Goal: Task Accomplishment & Management: Manage account settings

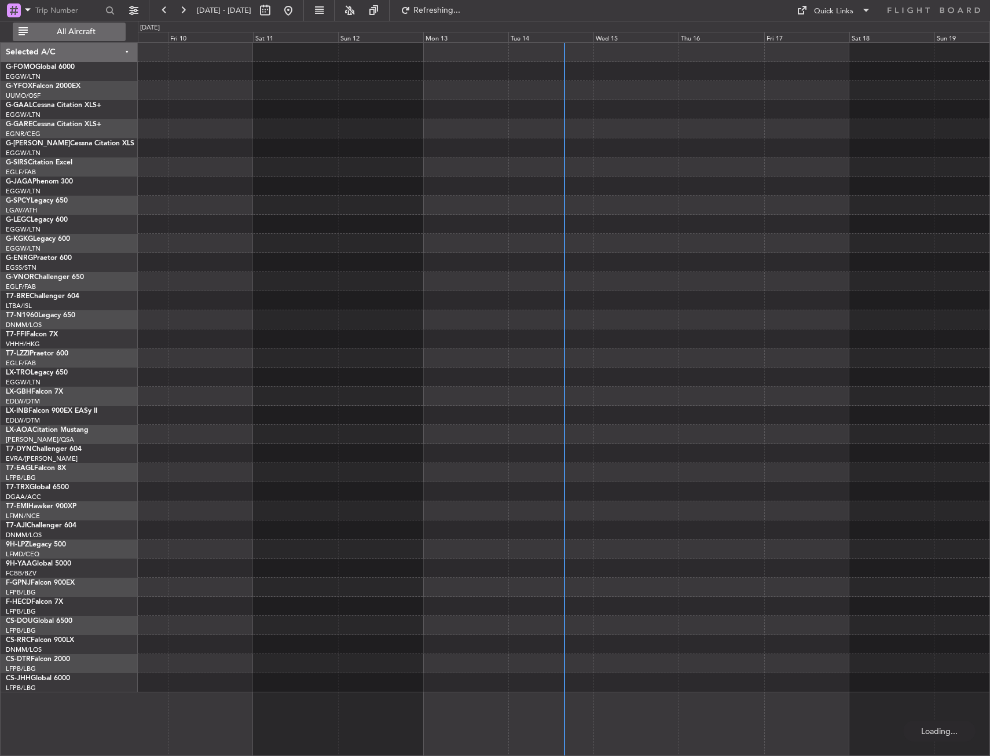
click at [83, 32] on span "All Aircraft" at bounding box center [76, 32] width 92 height 8
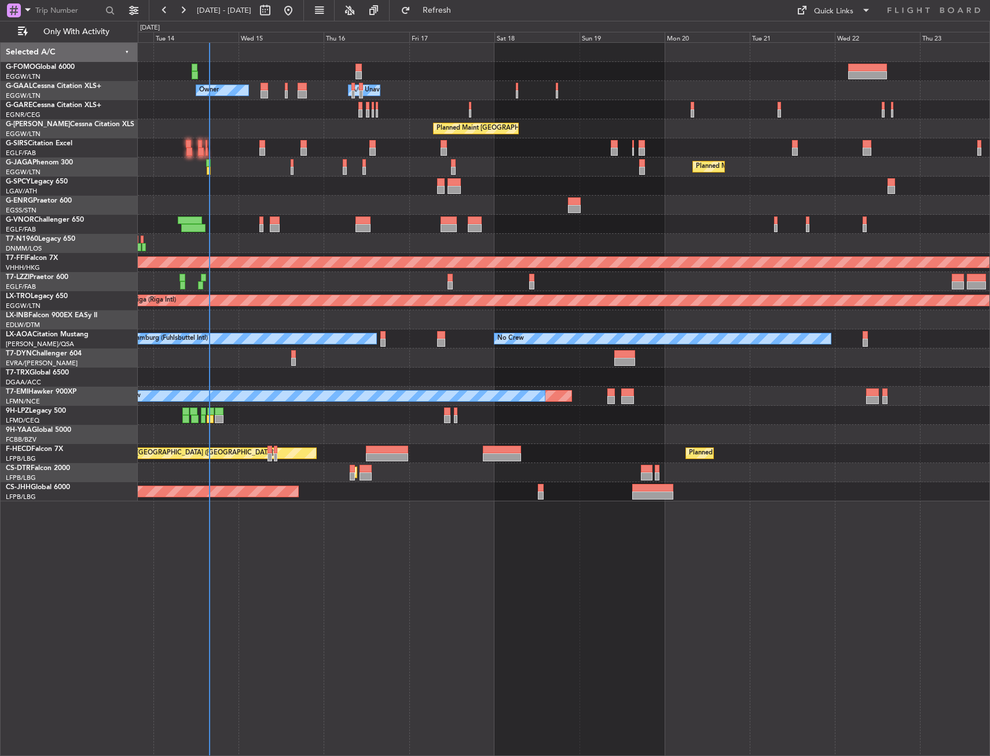
click at [264, 471] on div "Owner A/C Unavailable Owner A/C Unavailable Owner Planned Maint London (Luton) …" at bounding box center [564, 399] width 853 height 714
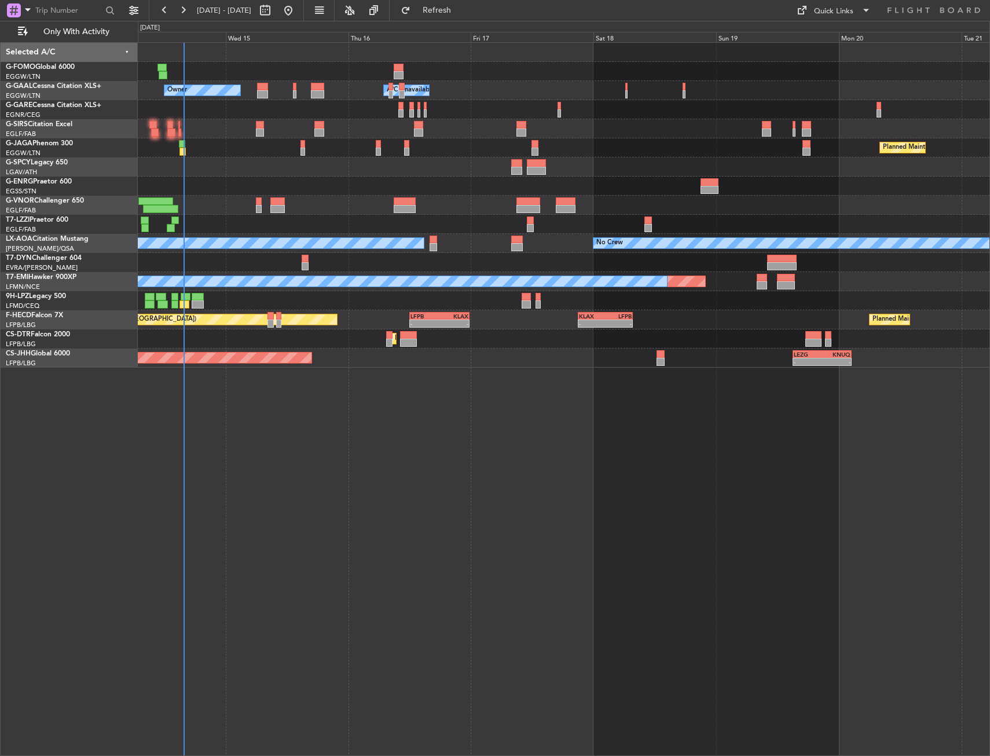
click at [375, 460] on div "- - EGGW 03:55 Z KSFO 14:45 Z Owner A/C Unavailable Owner A/C Unavailable Plann…" at bounding box center [564, 399] width 853 height 714
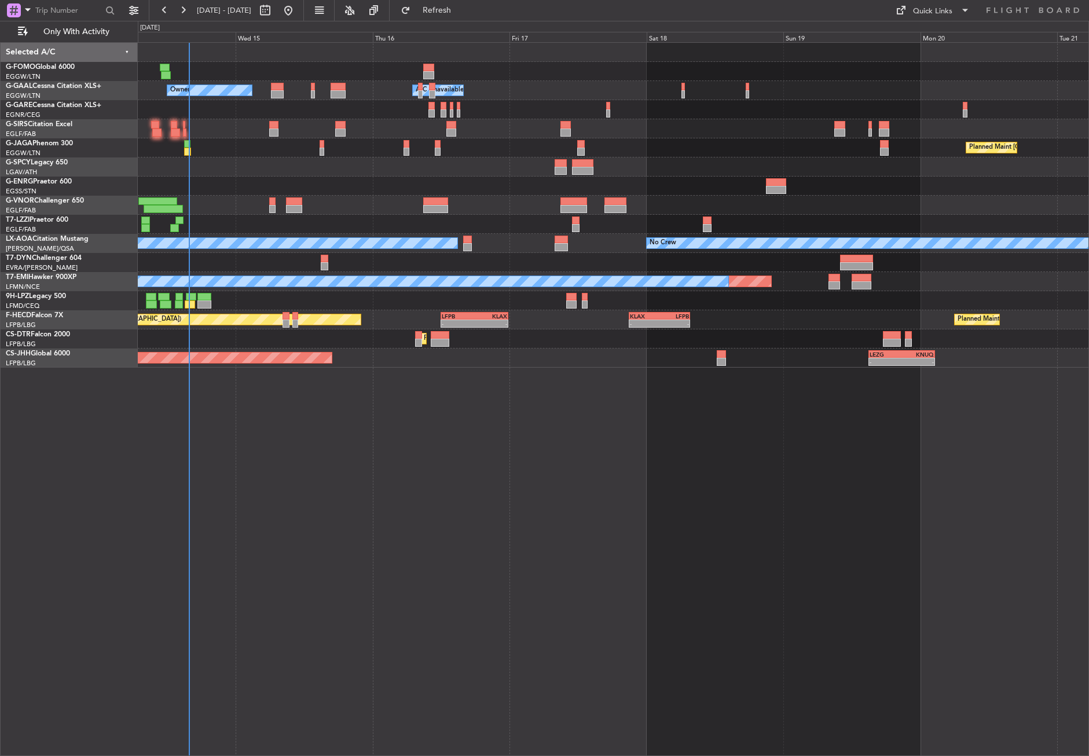
click at [785, 617] on div "- - EGGW 03:55 Z KSFO 14:45 Z Owner A/C Unavailable Owner A/C Unavailable Plann…" at bounding box center [614, 399] width 952 height 714
click at [436, 617] on div "- - EGGW 03:55 Z KSFO 14:45 Z Owner A/C Unavailable Owner A/C Unavailable Plann…" at bounding box center [614, 399] width 952 height 714
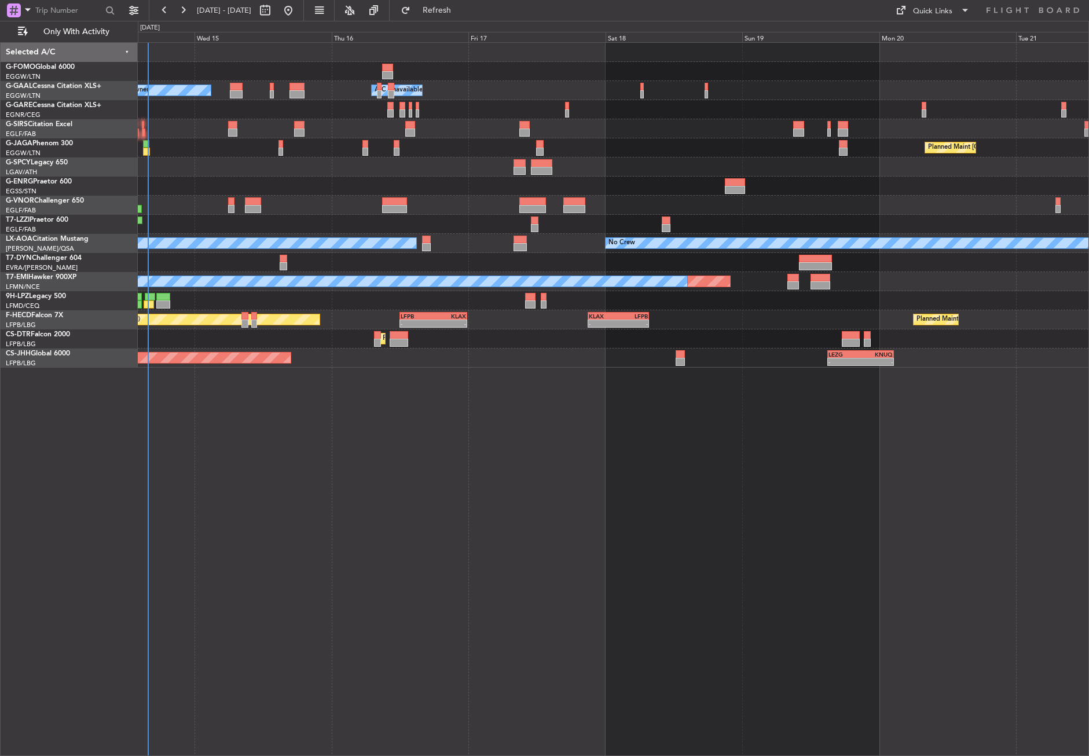
click at [332, 589] on div "- - EGGW 03:55 Z KSFO 14:45 Z Owner A/C Unavailable Owner A/C Unavailable Plann…" at bounding box center [614, 399] width 952 height 714
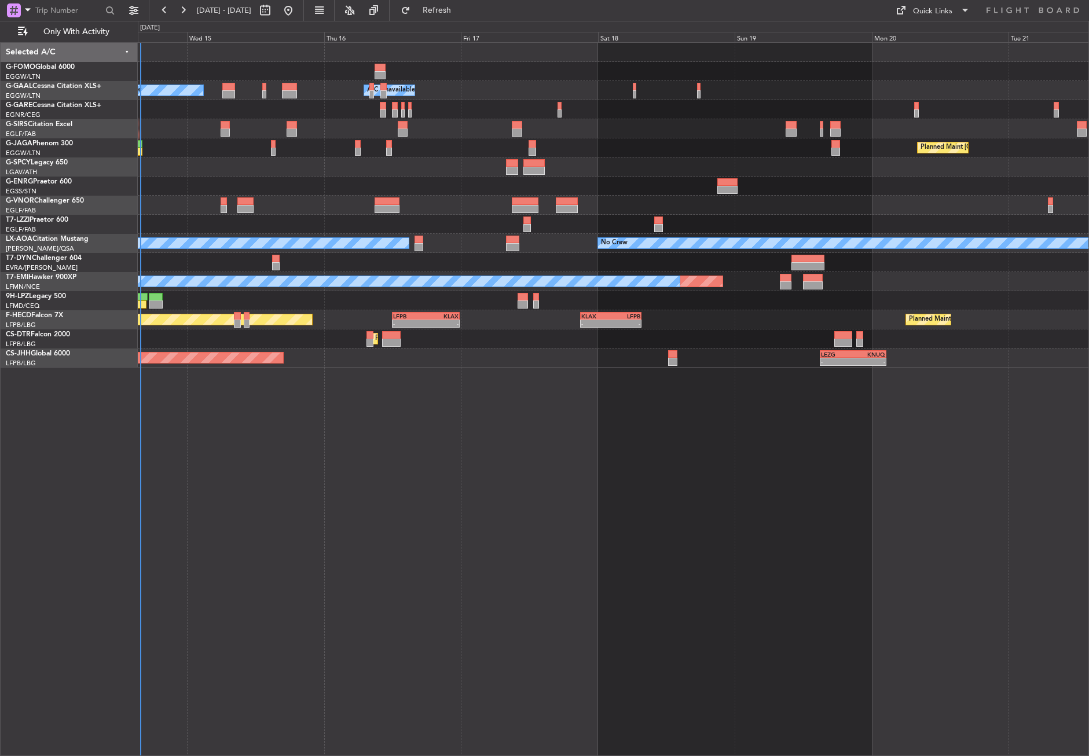
click at [540, 603] on div "- - EGGW 03:55 Z KSFO 14:45 Z Owner A/C Unavailable Owner A/C Unavailable Plann…" at bounding box center [614, 399] width 952 height 714
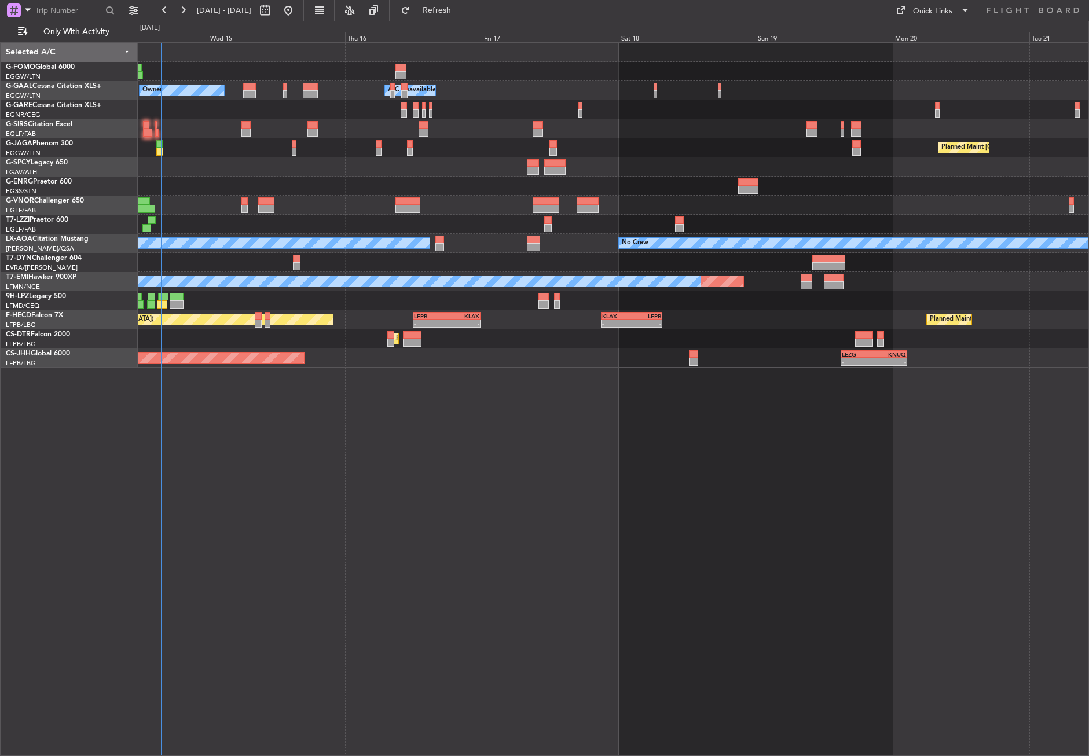
click at [438, 599] on div "- - EGGW 03:55 Z KSFO 14:45 Z Owner A/C Unavailable Owner A/C Unavailable Plann…" at bounding box center [614, 399] width 952 height 714
click at [387, 495] on div "- - EGGW 03:55 Z KSFO 14:45 Z Owner A/C Unavailable Owner A/C Unavailable Plann…" at bounding box center [614, 399] width 952 height 714
click at [270, 535] on div "- - EGGW 03:55 Z KSFO 14:45 Z Owner A/C Unavailable Owner A/C Unavailable Plann…" at bounding box center [614, 399] width 952 height 714
click at [544, 488] on div "- - EGGW 03:55 Z KSFO 14:45 Z Owner A/C Unavailable Owner A/C Unavailable Plann…" at bounding box center [614, 399] width 952 height 714
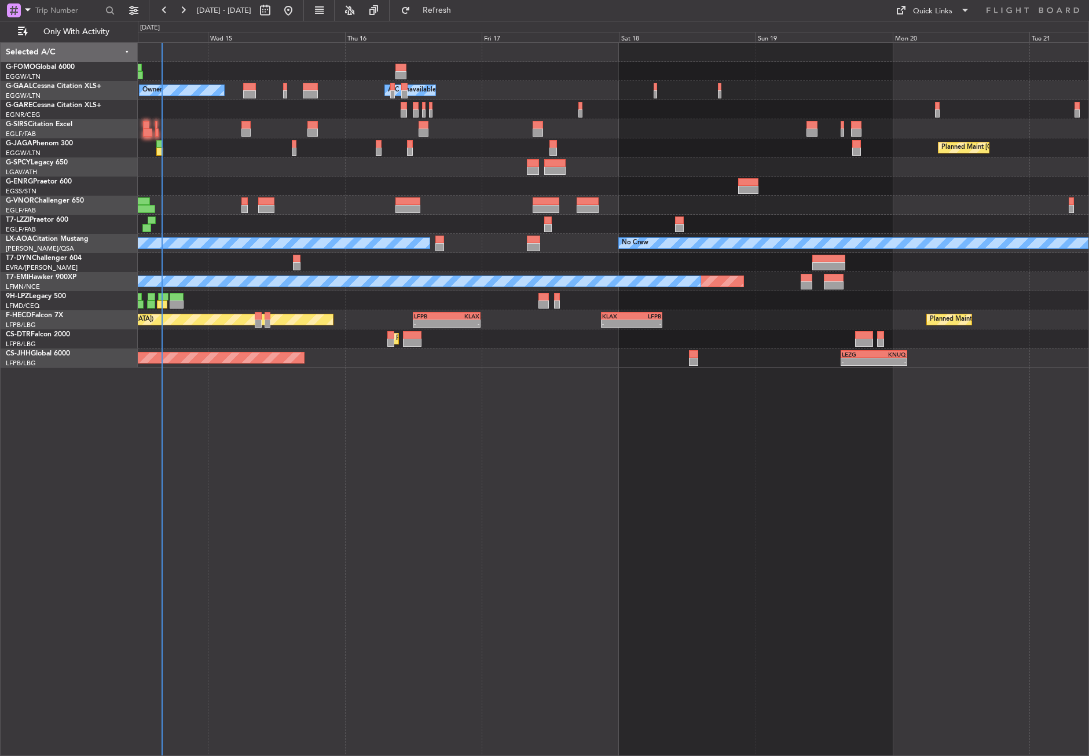
click at [509, 476] on div "- - EGGW 03:55 Z KSFO 14:45 Z Owner A/C Unavailable Owner A/C Unavailable Plann…" at bounding box center [614, 399] width 952 height 714
click at [407, 542] on div "- - EGGW 03:55 Z KSFO 14:45 Z Owner A/C Unavailable Owner A/C Unavailable Plann…" at bounding box center [614, 399] width 952 height 714
click at [335, 529] on div "- - EGGW 03:55 Z KSFO 14:45 Z Owner A/C Unavailable Owner A/C Unavailable Plann…" at bounding box center [614, 399] width 952 height 714
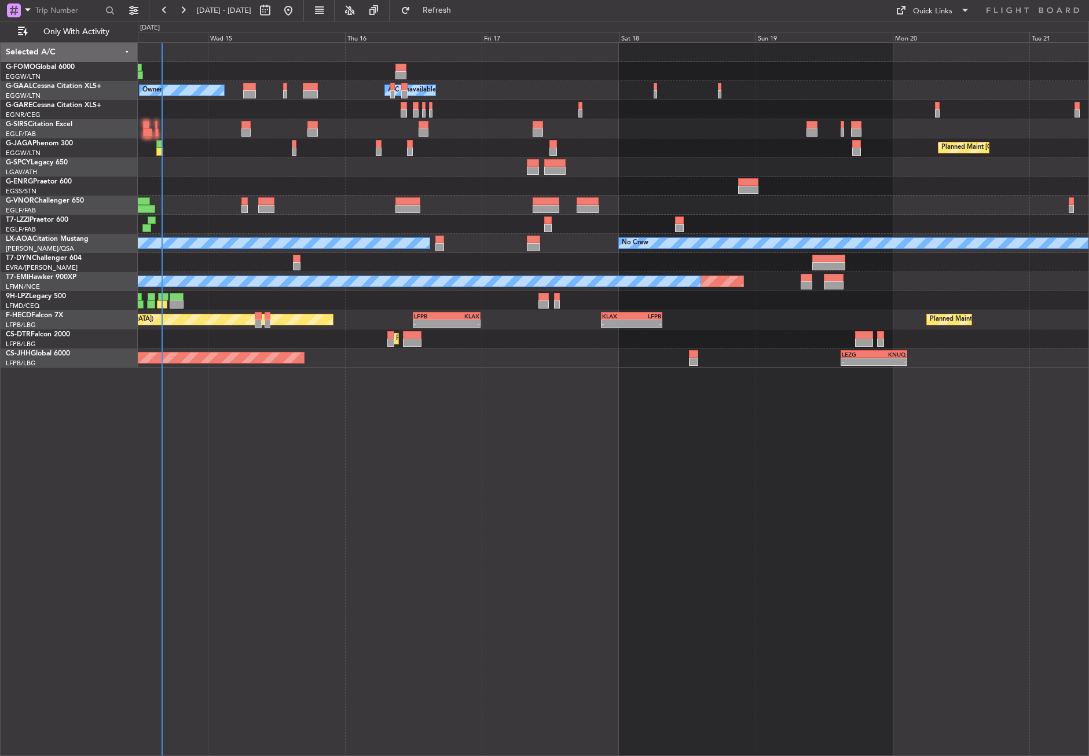
click at [383, 570] on div "- - EGGW 03:55 Z KSFO 14:45 Z Owner A/C Unavailable Owner A/C Unavailable Plann…" at bounding box center [614, 399] width 952 height 714
click at [338, 208] on div at bounding box center [613, 205] width 951 height 19
click at [405, 584] on div "- - EGGW 03:55 Z KSFO 14:45 Z Owner A/C Unavailable Owner A/C Unavailable Plann…" at bounding box center [614, 399] width 952 height 714
click at [521, 485] on div "- - EGGW 03:55 Z KSFO 14:45 Z Owner Owner A/C Unavailable A/C Unavailable Plann…" at bounding box center [614, 399] width 952 height 714
click at [504, 496] on div "- - EGGW 03:55 Z KSFO 14:45 Z Owner Owner A/C Unavailable A/C Unavailable Plann…" at bounding box center [614, 399] width 952 height 714
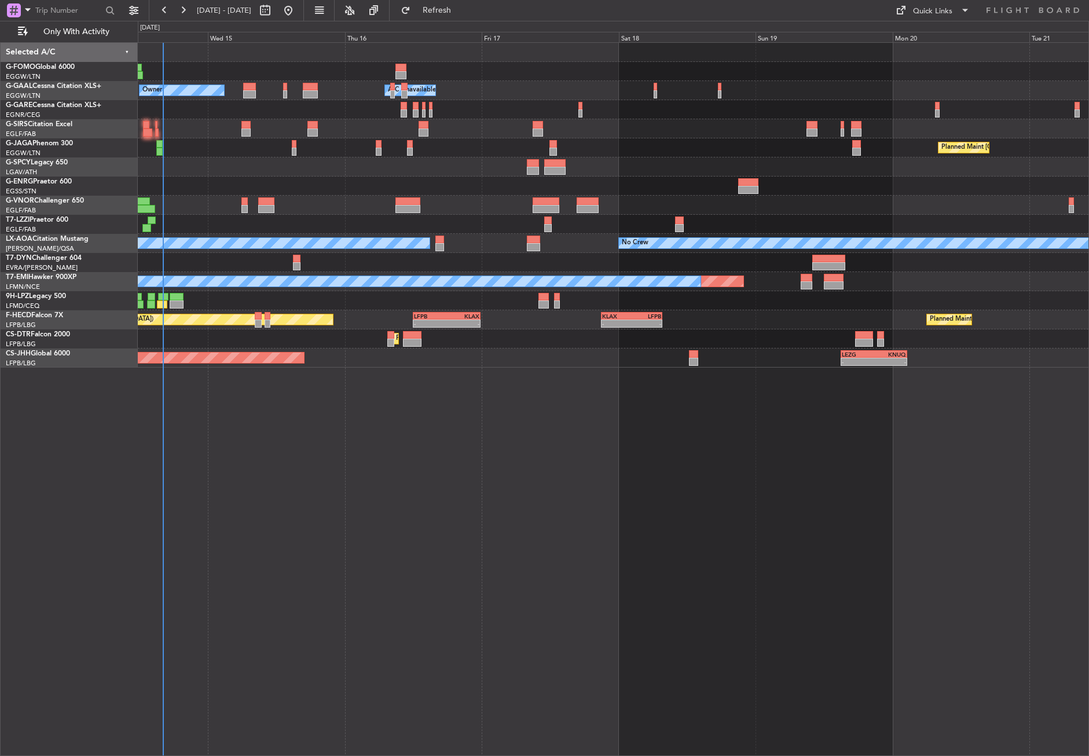
click at [504, 496] on div "- - EGGW 03:55 Z KSFO 14:45 Z Owner Owner A/C Unavailable A/C Unavailable Plann…" at bounding box center [614, 399] width 952 height 714
click at [345, 572] on div "- - EGGW 03:55 Z KSFO 14:45 Z Owner Owner A/C Unavailable A/C Unavailable Plann…" at bounding box center [614, 399] width 952 height 714
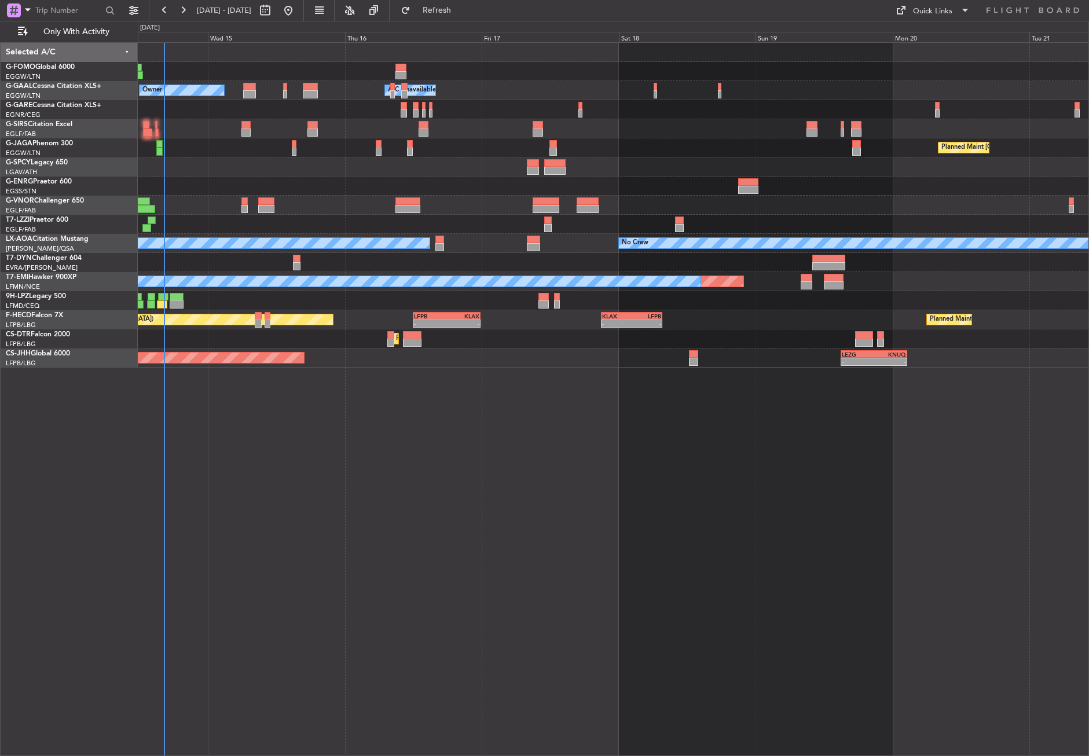
click at [422, 453] on div "- - EGGW 03:55 Z KSFO 14:45 Z Owner A/C Unavailable Owner A/C Unavailable Plann…" at bounding box center [614, 399] width 952 height 714
click at [419, 453] on div "- - EGGW 03:55 Z KSFO 14:45 Z Owner A/C Unavailable Owner A/C Unavailable Plann…" at bounding box center [614, 399] width 952 height 714
click at [538, 499] on div "- - EGGW 03:55 Z KSFO 14:45 Z Owner A/C Unavailable Owner A/C Unavailable Plann…" at bounding box center [614, 399] width 952 height 714
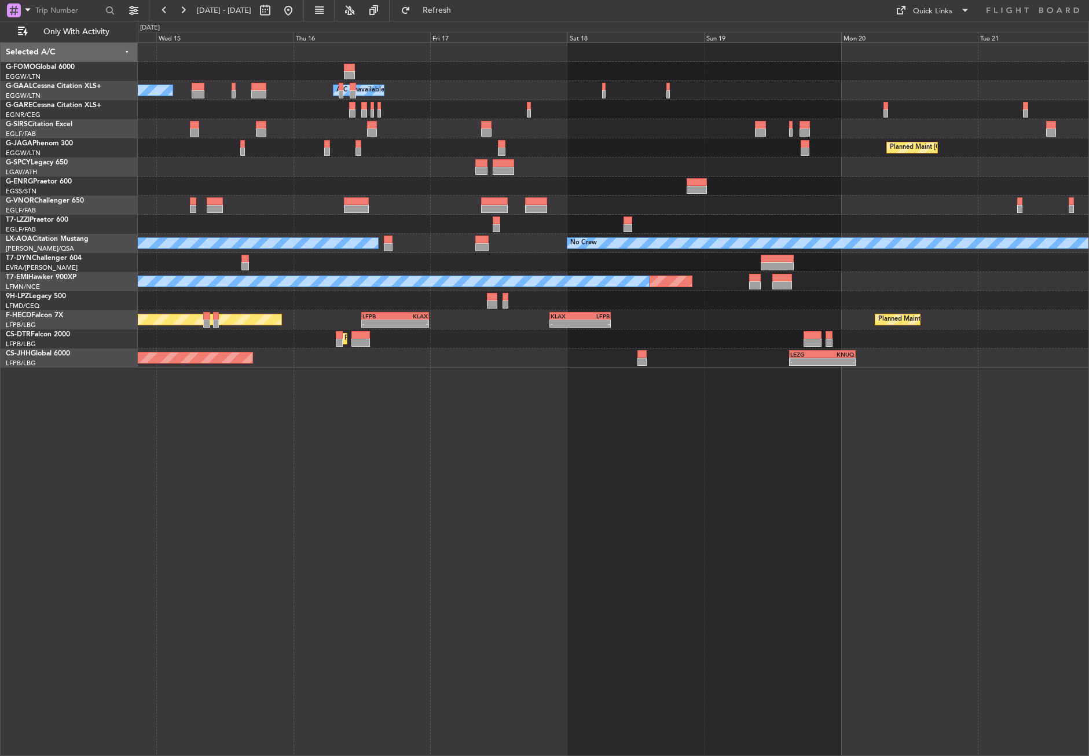
click at [361, 506] on div "- - EGGW 03:55 Z KSFO 14:45 Z Owner A/C Unavailable Owner A/C Unavailable Plann…" at bounding box center [614, 399] width 952 height 714
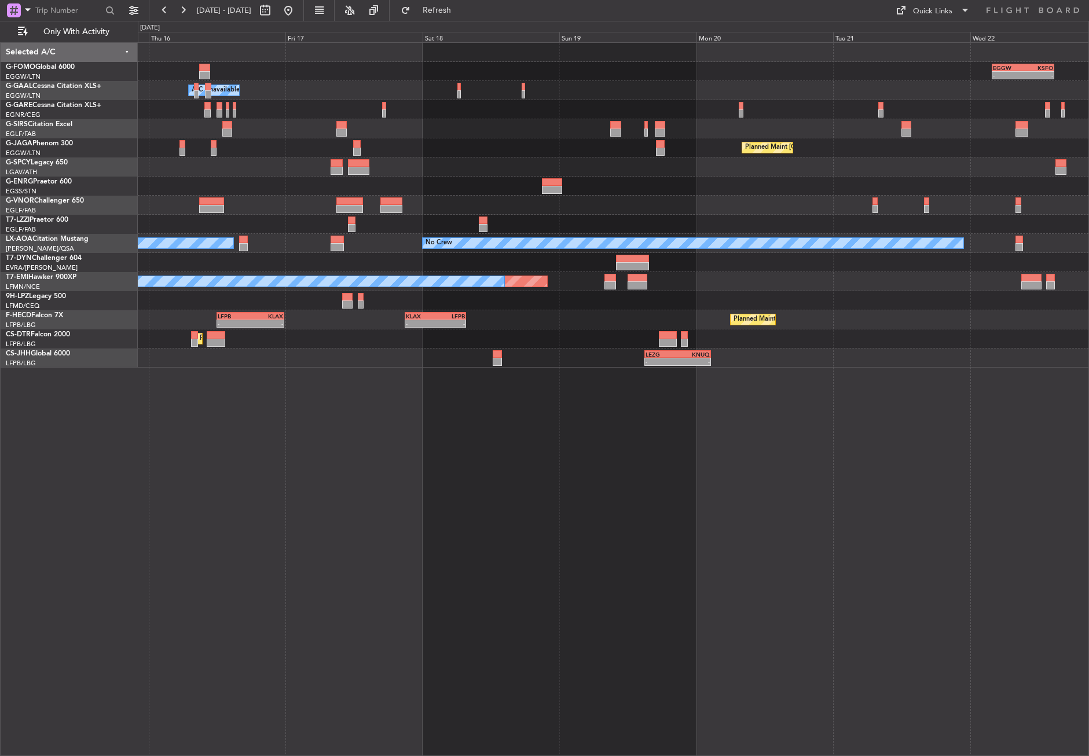
click at [341, 554] on div "- - EGGW 03:55 Z KSFO 14:45 Z - - KSFO 22:15 Z EGGW 08:00 Z Owner A/C Unavailab…" at bounding box center [614, 399] width 952 height 714
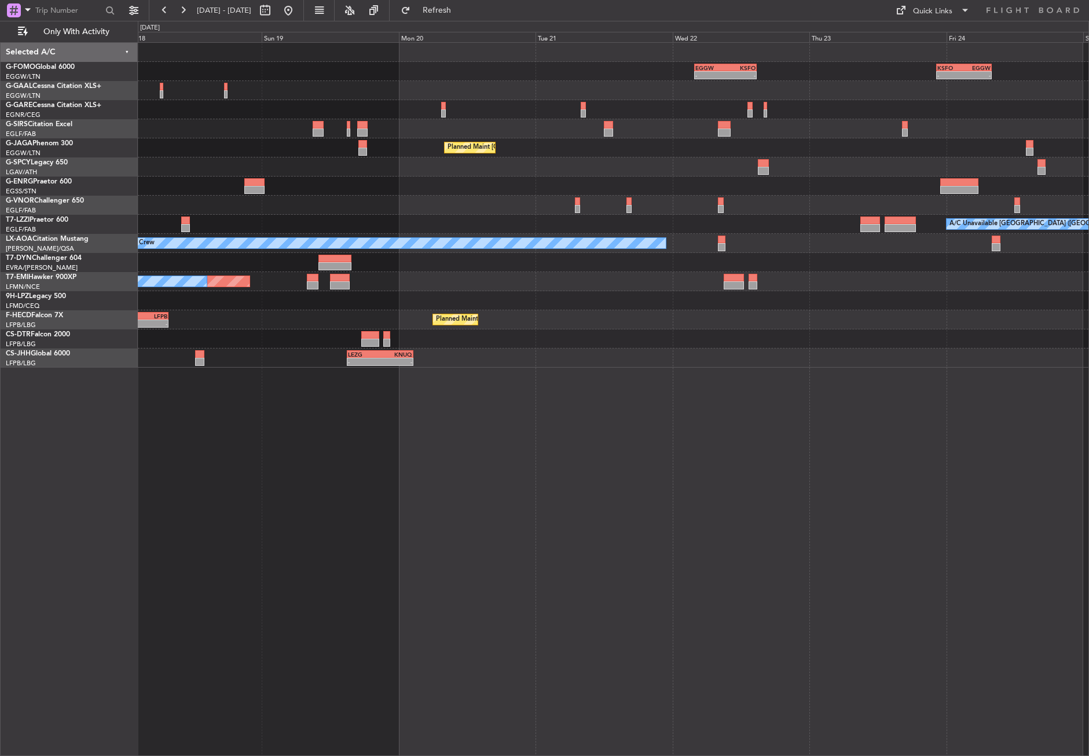
click at [447, 456] on div "- - EGGW 03:55 Z KSFO 14:45 Z - - KSFO 22:15 Z EGGW 08:00 Z Owner Owner A/C Una…" at bounding box center [614, 399] width 952 height 714
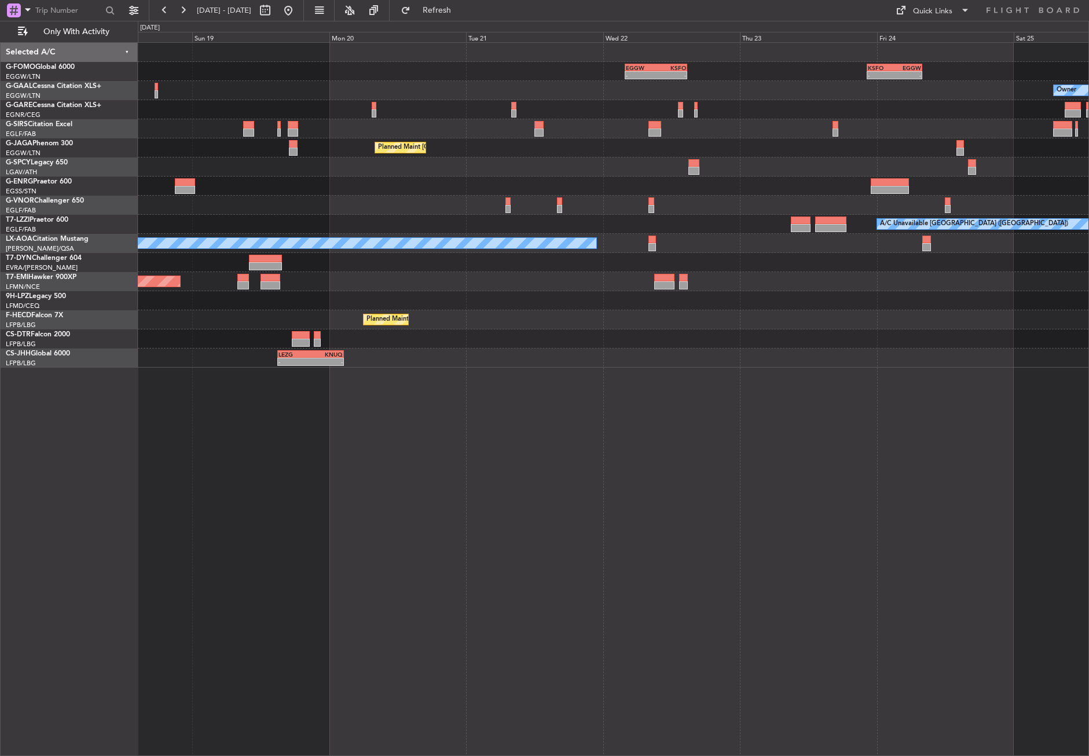
click at [485, 453] on div "- - EGGW 03:55 Z KSFO 14:45 Z - - KSFO 22:15 Z EGGW 08:00 Z Owner Planned Maint…" at bounding box center [614, 399] width 952 height 714
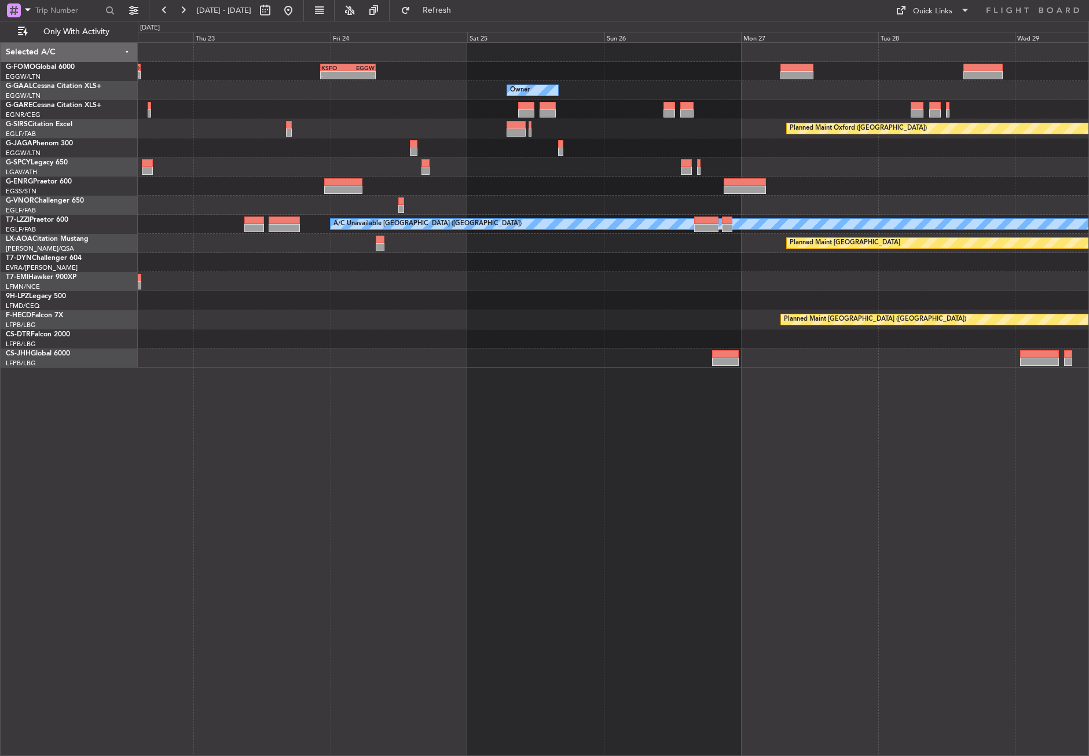
click at [529, 497] on div "- - EGGW 03:55 Z KSFO 14:45 Z - - KSFO 22:15 Z EGGW 08:00 Z Owner Planned Maint…" at bounding box center [614, 399] width 952 height 714
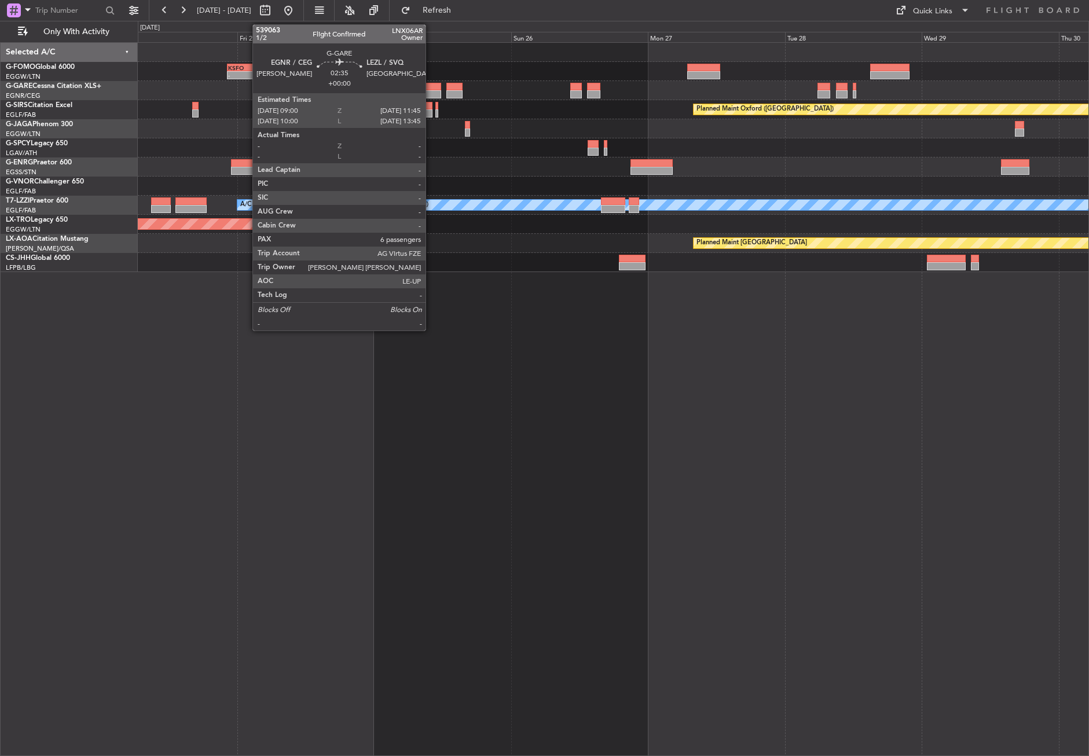
click at [431, 86] on div at bounding box center [433, 87] width 16 height 8
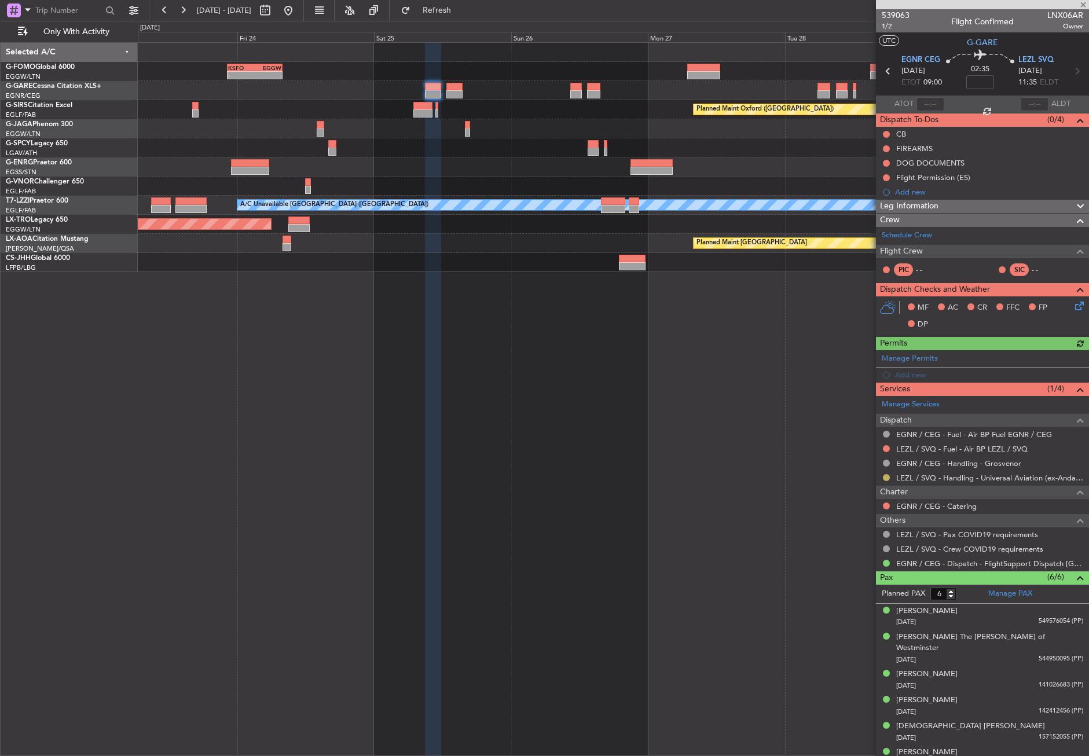
click at [886, 475] on button at bounding box center [886, 477] width 7 height 7
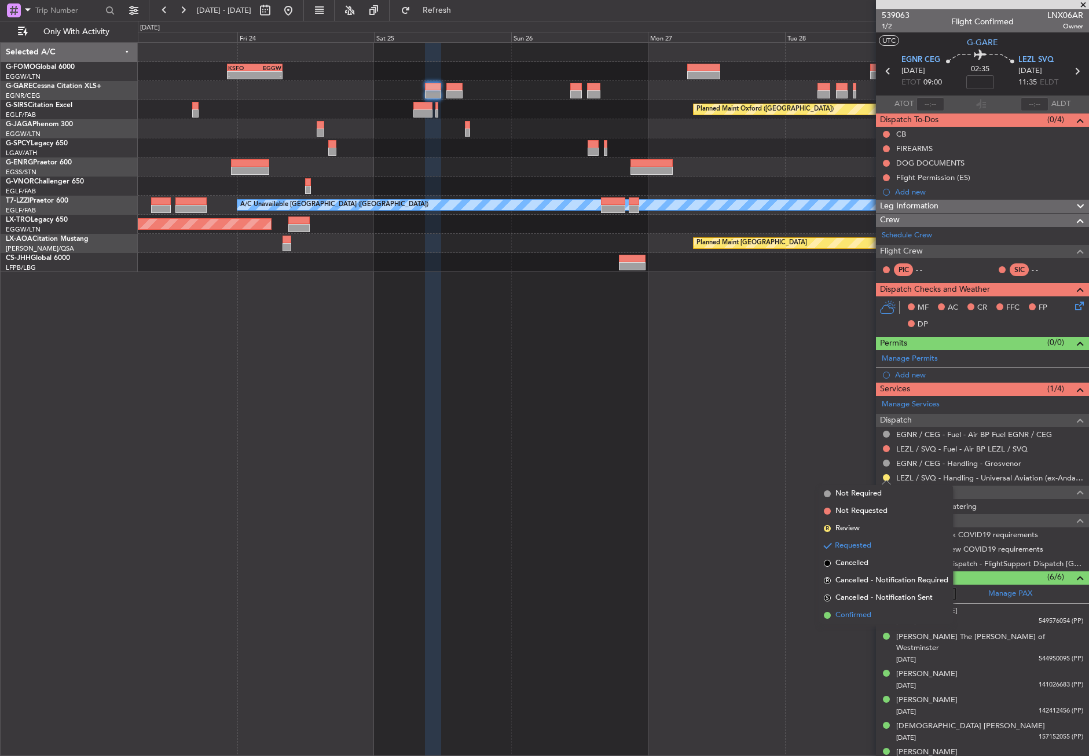
click at [863, 613] on span "Confirmed" at bounding box center [854, 616] width 36 height 12
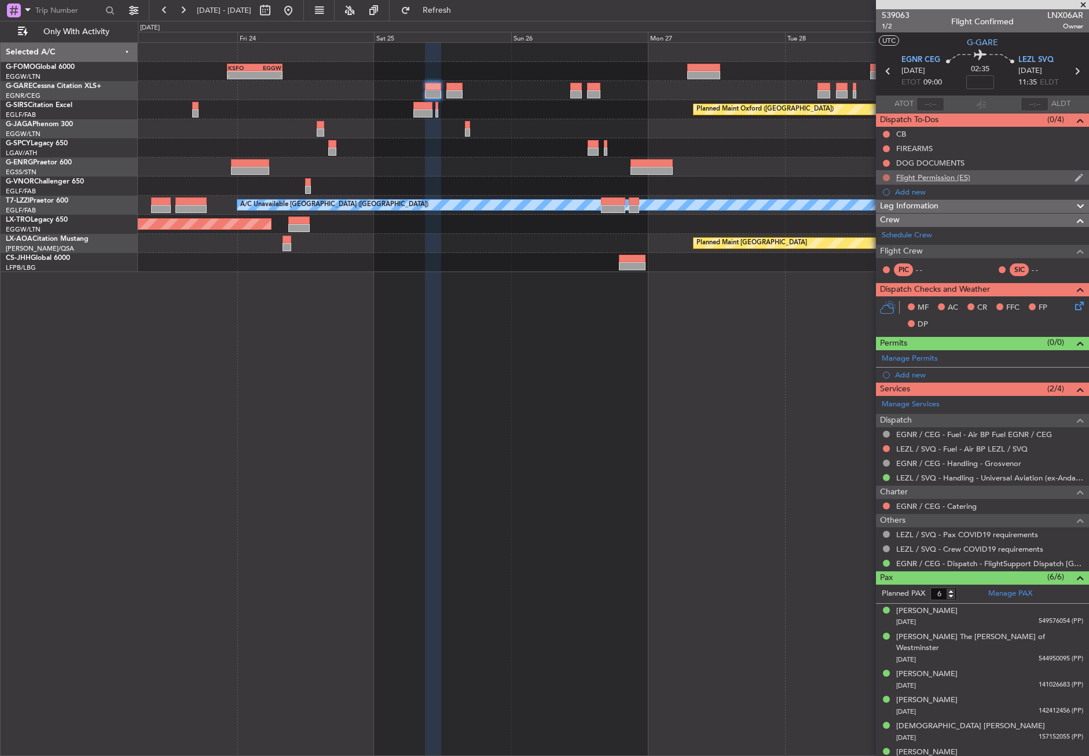
click at [886, 175] on button at bounding box center [886, 177] width 7 height 7
click at [866, 242] on li "Cancelled" at bounding box center [887, 245] width 61 height 17
click at [908, 372] on div "Add new" at bounding box center [984, 375] width 178 height 10
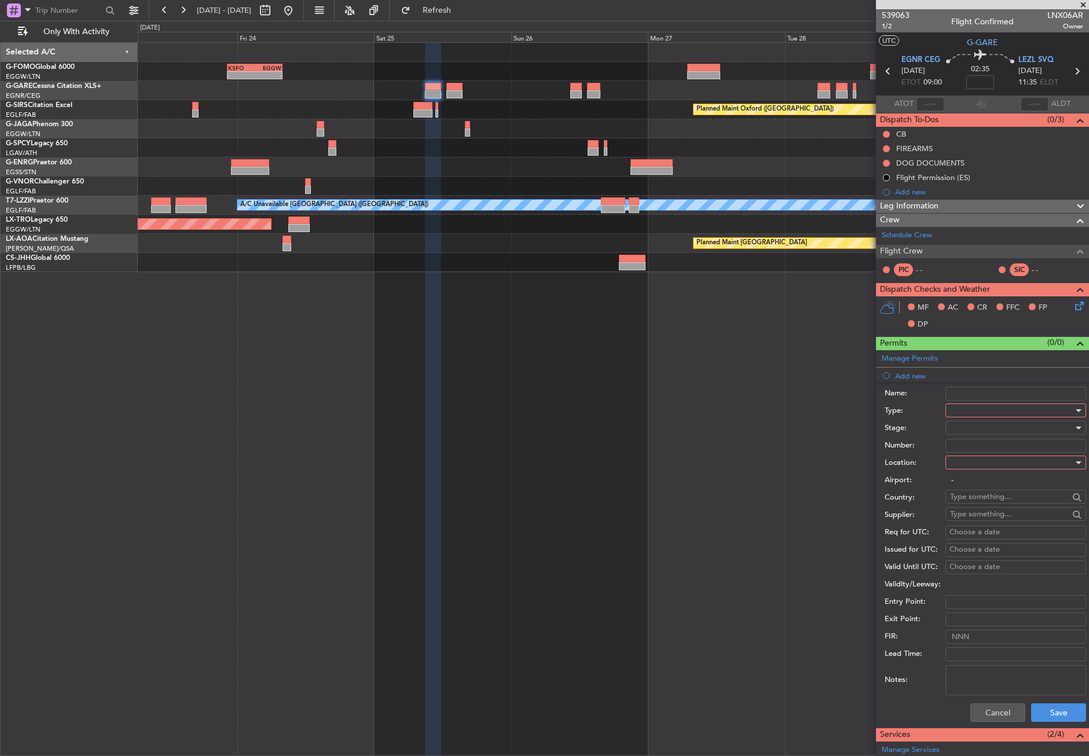
click at [965, 408] on div at bounding box center [1011, 410] width 123 height 17
click at [970, 510] on span "PPR" at bounding box center [1012, 512] width 122 height 17
click at [959, 467] on div at bounding box center [1011, 462] width 123 height 17
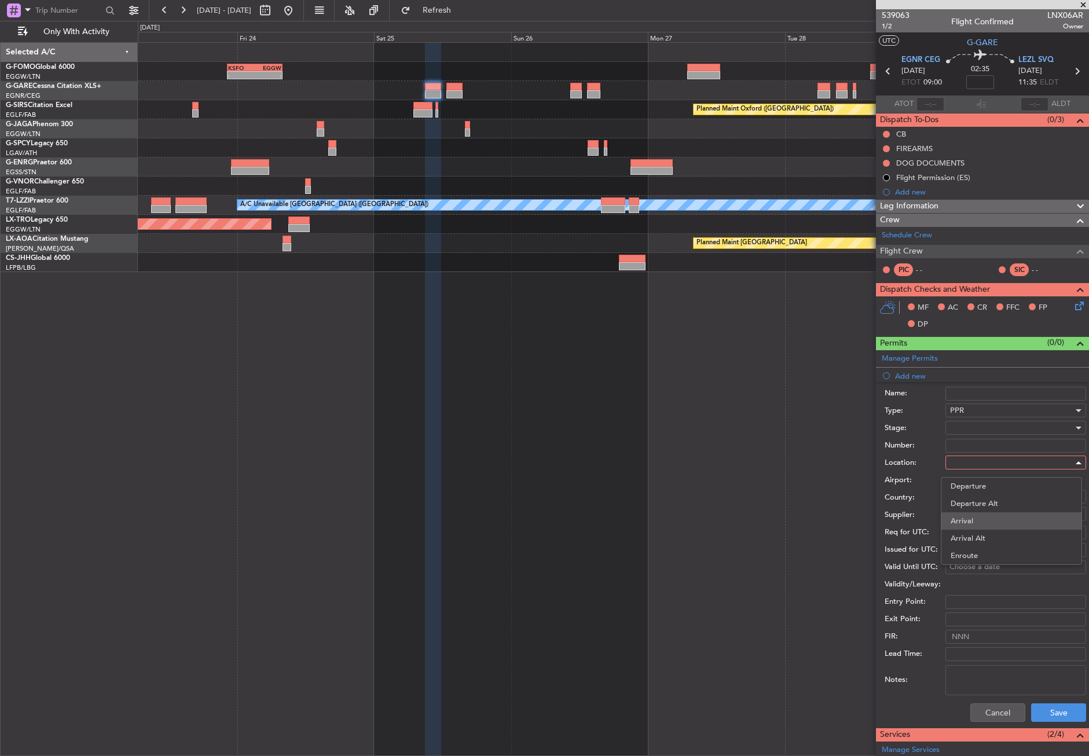
click at [964, 522] on span "Arrival" at bounding box center [1012, 521] width 122 height 17
type input "LEZL / SVQ"
click at [958, 424] on div at bounding box center [1011, 427] width 123 height 17
click at [957, 508] on span "Requested" at bounding box center [1012, 503] width 122 height 17
click at [990, 713] on button "Save" at bounding box center [1058, 713] width 55 height 19
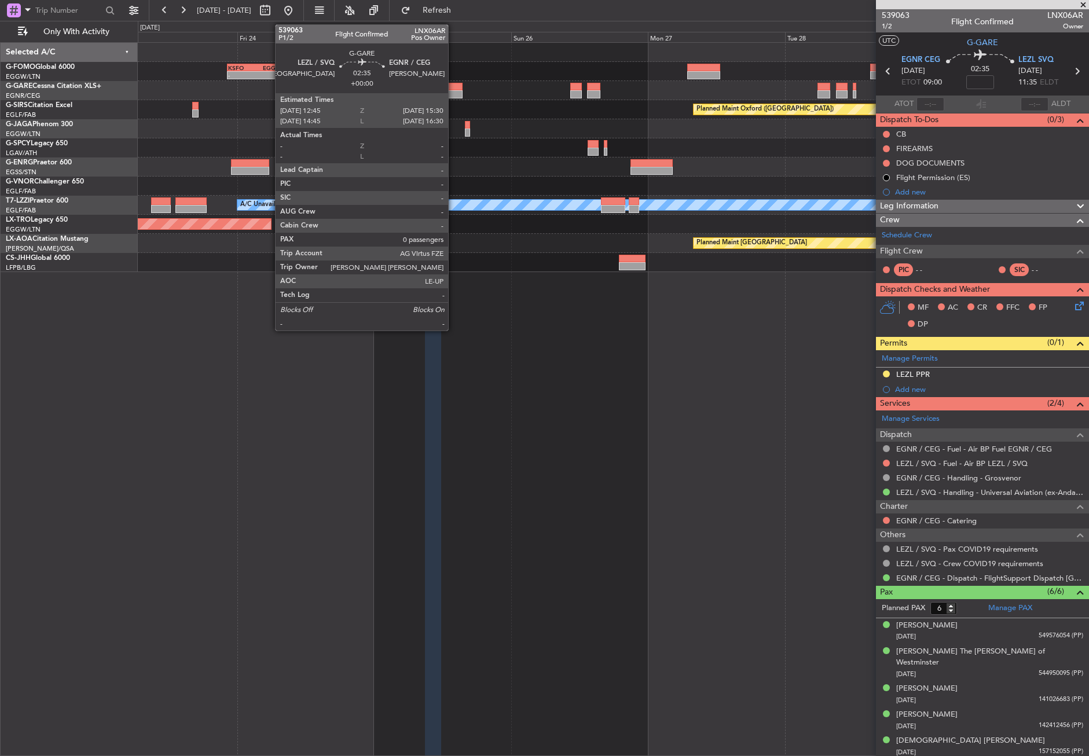
click at [453, 89] on div at bounding box center [455, 87] width 16 height 8
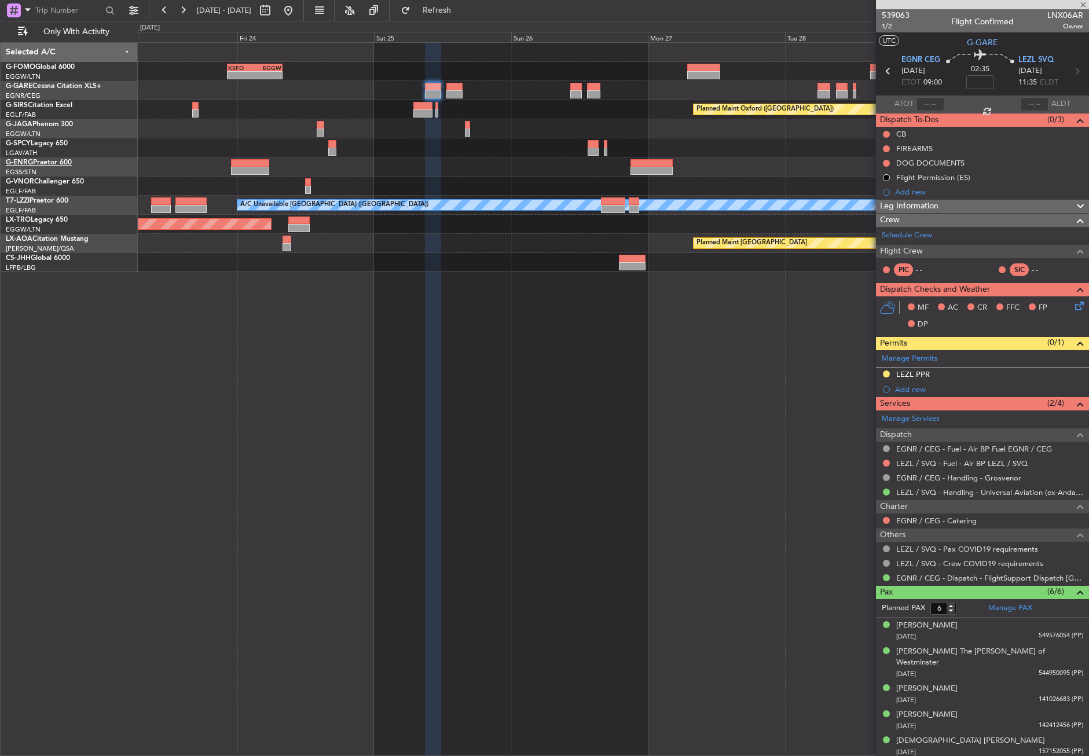
type input "0"
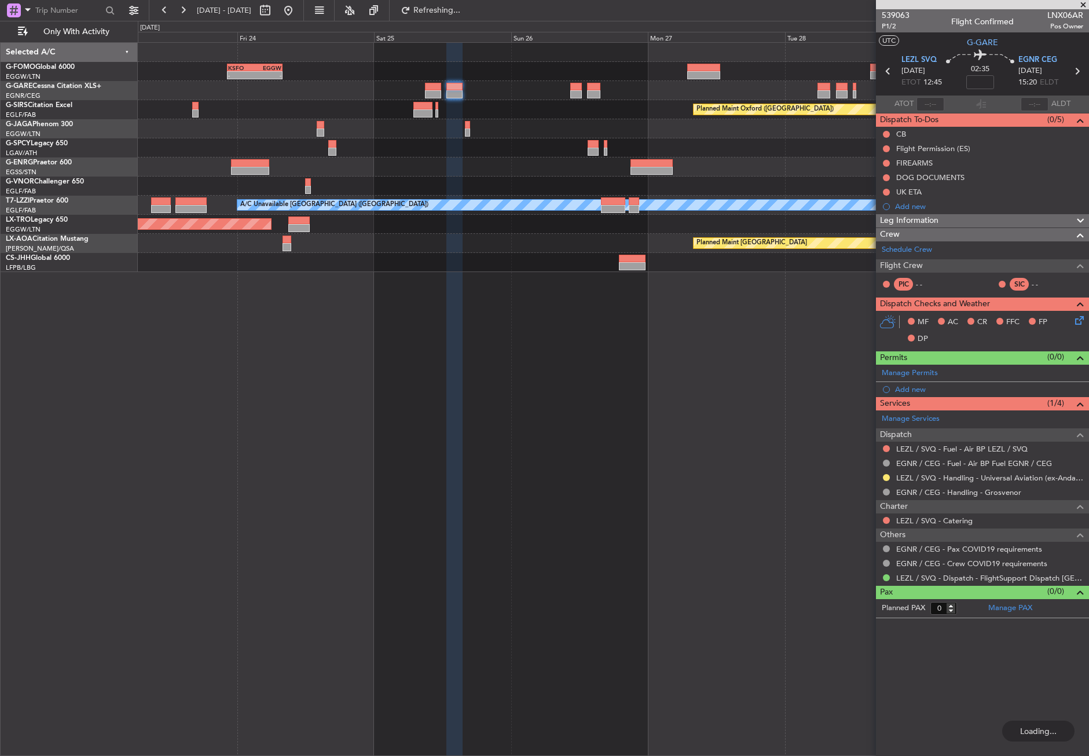
drag, startPoint x: 885, startPoint y: 475, endPoint x: 877, endPoint y: 502, distance: 27.3
click at [885, 475] on button at bounding box center [886, 477] width 7 height 7
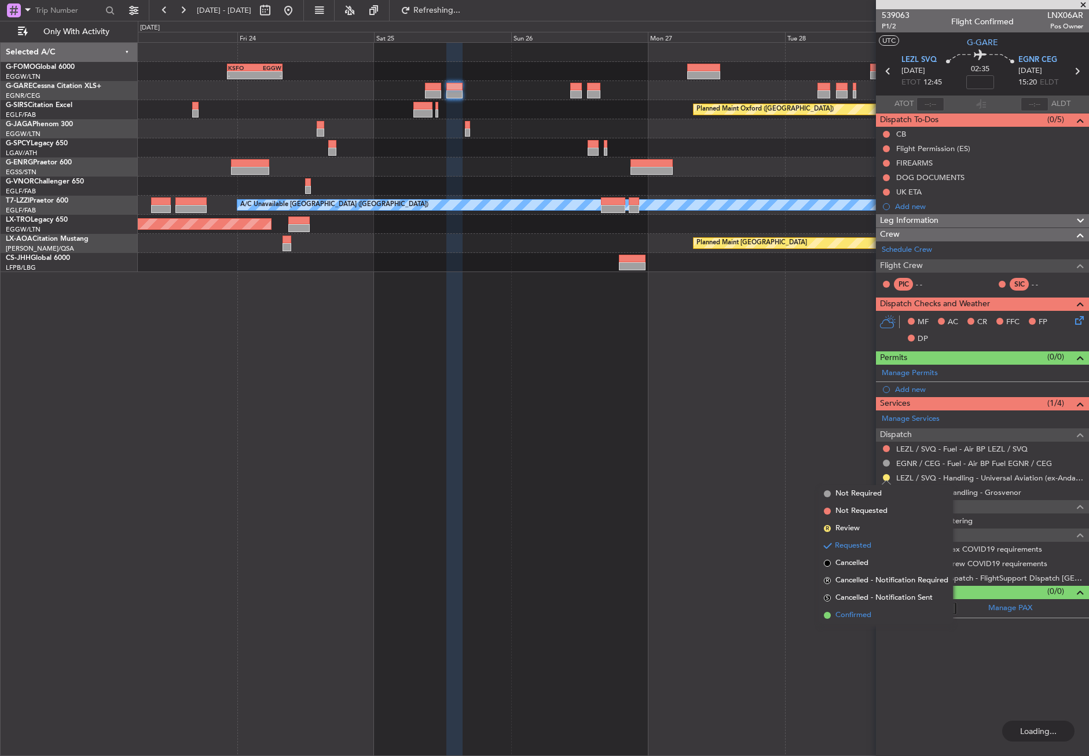
click at [843, 619] on span "Confirmed" at bounding box center [854, 616] width 36 height 12
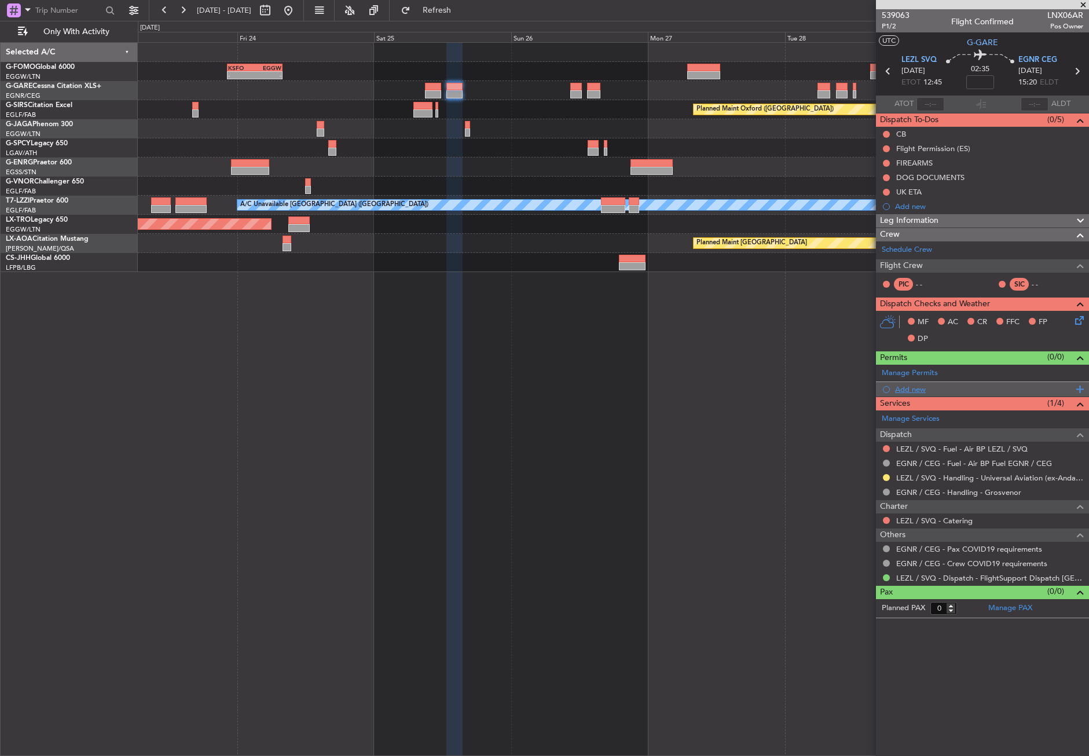
click at [914, 387] on div "Add new" at bounding box center [984, 390] width 178 height 10
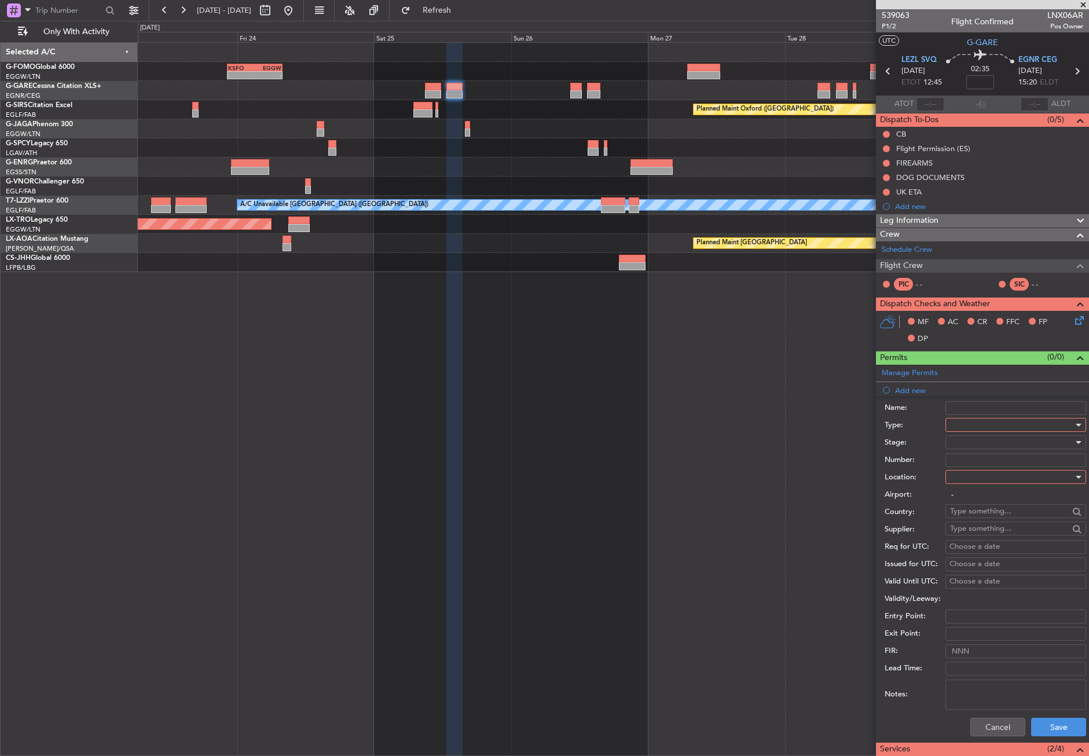
click at [952, 424] on div at bounding box center [1011, 424] width 123 height 17
click at [952, 520] on span "PPR" at bounding box center [1012, 527] width 122 height 17
click at [968, 470] on div at bounding box center [1011, 477] width 123 height 17
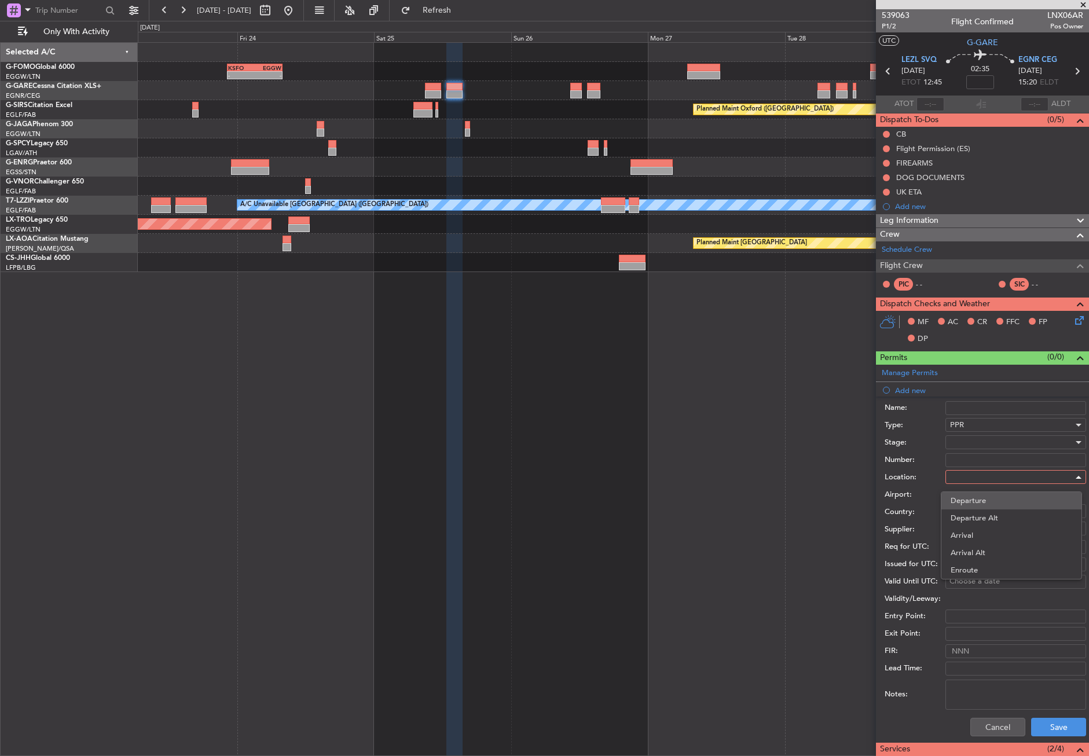
click at [961, 504] on span "Departure" at bounding box center [1012, 500] width 122 height 17
type input "LEZL / SVQ"
click at [953, 443] on div at bounding box center [1011, 442] width 123 height 17
click at [976, 518] on span "Requested" at bounding box center [1012, 518] width 122 height 17
click at [990, 730] on button "Save" at bounding box center [1058, 727] width 55 height 19
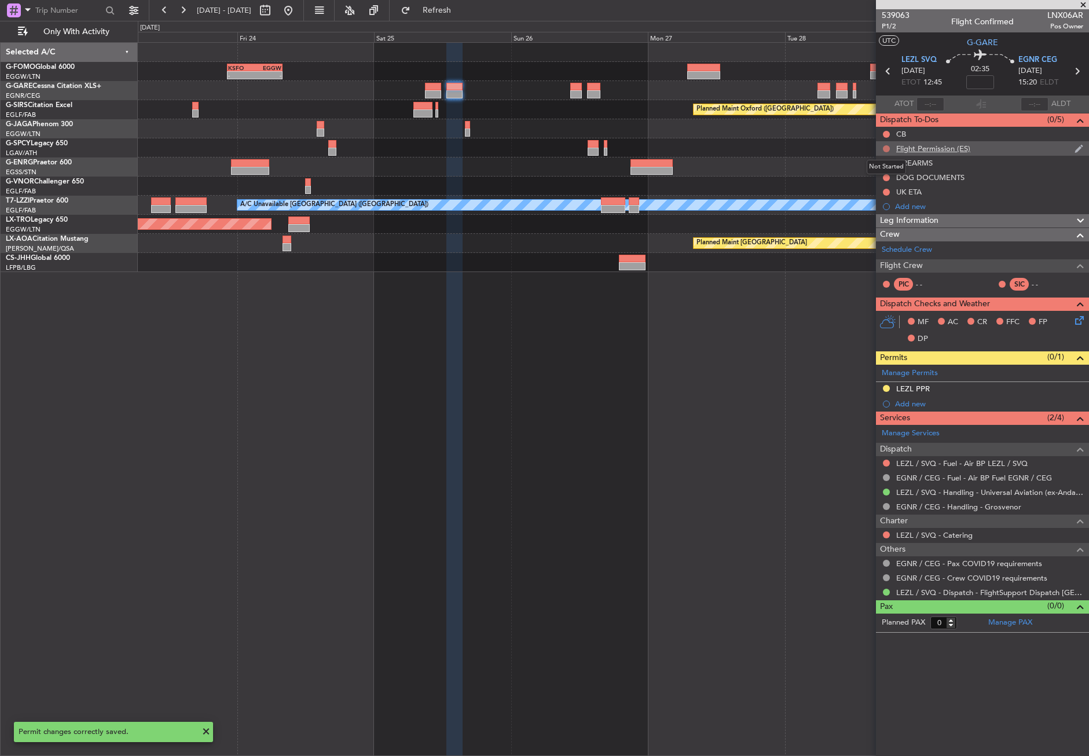
click at [887, 150] on button at bounding box center [886, 148] width 7 height 7
click at [875, 216] on span "Cancelled" at bounding box center [889, 217] width 33 height 12
click at [546, 409] on div "- - KSFO 22:15 Z EGGW 08:00 Z EGGW 03:55 Z KSFO 14:45 Z - - Planned Maint Oxfor…" at bounding box center [614, 399] width 952 height 714
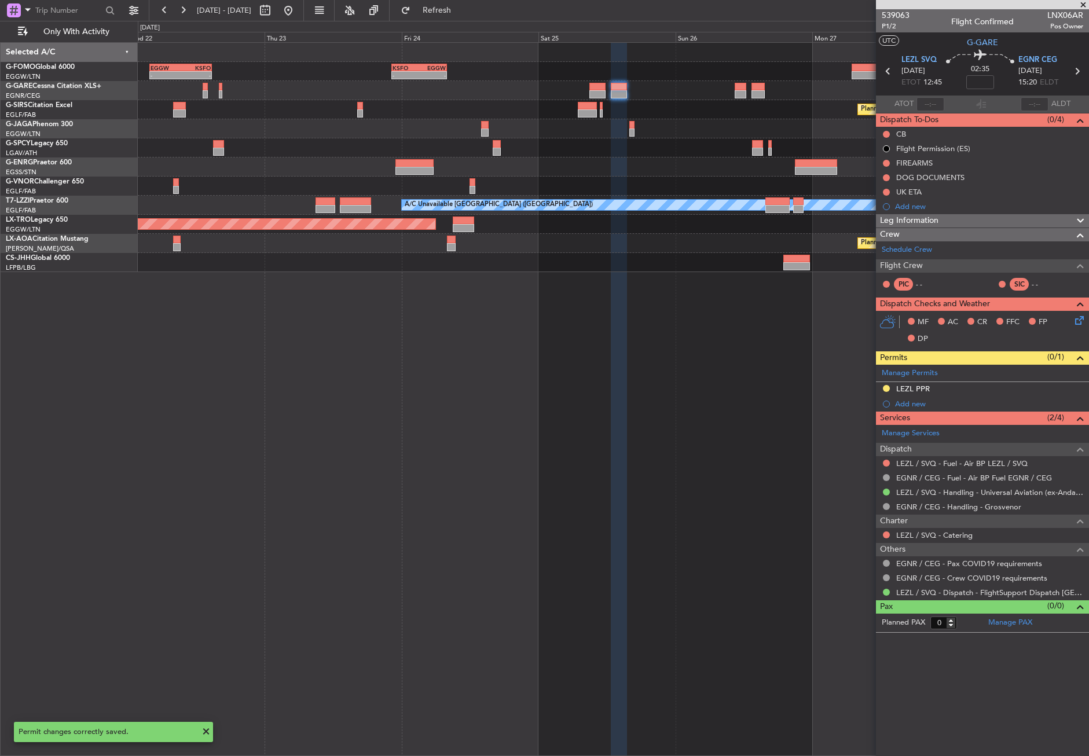
click at [474, 384] on div "- - KSFO 22:15 Z EGGW 08:00 Z EGGW 03:55 Z KSFO 14:45 Z - - Planned Maint Oxfor…" at bounding box center [614, 399] width 952 height 714
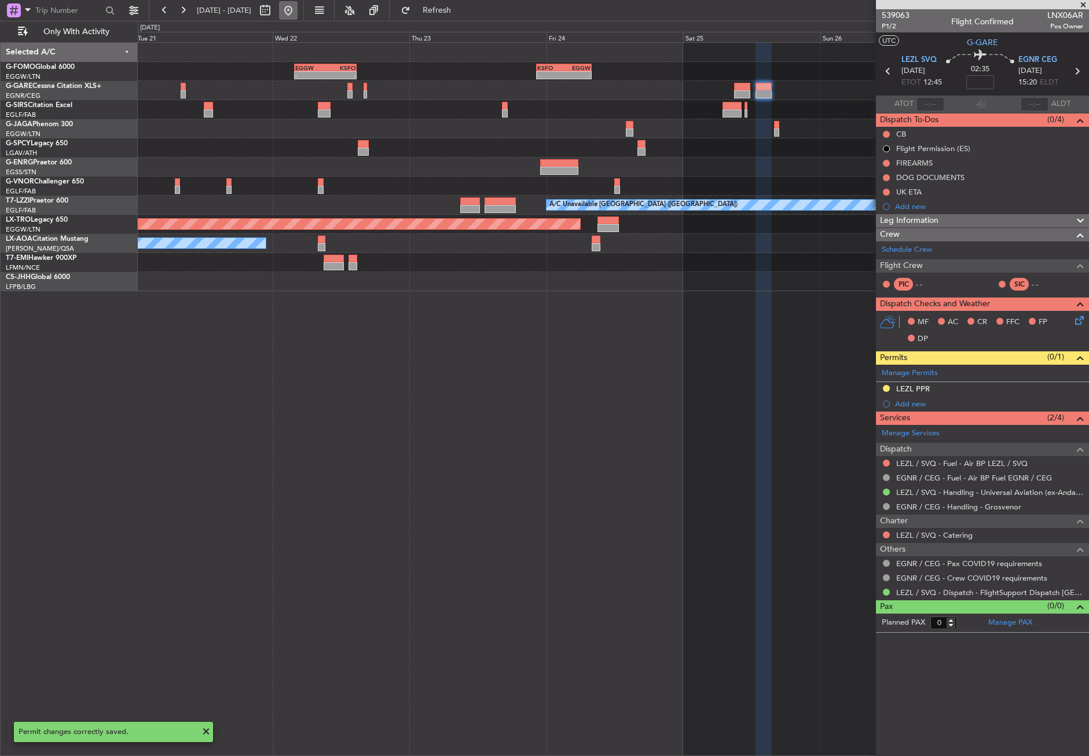
click at [298, 13] on button at bounding box center [288, 10] width 19 height 19
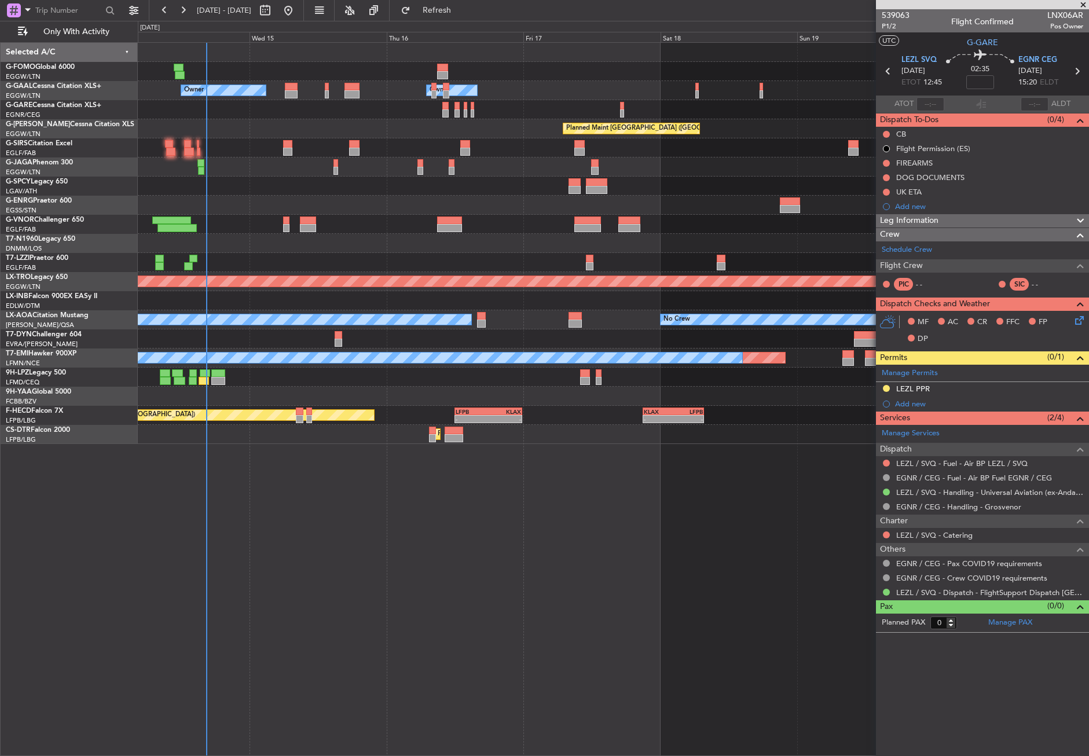
click at [217, 511] on div "- - EGGW 03:55 Z KSFO 14:45 Z A/C Unavailable Owner Owner A/C Unavailable Plann…" at bounding box center [614, 399] width 952 height 714
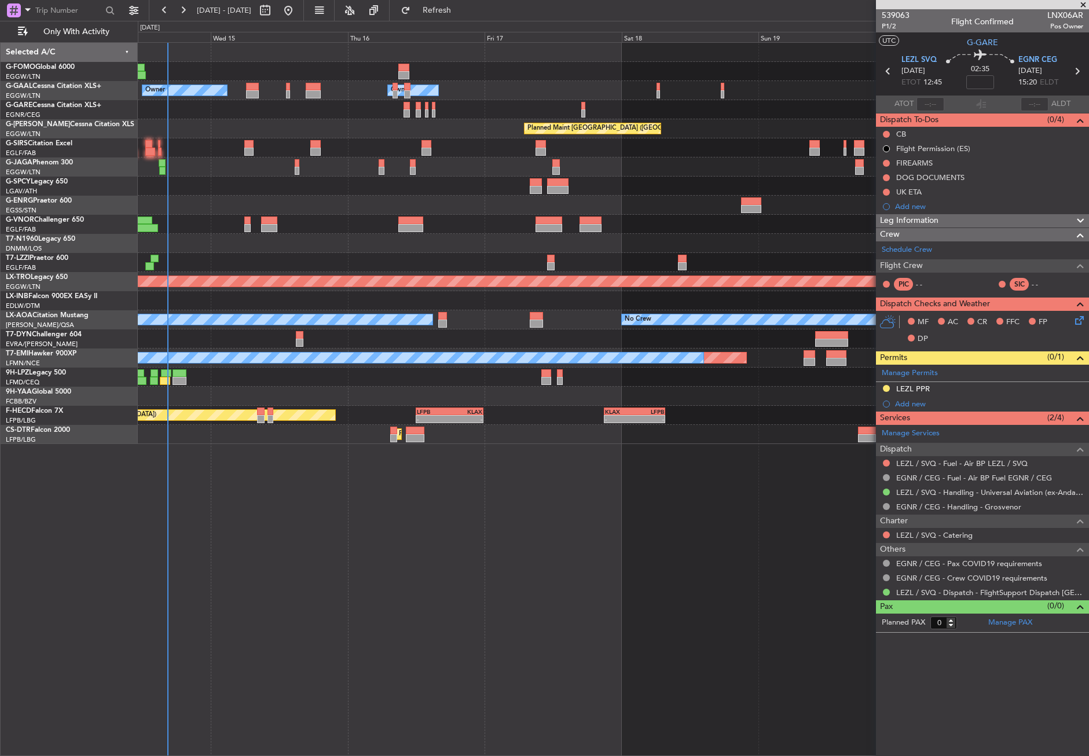
click at [259, 528] on div "- - EGGW 03:55 Z KSFO 14:45 Z A/C Unavailable Owner Owner A/C Unavailable Plann…" at bounding box center [614, 399] width 952 height 714
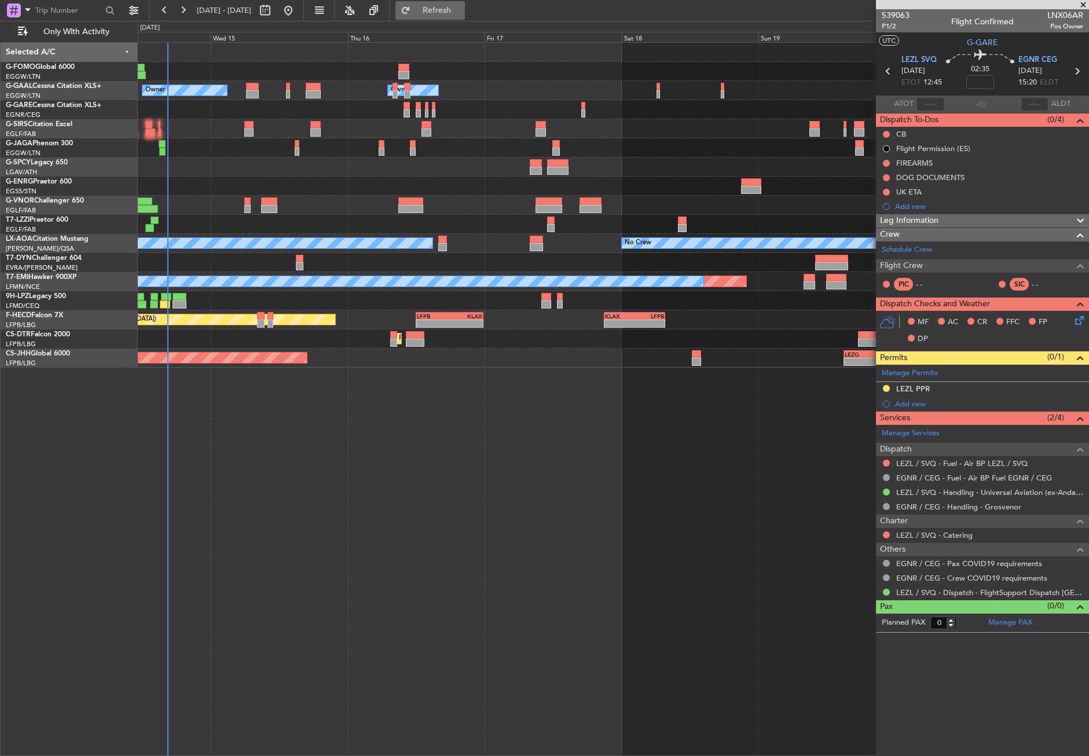
drag, startPoint x: 430, startPoint y: 10, endPoint x: 442, endPoint y: 9, distance: 12.2
click at [430, 10] on fb-refresh-button "Refresh" at bounding box center [430, 10] width 81 height 21
click at [443, 9] on button "Refresh" at bounding box center [430, 10] width 69 height 19
click at [301, 447] on div "- - EGGW 03:55 Z KSFO 14:45 Z Owner A/C Unavailable Owner A/C Unavailable Plann…" at bounding box center [614, 399] width 952 height 714
click at [171, 572] on div "- - EGGW 03:55 Z KSFO 14:45 Z Owner A/C Unavailable Owner A/C Unavailable Plann…" at bounding box center [614, 399] width 952 height 714
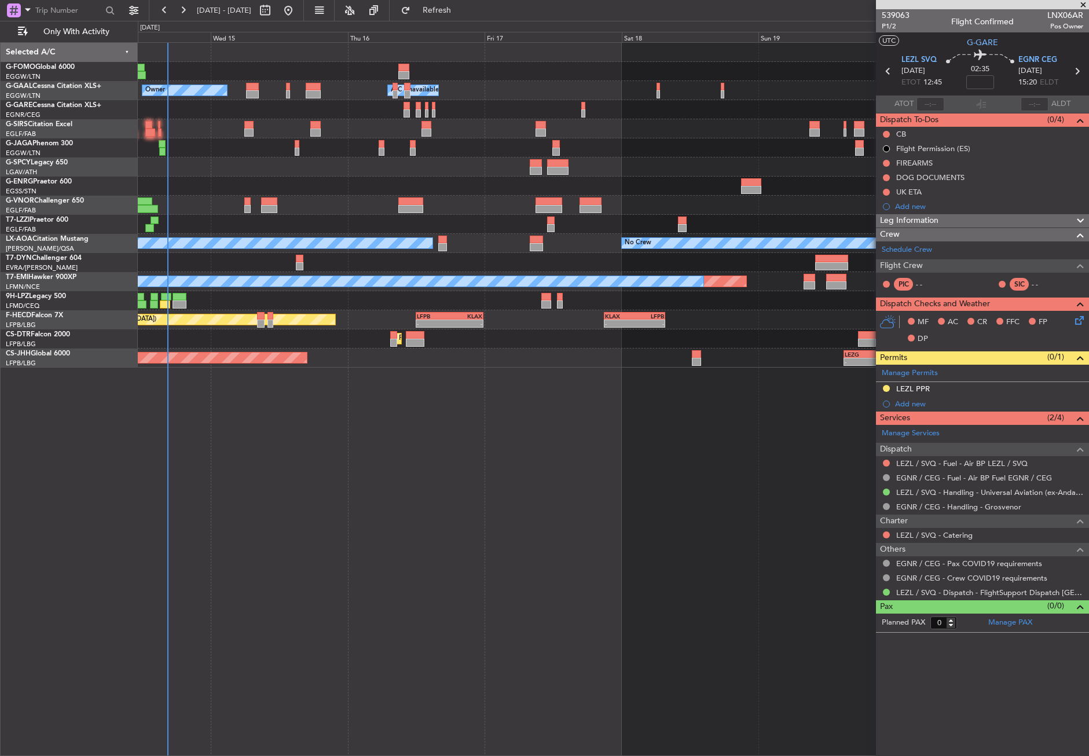
click at [427, 679] on div "- - EGGW 03:55 Z KSFO 14:45 Z Owner A/C Unavailable Owner A/C Unavailable Plann…" at bounding box center [614, 399] width 952 height 714
click at [462, 7] on span "Refresh" at bounding box center [437, 10] width 49 height 8
click at [262, 414] on div "- - EGGW 03:55 Z KSFO 14:45 Z Owner A/C Unavailable Owner A/C Unavailable Plann…" at bounding box center [614, 399] width 952 height 714
click at [444, 16] on button "Refresh" at bounding box center [430, 10] width 69 height 19
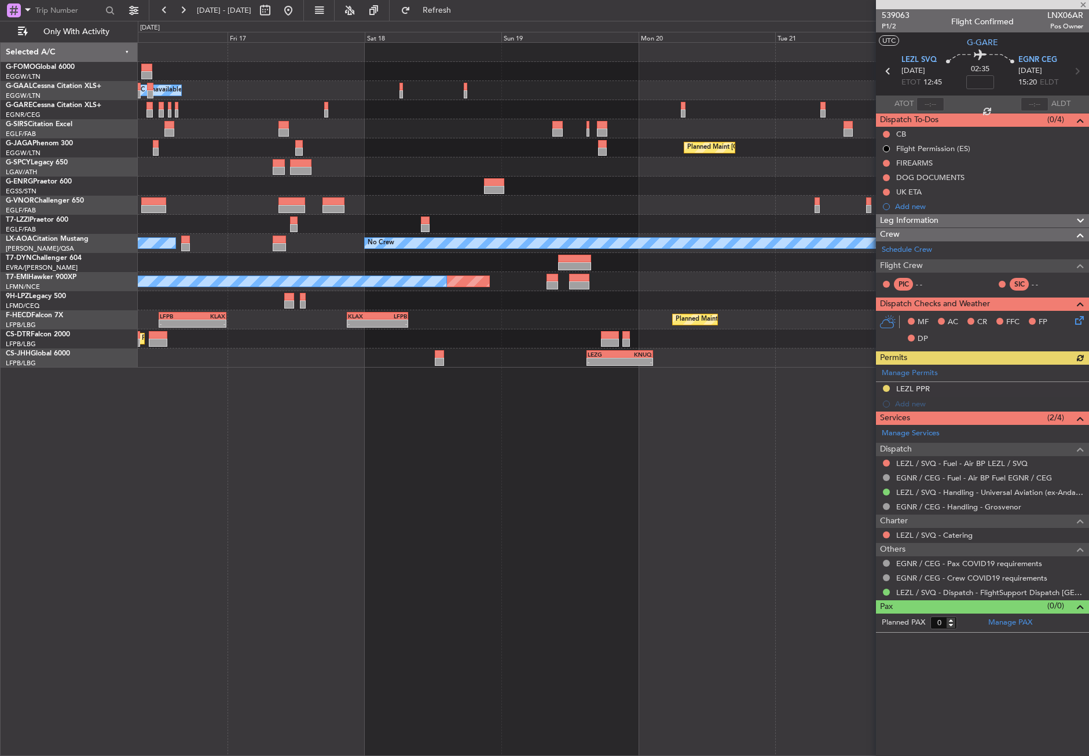
click at [317, 140] on div "- - EGGW 03:55 Z KSFO 14:45 Z - - KSFO 22:15 Z EGGW 08:00 Z Owner A/C Unavailab…" at bounding box center [613, 205] width 951 height 325
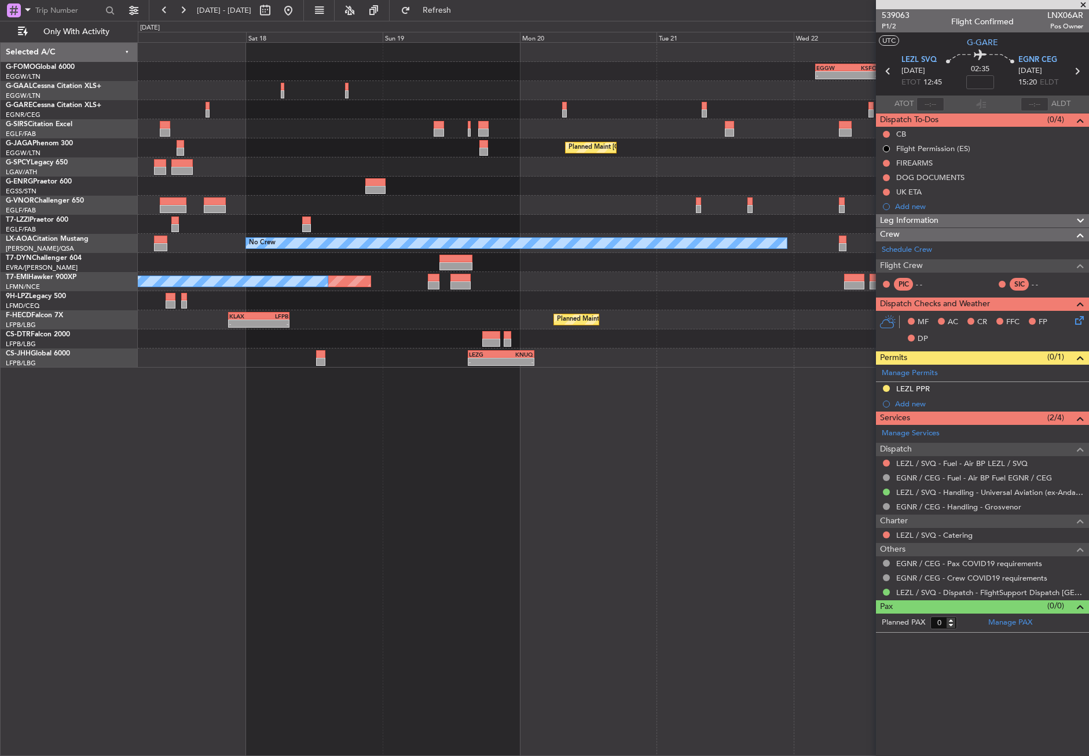
click at [267, 159] on div "- - EGGW 03:55 Z KSFO 14:45 Z - - KSFO 22:15 Z EGGW 08:00 Z A/C Unavailable Own…" at bounding box center [613, 205] width 951 height 325
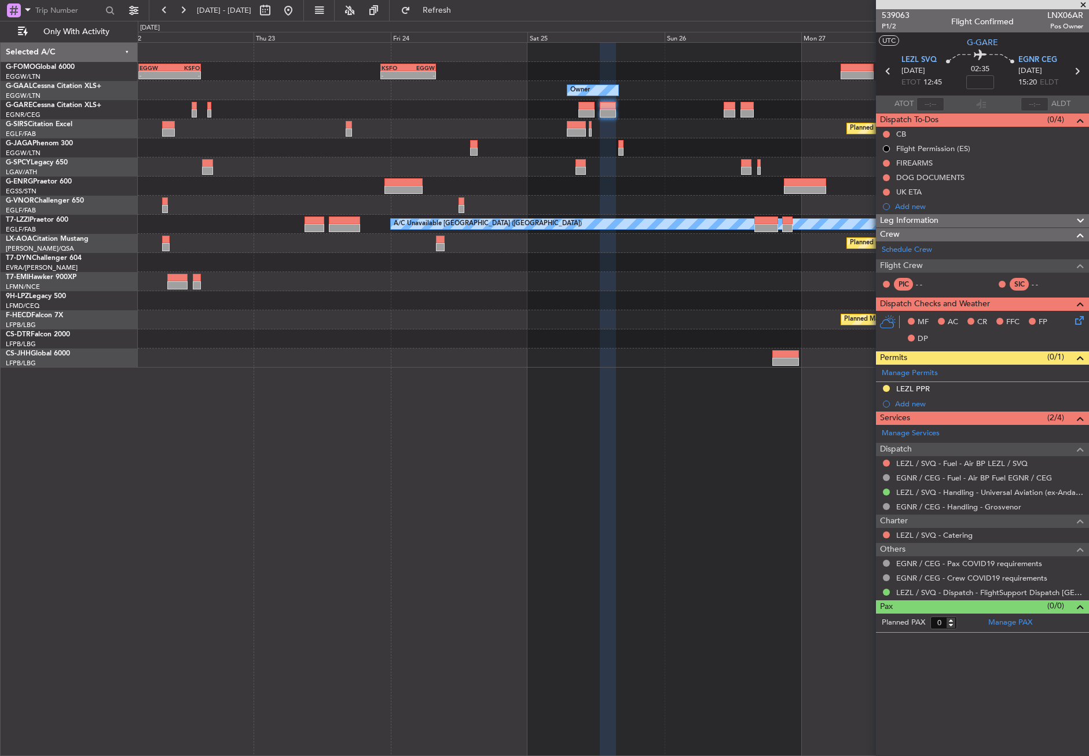
click at [316, 171] on div at bounding box center [613, 167] width 951 height 19
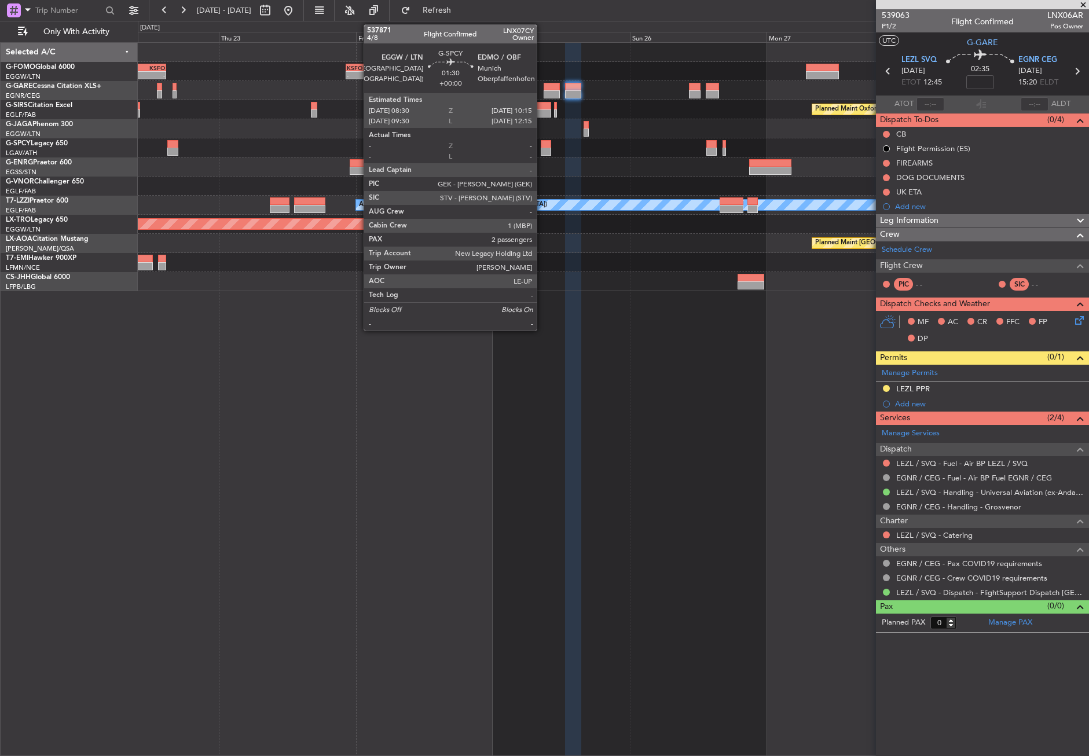
click at [542, 145] on div at bounding box center [546, 144] width 10 height 8
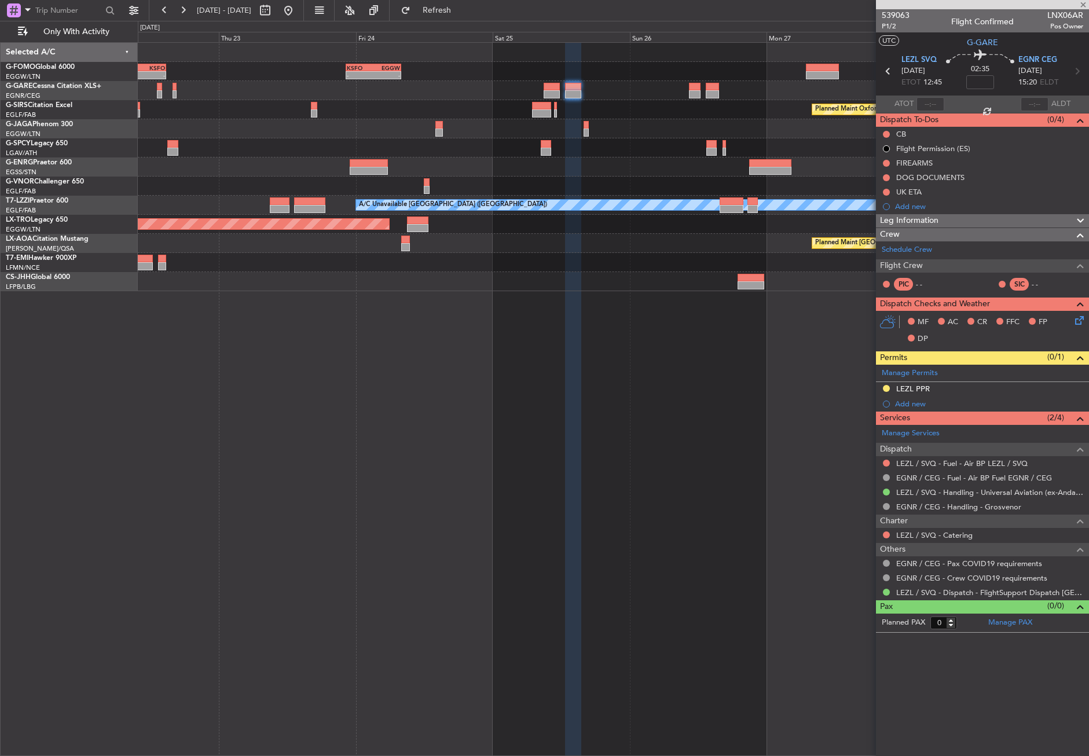
type input "2"
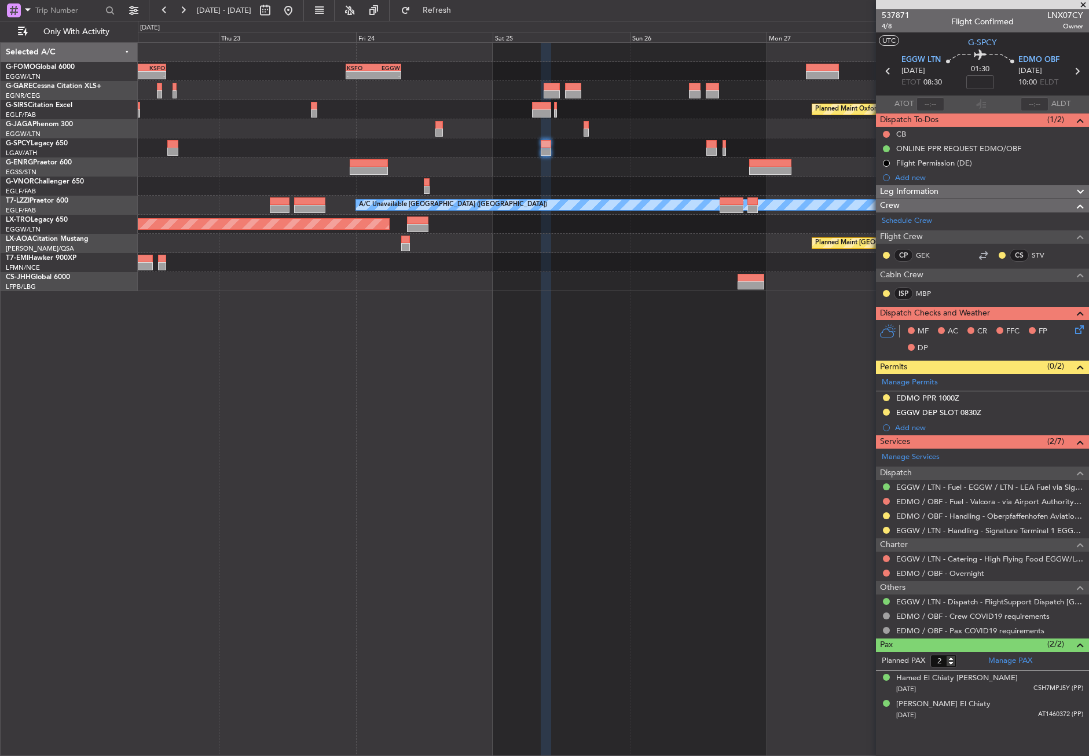
click at [680, 330] on div "- - EGGW 03:55 Z KSFO 14:45 Z - - KSFO 22:15 Z EGGW 08:00 Z Planned Maint Oxfor…" at bounding box center [614, 399] width 952 height 714
click at [674, 331] on div "- - EGGW 03:55 Z KSFO 14:45 Z - - KSFO 22:15 Z EGGW 08:00 Z Planned Maint Oxfor…" at bounding box center [614, 399] width 952 height 714
click at [448, 99] on div at bounding box center [613, 90] width 951 height 19
click at [522, 425] on div "- - EGGW 03:55 Z KSFO 14:45 Z - - KSFO 22:15 Z EGGW 08:00 Z Planned Maint Oxfor…" at bounding box center [614, 399] width 952 height 714
click at [910, 145] on div "ONLINE PPR REQUEST EDMO/OBF" at bounding box center [959, 149] width 125 height 10
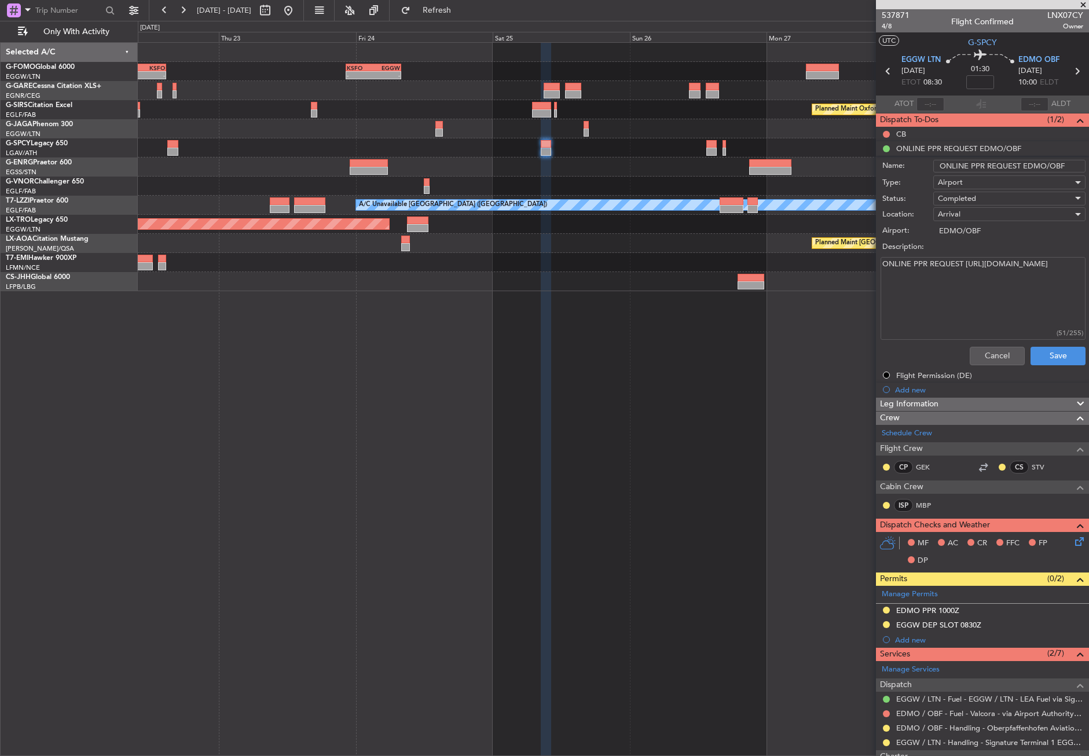
click at [931, 291] on textarea "ONLINE PPR REQUEST https://my.airport.software/EDMO" at bounding box center [983, 298] width 205 height 83
drag, startPoint x: 1018, startPoint y: 275, endPoint x: 872, endPoint y: 281, distance: 145.5
click at [872, 281] on fb-app "22 Oct 2025 - 29 Oct 2025 Refresh Quick Links Only With Activity - - EGGW 03:55…" at bounding box center [544, 383] width 1089 height 748
click at [980, 350] on button "Cancel" at bounding box center [997, 356] width 55 height 19
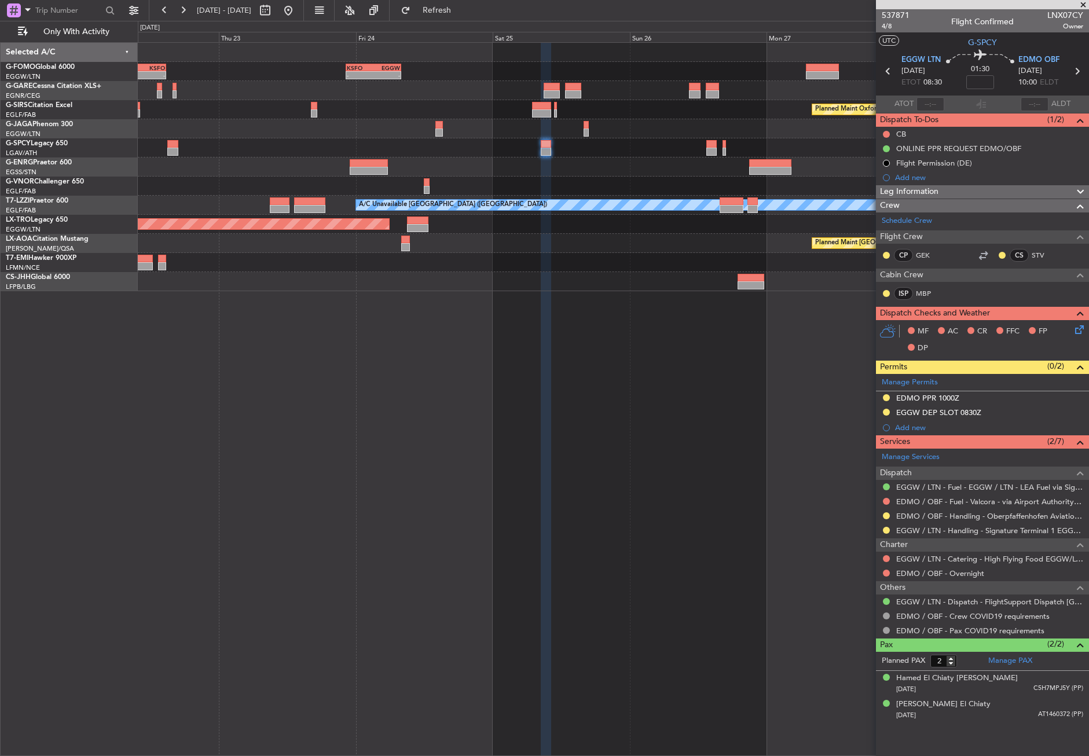
click at [483, 350] on div "- - EGGW 03:55 Z KSFO 14:45 Z - - KSFO 22:15 Z EGGW 08:00 Z Planned Maint Oxfor…" at bounding box center [614, 399] width 952 height 714
click at [328, 350] on div "- - EGGW 03:55 Z KSFO 14:45 Z - - KSFO 22:15 Z EGGW 08:00 Z Planned Maint Oxfor…" at bounding box center [614, 399] width 952 height 714
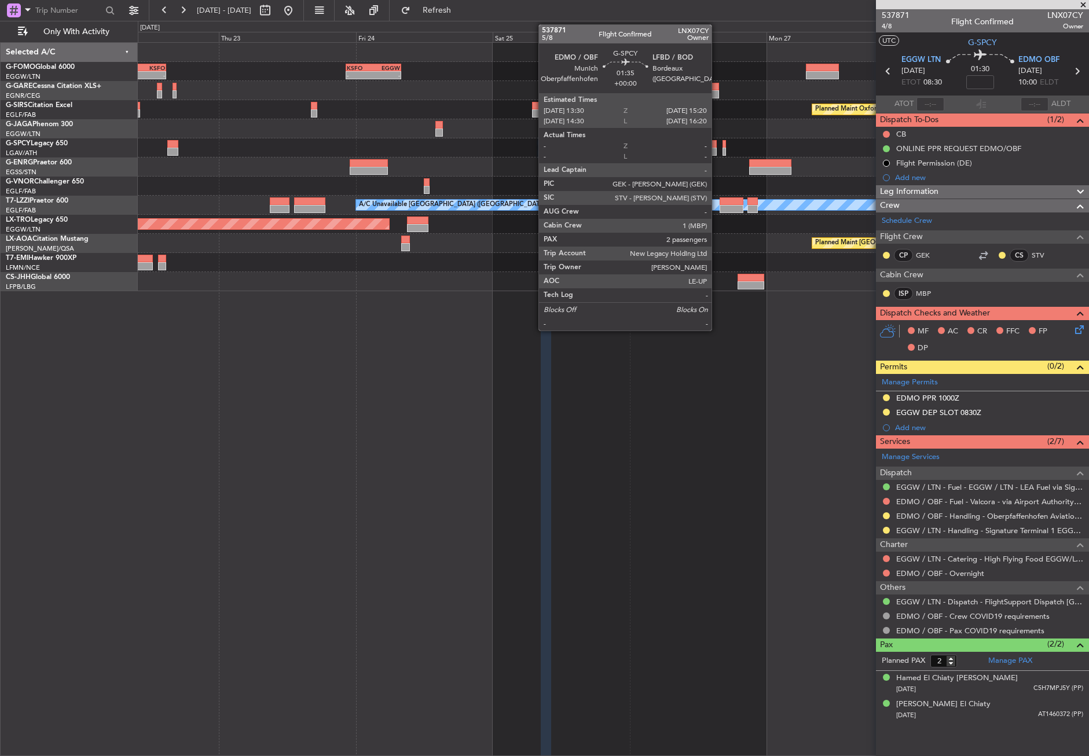
click at [717, 142] on div at bounding box center [712, 144] width 11 height 8
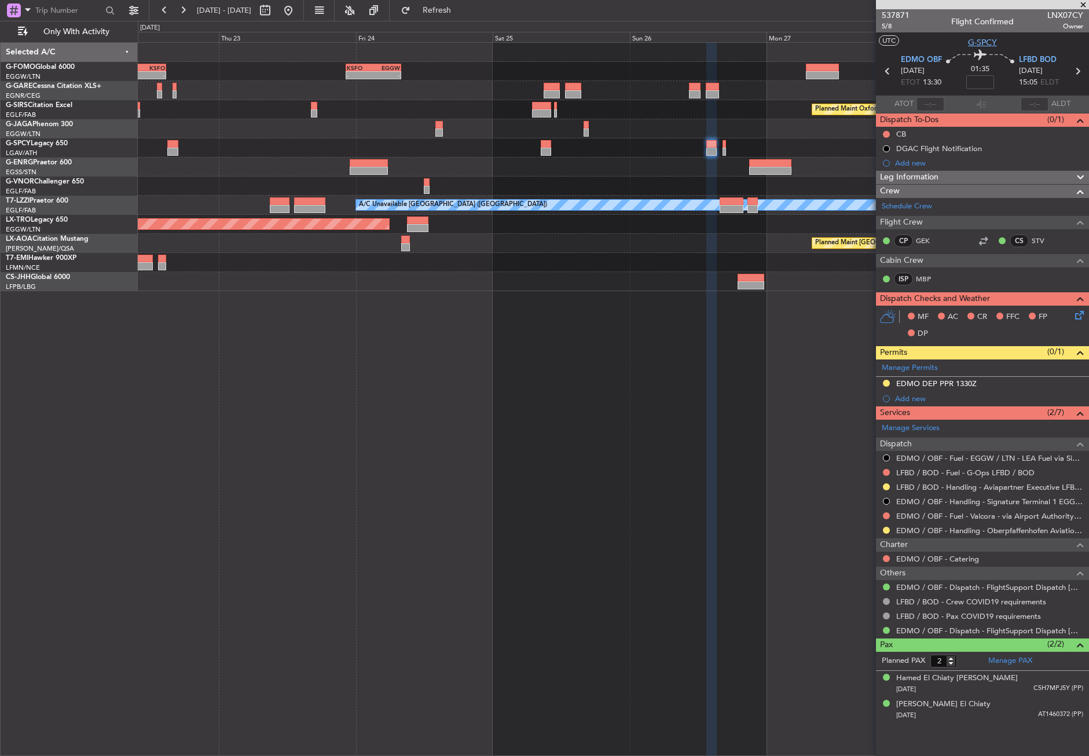
click at [987, 44] on span "G-SPCY" at bounding box center [982, 42] width 29 height 12
click at [490, 534] on div "- - EGGW 03:55 Z KSFO 14:45 Z - - KSFO 22:15 Z EGGW 08:00 Z Planned Maint Oxfor…" at bounding box center [614, 399] width 952 height 714
click at [298, 8] on button at bounding box center [288, 10] width 19 height 19
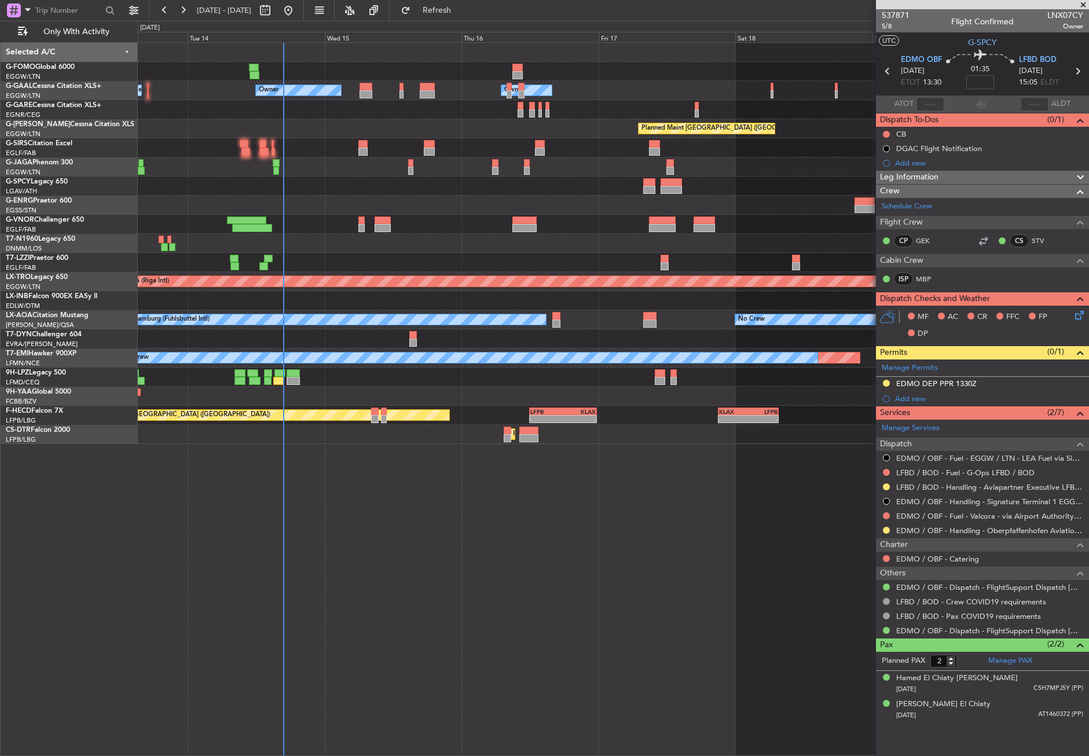
click at [302, 606] on div "- - EGGW 03:55 Z KSFO 14:45 Z A/C Unavailable Owner Owner A/C Unavailable Plann…" at bounding box center [614, 399] width 952 height 714
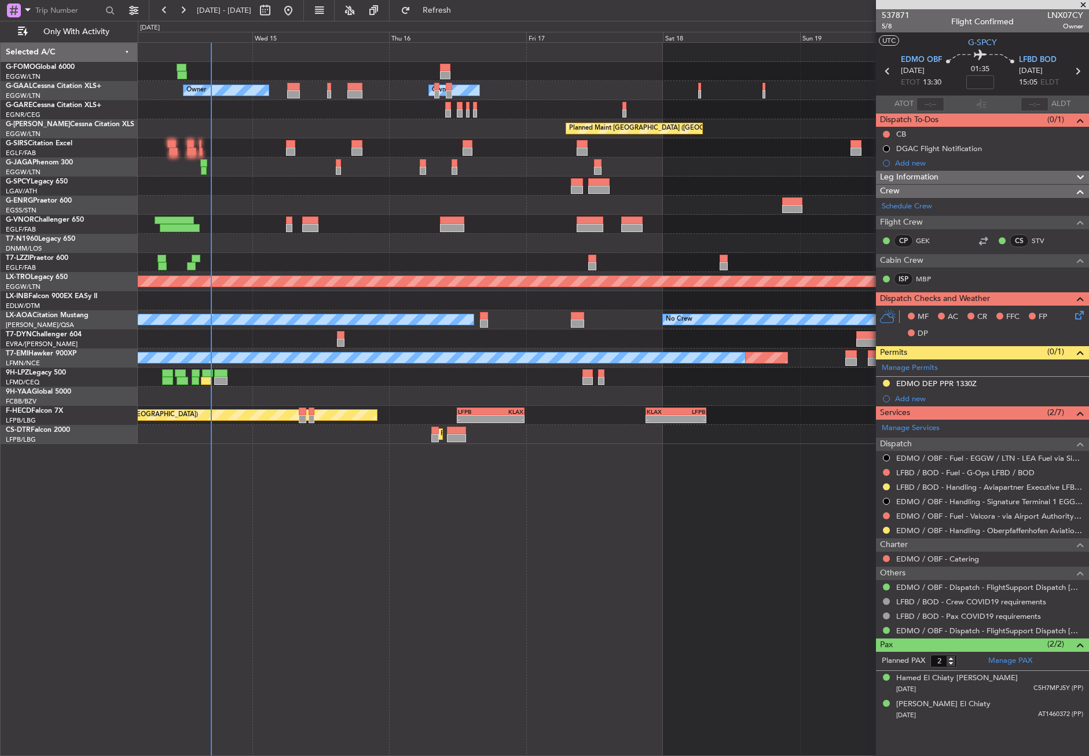
click at [221, 601] on div "- - EGGW 03:55 Z KSFO 14:45 Z A/C Unavailable Owner Owner A/C Unavailable Plann…" at bounding box center [614, 399] width 952 height 714
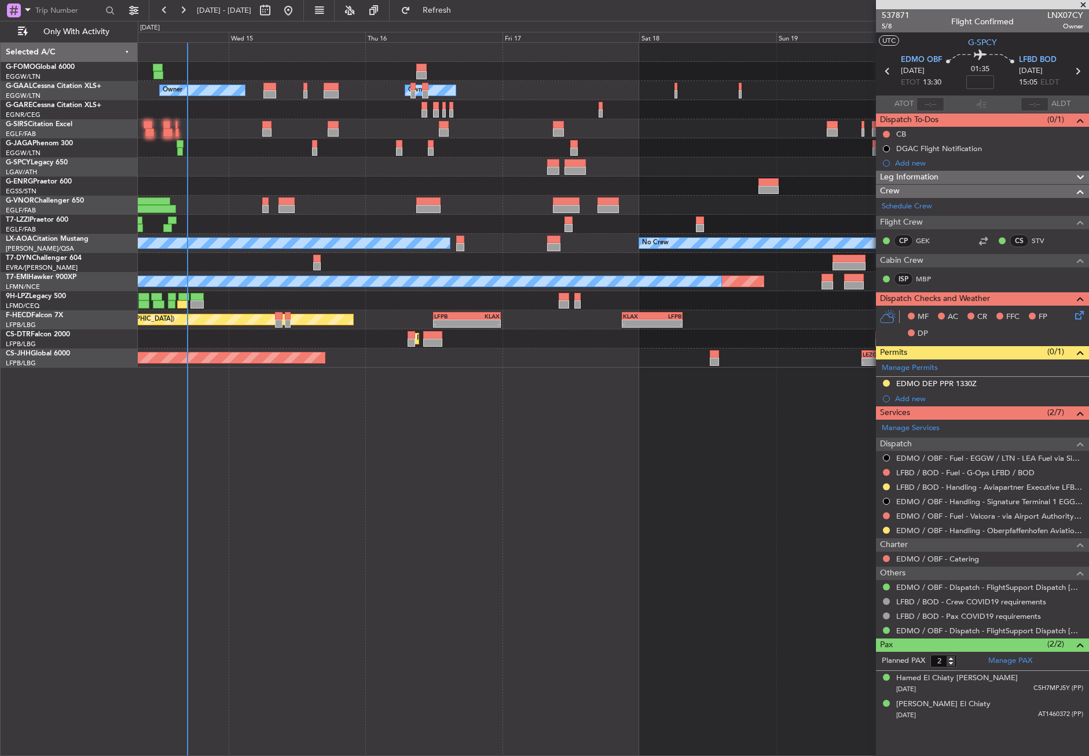
click at [677, 515] on div "- - EGGW 03:55 Z KSFO 14:45 Z A/C Unavailable Owner Owner A/C Unavailable Plann…" at bounding box center [614, 399] width 952 height 714
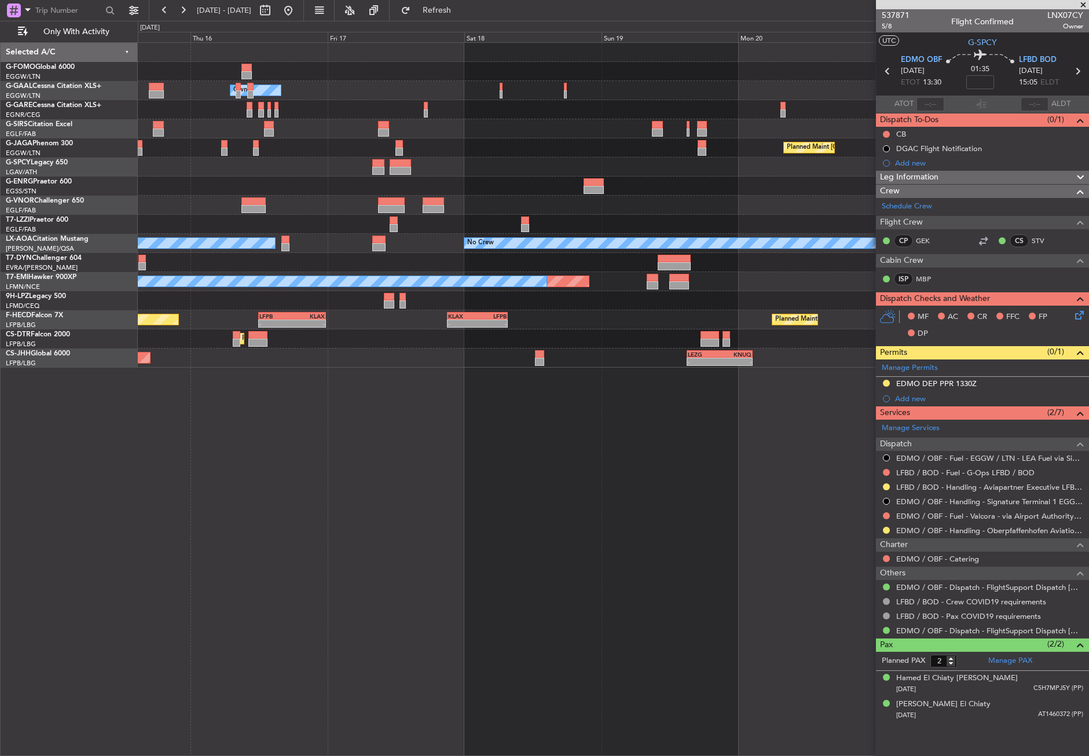
click at [612, 554] on div "- - EGGW 03:55 Z KSFO 14:45 Z - - KSFO 22:15 Z EGGW 08:00 Z A/C Unavailable Own…" at bounding box center [614, 399] width 952 height 714
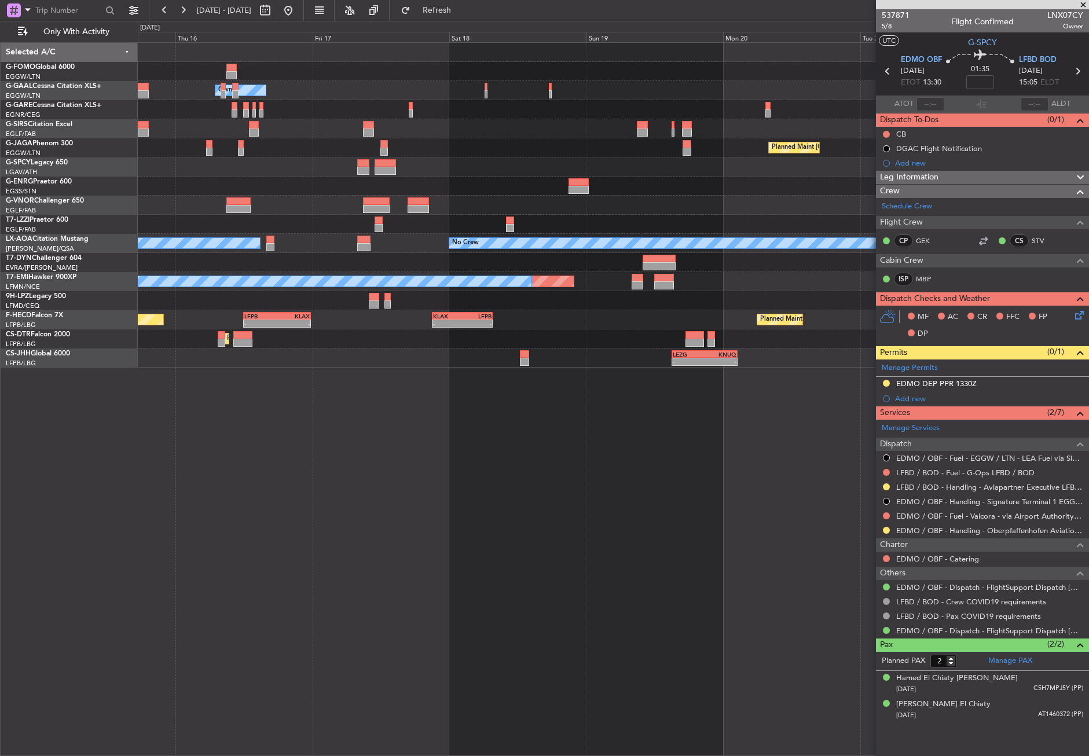
click at [525, 565] on div "- - EGGW 03:55 Z KSFO 14:45 Z - - KSFO 22:15 Z EGGW 08:00 Z A/C Unavailable Own…" at bounding box center [614, 399] width 952 height 714
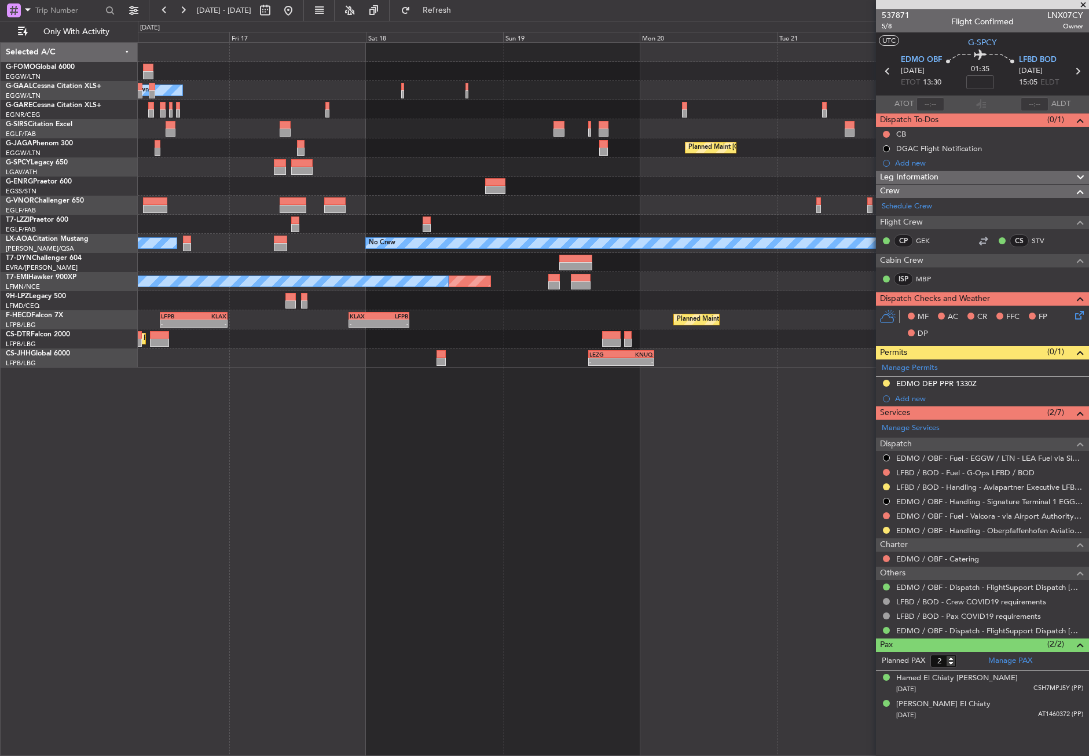
click at [519, 568] on div "- - EGGW 03:55 Z KSFO 14:45 Z - - KSFO 22:15 Z EGGW 08:00 Z A/C Unavailable Own…" at bounding box center [614, 399] width 952 height 714
click at [298, 7] on button at bounding box center [288, 10] width 19 height 19
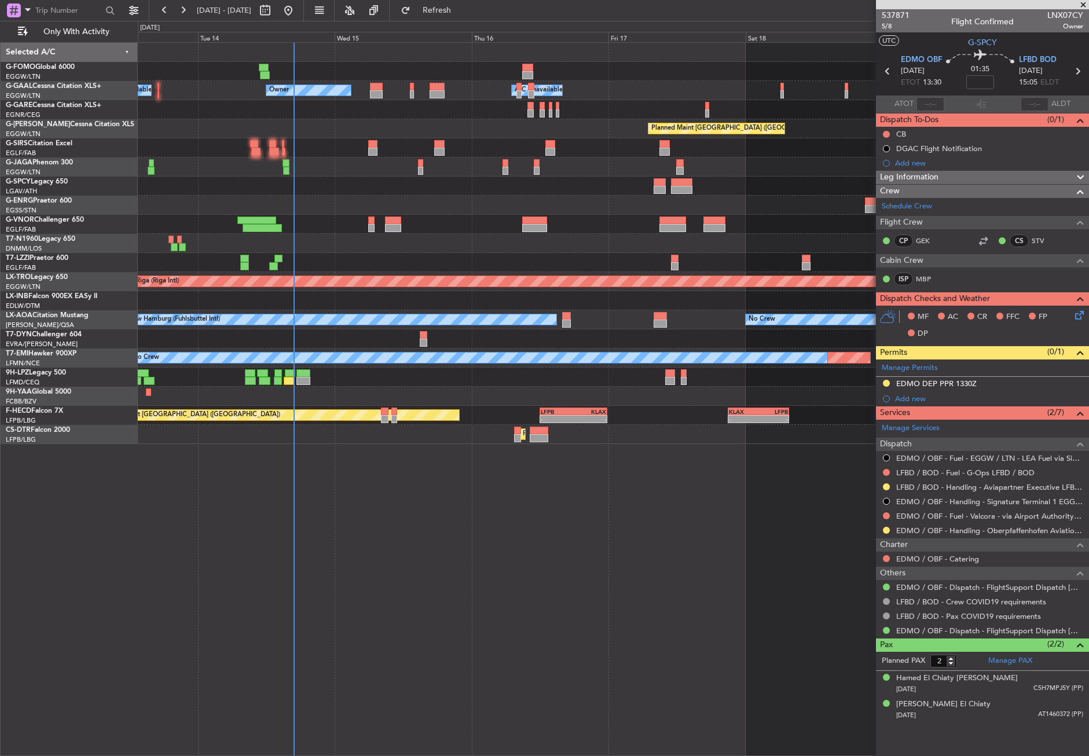
click at [334, 562] on div "- - EGGW 03:55 Z KSFO 14:45 Z Owner A/C Unavailable Owner A/C Unavailable Plann…" at bounding box center [614, 399] width 952 height 714
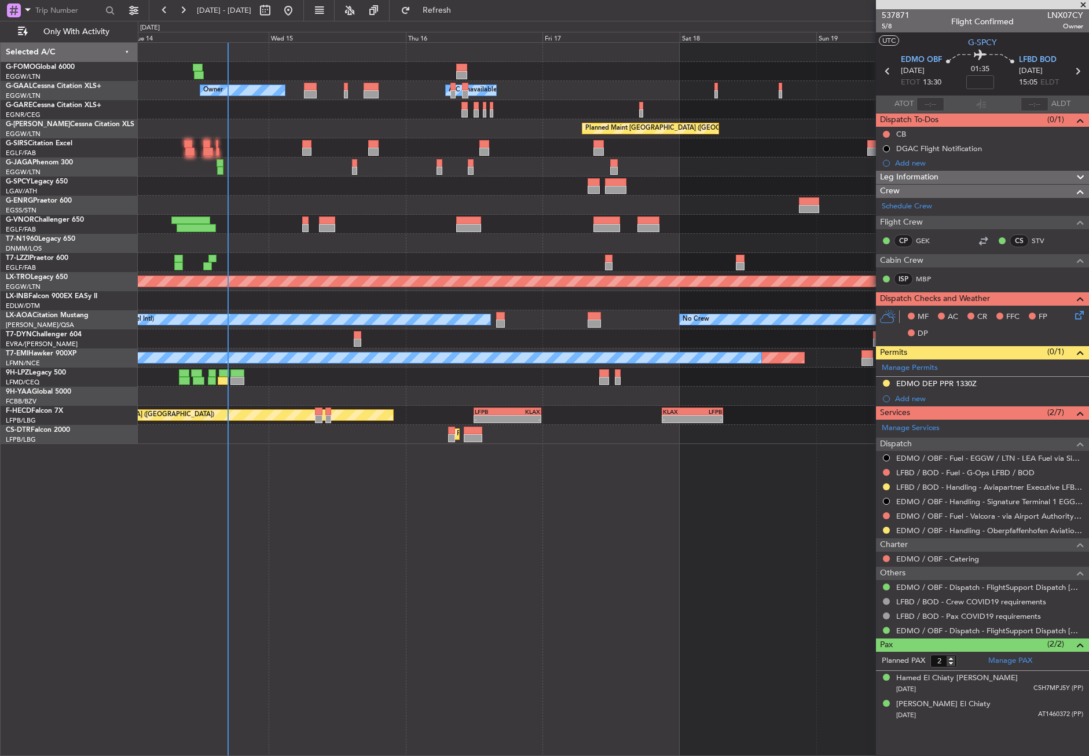
click at [344, 571] on div "- - EGGW 03:55 Z KSFO 14:45 Z Owner A/C Unavailable Owner A/C Unavailable Plann…" at bounding box center [614, 399] width 952 height 714
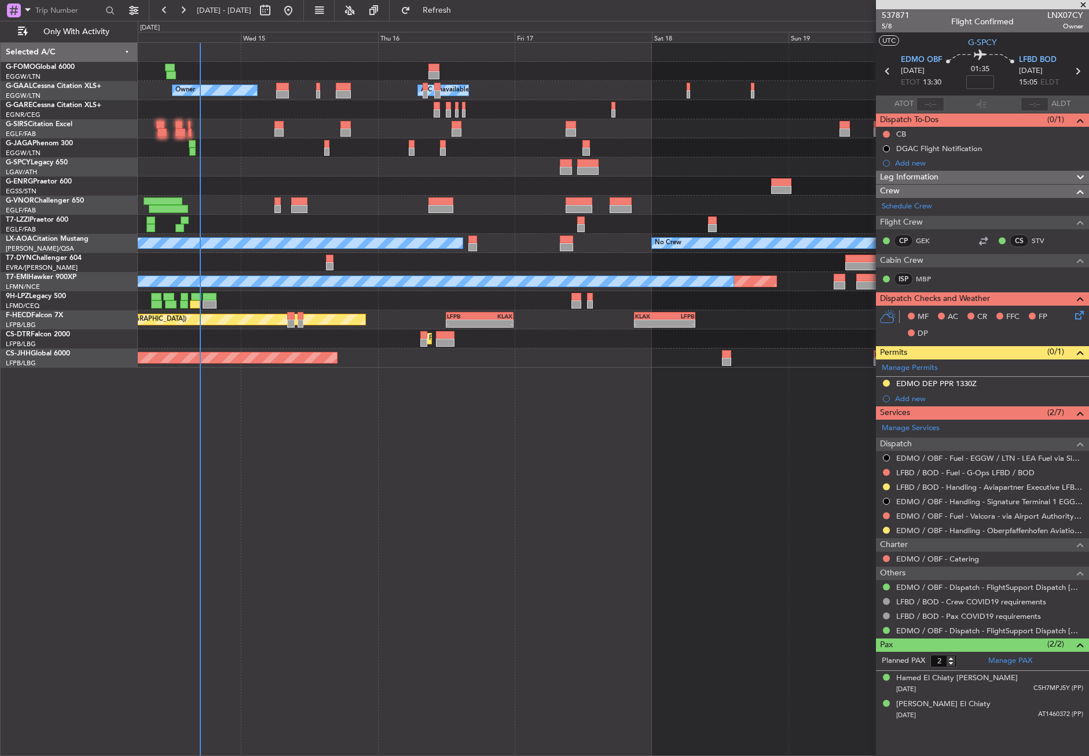
click at [311, 572] on div "- - EGGW 03:55 Z KSFO 14:45 Z Owner A/C Unavailable Owner A/C Unavailable Plann…" at bounding box center [614, 399] width 952 height 714
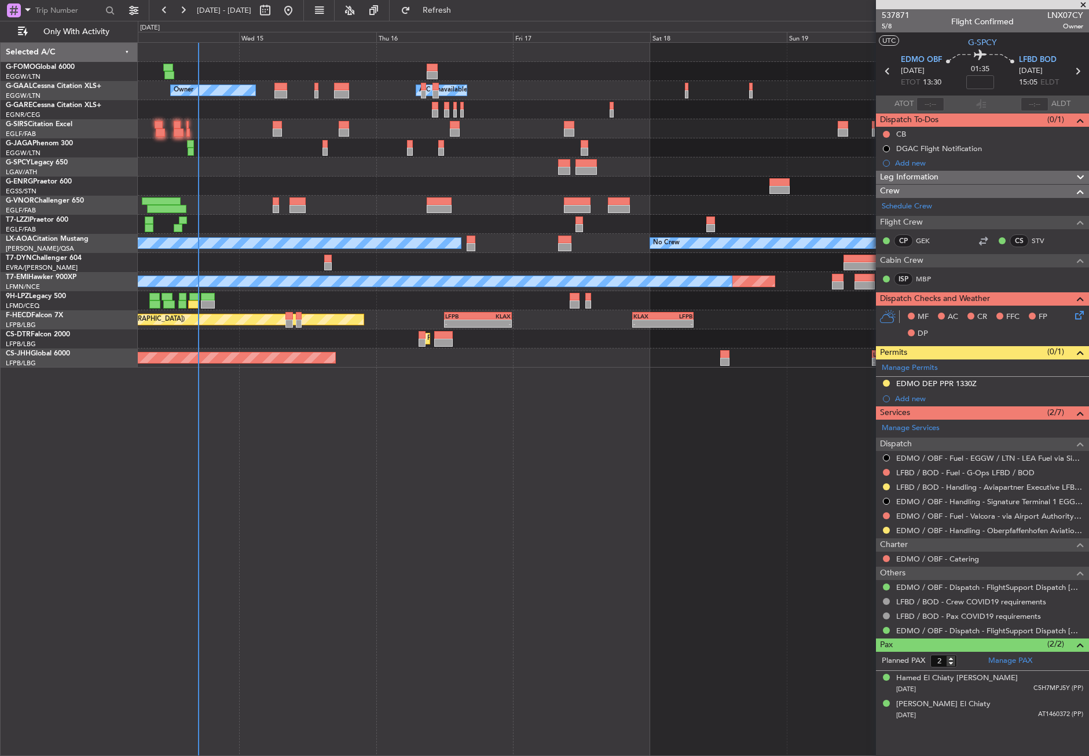
click at [429, 542] on div "- - EGGW 03:55 Z KSFO 14:45 Z Owner A/C Unavailable Owner A/C Unavailable Plann…" at bounding box center [614, 399] width 952 height 714
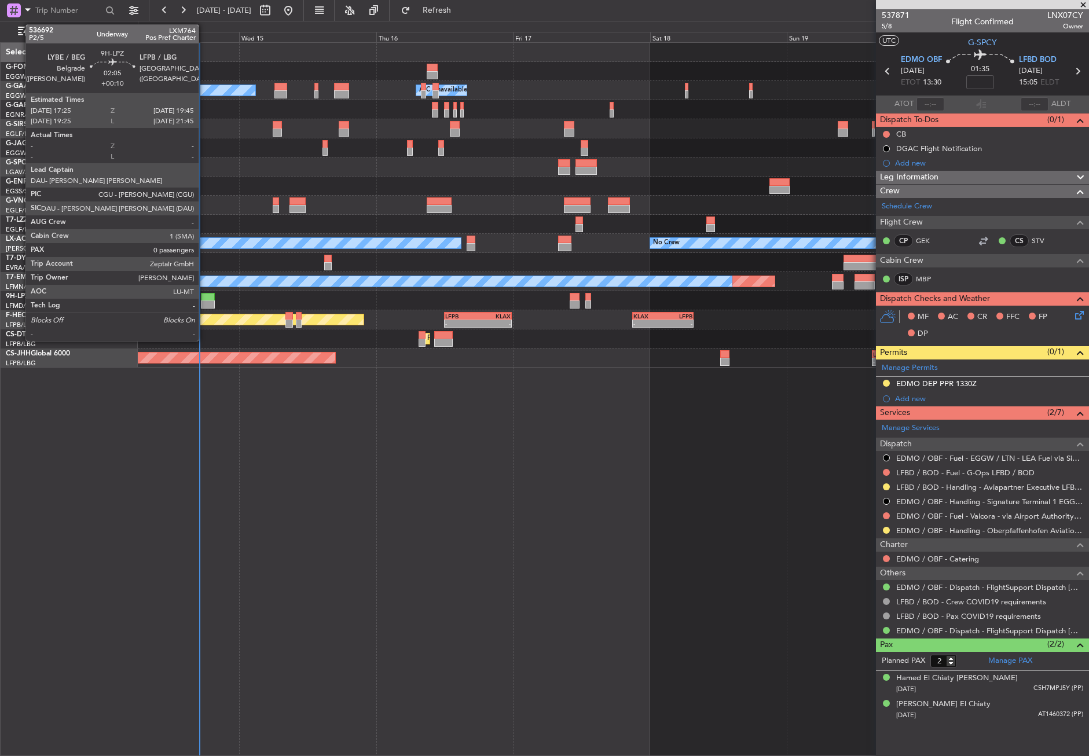
click at [204, 299] on div at bounding box center [207, 297] width 13 height 8
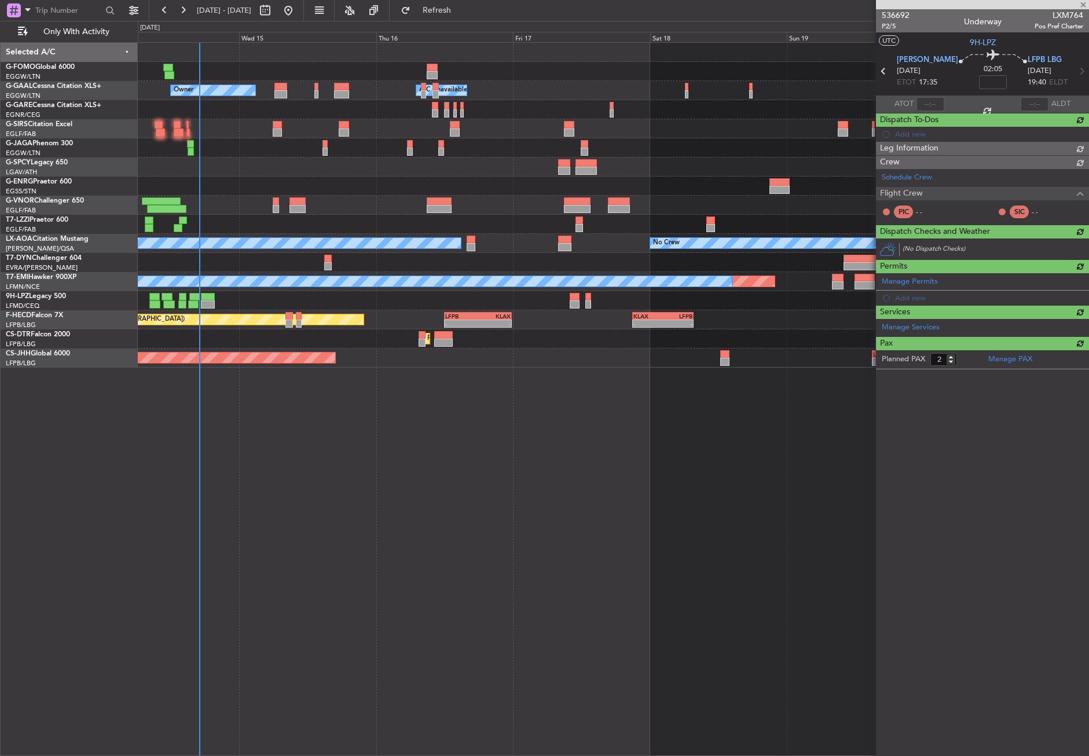
type input "+00:10"
type input "0"
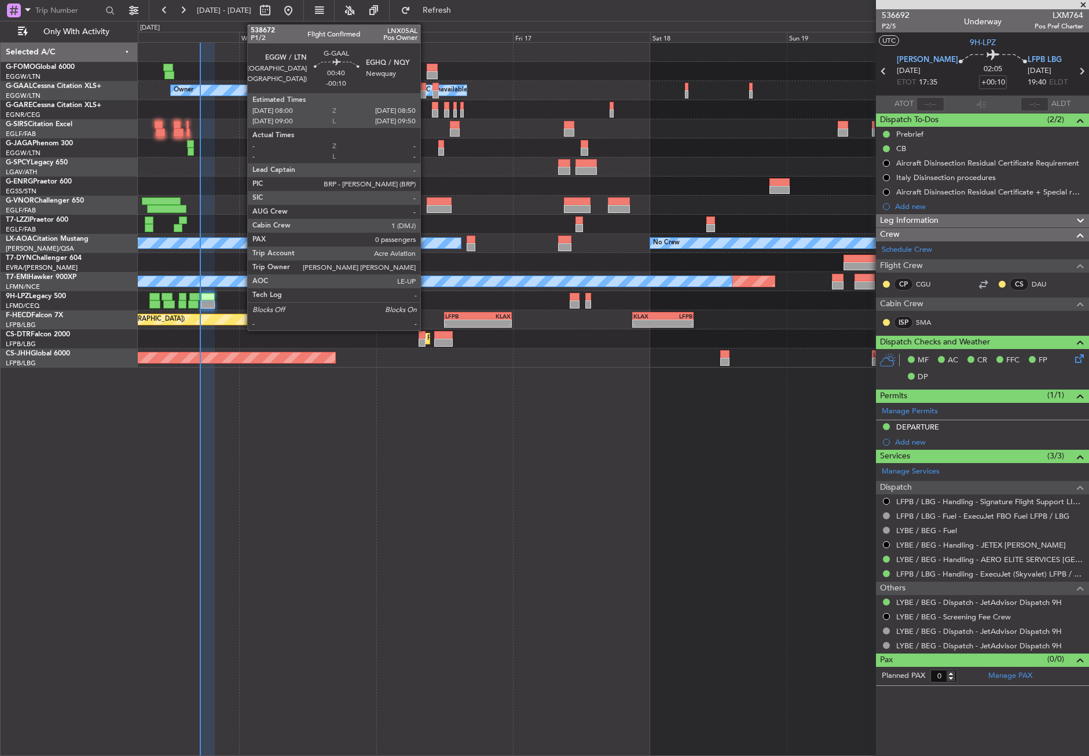
click at [426, 92] on div at bounding box center [423, 94] width 5 height 8
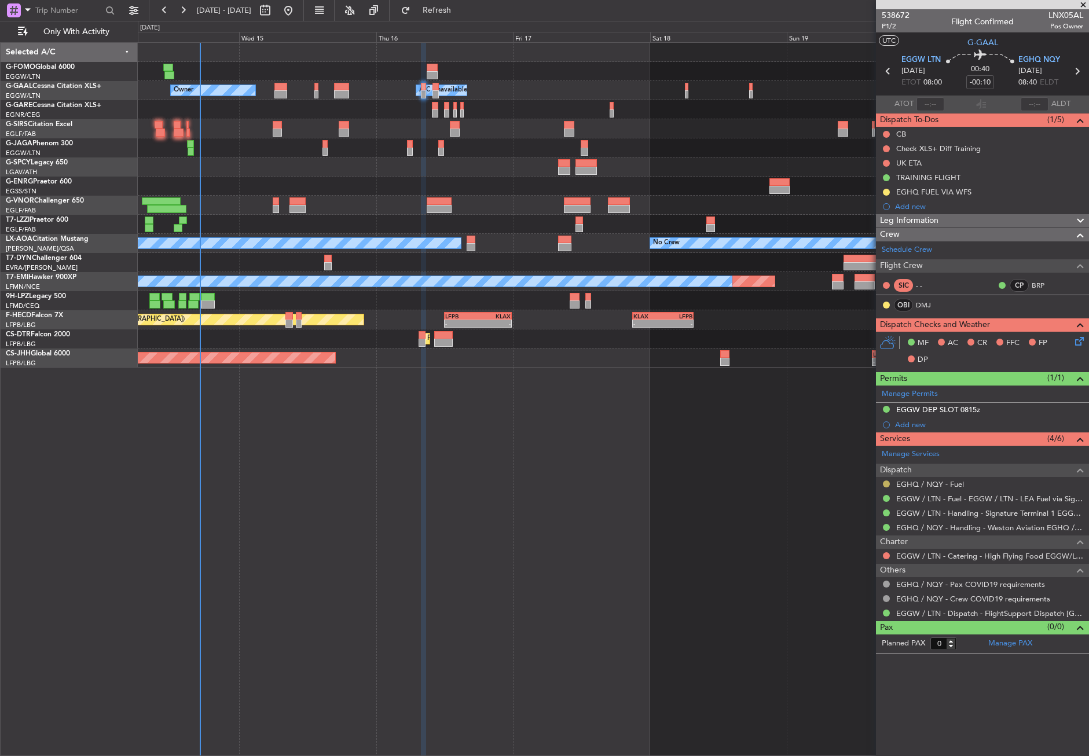
click at [883, 482] on button at bounding box center [886, 484] width 7 height 7
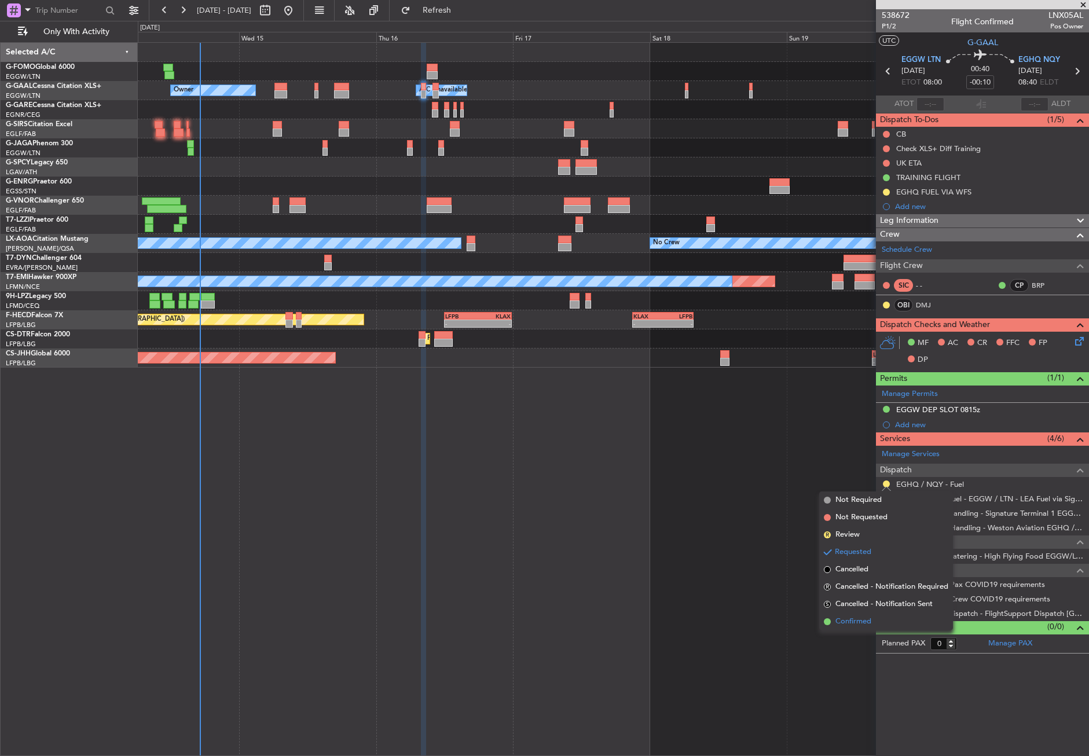
click at [828, 623] on span at bounding box center [827, 622] width 7 height 7
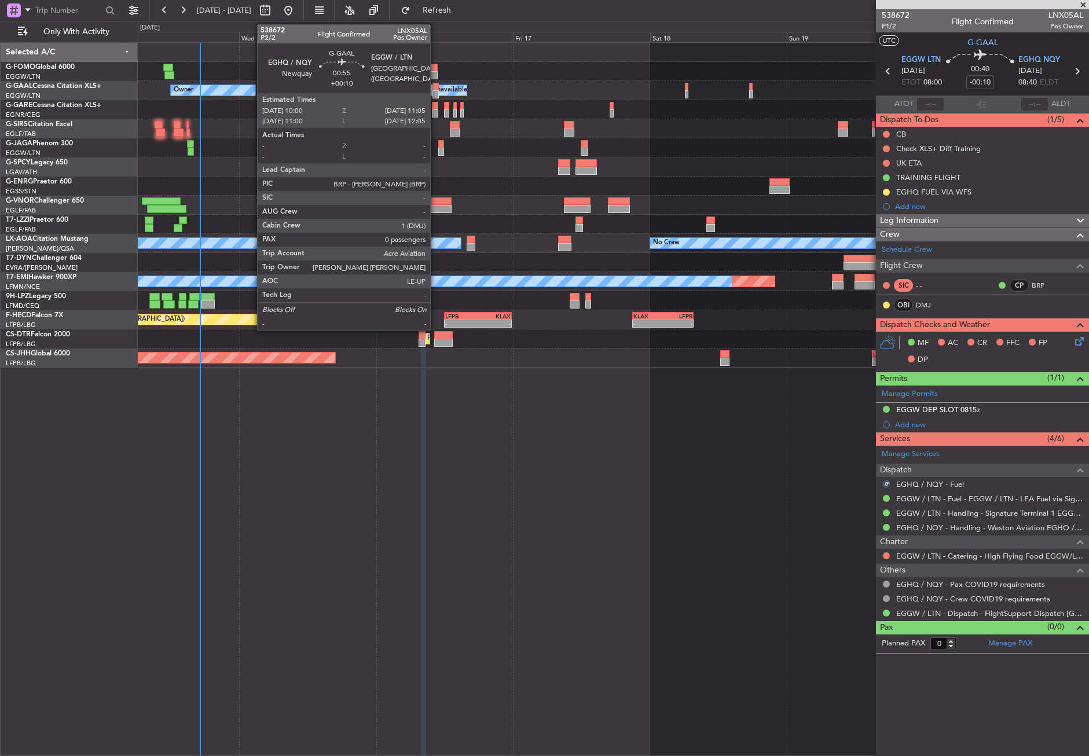
click at [436, 88] on div at bounding box center [436, 87] width 6 height 8
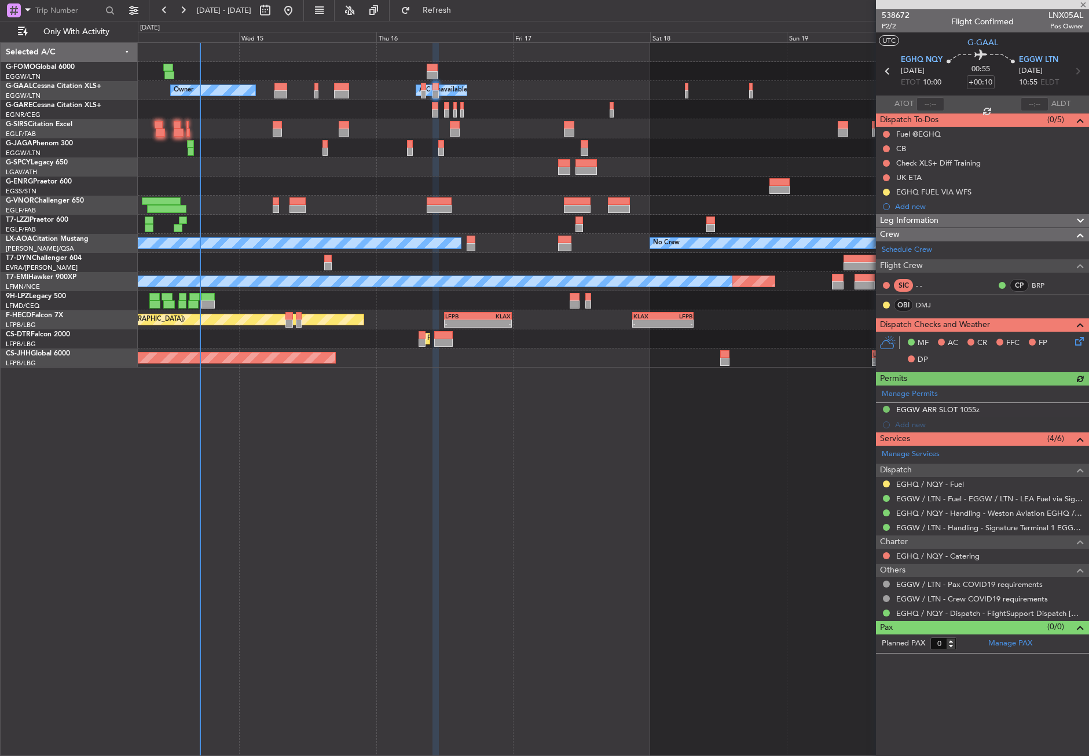
click at [887, 480] on div at bounding box center [886, 484] width 9 height 9
click at [886, 482] on button at bounding box center [886, 484] width 7 height 7
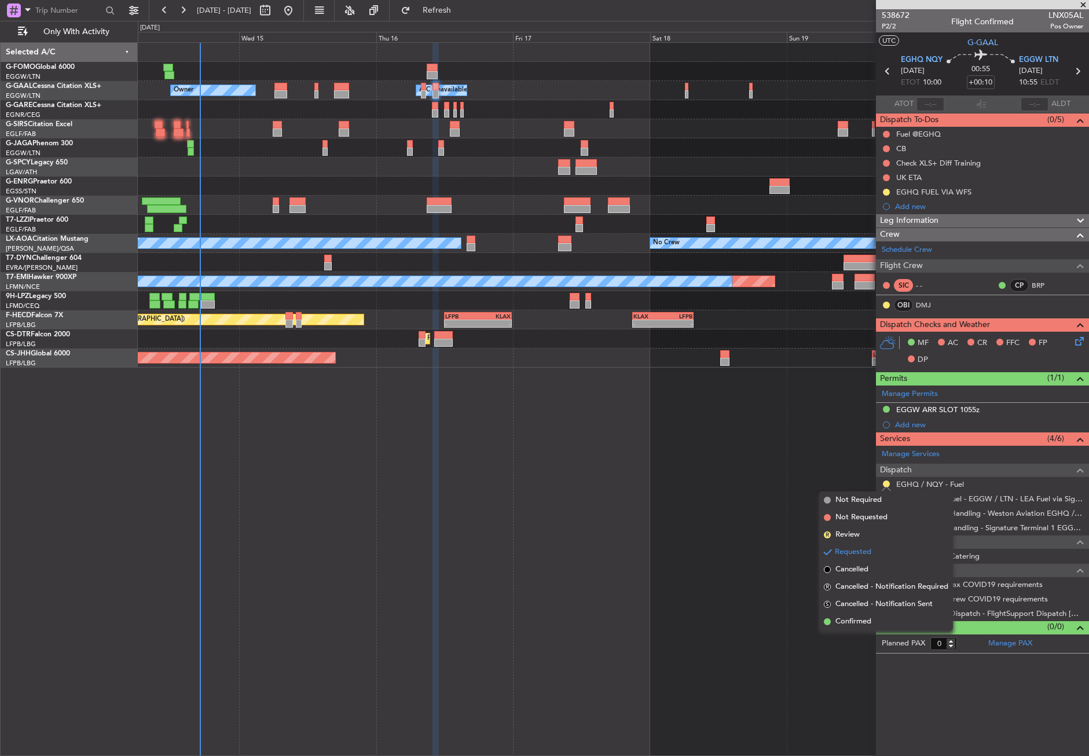
click at [851, 639] on div "- - EGGW 03:55 Z KSFO 14:45 Z Owner A/C Unavailable Owner A/C Unavailable Plann…" at bounding box center [614, 399] width 952 height 714
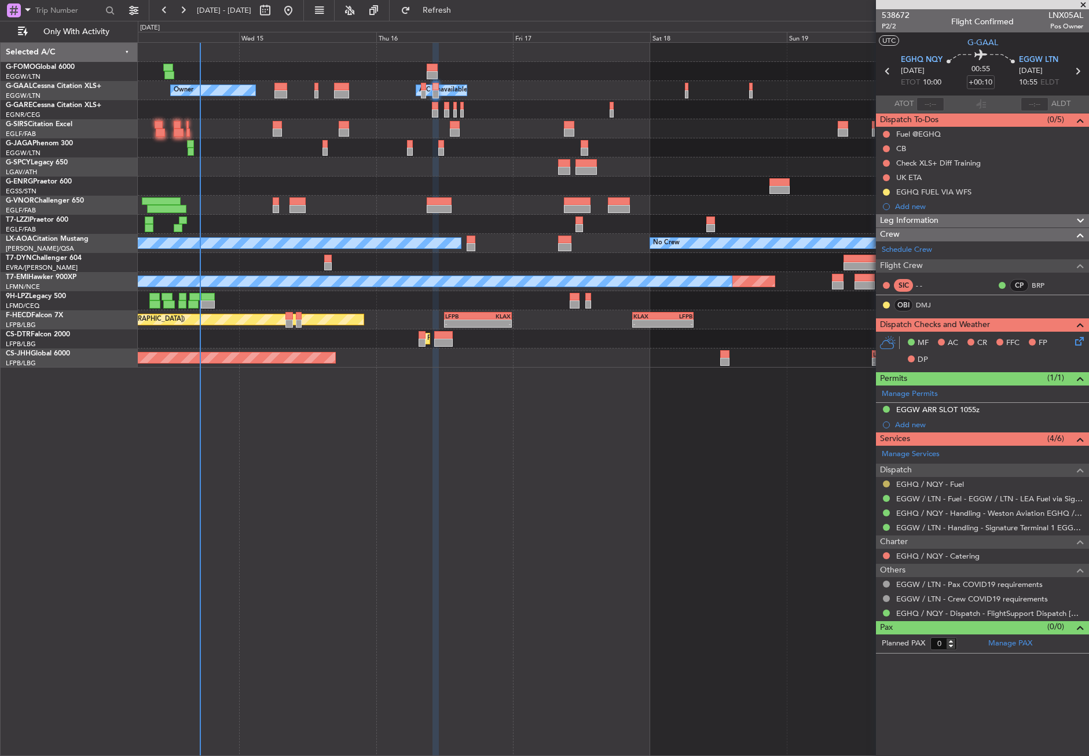
click at [889, 483] on button at bounding box center [886, 484] width 7 height 7
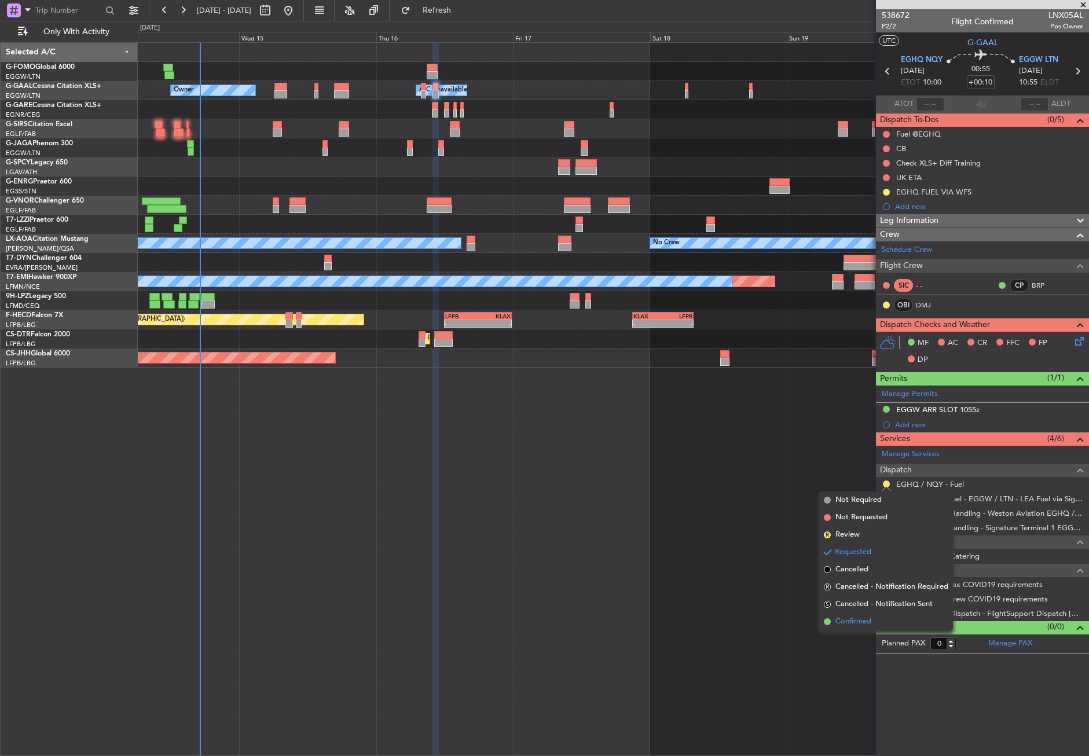
click at [851, 624] on span "Confirmed" at bounding box center [854, 622] width 36 height 12
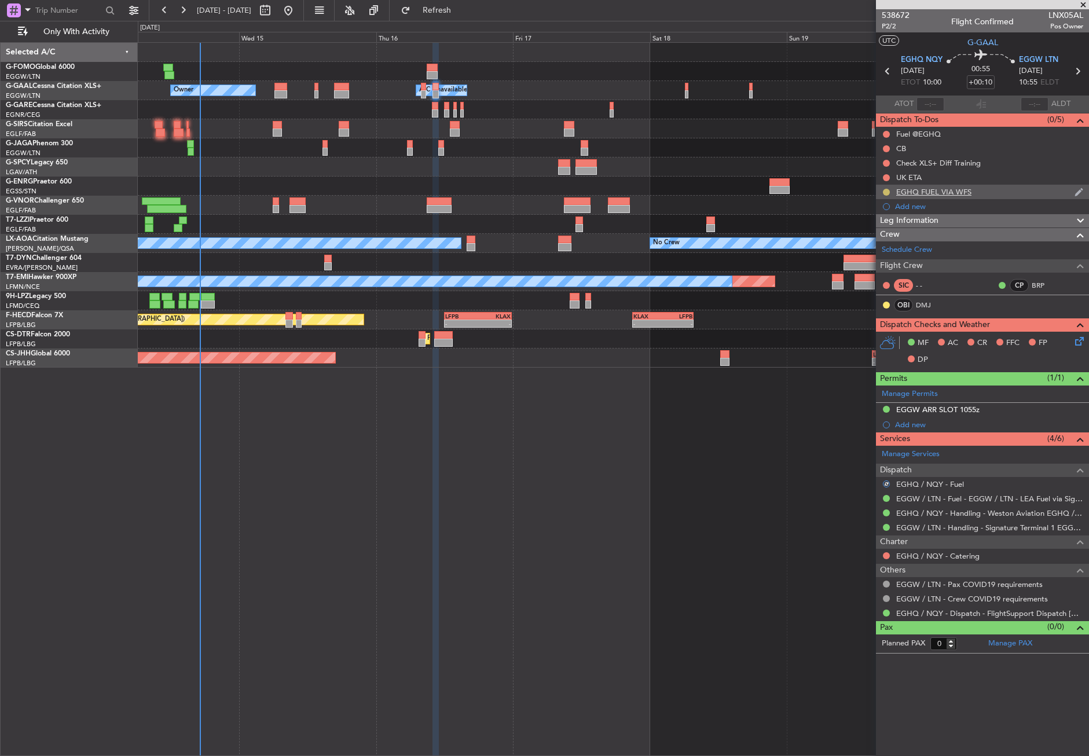
click at [884, 189] on button at bounding box center [886, 192] width 7 height 7
click at [873, 246] on span "Completed" at bounding box center [891, 243] width 38 height 12
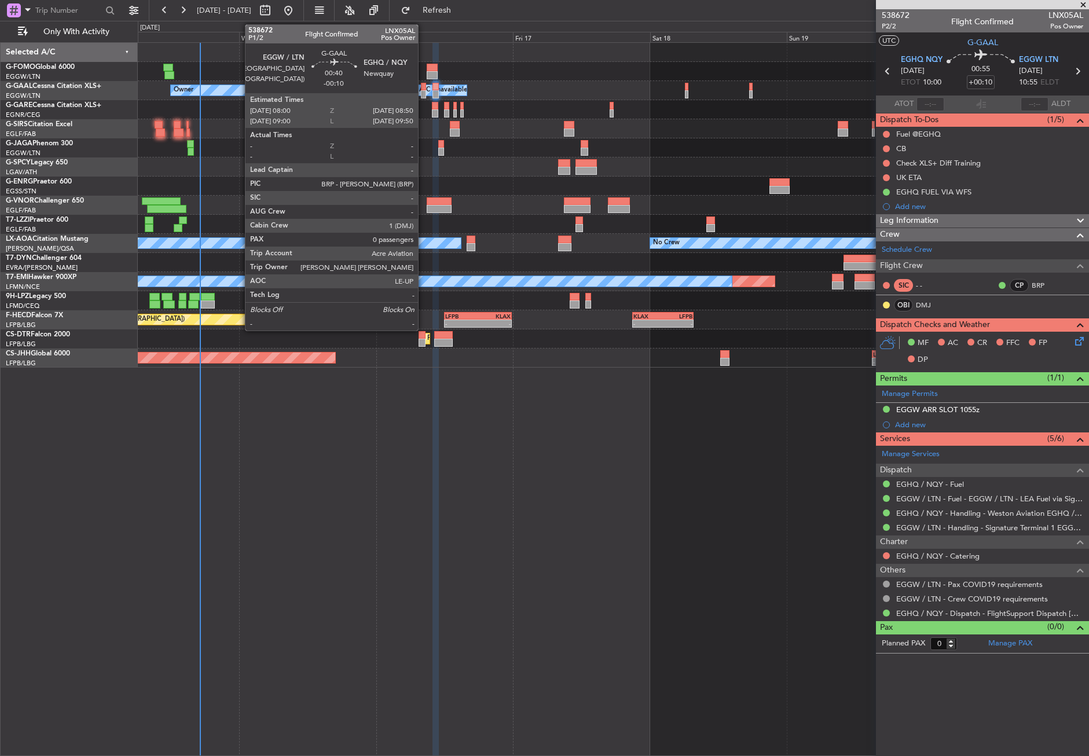
click at [423, 92] on div at bounding box center [423, 94] width 5 height 8
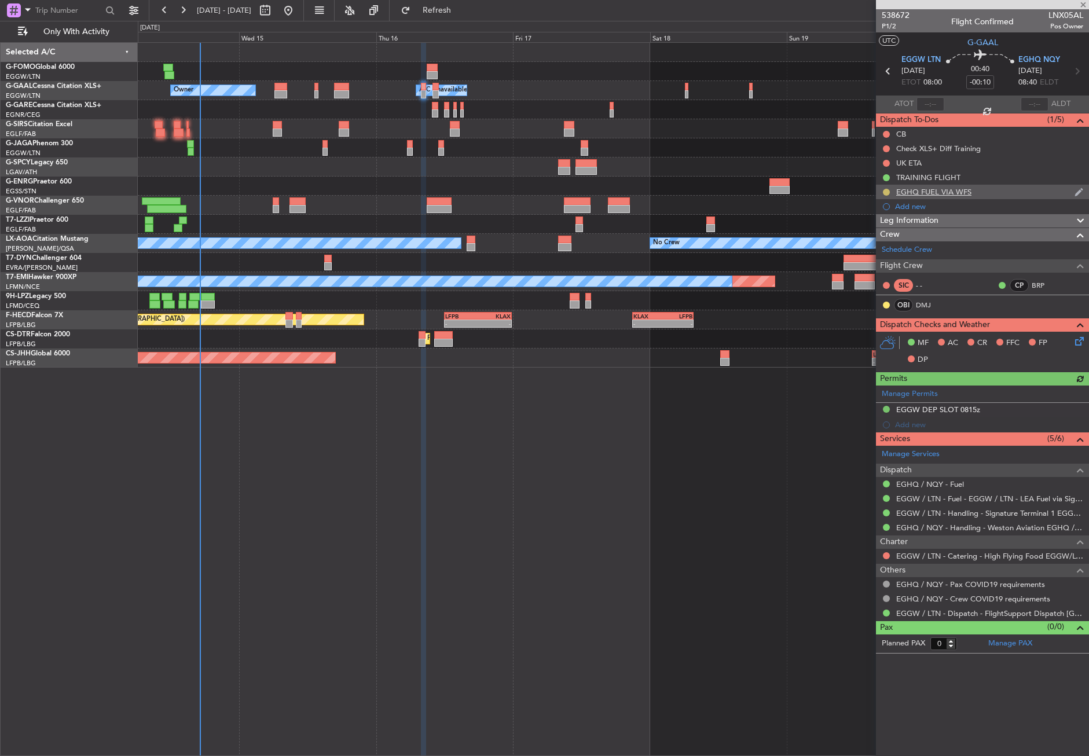
click at [884, 191] on button at bounding box center [886, 192] width 7 height 7
click at [888, 244] on span "Completed" at bounding box center [891, 243] width 38 height 12
click at [385, 558] on div "- - EGGW 03:55 Z KSFO 14:45 Z Owner Owner A/C Unavailable A/C Unavailable Plann…" at bounding box center [614, 399] width 952 height 714
click at [661, 537] on div "- - EGGW 03:55 Z KSFO 14:45 Z Owner A/C Unavailable Owner A/C Unavailable Plann…" at bounding box center [614, 399] width 952 height 714
click at [200, 515] on div "- - EGGW 03:55 Z KSFO 14:45 Z Owner A/C Unavailable Owner A/C Unavailable Plann…" at bounding box center [614, 399] width 952 height 714
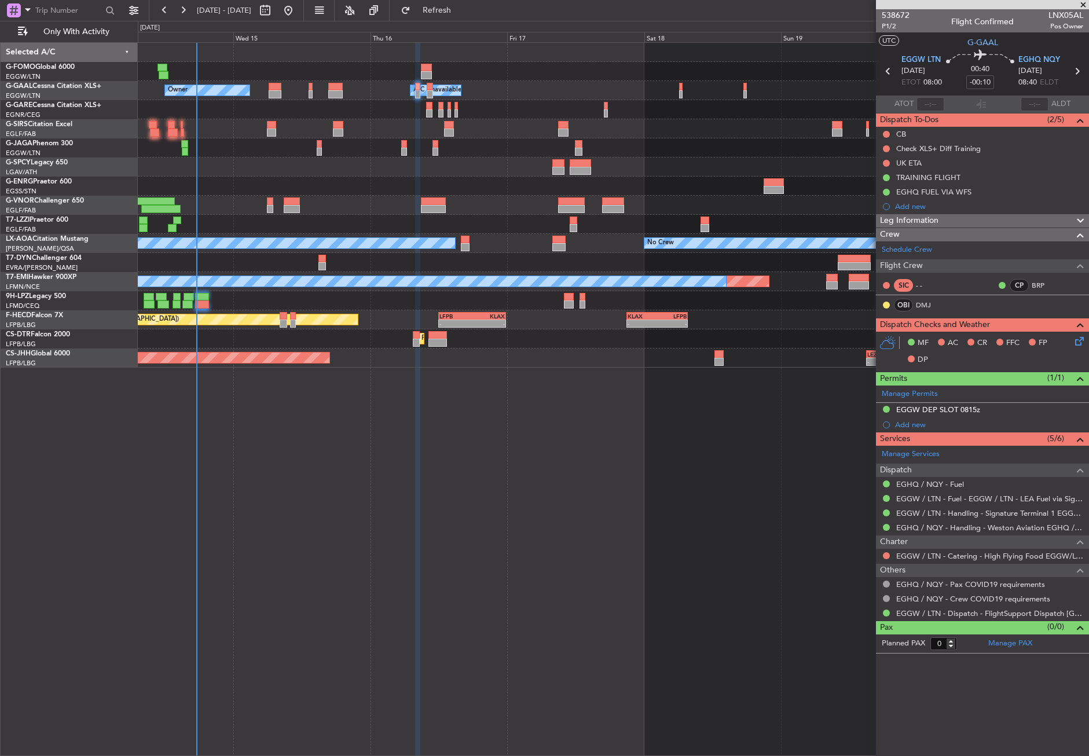
click at [277, 506] on div "- - EGGW 03:55 Z KSFO 14:45 Z Owner A/C Unavailable Owner A/C Unavailable Plann…" at bounding box center [614, 399] width 952 height 714
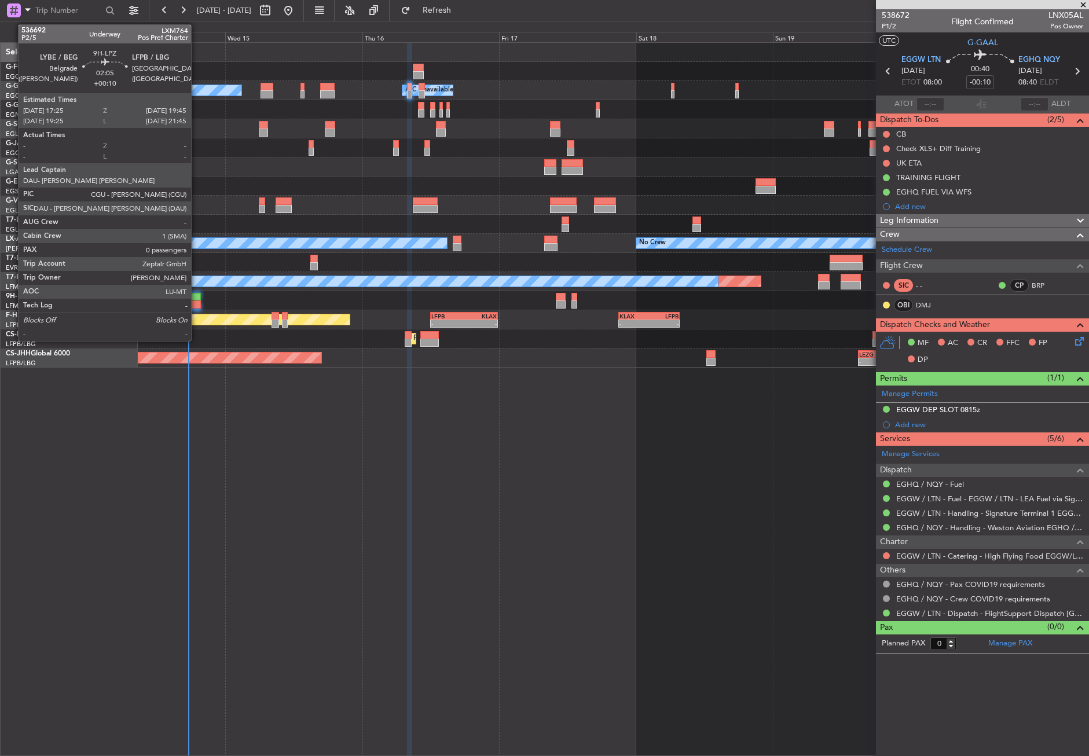
click at [196, 299] on div at bounding box center [193, 297] width 13 height 8
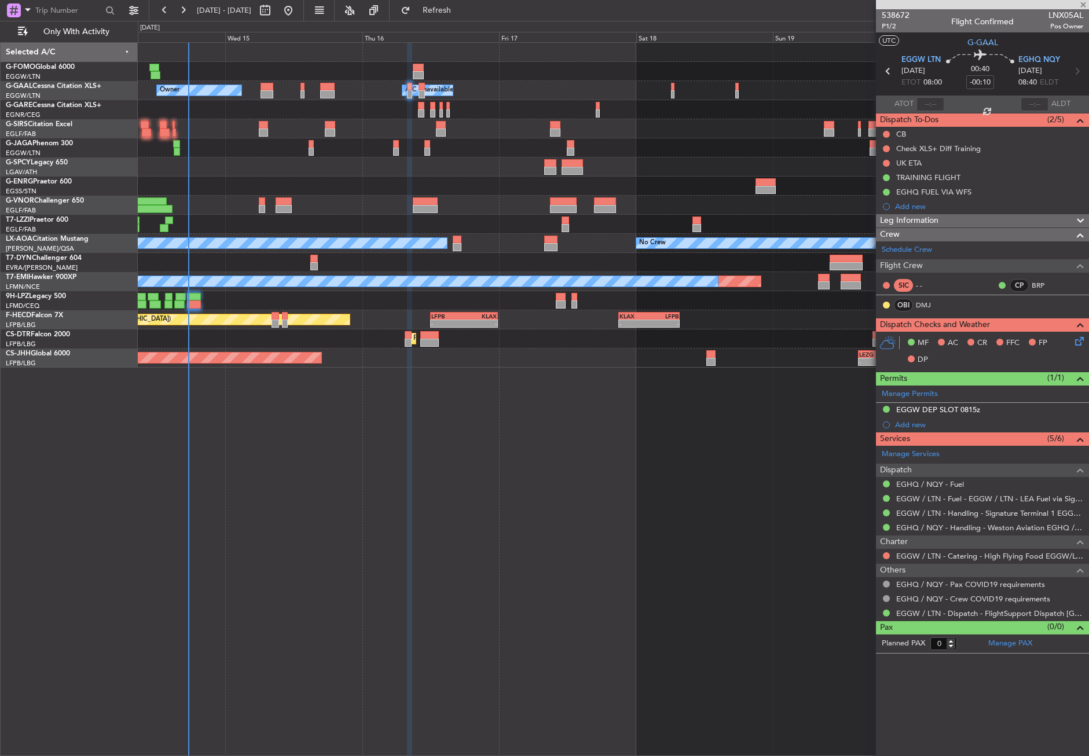
type input "+00:10"
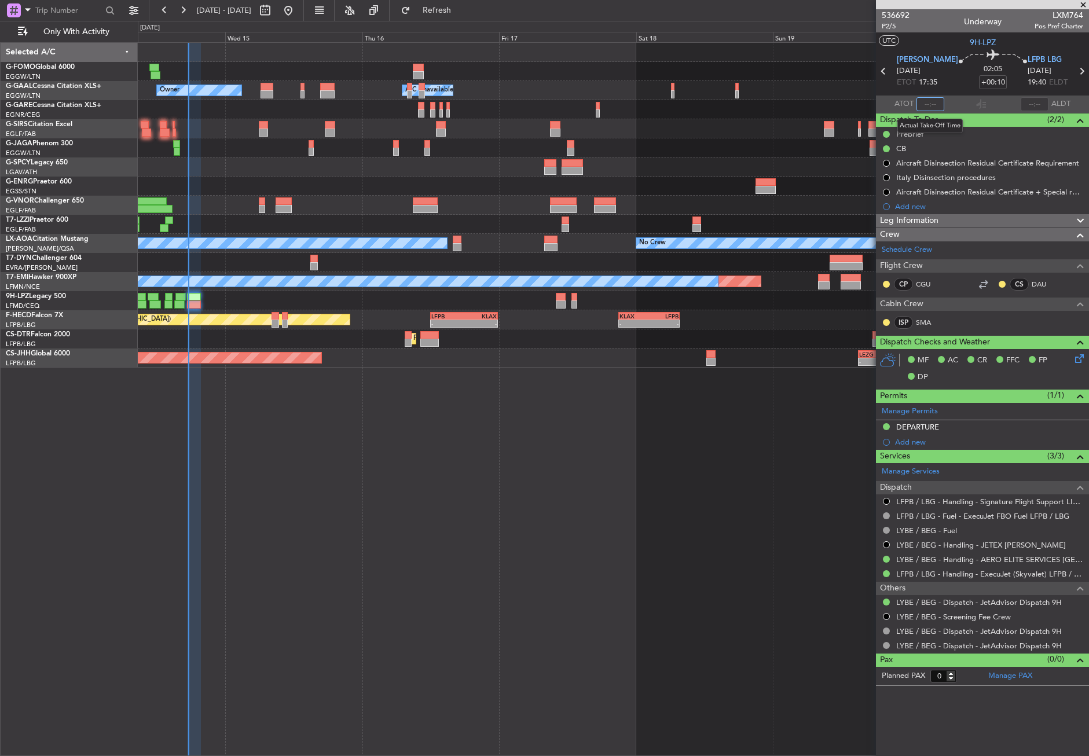
click at [928, 97] on input "text" at bounding box center [931, 104] width 28 height 14
click at [634, 509] on div "- - EGGW 03:55 Z KSFO 14:45 Z Owner A/C Unavailable Owner A/C Unavailable Plann…" at bounding box center [614, 399] width 952 height 714
type input "17:29"
click at [452, 12] on span "Refresh" at bounding box center [437, 10] width 49 height 8
click at [345, 594] on div "- - EGGW 03:55 Z KSFO 14:45 Z Owner A/C Unavailable Owner A/C Unavailable Plann…" at bounding box center [614, 399] width 952 height 714
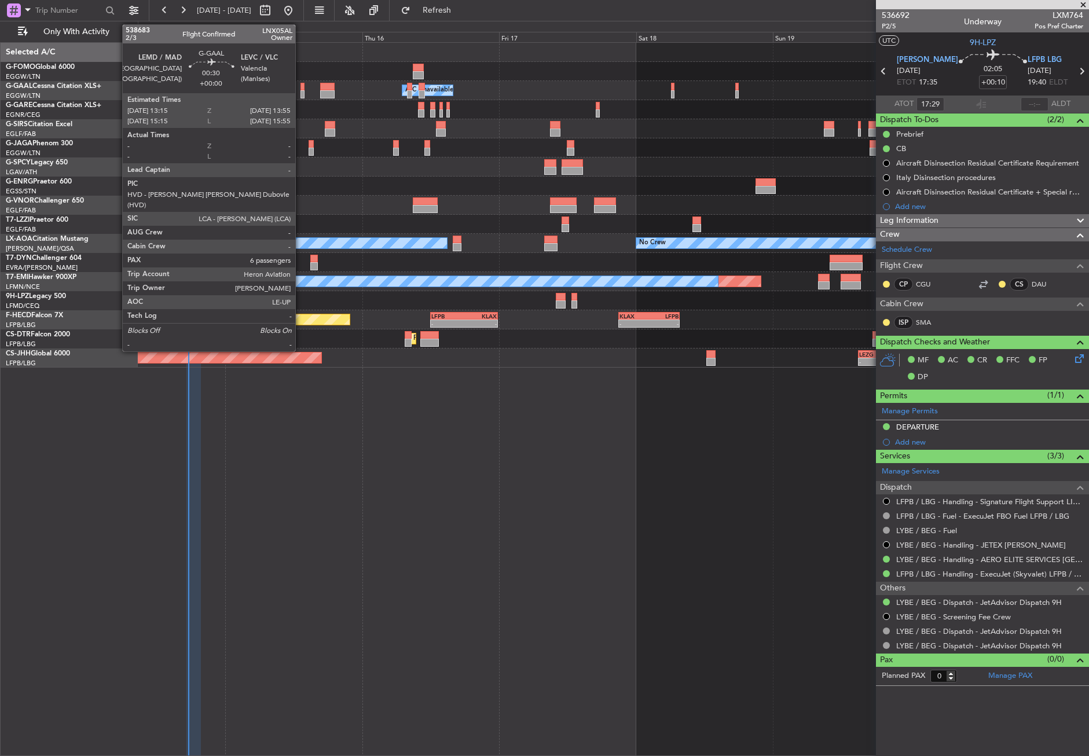
click at [301, 91] on div at bounding box center [303, 94] width 4 height 8
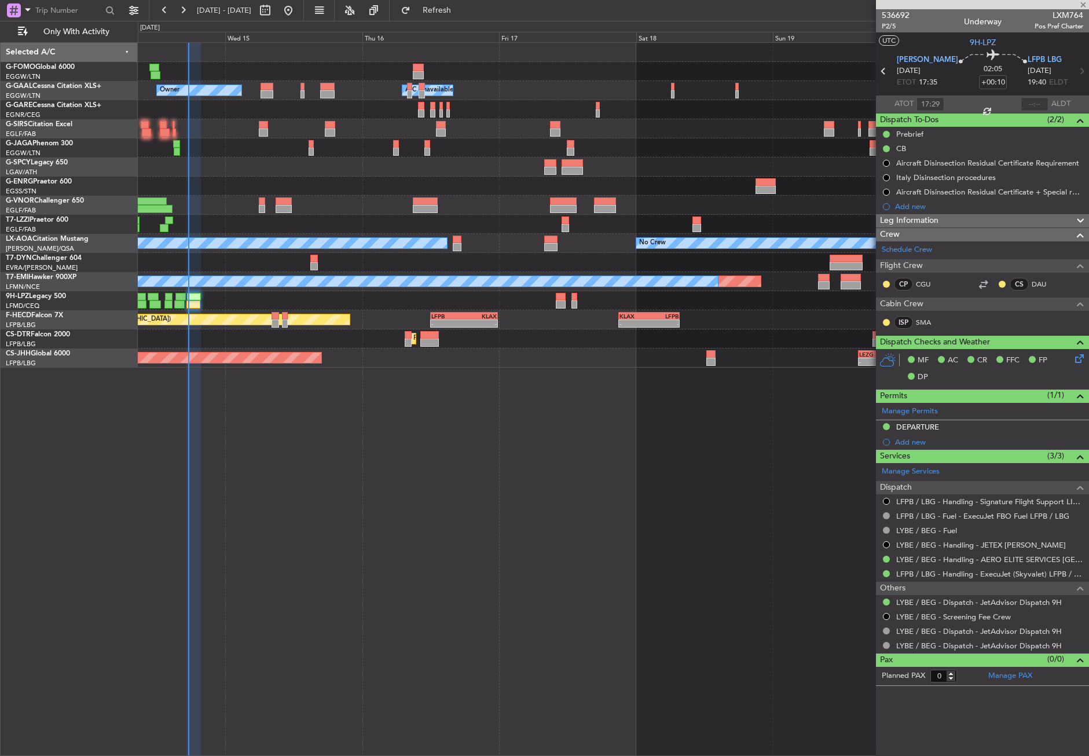
type input "6"
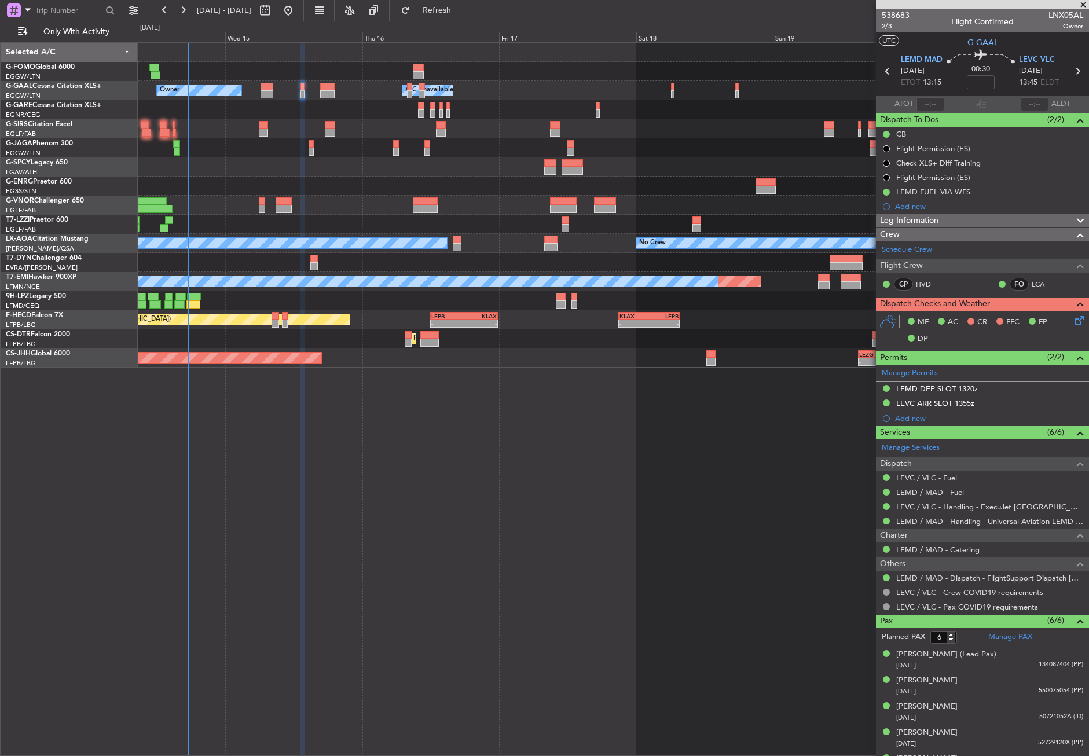
click at [309, 550] on div "- - EGGW 03:55 Z KSFO 14:45 Z Owner A/C Unavailable Owner A/C Unavailable Plann…" at bounding box center [614, 399] width 952 height 714
click at [783, 679] on div "- - EGGW 03:55 Z KSFO 14:45 Z Owner A/C Unavailable Owner A/C Unavailable Plann…" at bounding box center [614, 399] width 952 height 714
click at [298, 421] on div "- - EGGW 03:55 Z KSFO 14:45 Z Owner A/C Unavailable Owner A/C Unavailable Plann…" at bounding box center [614, 399] width 952 height 714
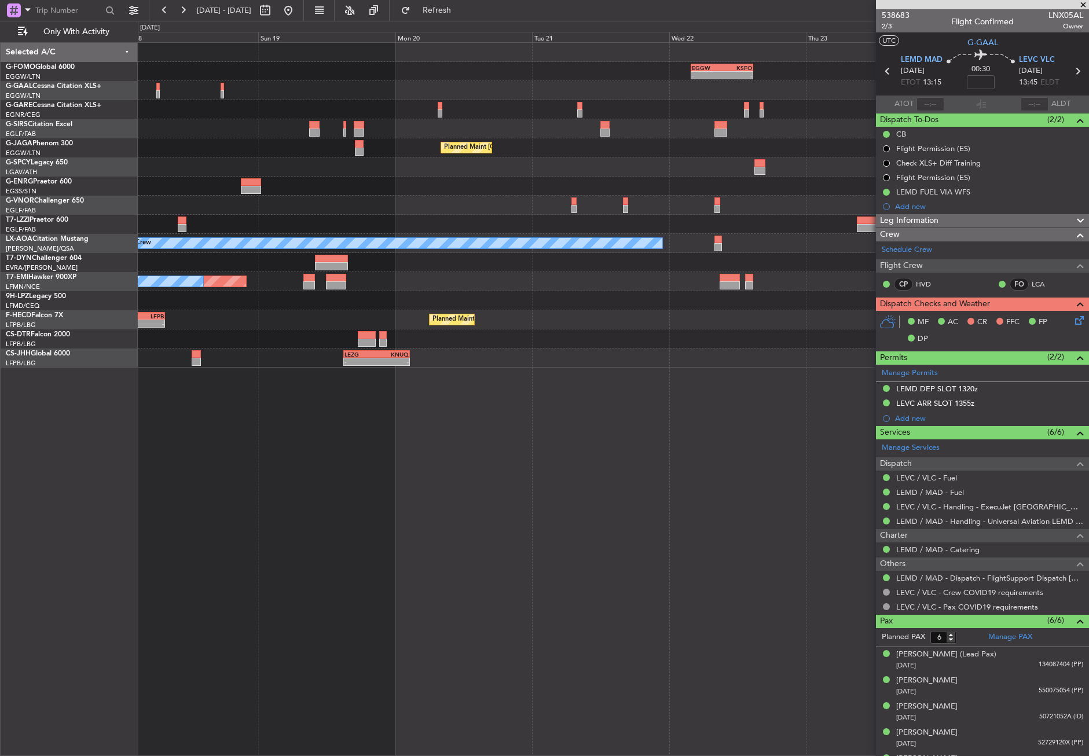
click at [318, 408] on div "- - EGGW 03:55 Z KSFO 14:45 Z - - KSFO 22:15 Z EGGW 08:00 Z Owner A/C Unavailab…" at bounding box center [614, 399] width 952 height 714
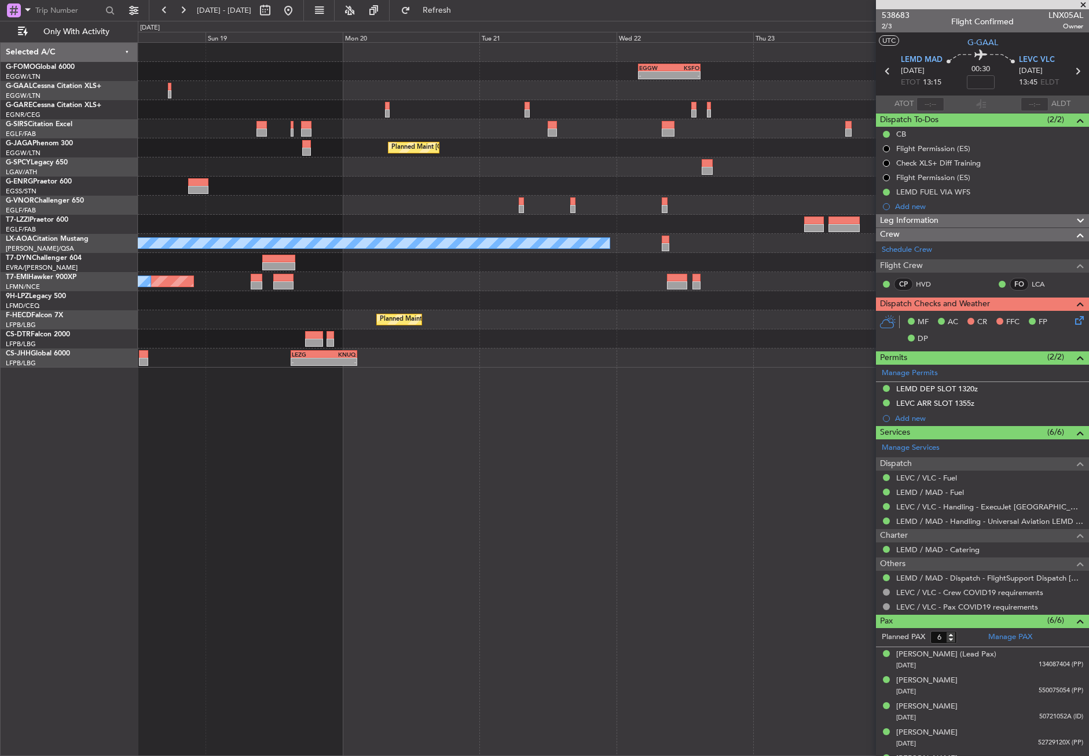
click at [222, 400] on div "- - EGGW 03:55 Z KSFO 14:45 Z - - KSFO 22:15 Z EGGW 08:00 Z Owner Planned Maint…" at bounding box center [614, 399] width 952 height 714
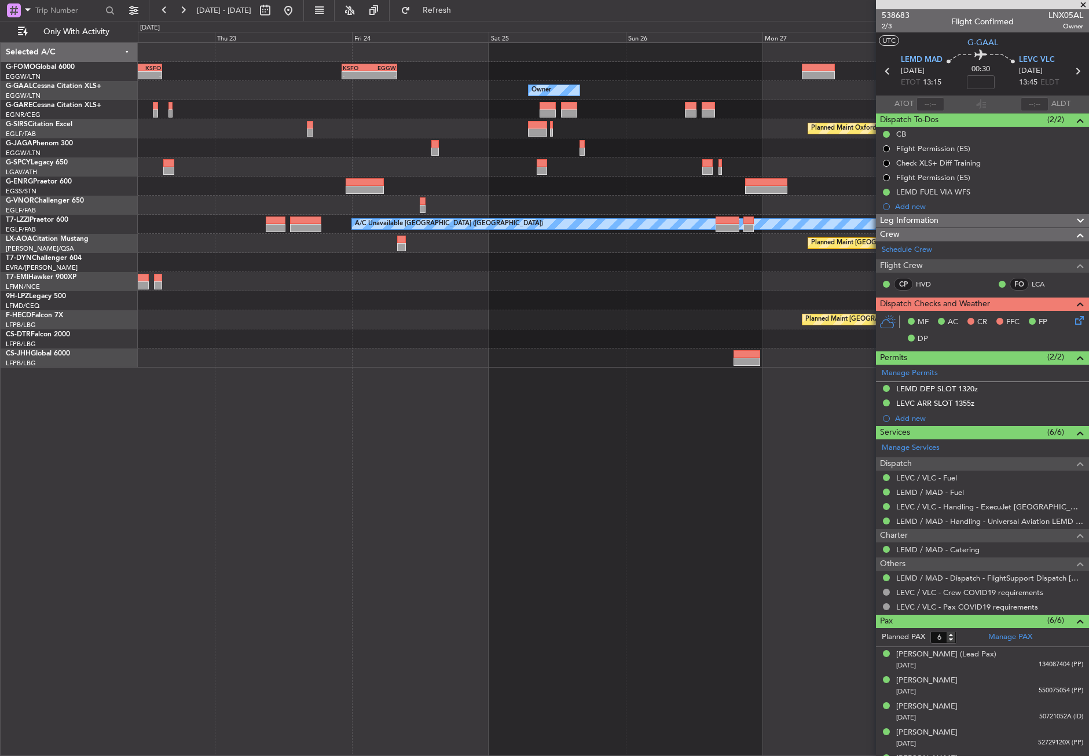
click at [136, 435] on div "- - EGGW 03:55 Z KSFO 14:45 Z - - KSFO 22:15 Z EGGW 08:00 Z Owner Planned Maint…" at bounding box center [544, 389] width 1089 height 736
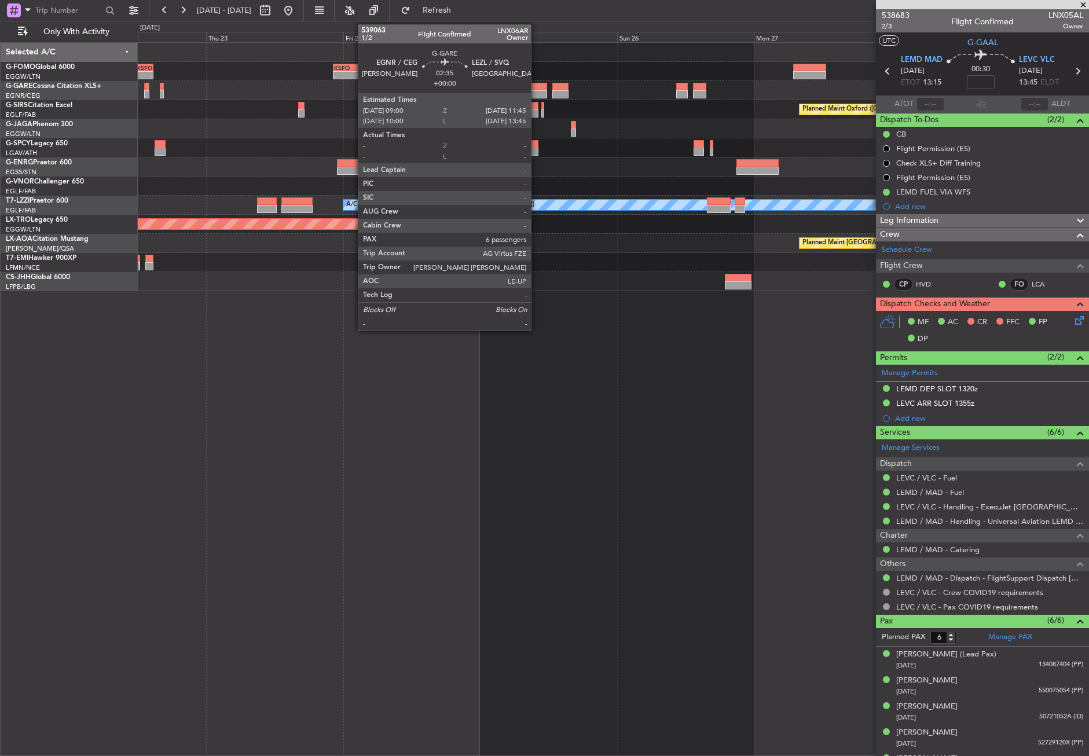
click at [536, 85] on div at bounding box center [539, 87] width 16 height 8
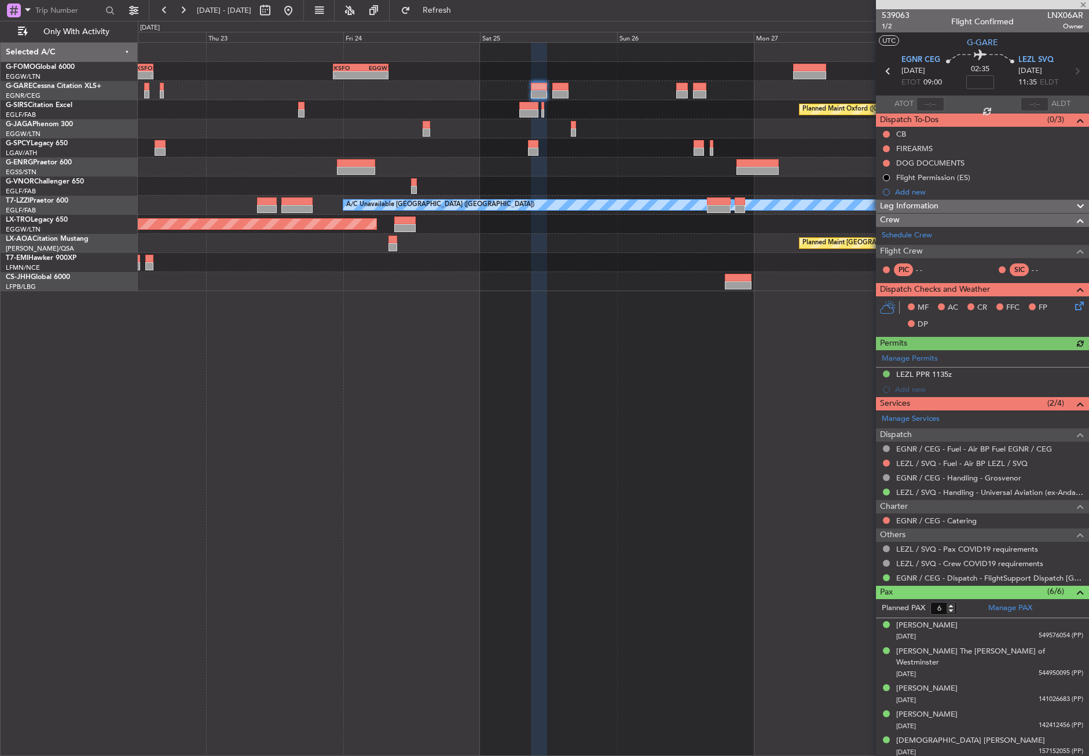
click at [789, 313] on div "- - EGGW 03:55 Z KSFO 14:45 Z - - KSFO 22:15 Z EGGW 08:00 Z Planned Maint Oxfor…" at bounding box center [614, 399] width 952 height 714
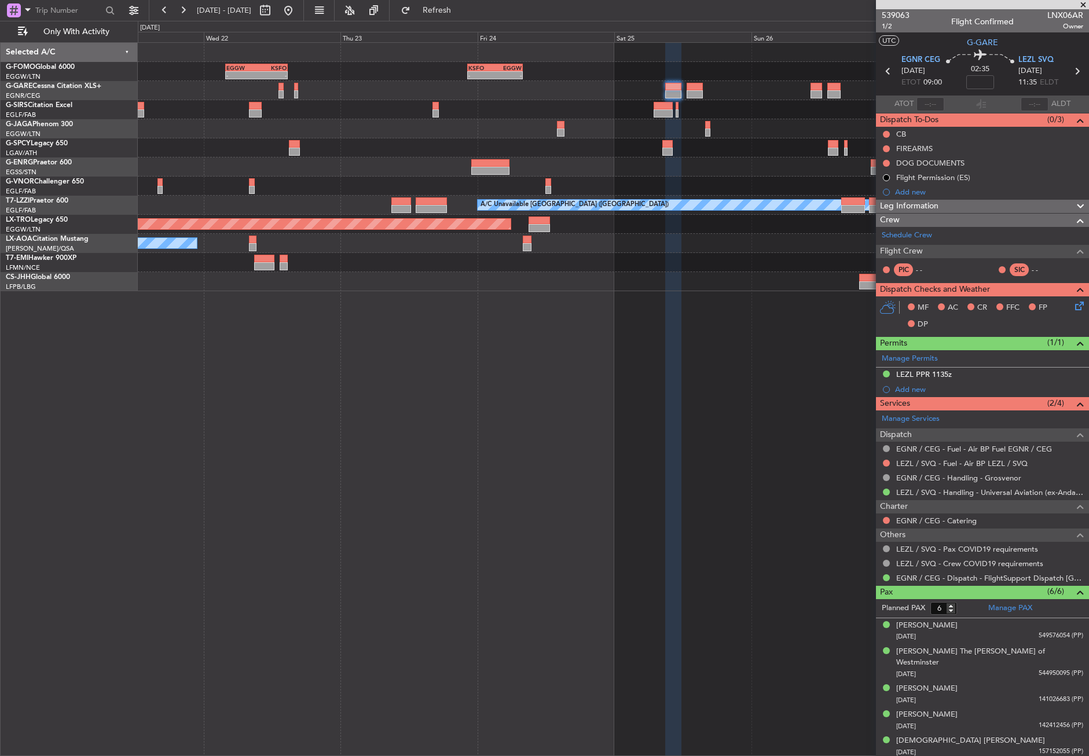
click at [459, 392] on div "- - EGGW 03:55 Z KSFO 14:45 Z - - KSFO 22:15 Z EGGW 08:00 Z Planned Maint Oxfor…" at bounding box center [614, 399] width 952 height 714
click at [298, 13] on button at bounding box center [288, 10] width 19 height 19
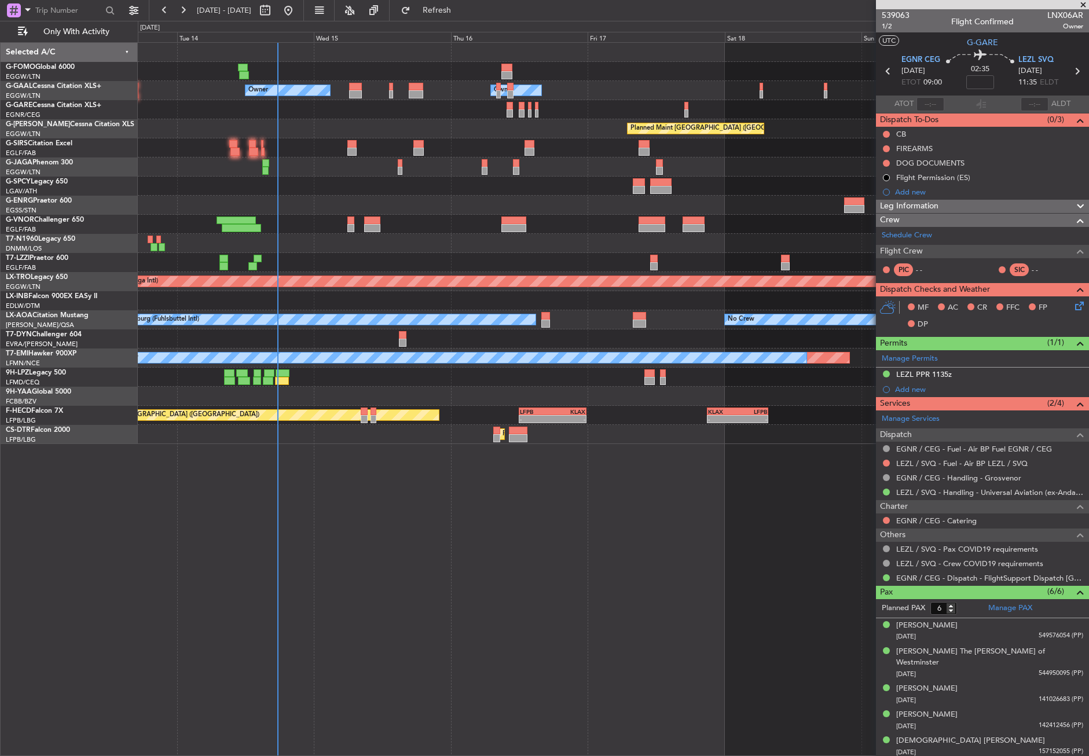
click at [299, 489] on div "- - EGGW 03:55 Z KSFO 14:45 Z A/C Unavailable Owner Owner A/C Unavailable Plann…" at bounding box center [614, 399] width 952 height 714
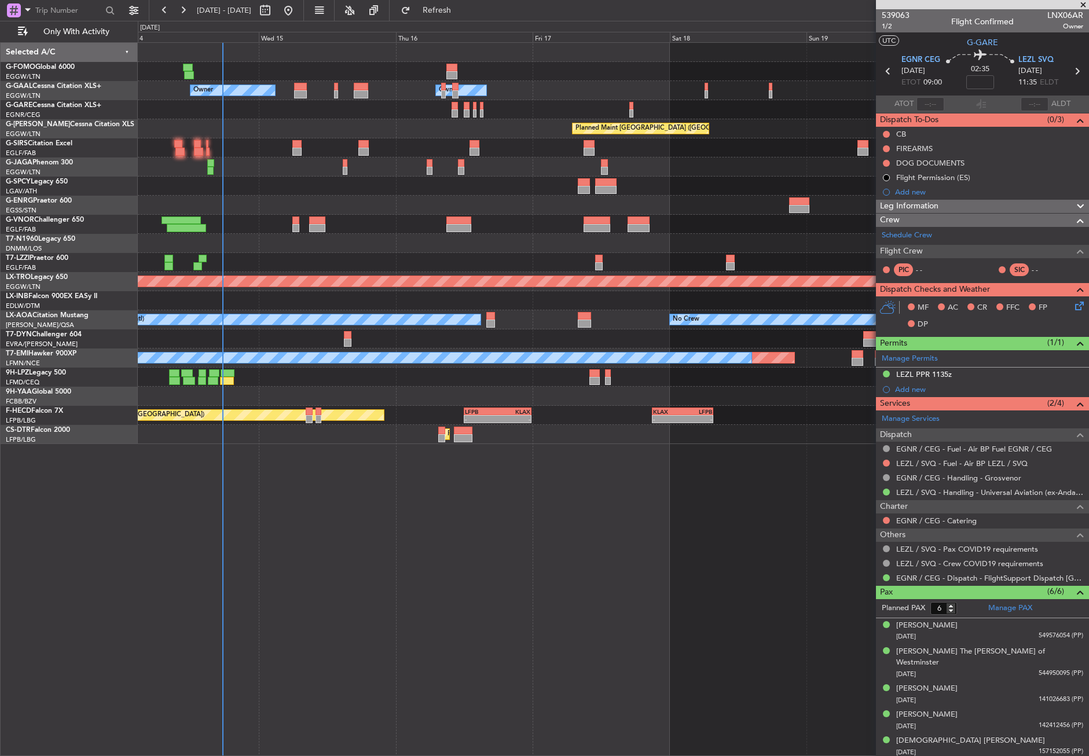
click at [304, 489] on div "- - EGGW 03:55 Z KSFO 14:45 Z A/C Unavailable Owner Owner A/C Unavailable Plann…" at bounding box center [614, 399] width 952 height 714
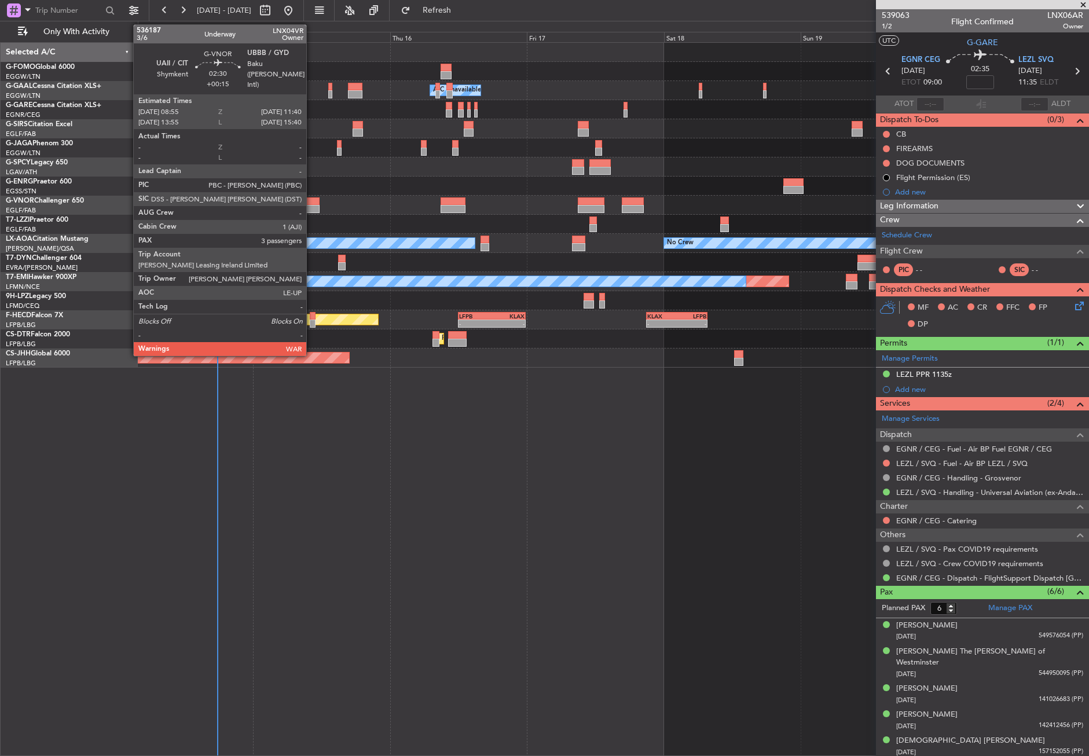
click at [312, 206] on div at bounding box center [311, 209] width 16 height 8
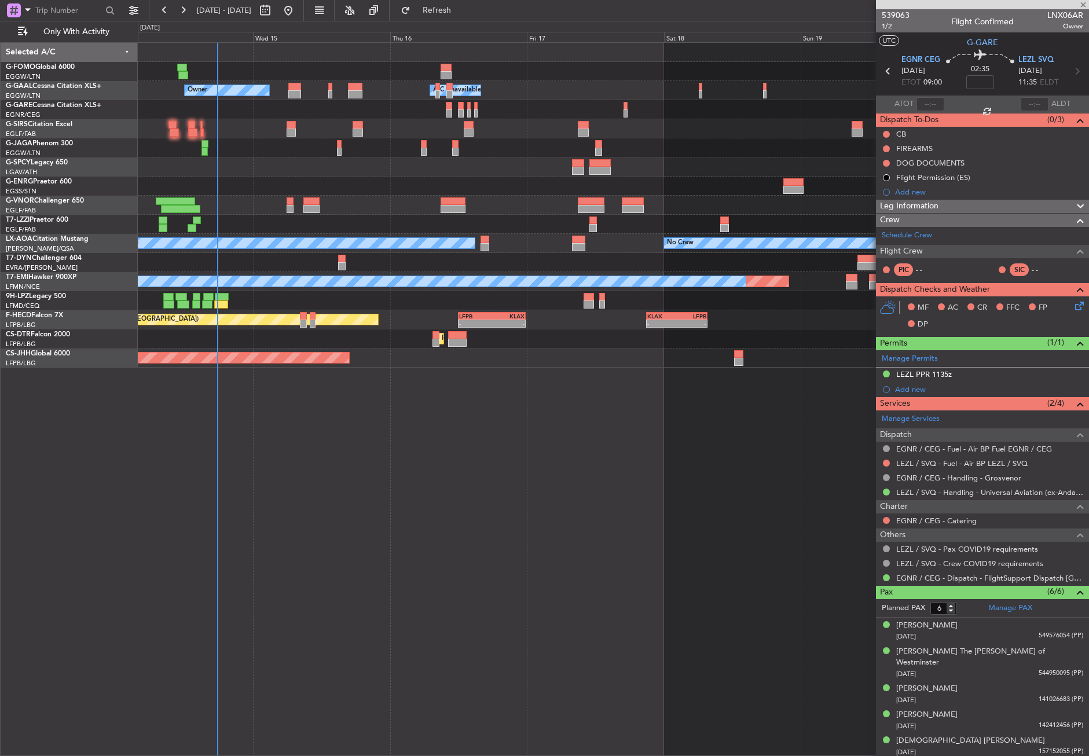
type input "+00:15"
type input "3"
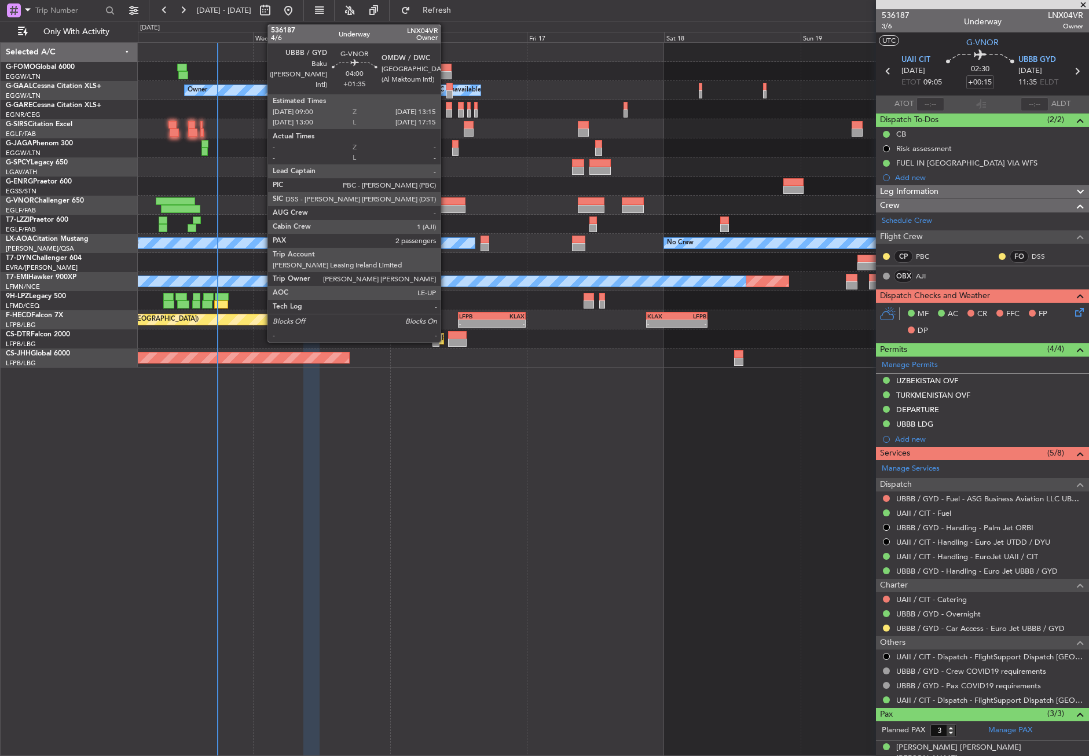
click at [446, 201] on div at bounding box center [453, 201] width 24 height 8
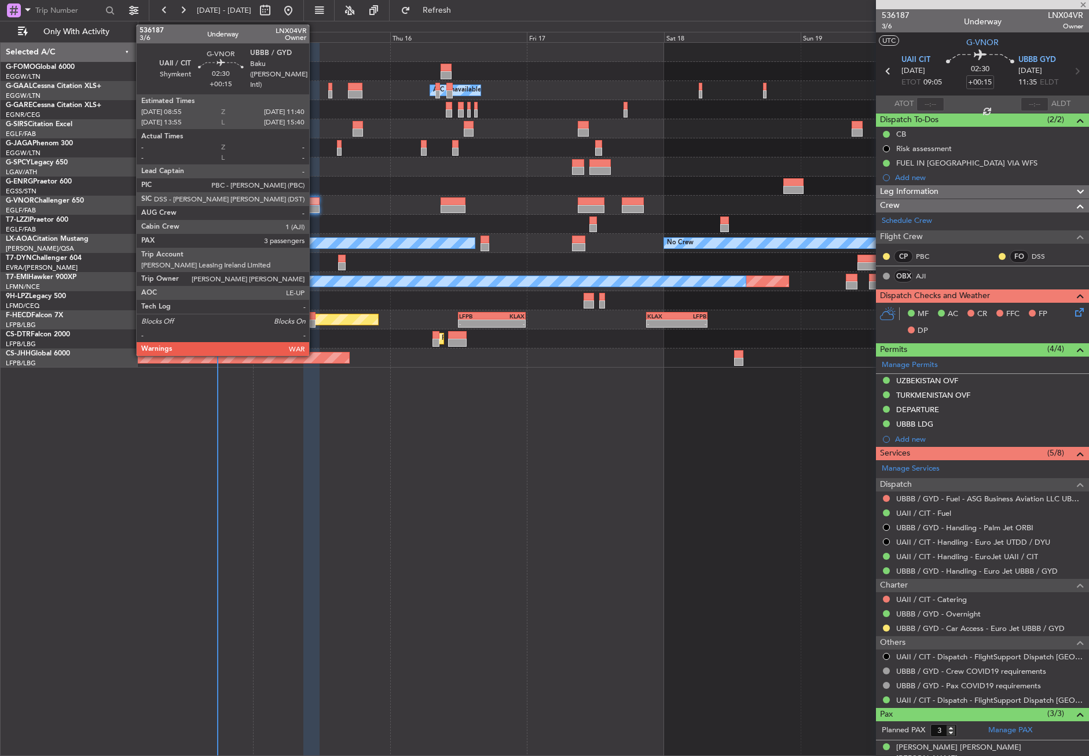
type input "+01:35"
type input "2"
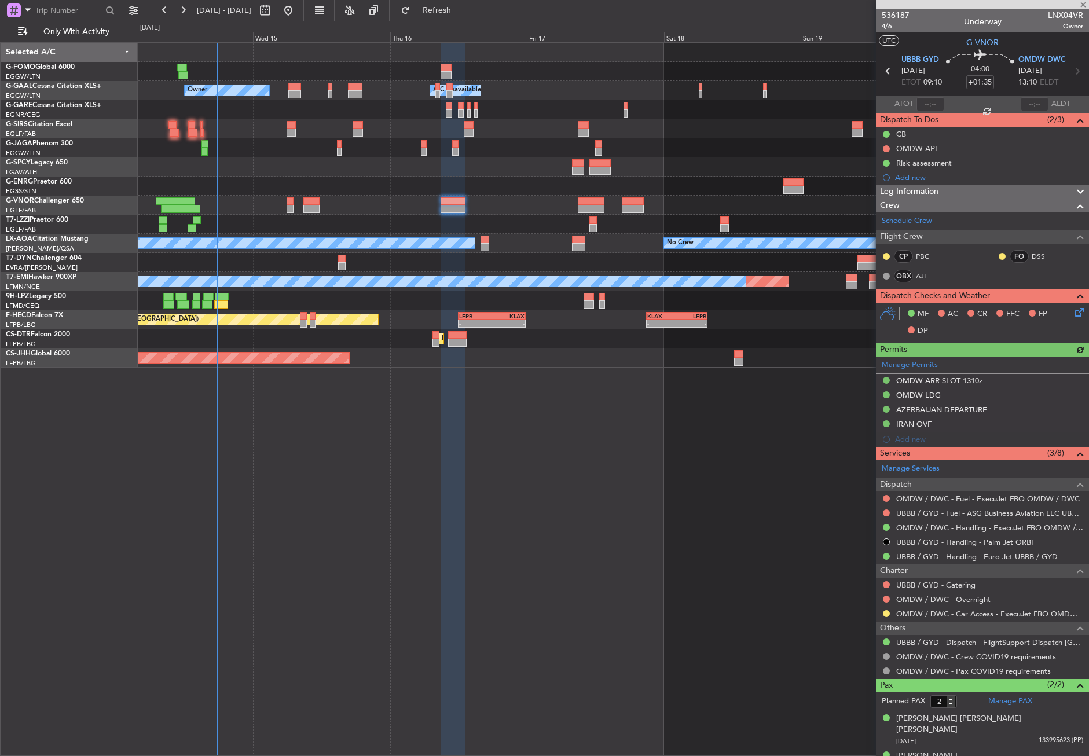
click at [433, 416] on div "- - EGGW 03:55 Z KSFO 14:45 Z Owner A/C Unavailable Owner A/C Unavailable Plann…" at bounding box center [614, 399] width 952 height 714
click at [712, 537] on div "- - EGGW 03:55 Z KSFO 14:45 Z Owner A/C Unavailable Owner A/C Unavailable Plann…" at bounding box center [614, 399] width 952 height 714
click at [548, 659] on div "- - EGGW 03:55 Z KSFO 14:45 Z Owner A/C Unavailable Owner A/C Unavailable Plann…" at bounding box center [614, 399] width 952 height 714
click at [547, 658] on div "- - EGGW 03:55 Z KSFO 14:45 Z Owner A/C Unavailable Owner A/C Unavailable Plann…" at bounding box center [614, 399] width 952 height 714
click at [365, 514] on div "- - EGGW 03:55 Z KSFO 14:45 Z Owner A/C Unavailable Owner A/C Unavailable Plann…" at bounding box center [614, 399] width 952 height 714
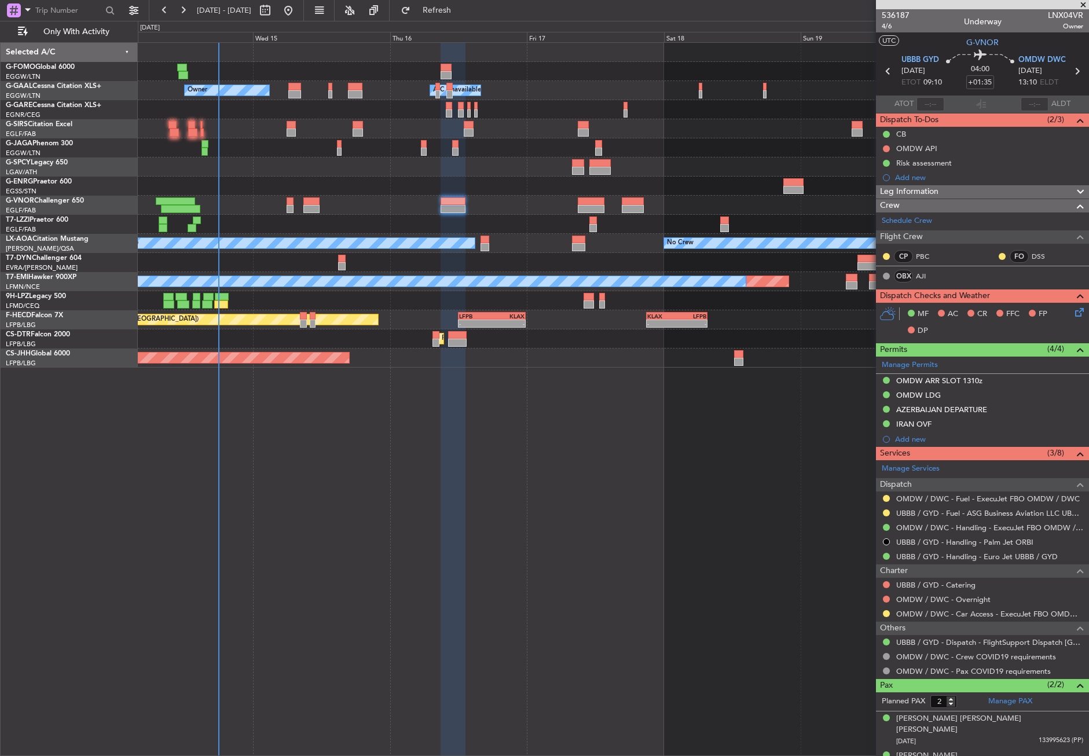
click at [294, 543] on div "- - EGGW 03:55 Z KSFO 14:45 Z Owner A/C Unavailable Owner A/C Unavailable Plann…" at bounding box center [614, 399] width 952 height 714
click at [439, 8] on button "Refresh" at bounding box center [430, 10] width 69 height 19
click at [576, 654] on div "- - EGGW 03:55 Z KSFO 14:45 Z Owner A/C Unavailable Owner A/C Unavailable Plann…" at bounding box center [614, 399] width 952 height 714
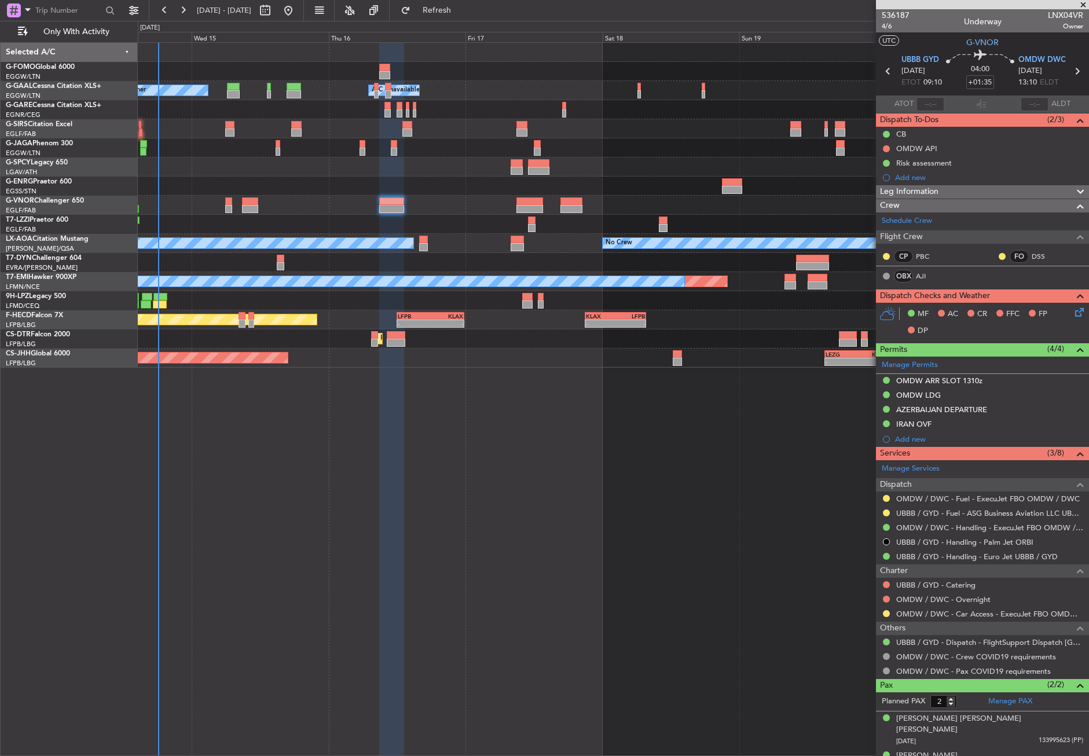
click at [503, 642] on div "- - EGGW 03:55 Z KSFO 14:45 Z Owner A/C Unavailable Owner A/C Unavailable Plann…" at bounding box center [614, 399] width 952 height 714
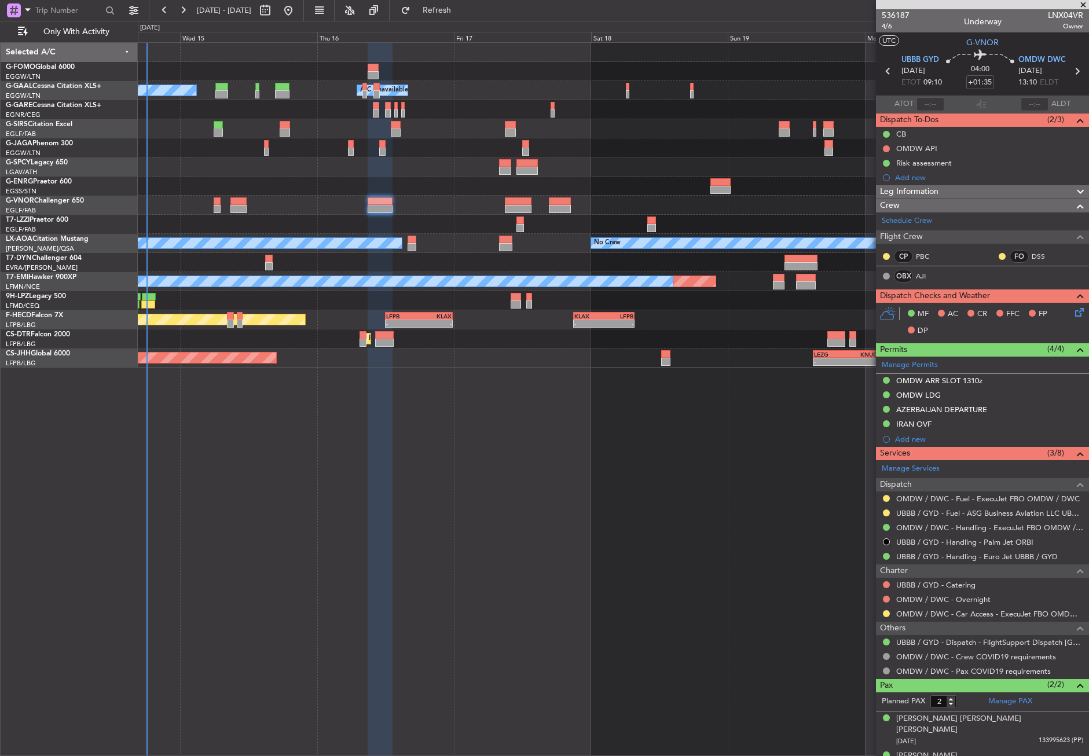
click at [356, 502] on div "- - EGGW 03:55 Z KSFO 14:45 Z Owner A/C Unavailable Owner A/C Unavailable Plann…" at bounding box center [614, 399] width 952 height 714
click at [345, 500] on div "- - EGGW 03:55 Z KSFO 14:45 Z Owner A/C Unavailable Owner A/C Unavailable Plann…" at bounding box center [614, 399] width 952 height 714
click at [326, 499] on div "- - EGGW 03:55 Z KSFO 14:45 Z Owner A/C Unavailable Owner A/C Unavailable Plann…" at bounding box center [614, 399] width 952 height 714
click at [306, 184] on div at bounding box center [613, 186] width 951 height 19
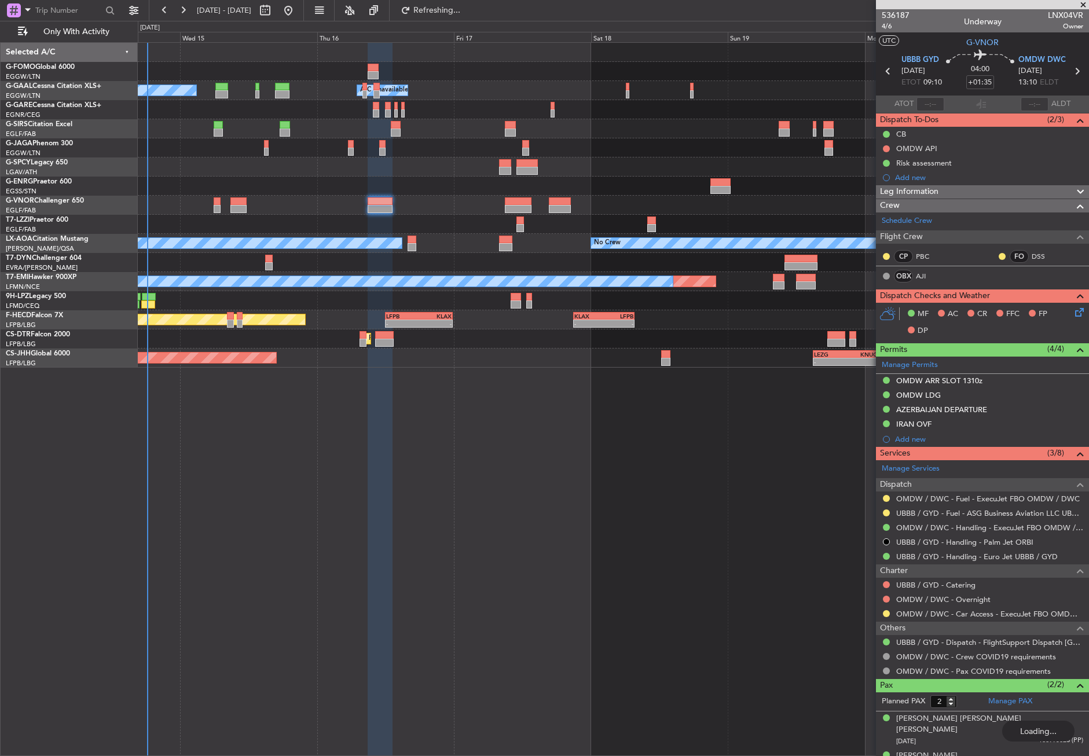
click at [325, 478] on div "- - EGGW 03:55 Z KSFO 14:45 Z Owner A/C Unavailable Owner A/C Unavailable Plann…" at bounding box center [614, 399] width 952 height 714
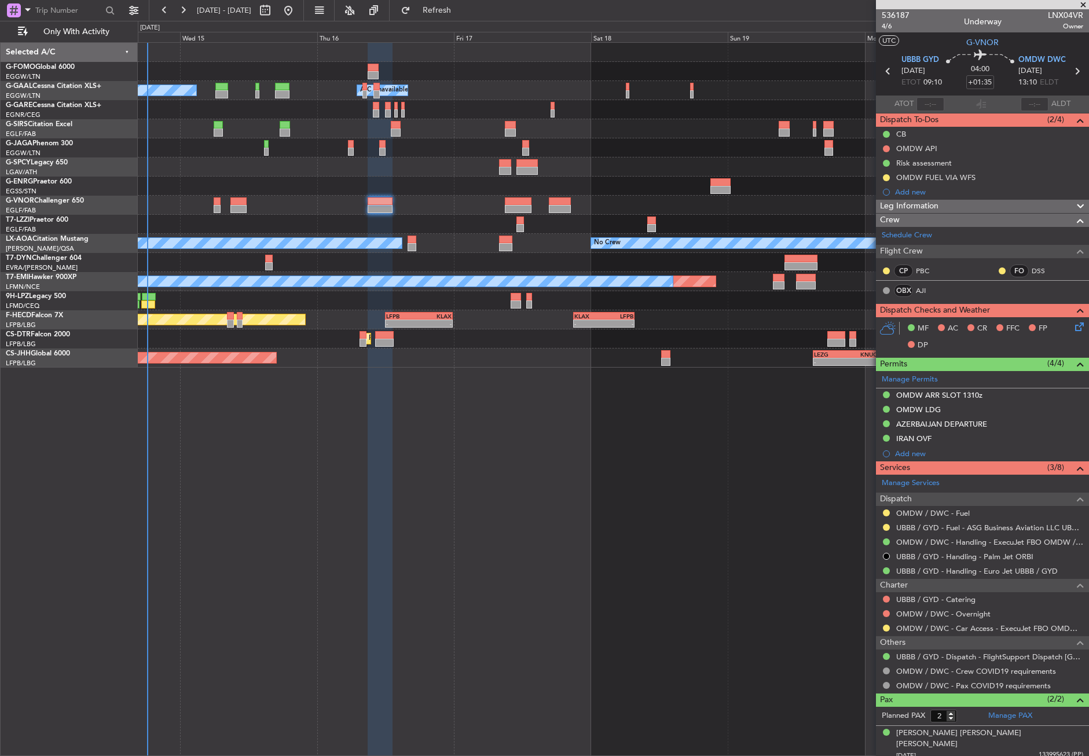
click at [292, 450] on div "- - EGGW 03:55 Z KSFO 14:45 Z Owner A/C Unavailable Owner A/C Unavailable Plann…" at bounding box center [614, 399] width 952 height 714
click at [451, 456] on div "- - EGGW 03:55 Z KSFO 14:45 Z Owner A/C Unavailable Owner A/C Unavailable Plann…" at bounding box center [614, 399] width 952 height 714
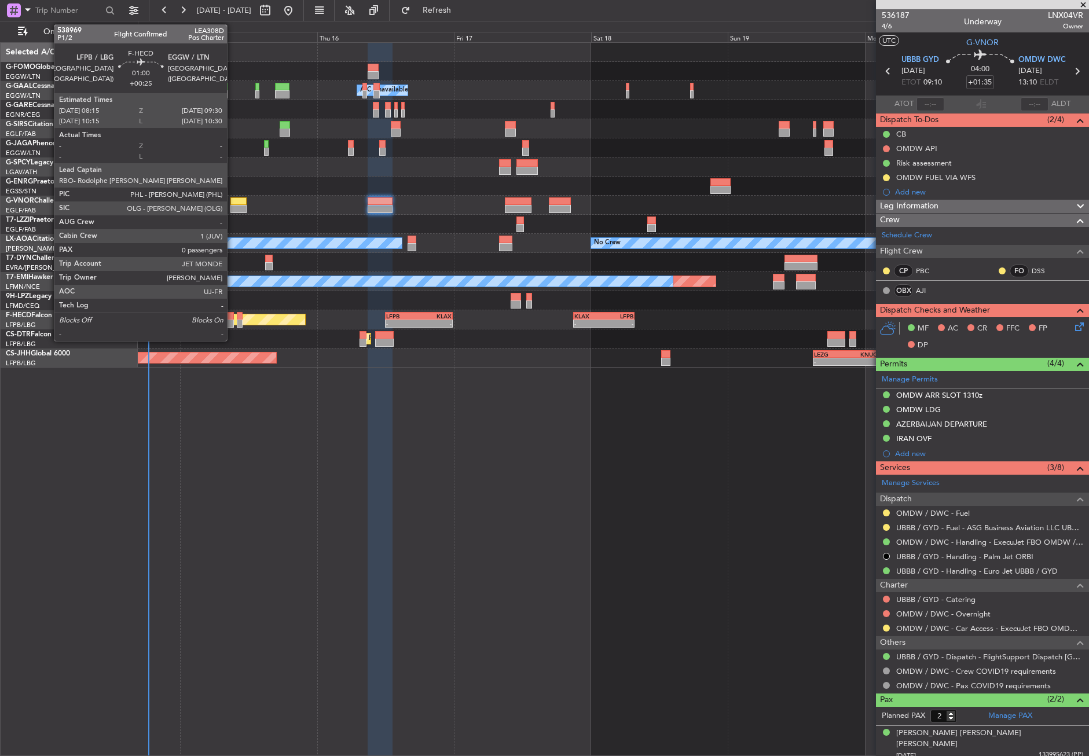
click at [232, 320] on div at bounding box center [231, 324] width 8 height 8
type input "+00:25"
type input "0"
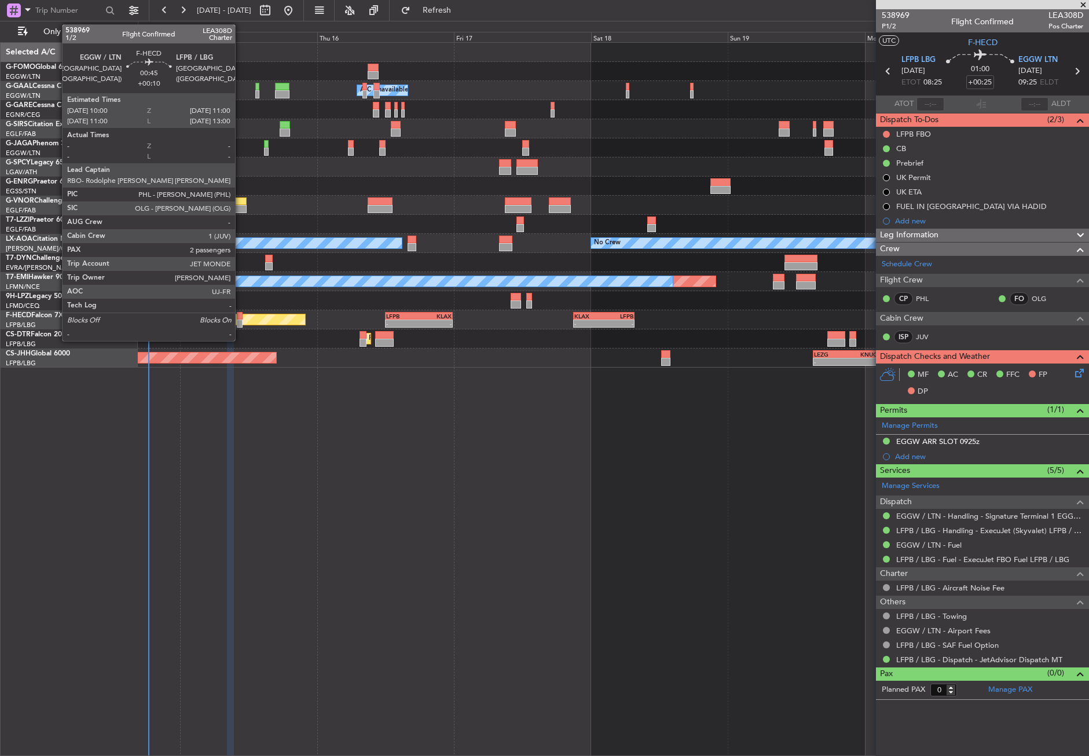
click at [240, 318] on div at bounding box center [240, 316] width 6 height 8
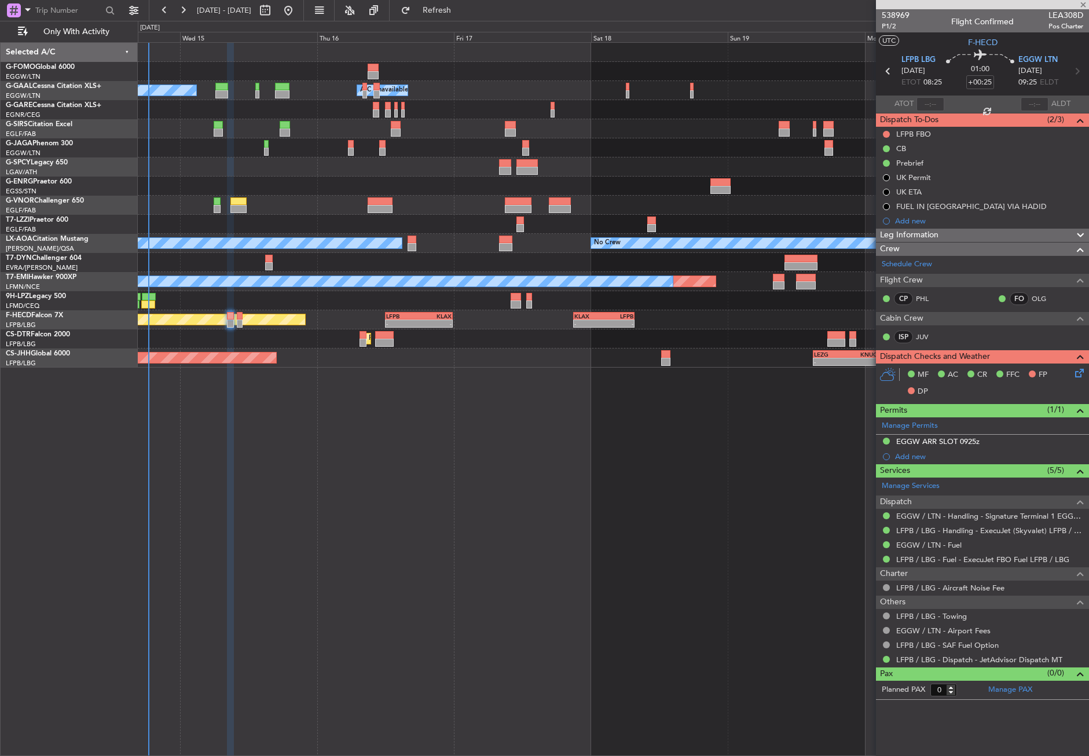
type input "+00:10"
type input "2"
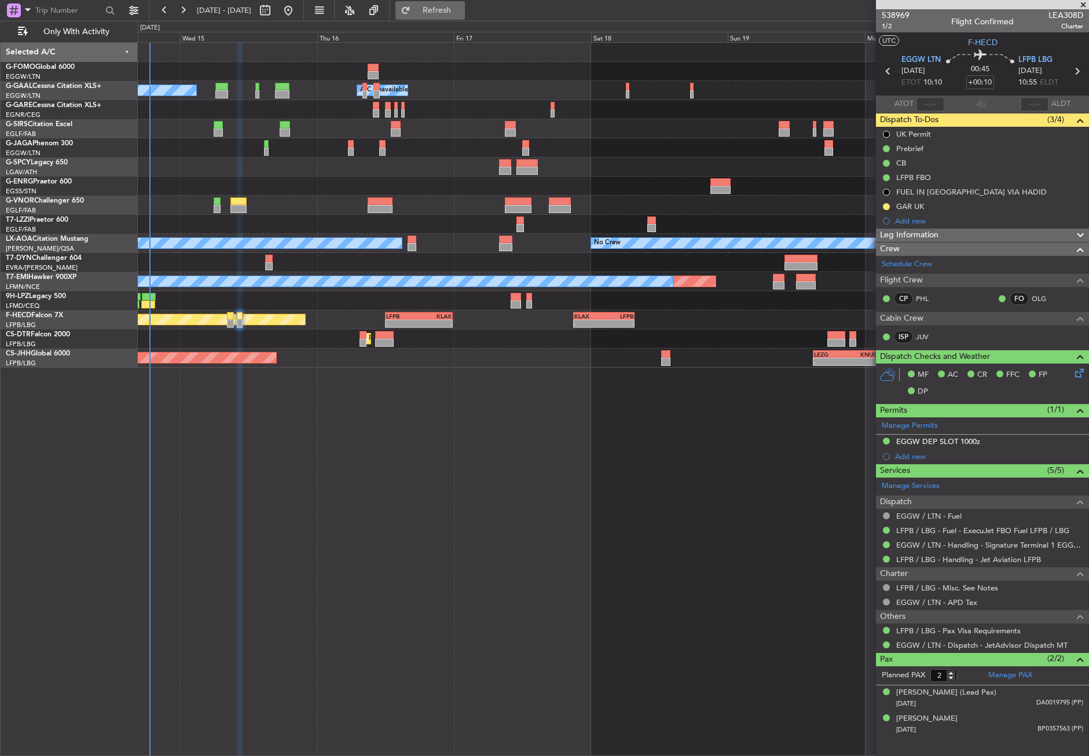
click at [452, 16] on button "Refresh" at bounding box center [430, 10] width 69 height 19
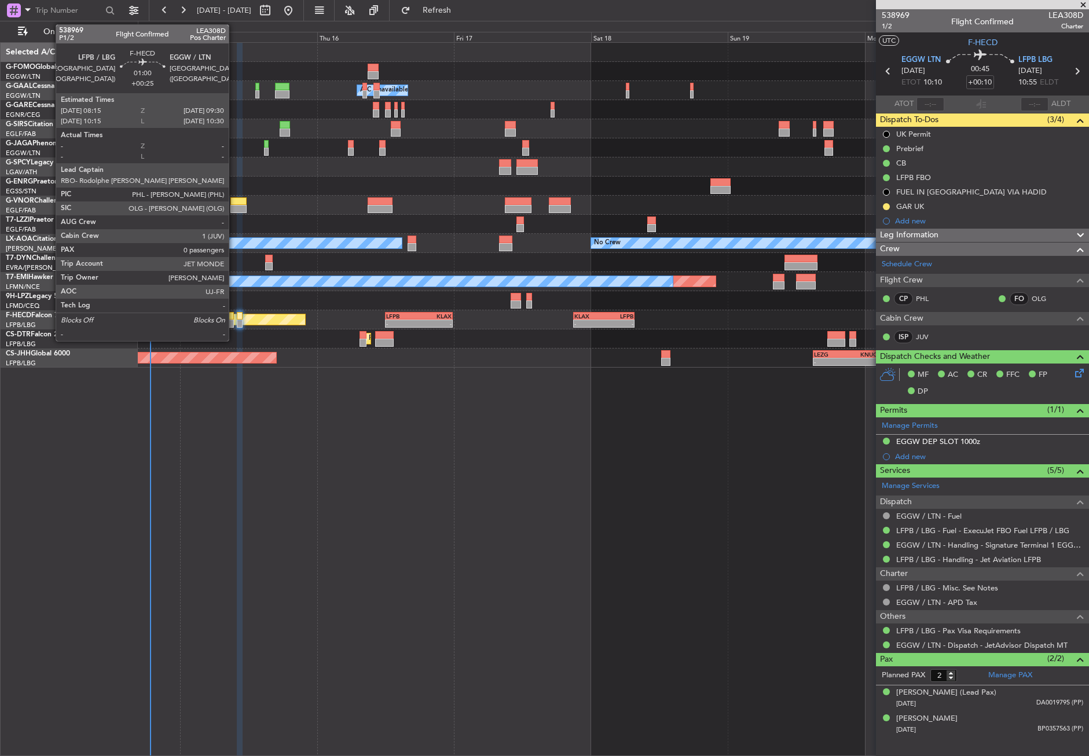
click at [232, 323] on div at bounding box center [231, 324] width 8 height 8
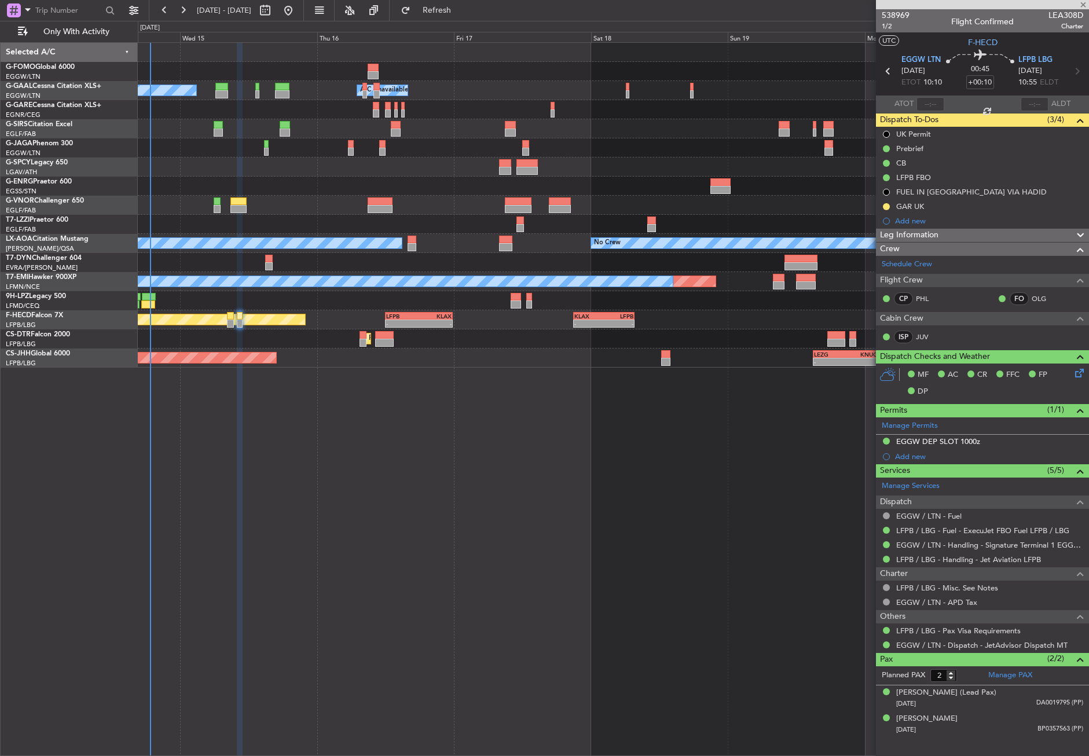
type input "+00:25"
type input "0"
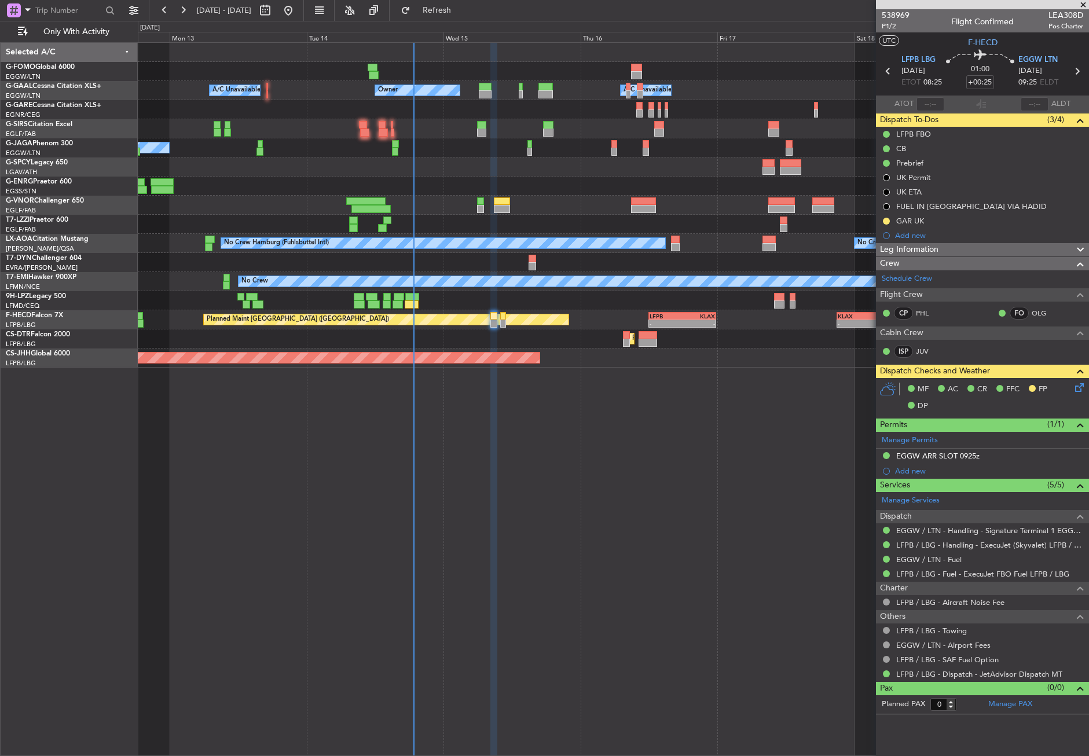
click at [619, 456] on div "Owner A/C Unavailable Owner A/C Unavailable No Crew Planned Maint Paris (Le Bou…" at bounding box center [614, 399] width 952 height 714
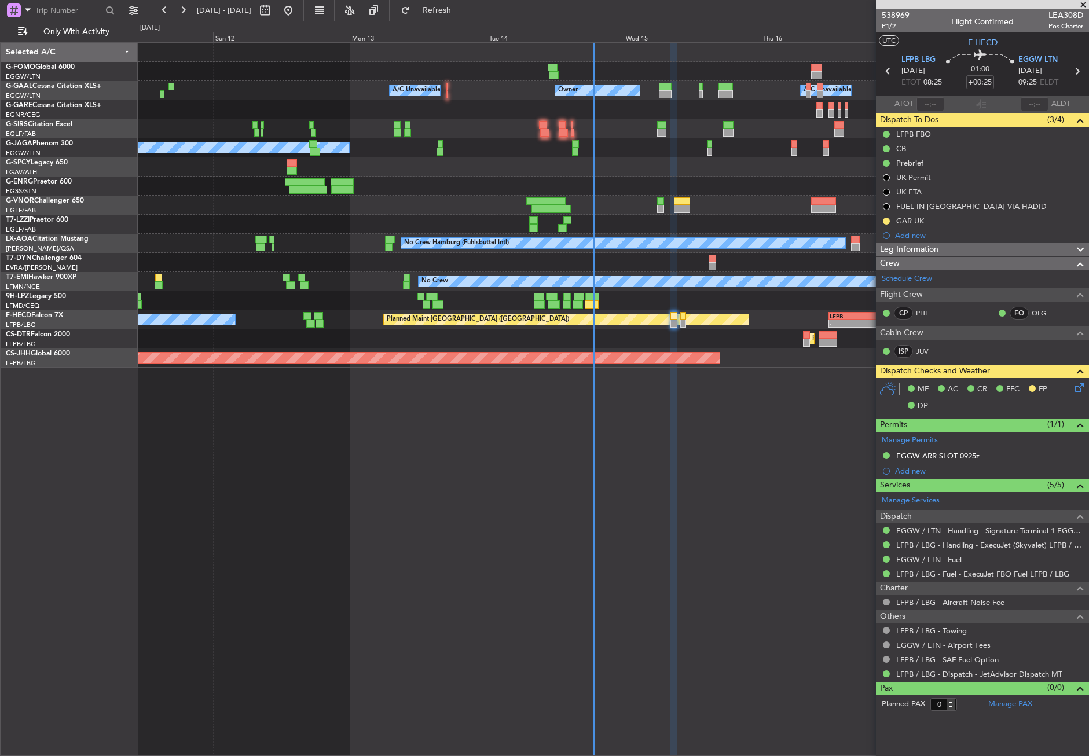
click at [557, 496] on div "Owner A/C Unavailable Owner A/C Unavailable A/C Unavailable No Crew No Crew No …" at bounding box center [614, 399] width 952 height 714
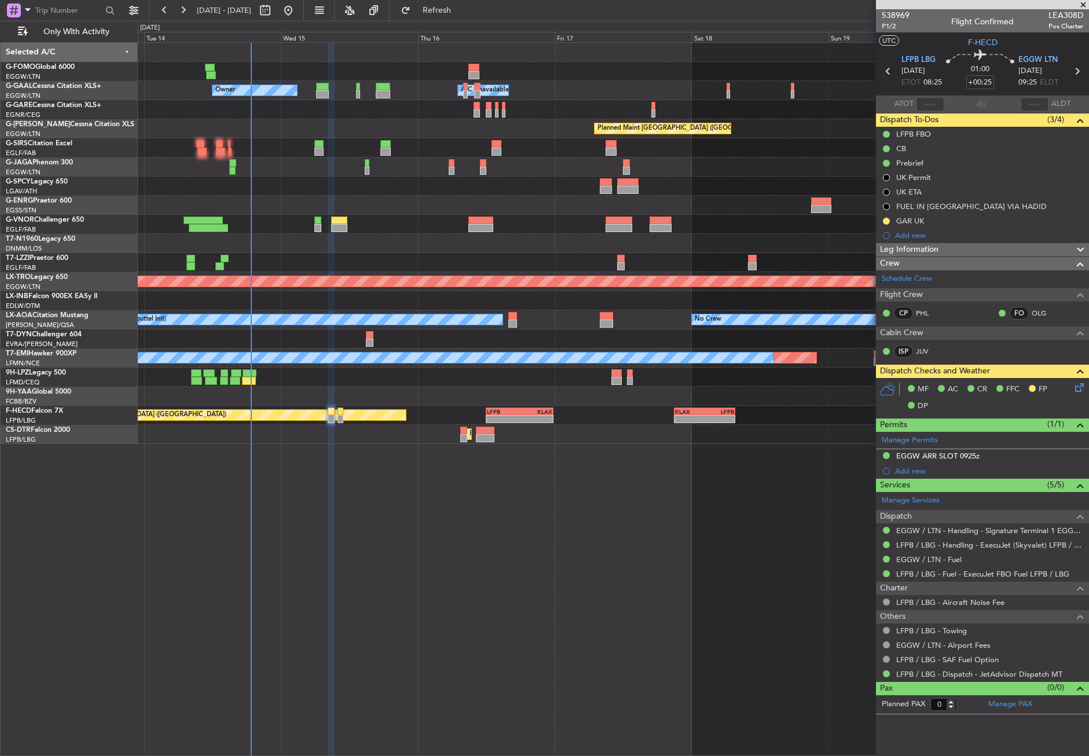
click at [258, 533] on div "- - EGGW 03:55 Z KSFO 14:45 Z Owner A/C Unavailable Owner A/C Unavailable Plann…" at bounding box center [614, 399] width 952 height 714
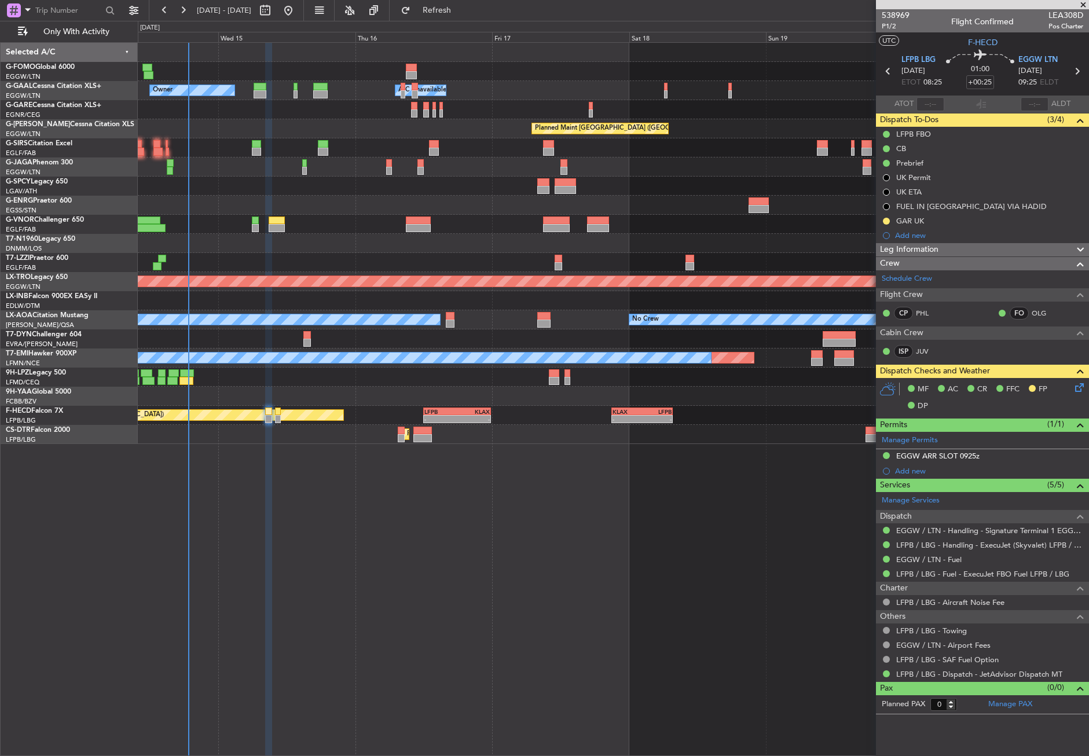
click at [247, 532] on div "- - EGGW 03:55 Z KSFO 14:45 Z Owner A/C Unavailable Owner A/C Unavailable Plann…" at bounding box center [614, 399] width 952 height 714
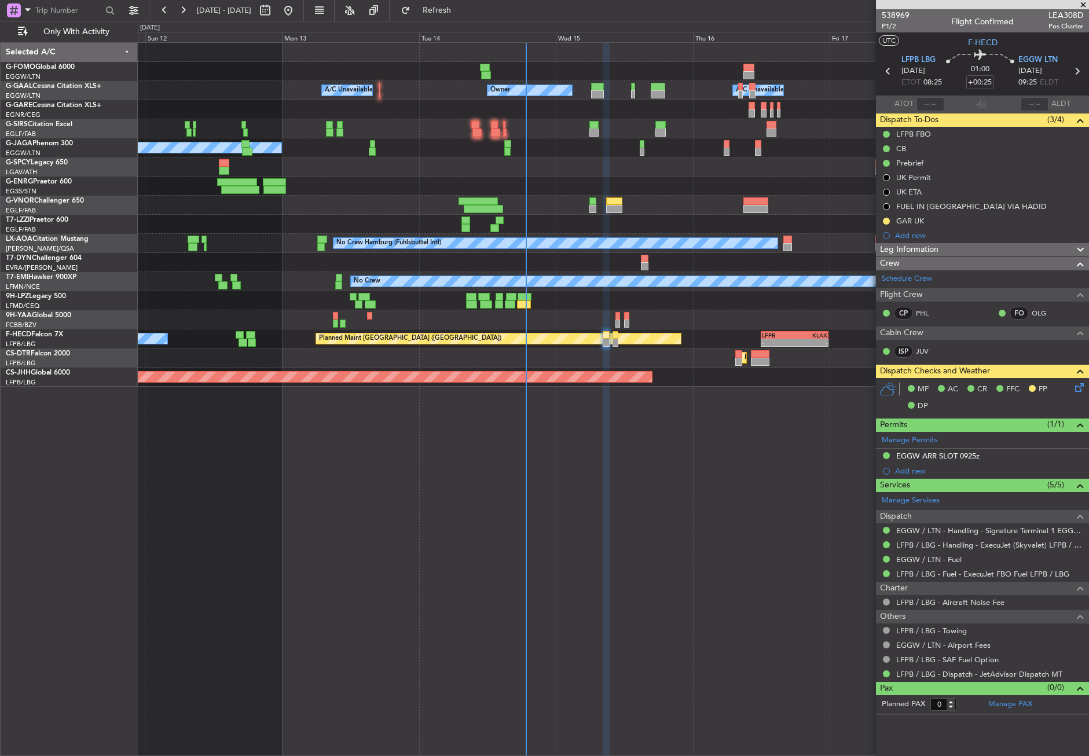
click at [703, 479] on div "Owner A/C Unavailable Owner A/C Unavailable No Crew Planned Maint Paris (Le Bou…" at bounding box center [614, 399] width 952 height 714
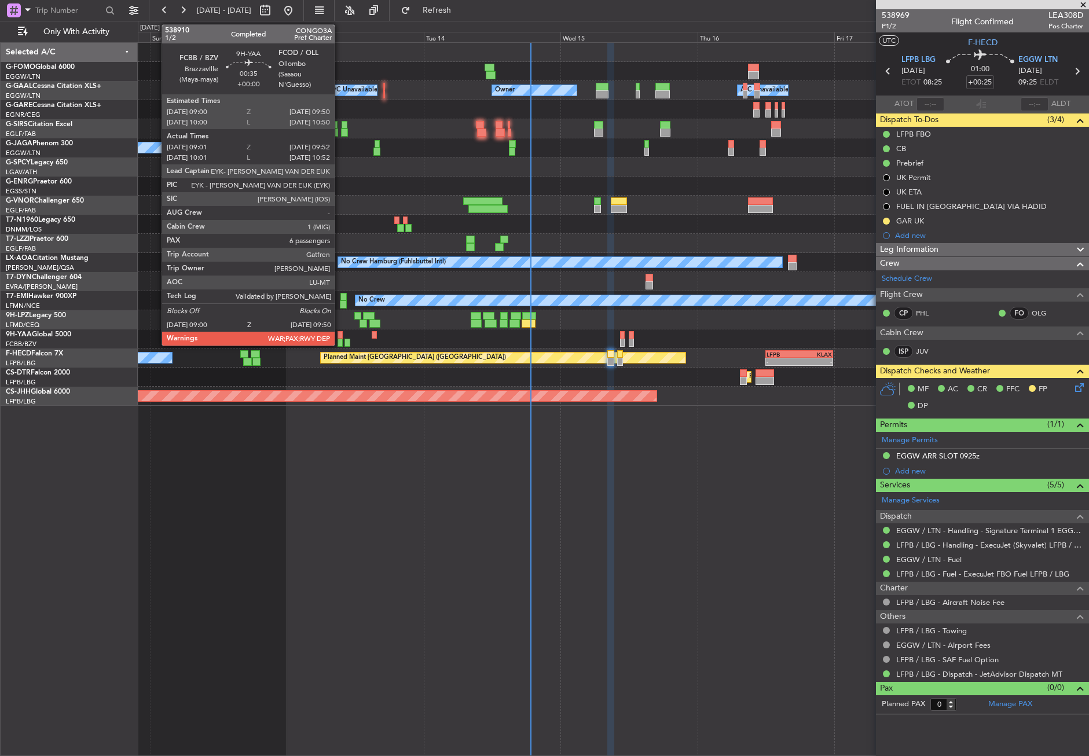
click at [340, 341] on div at bounding box center [340, 343] width 5 height 8
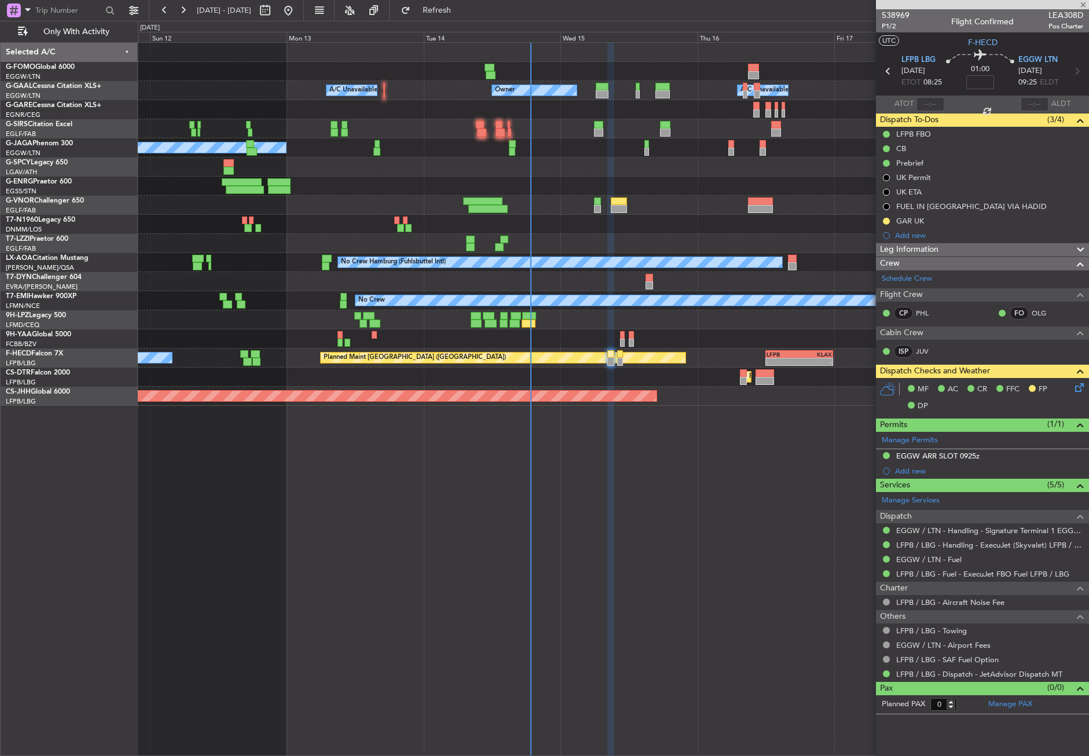
type input "09:11"
type input "09:47"
type input "6"
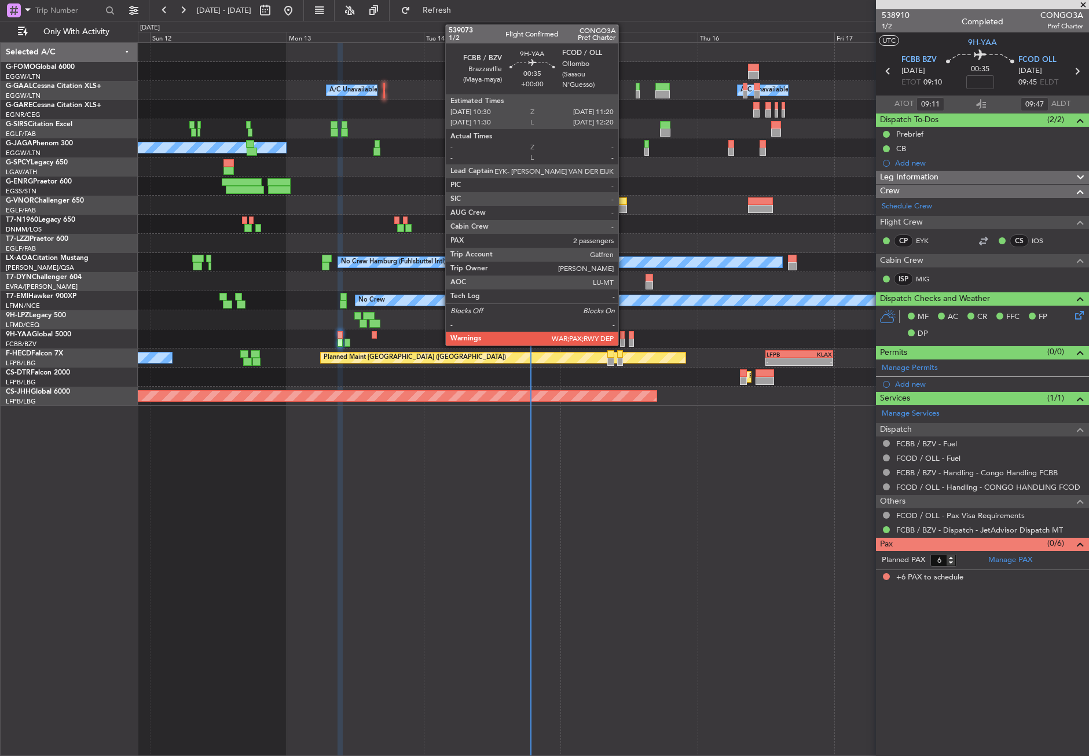
click at [624, 336] on div at bounding box center [622, 335] width 5 height 8
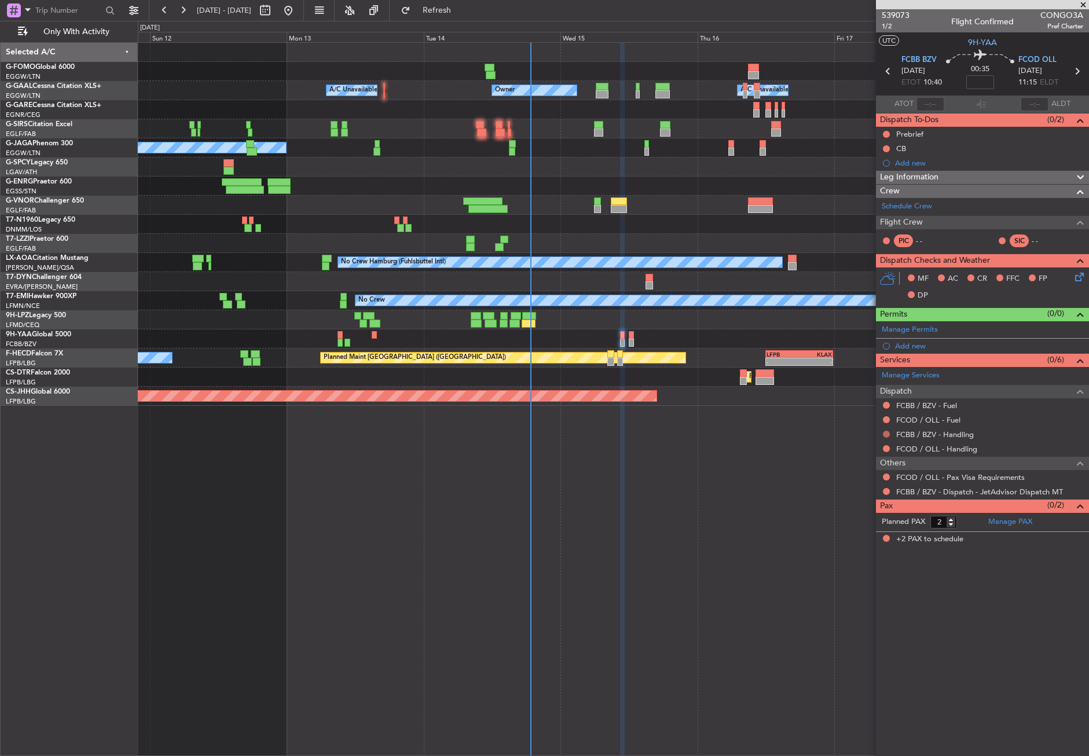
click at [887, 433] on button at bounding box center [886, 434] width 7 height 7
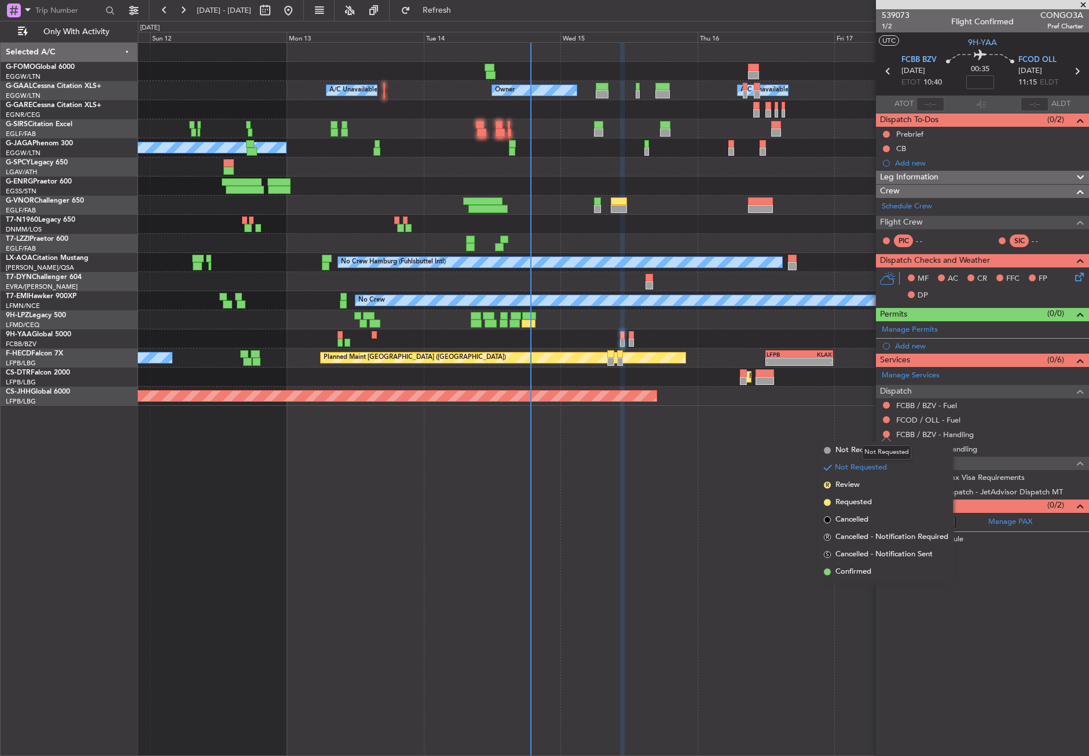
click at [867, 448] on div "Not Requested" at bounding box center [886, 452] width 49 height 14
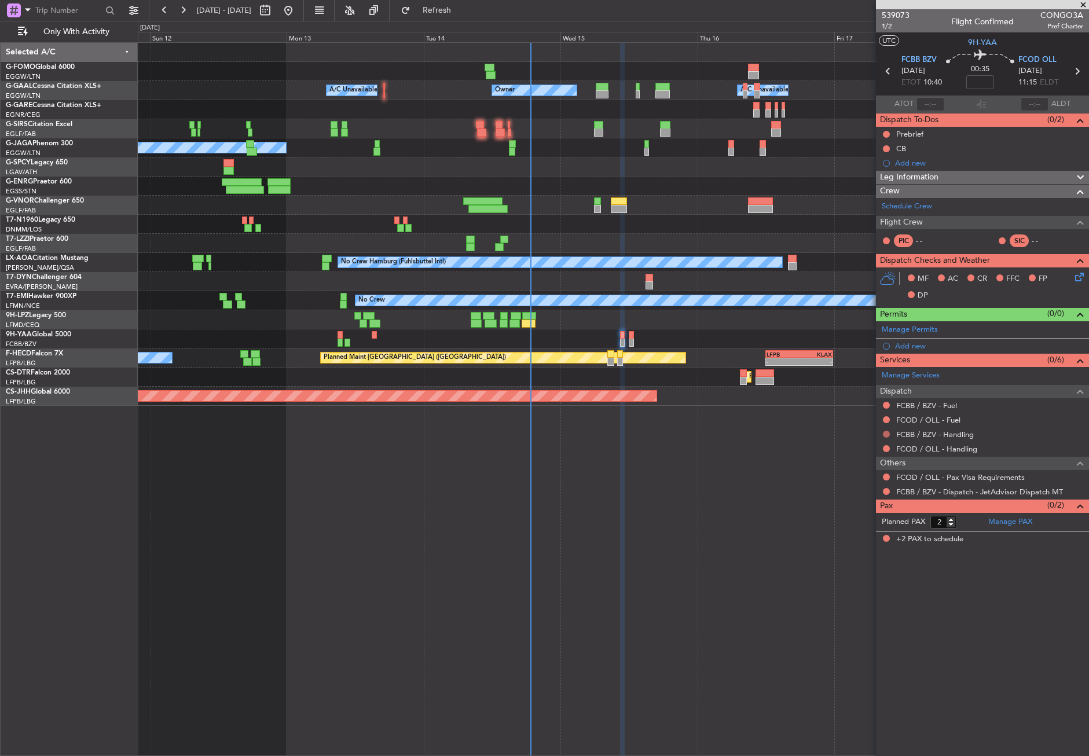
click at [886, 434] on button at bounding box center [886, 434] width 7 height 7
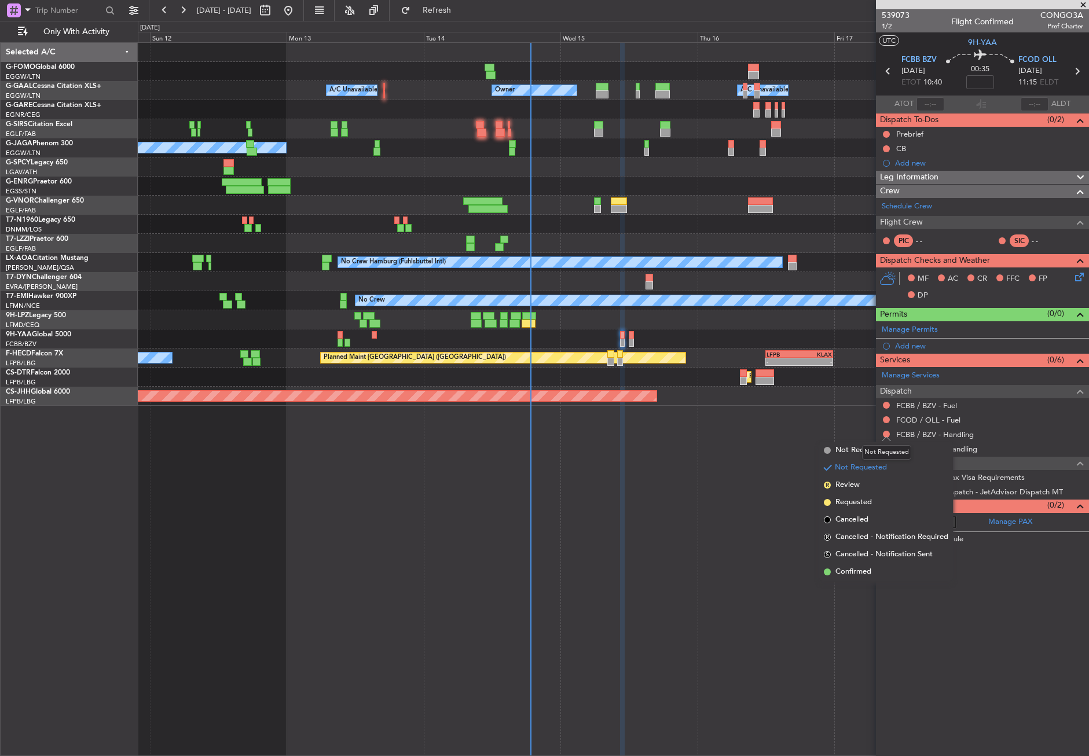
click at [863, 446] on div "Not Requested" at bounding box center [886, 452] width 49 height 14
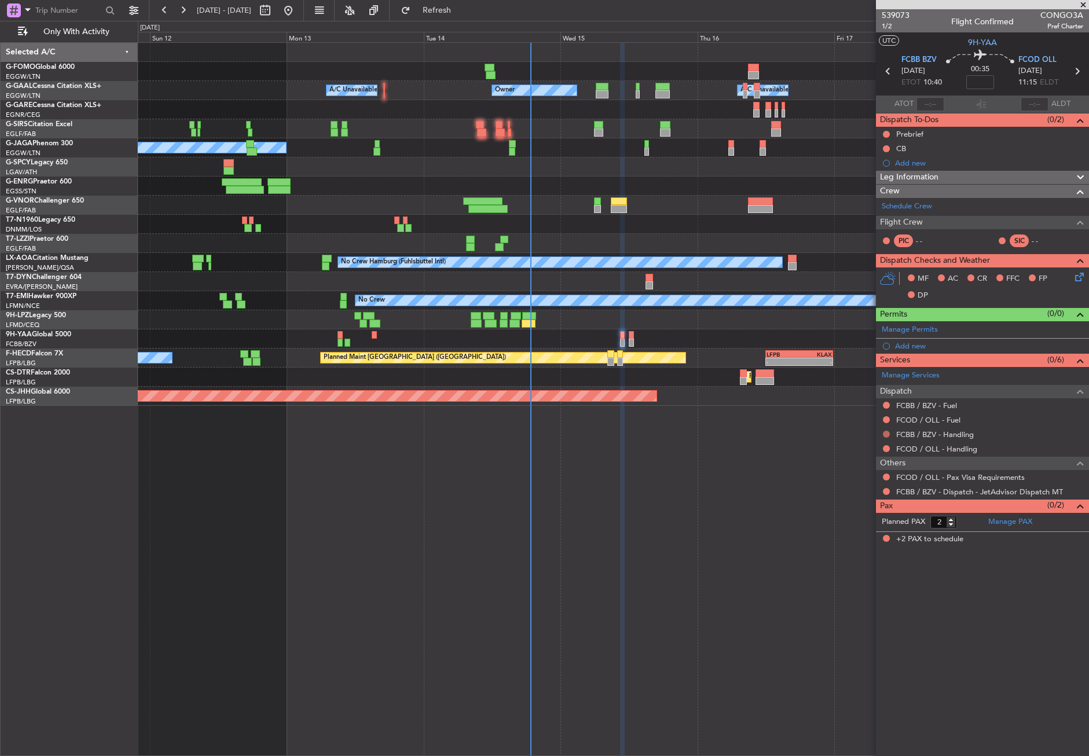
click at [888, 436] on button at bounding box center [886, 434] width 7 height 7
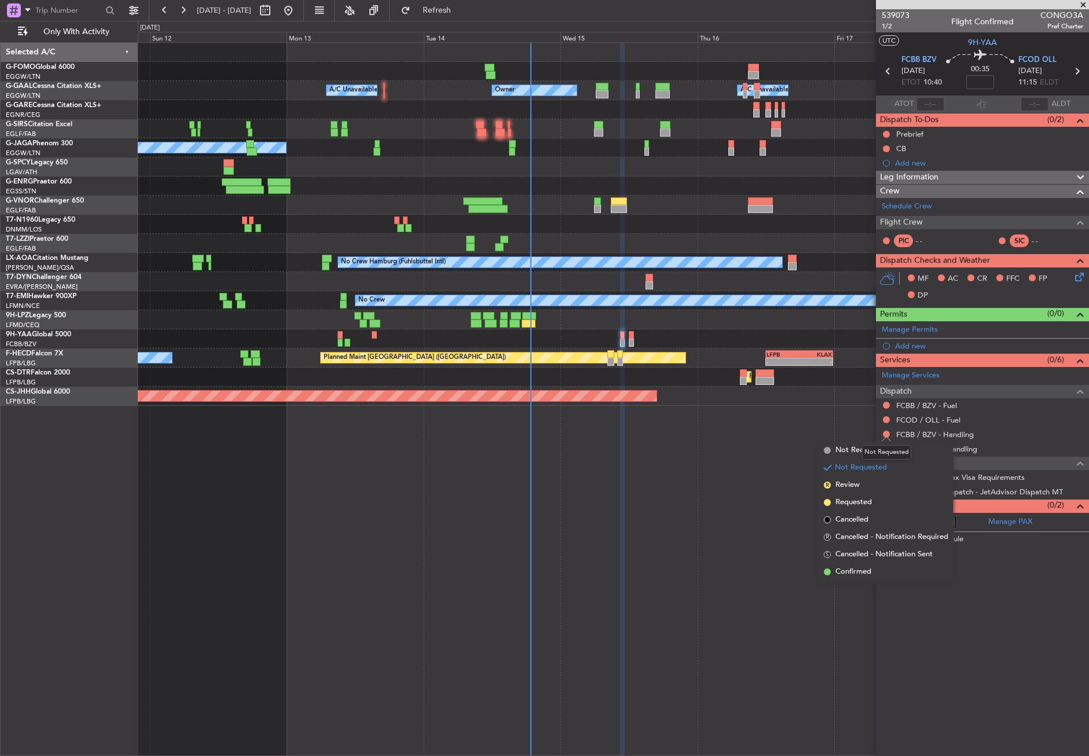
click at [865, 450] on div "Not Requested" at bounding box center [886, 452] width 49 height 14
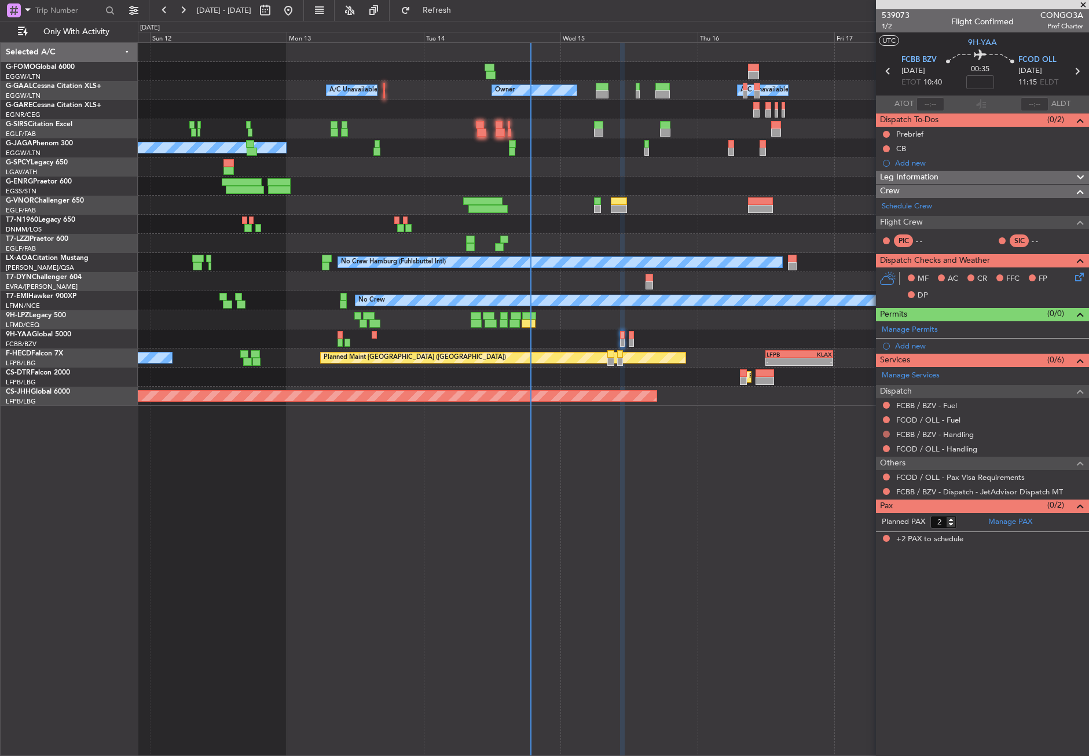
click at [884, 433] on button at bounding box center [886, 434] width 7 height 7
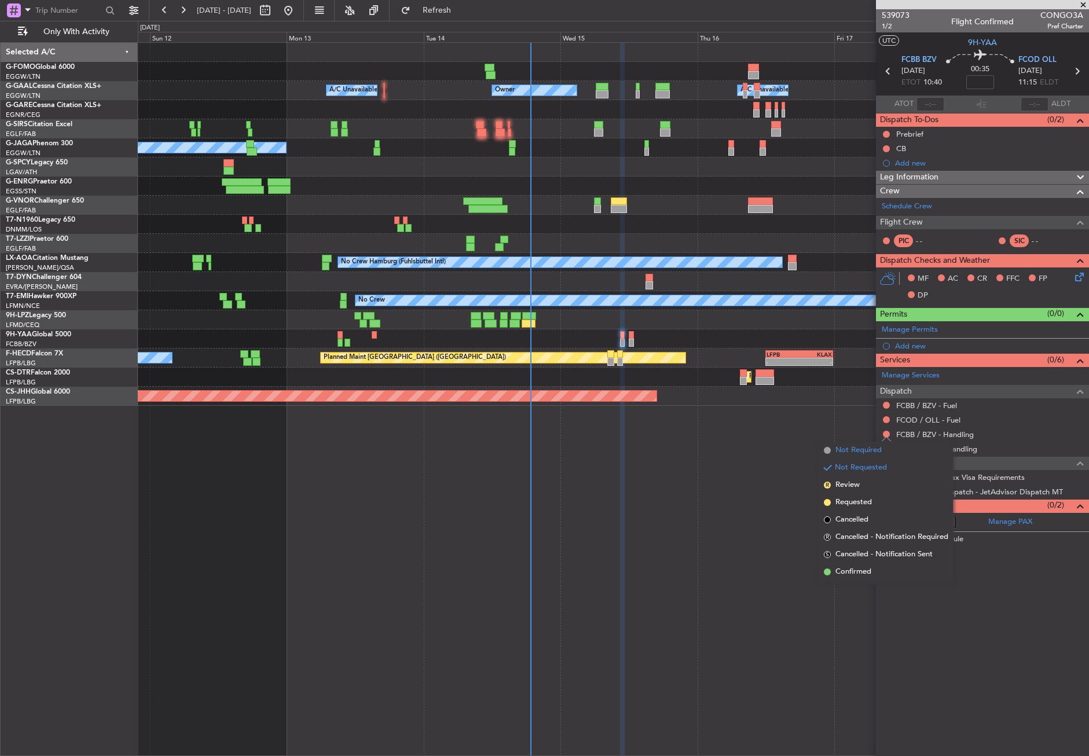
click at [837, 452] on span "Not Required" at bounding box center [859, 451] width 46 height 12
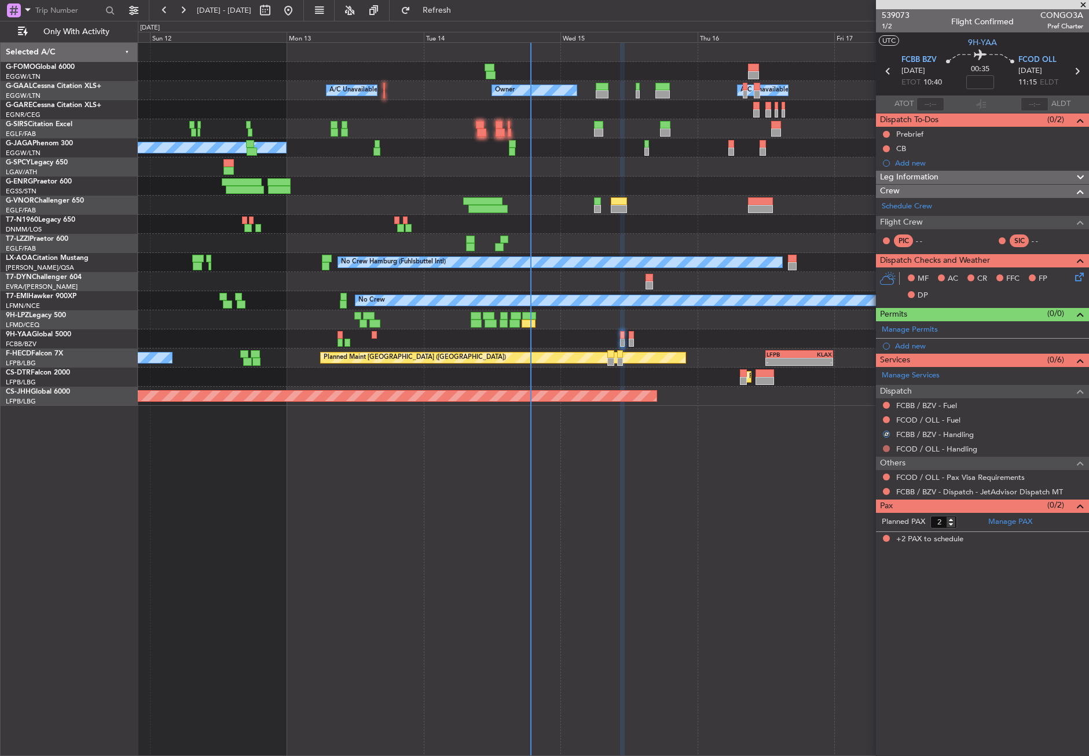
click at [887, 446] on button at bounding box center [886, 448] width 7 height 7
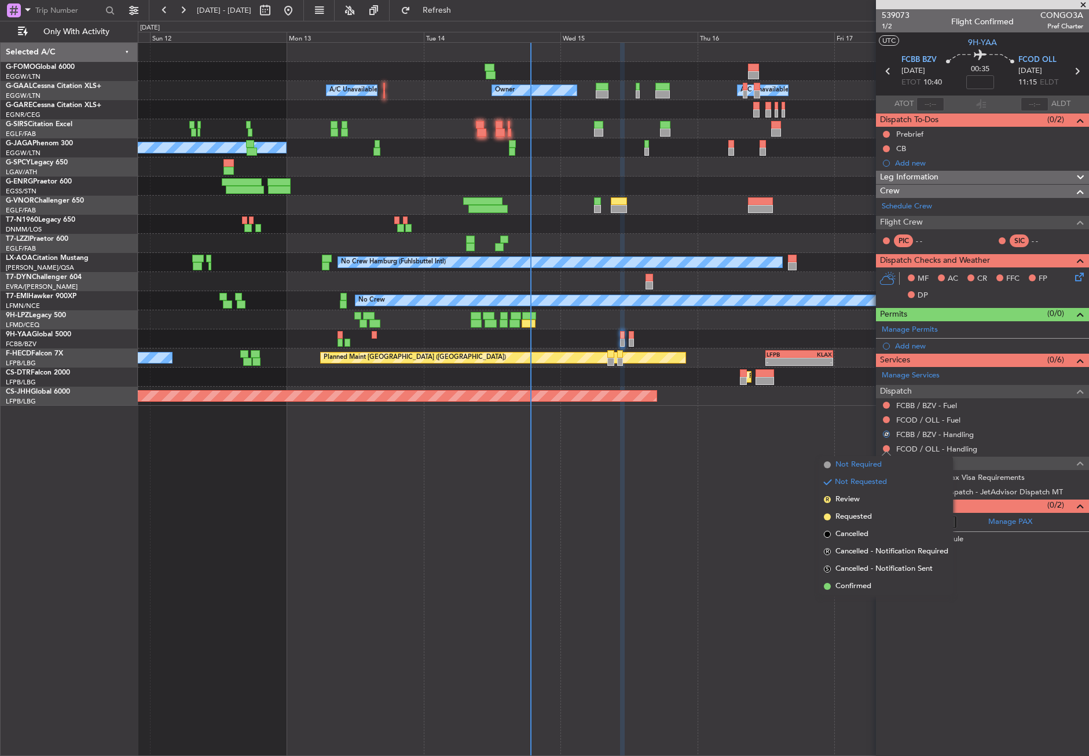
click at [864, 460] on span "Not Required" at bounding box center [859, 465] width 46 height 12
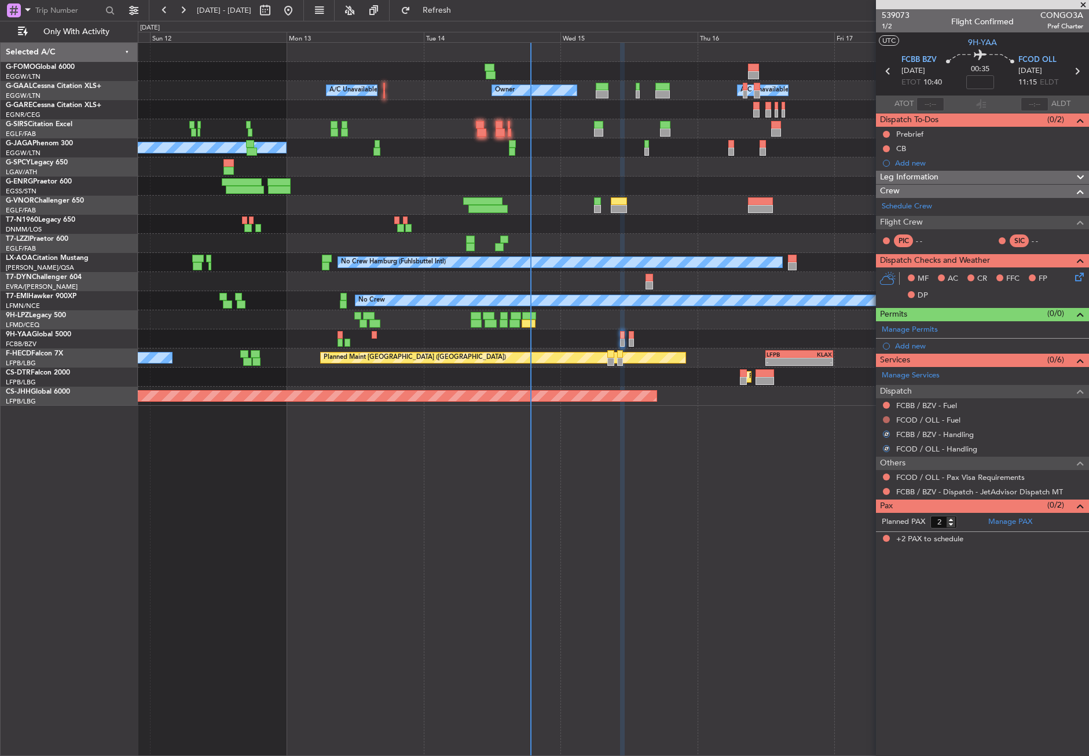
click at [886, 416] on button at bounding box center [886, 419] width 7 height 7
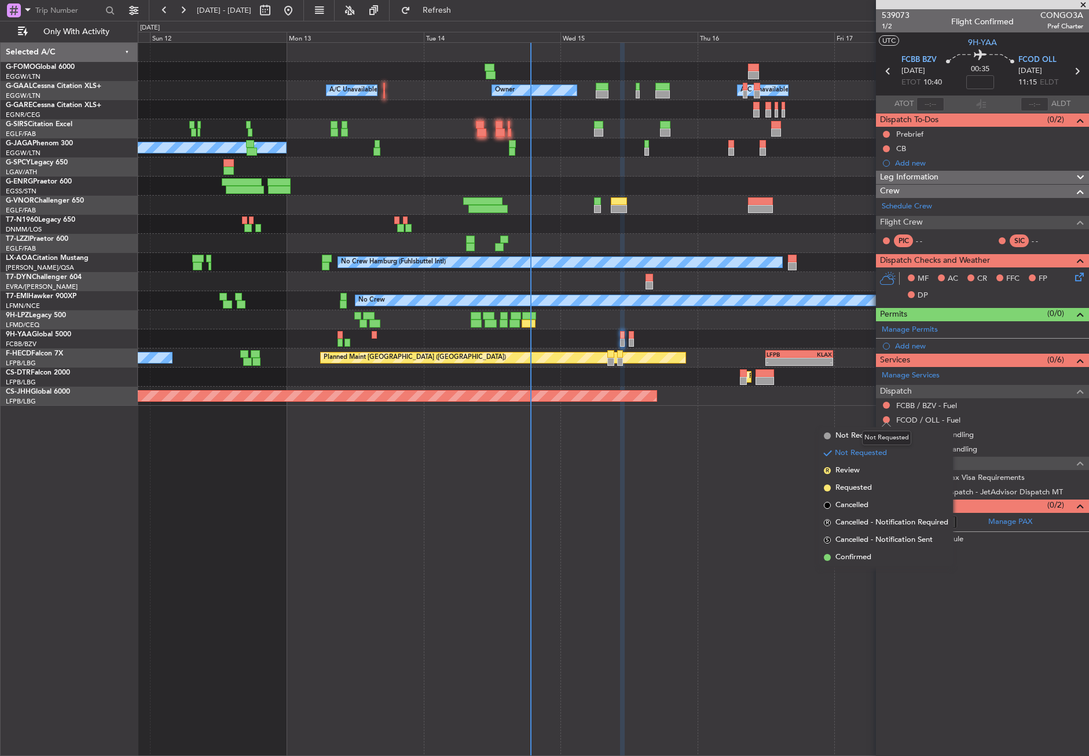
click at [862, 433] on div "Not Requested" at bounding box center [886, 438] width 49 height 14
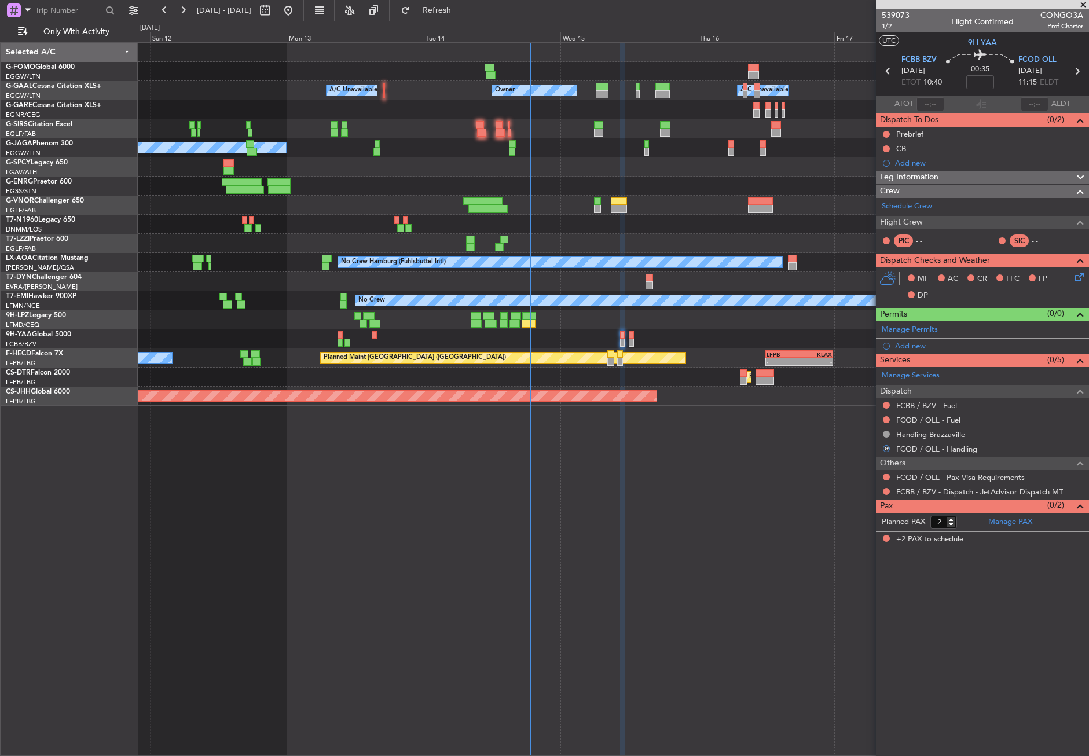
click at [890, 416] on div at bounding box center [886, 419] width 9 height 9
click at [886, 419] on button at bounding box center [886, 419] width 7 height 7
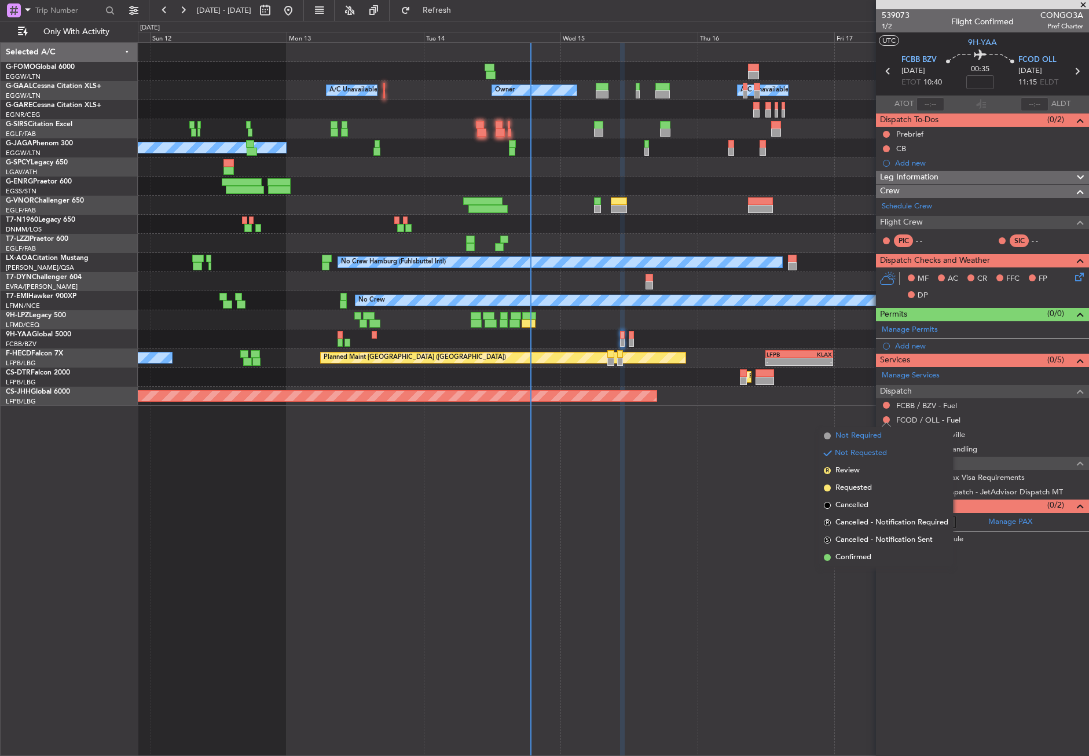
click at [856, 435] on span "Not Required" at bounding box center [859, 436] width 46 height 12
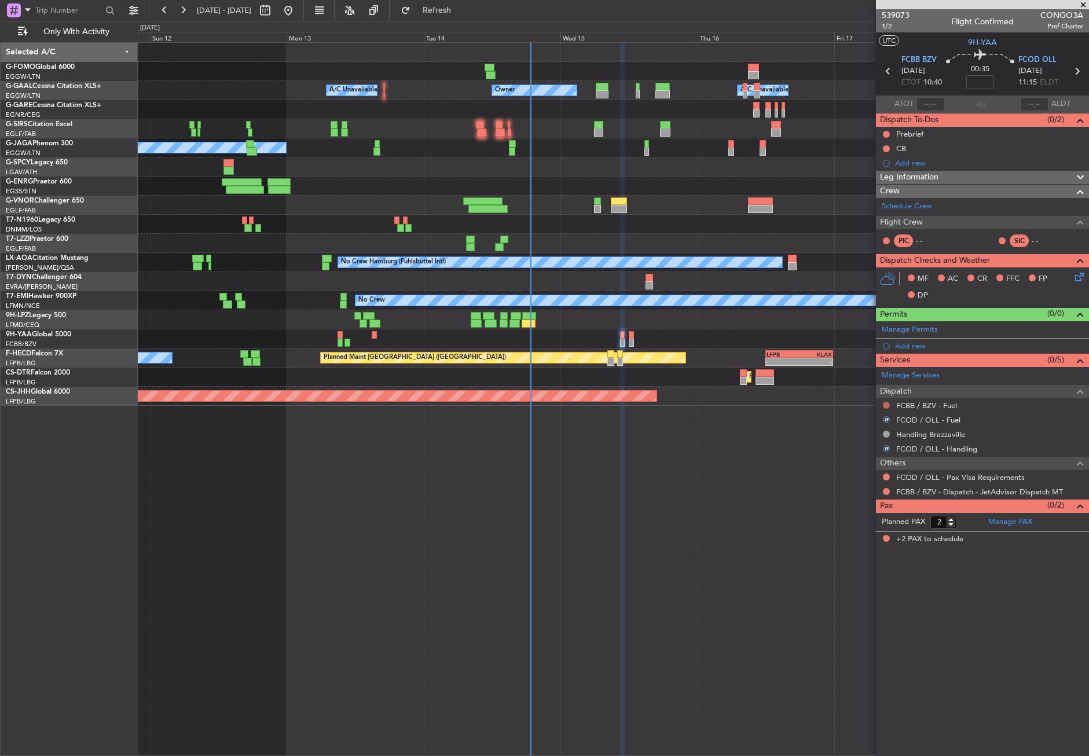
click at [885, 405] on button at bounding box center [886, 405] width 7 height 7
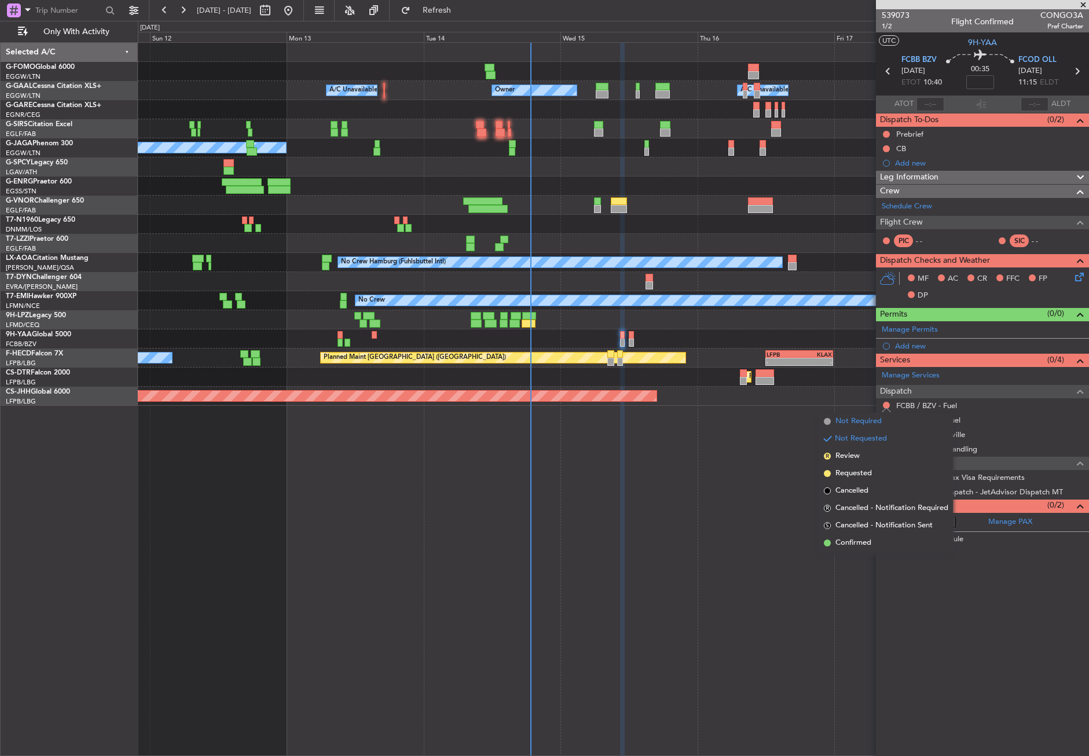
click at [868, 419] on span "Not Required" at bounding box center [859, 422] width 46 height 12
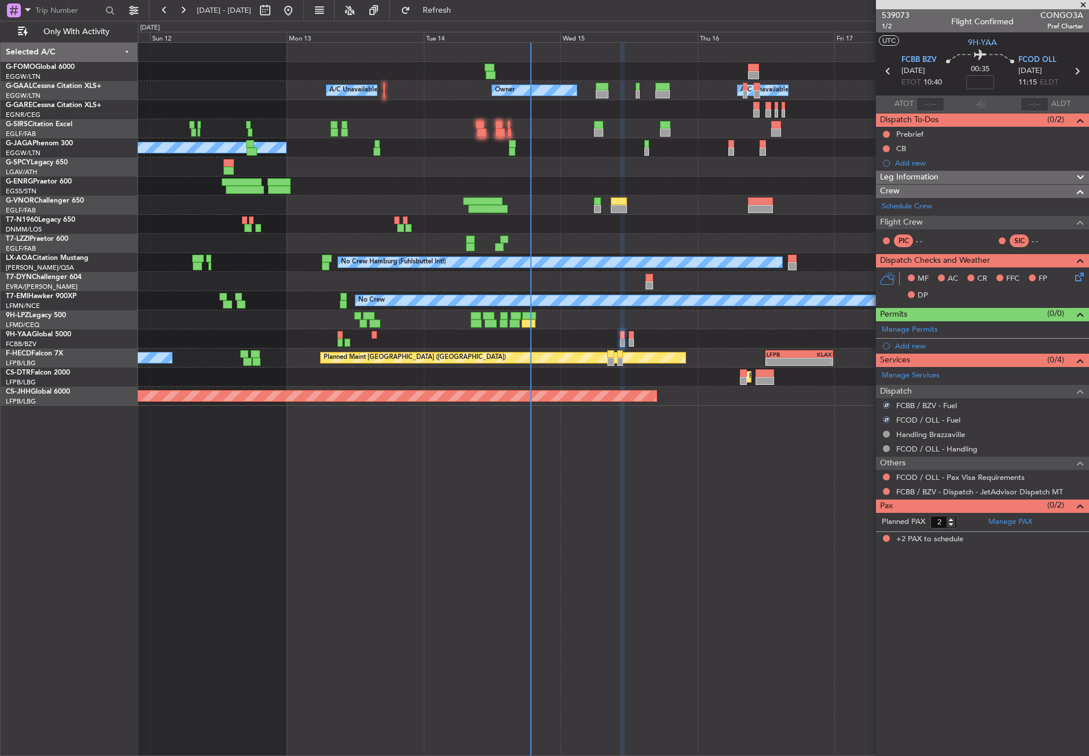
click at [883, 489] on div at bounding box center [886, 491] width 9 height 9
click at [885, 489] on button at bounding box center [886, 491] width 7 height 7
click at [866, 624] on span "Confirmed" at bounding box center [854, 630] width 36 height 12
click at [911, 208] on link "Schedule Crew" at bounding box center [907, 207] width 50 height 12
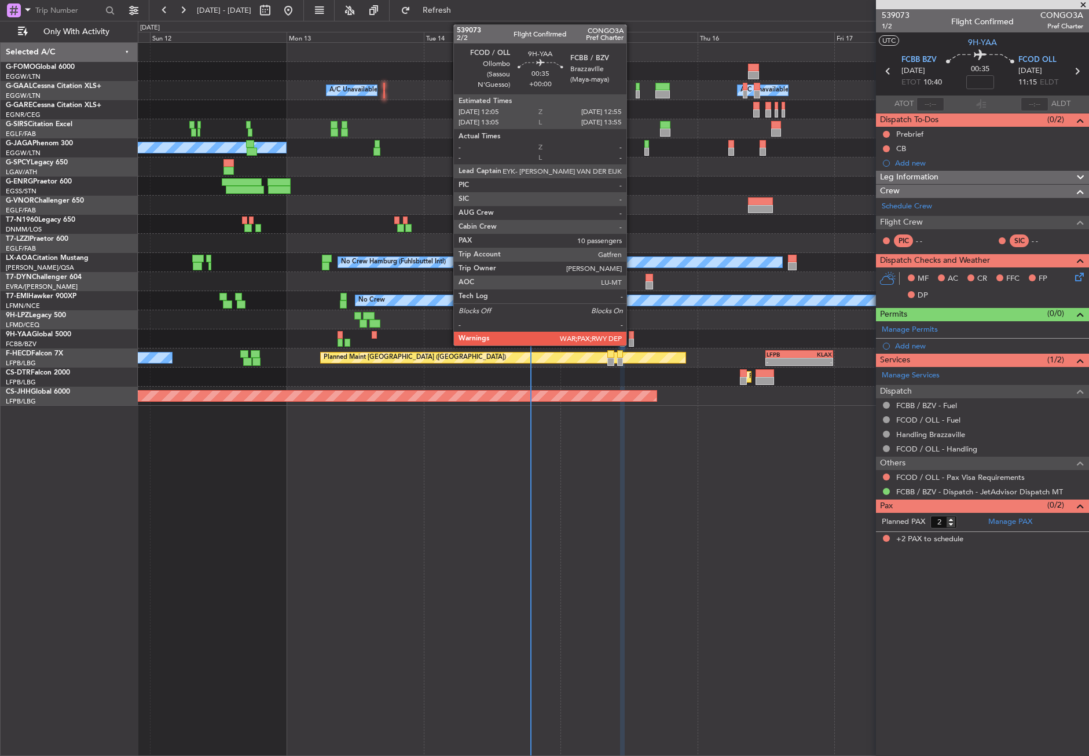
click at [632, 336] on div at bounding box center [631, 335] width 5 height 8
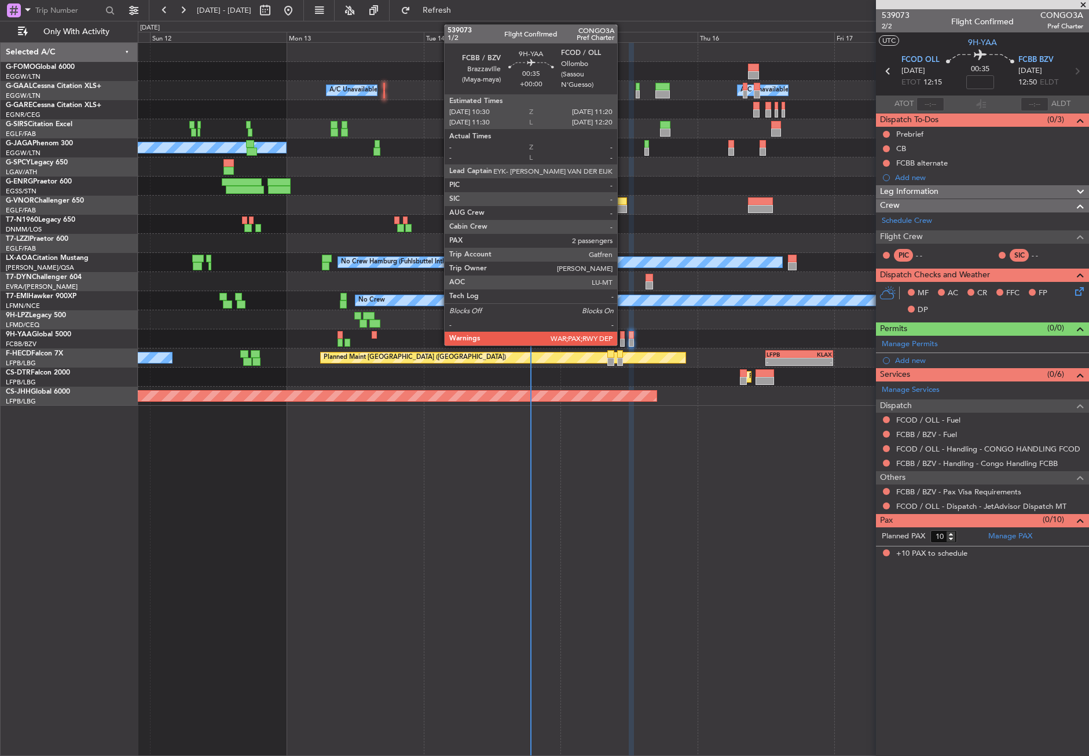
click at [623, 340] on div at bounding box center [622, 343] width 5 height 8
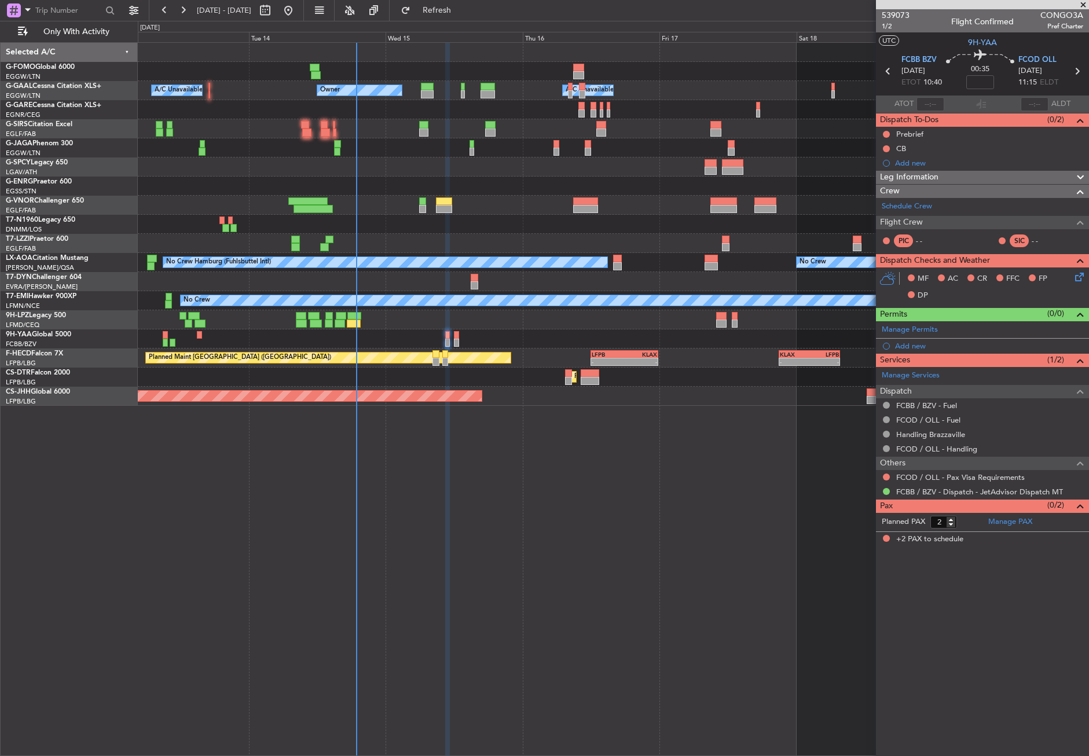
click at [531, 557] on div "Owner A/C Unavailable Owner A/C Unavailable Planned Maint Paris (Le Bourget) No…" at bounding box center [614, 399] width 952 height 714
click at [887, 133] on button at bounding box center [886, 134] width 7 height 7
click at [876, 182] on span "Completed" at bounding box center [892, 186] width 38 height 12
click at [886, 148] on button at bounding box center [886, 148] width 7 height 7
click at [879, 199] on span "Completed" at bounding box center [892, 200] width 38 height 12
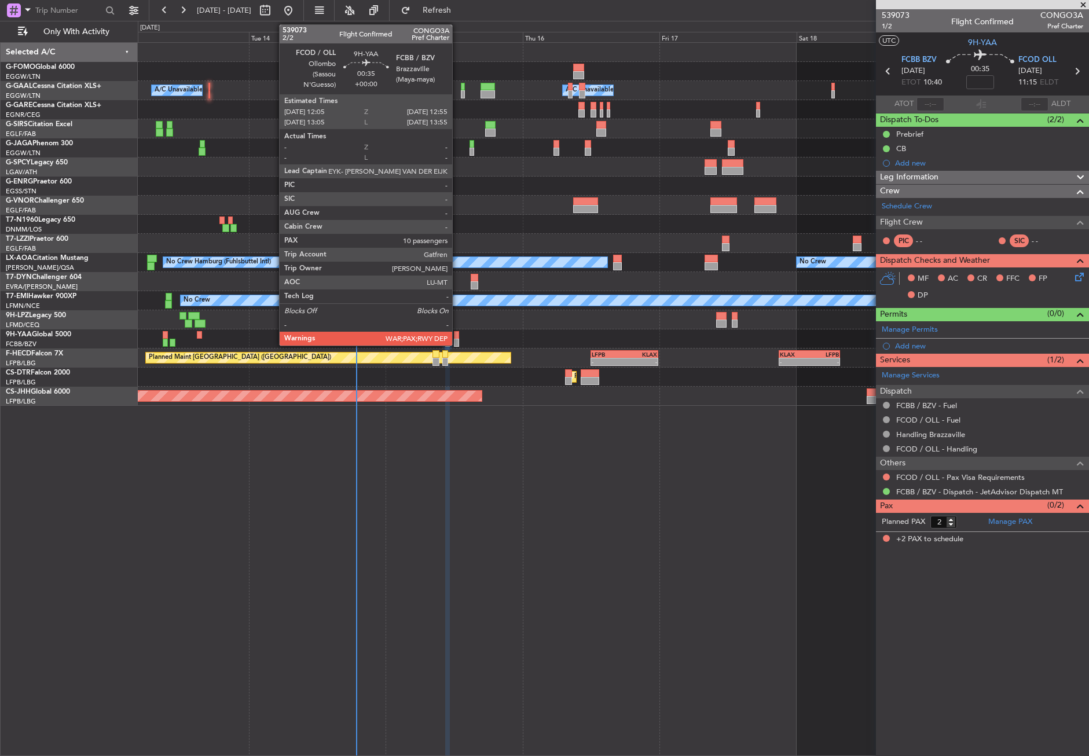
click at [458, 340] on div at bounding box center [456, 343] width 5 height 8
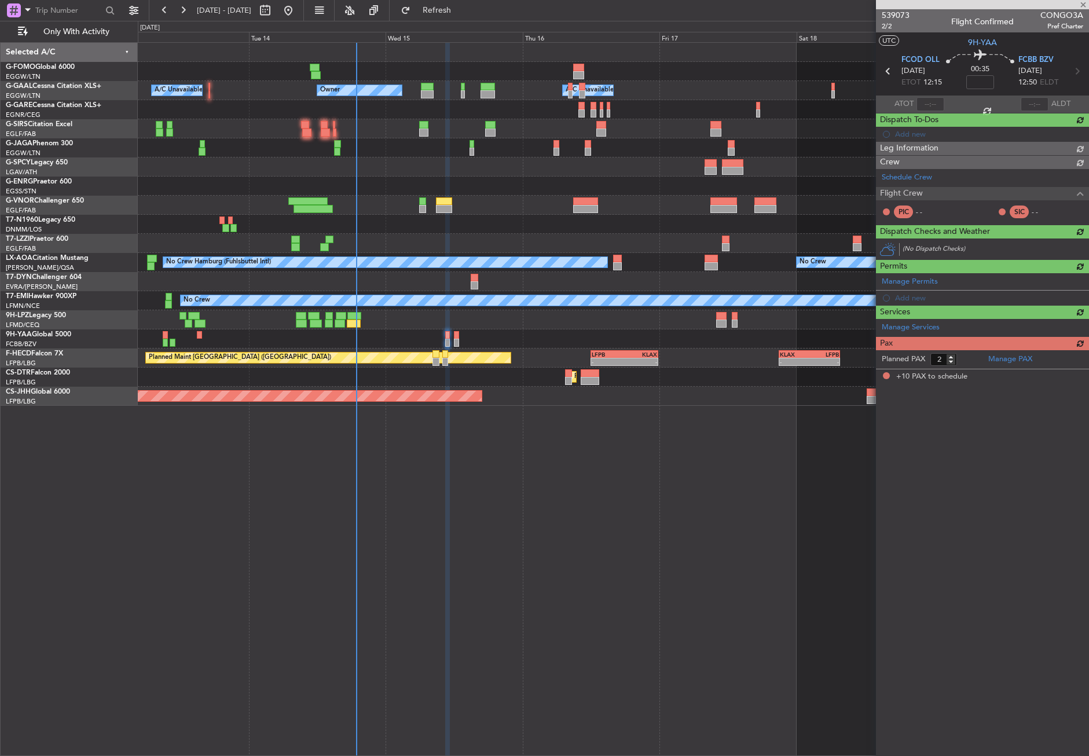
type input "10"
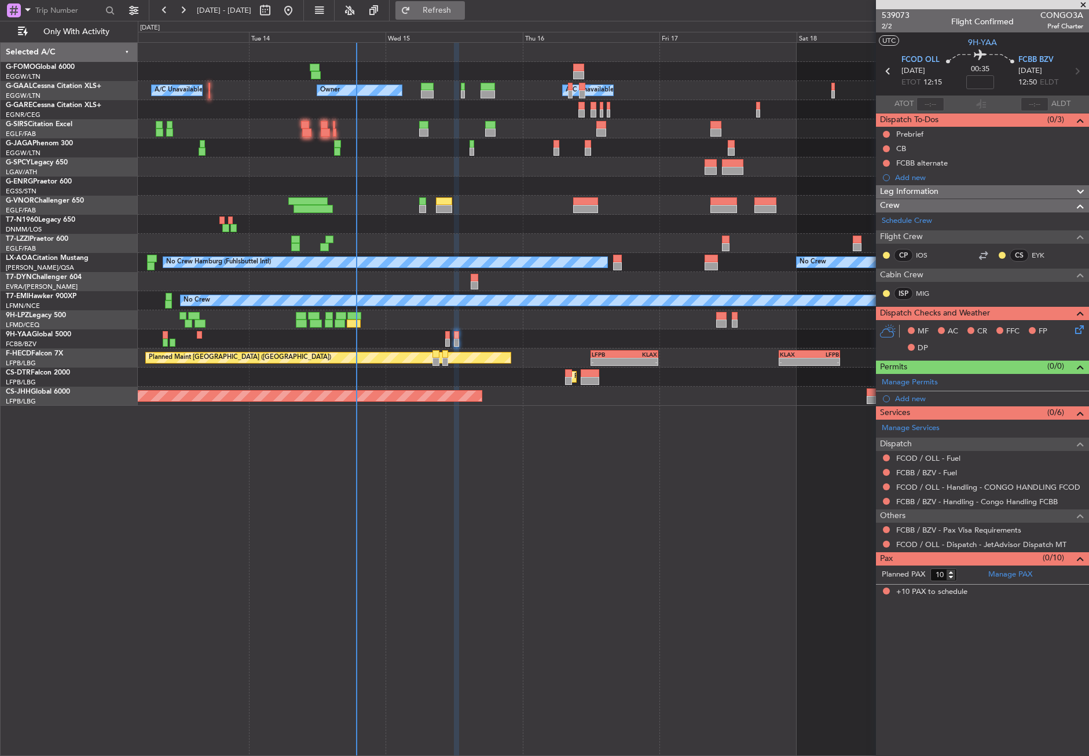
click at [462, 10] on span "Refresh" at bounding box center [437, 10] width 49 height 8
click at [886, 544] on button at bounding box center [886, 544] width 7 height 7
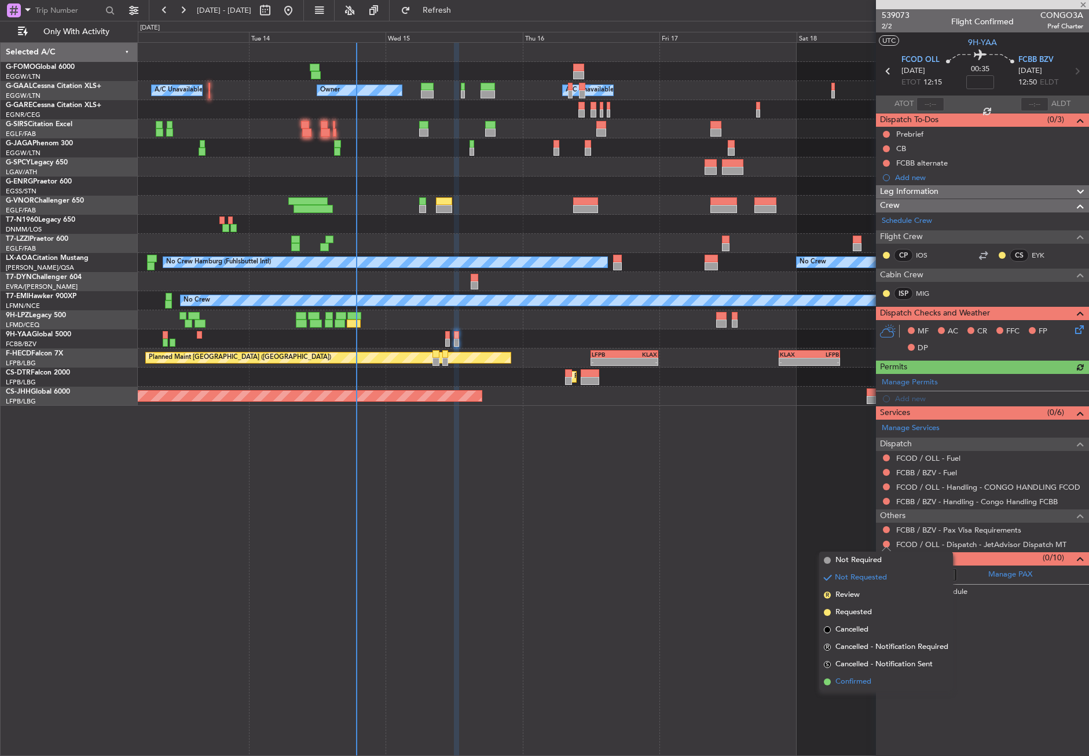
click at [865, 674] on li "Confirmed" at bounding box center [887, 682] width 134 height 17
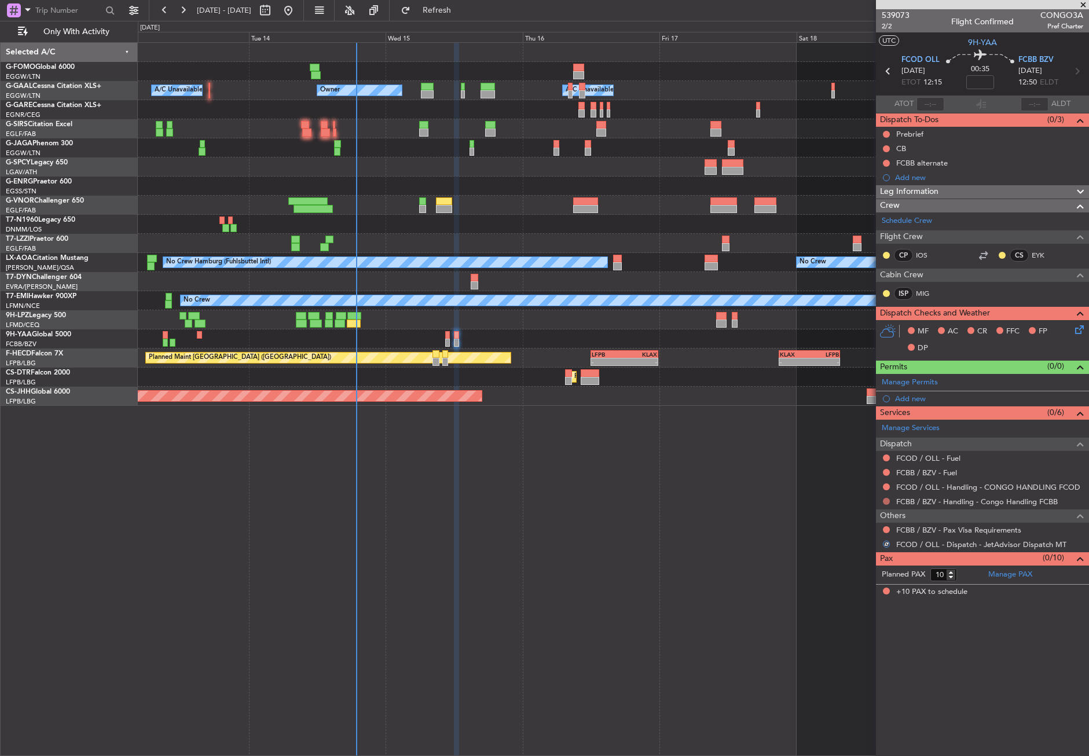
click at [884, 499] on button at bounding box center [886, 501] width 7 height 7
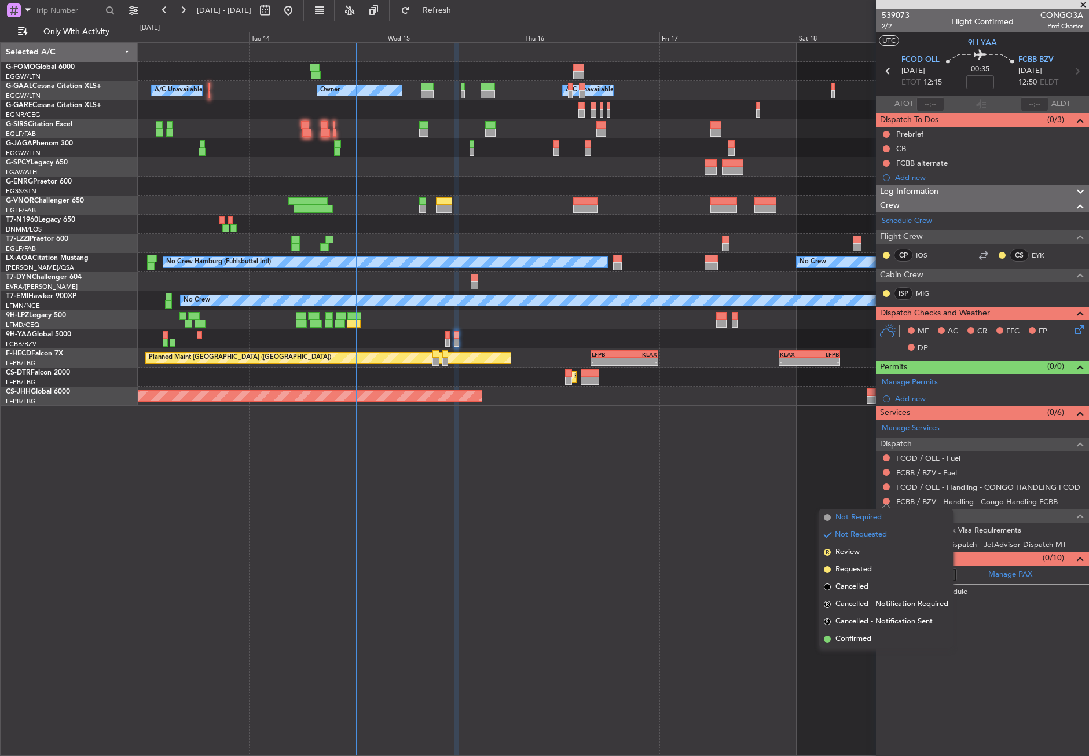
click at [856, 512] on span "Not Required" at bounding box center [859, 518] width 46 height 12
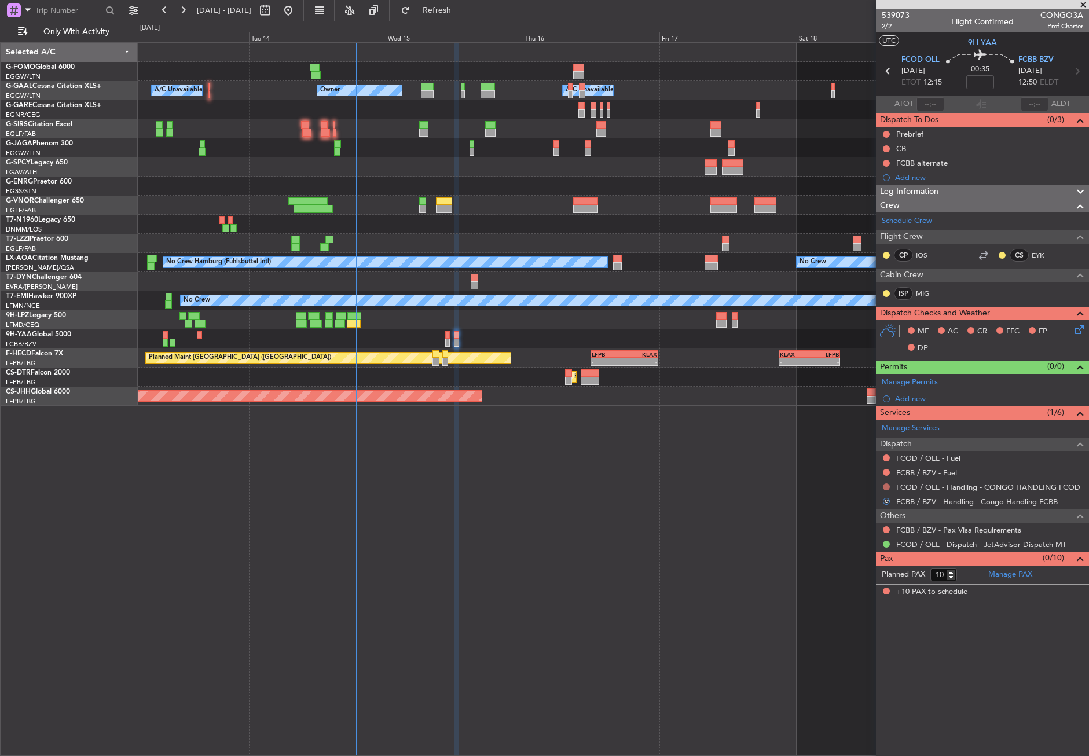
click at [887, 487] on button at bounding box center [886, 487] width 7 height 7
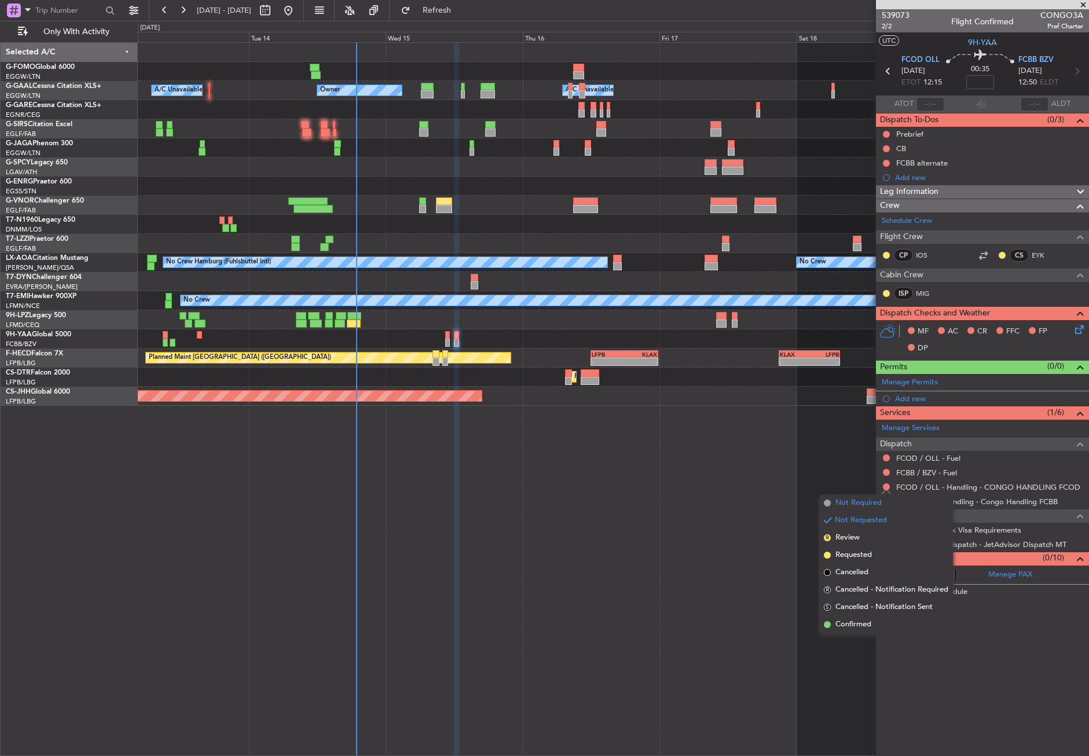
click at [857, 500] on span "Not Required" at bounding box center [859, 504] width 46 height 12
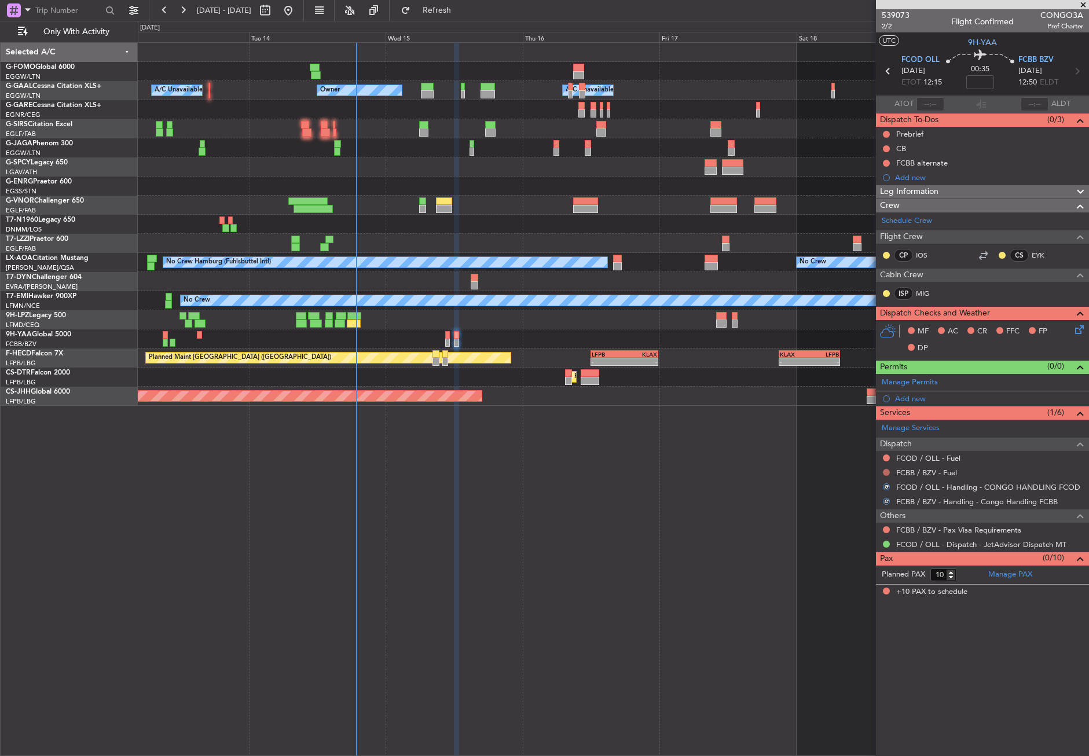
click at [886, 473] on button at bounding box center [886, 472] width 7 height 7
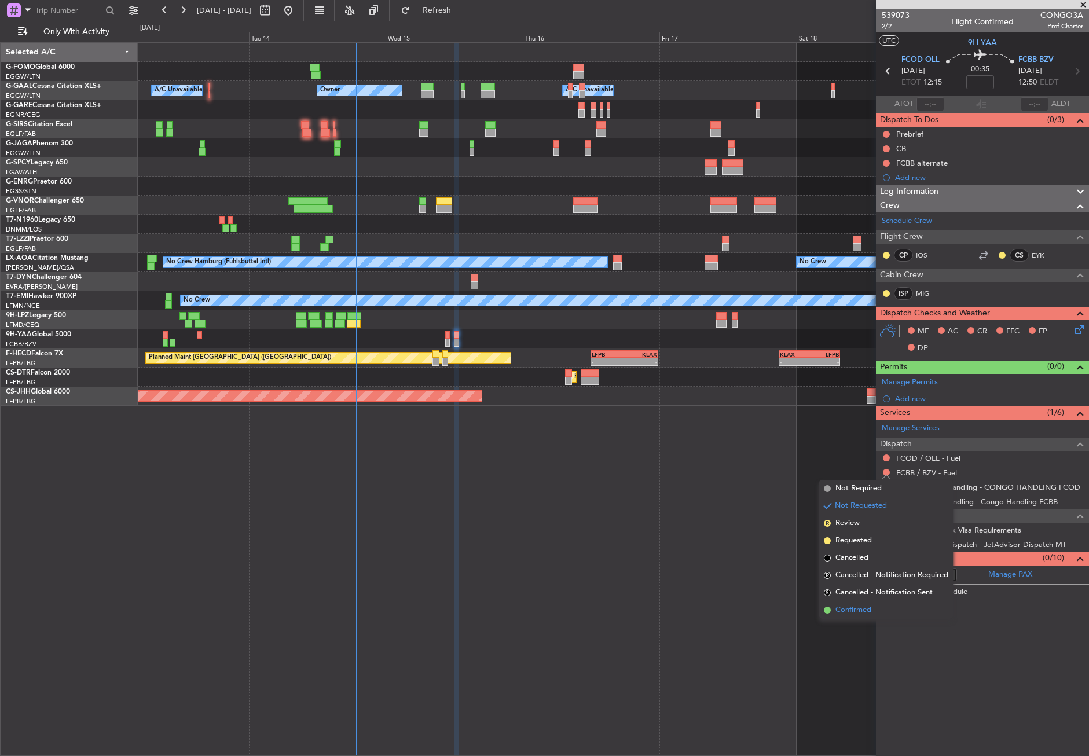
click at [862, 607] on span "Confirmed" at bounding box center [854, 611] width 36 height 12
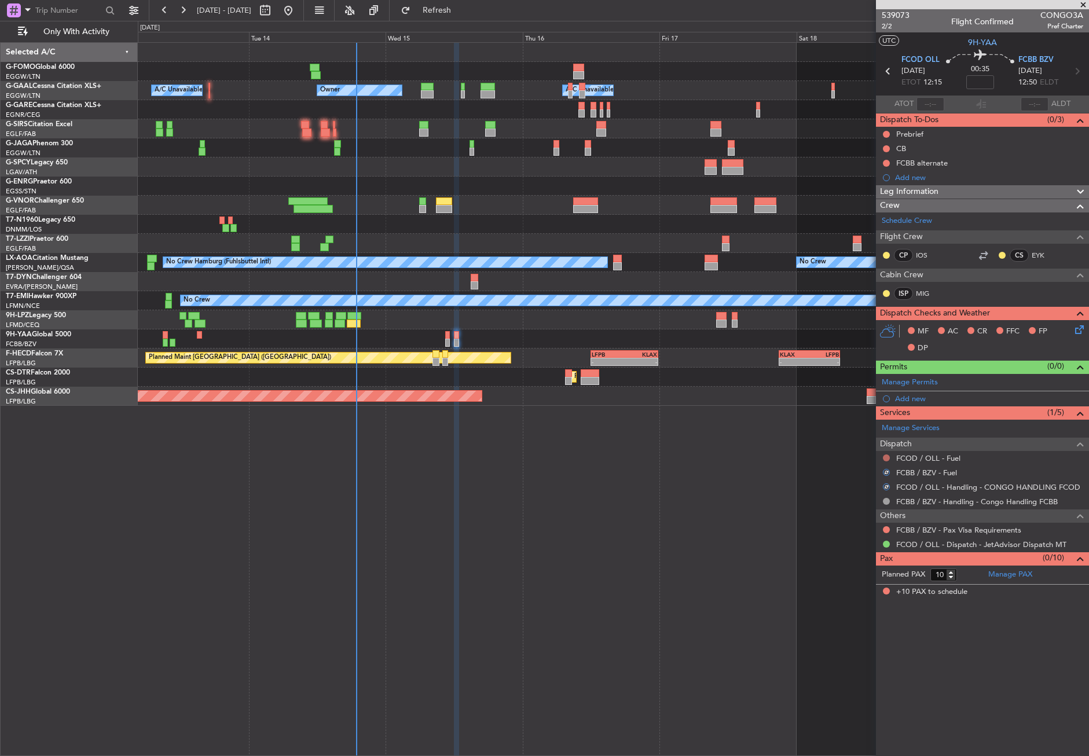
click at [886, 456] on button at bounding box center [886, 458] width 7 height 7
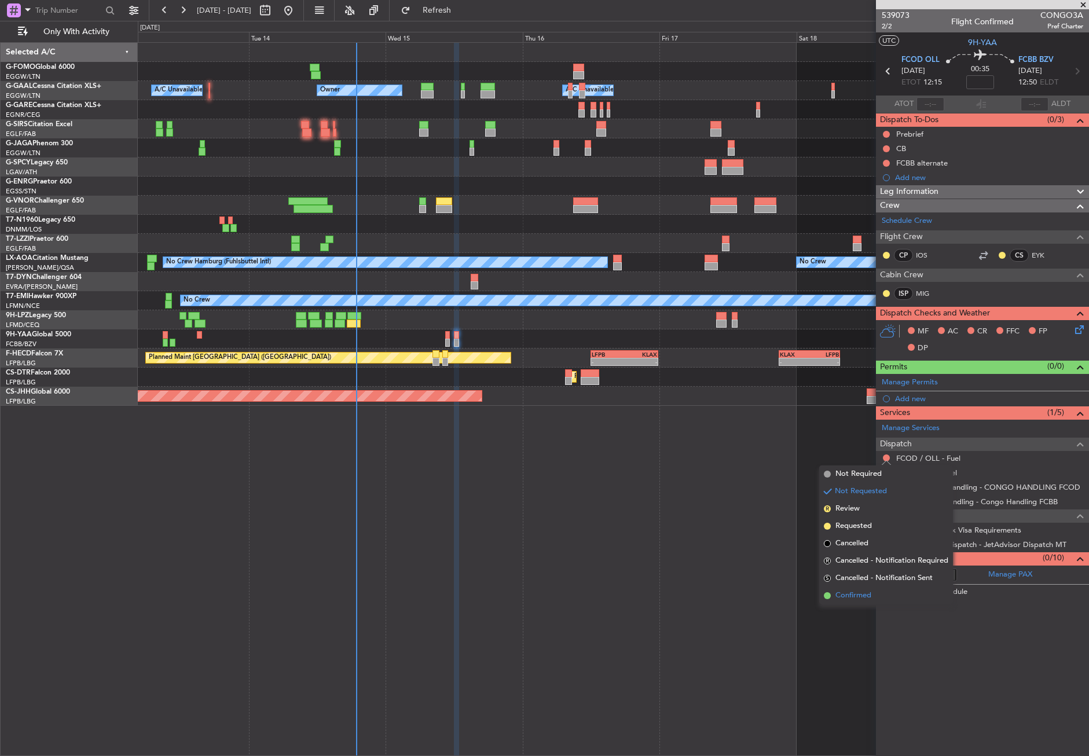
click at [848, 594] on span "Confirmed" at bounding box center [854, 596] width 36 height 12
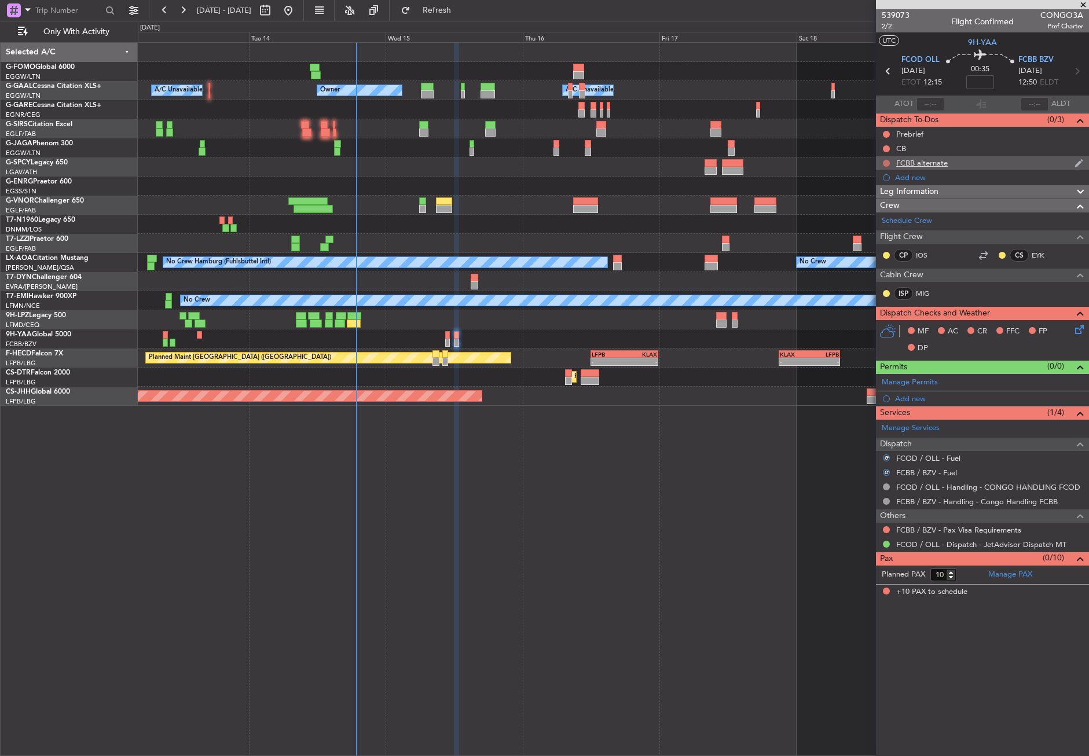
click at [886, 164] on button at bounding box center [886, 163] width 7 height 7
click at [880, 214] on span "Completed" at bounding box center [892, 214] width 38 height 12
click at [887, 147] on button at bounding box center [886, 148] width 7 height 7
click at [866, 201] on span at bounding box center [864, 199] width 7 height 7
click at [886, 131] on button at bounding box center [886, 134] width 7 height 7
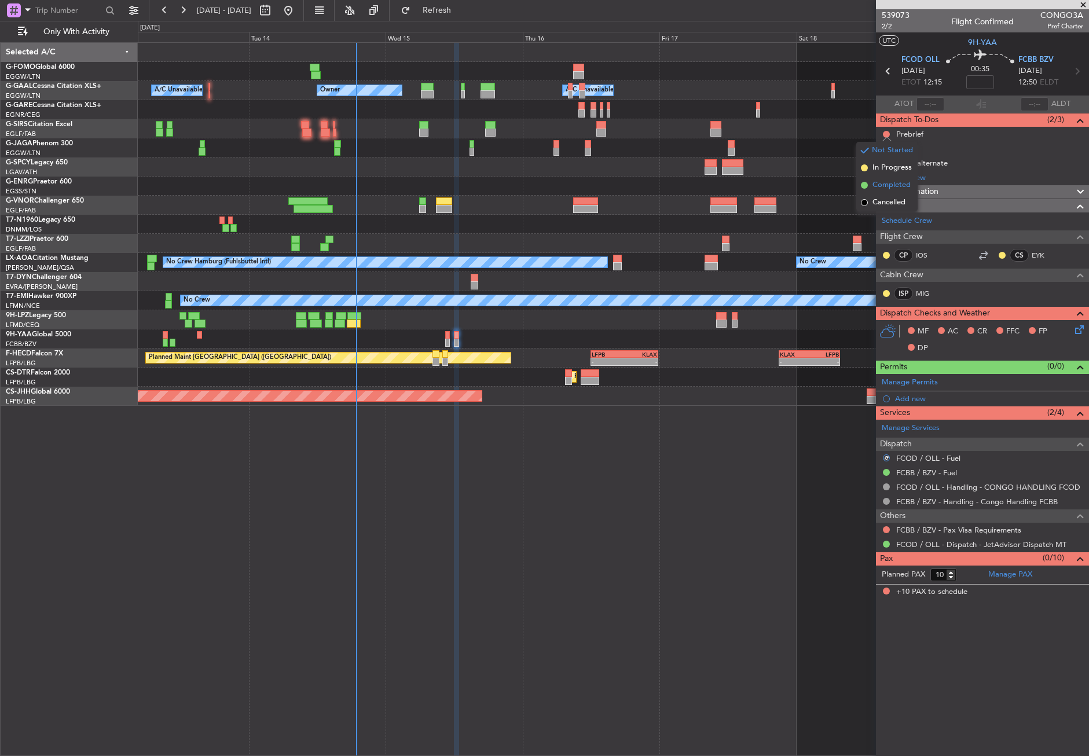
click at [872, 183] on li "Completed" at bounding box center [887, 185] width 61 height 17
click at [1082, 330] on icon at bounding box center [1077, 327] width 9 height 9
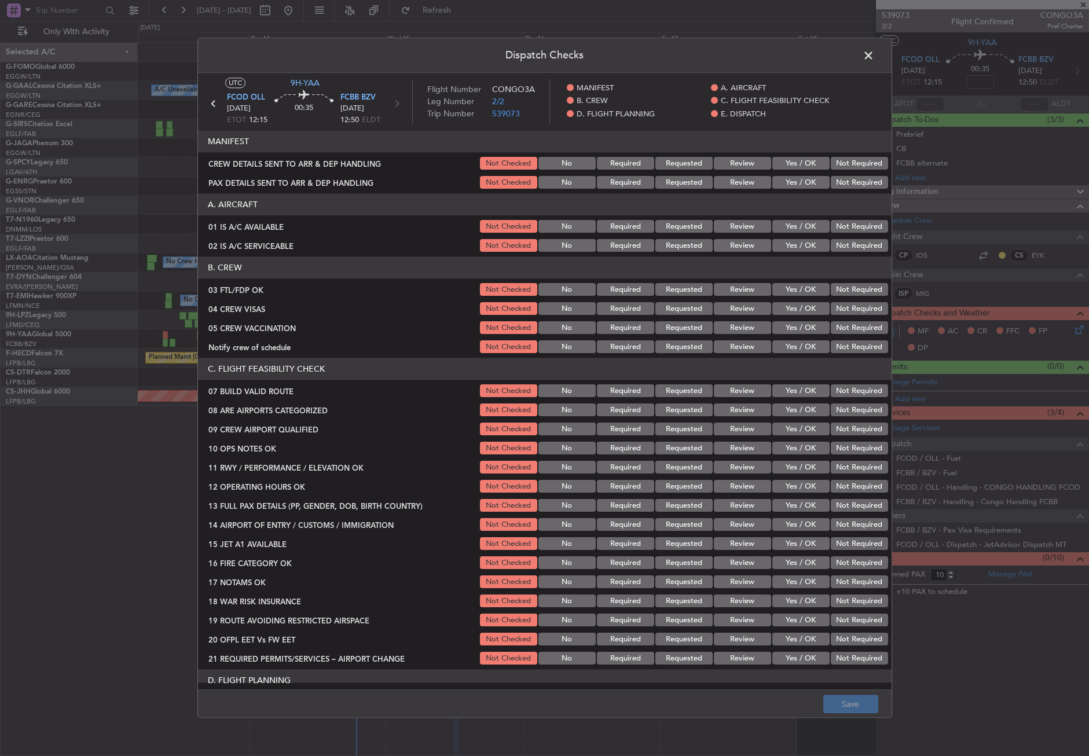
click at [806, 223] on button "Yes / OK" at bounding box center [801, 227] width 57 height 13
click at [800, 242] on button "Yes / OK" at bounding box center [801, 246] width 57 height 13
click at [806, 290] on button "Yes / OK" at bounding box center [801, 290] width 57 height 13
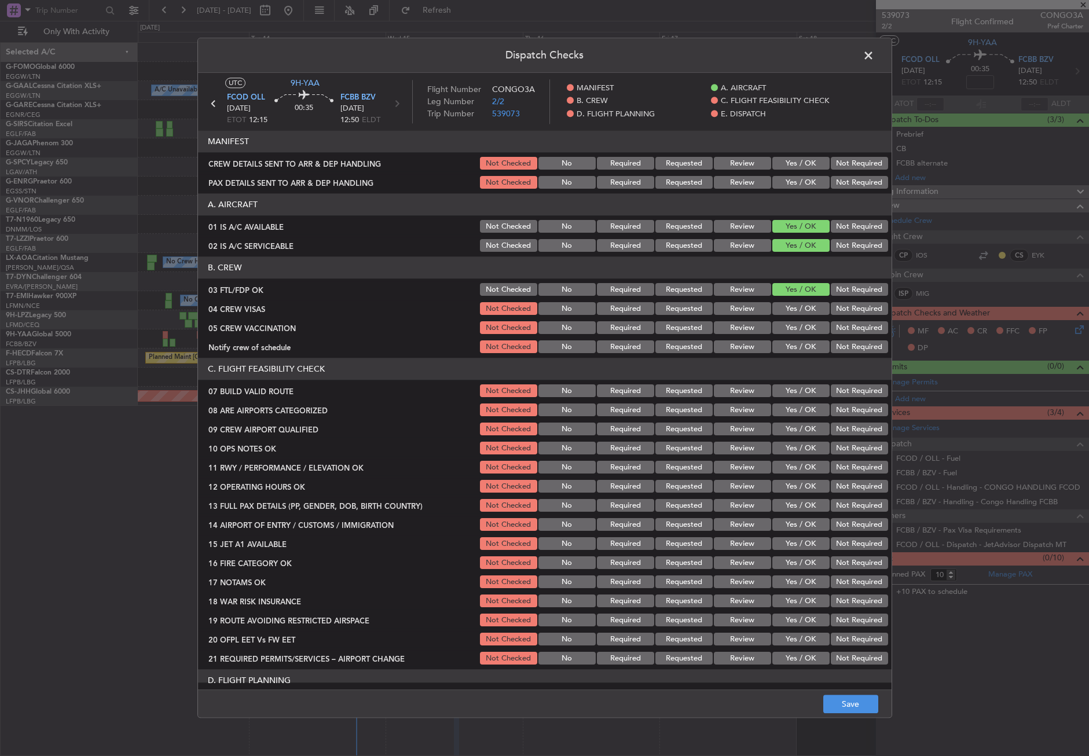
click at [832, 307] on button "Not Required" at bounding box center [859, 309] width 57 height 13
click at [832, 319] on section "B. CREW 03 FTL/FDP OK Not Checked No Required Requested Review Yes / OK Not Req…" at bounding box center [545, 306] width 694 height 98
click at [835, 327] on button "Not Required" at bounding box center [859, 328] width 57 height 13
click at [799, 354] on div "Yes / OK" at bounding box center [800, 347] width 58 height 16
click at [800, 347] on button "Yes / OK" at bounding box center [801, 347] width 57 height 13
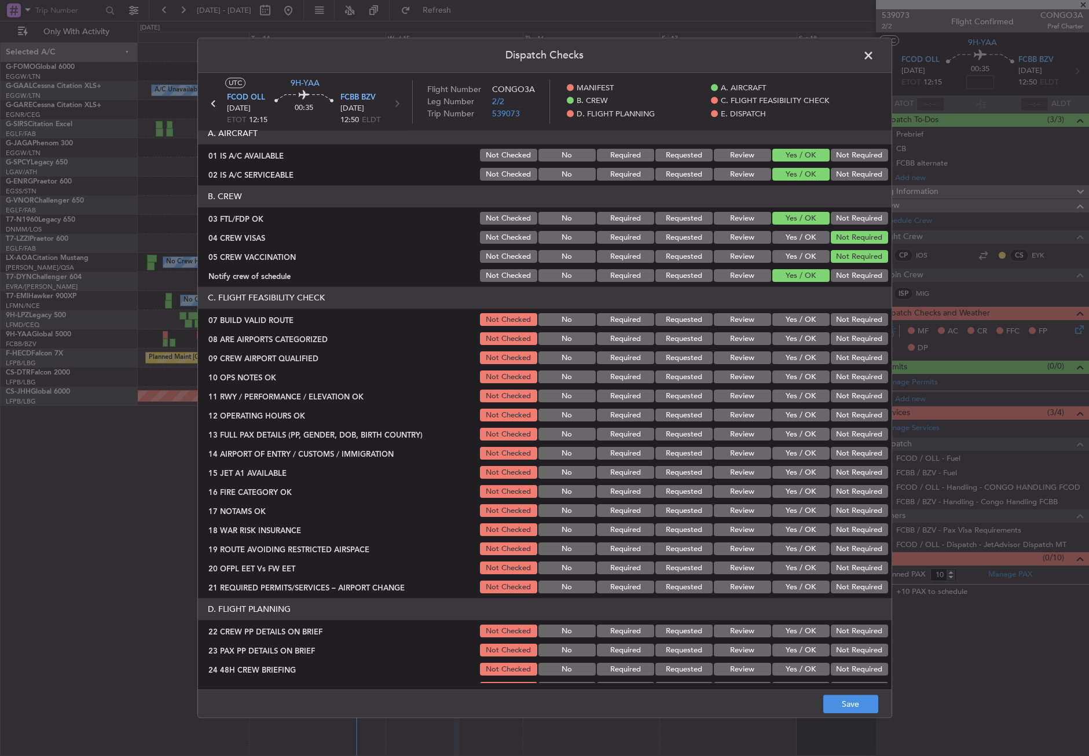
scroll to position [174, 0]
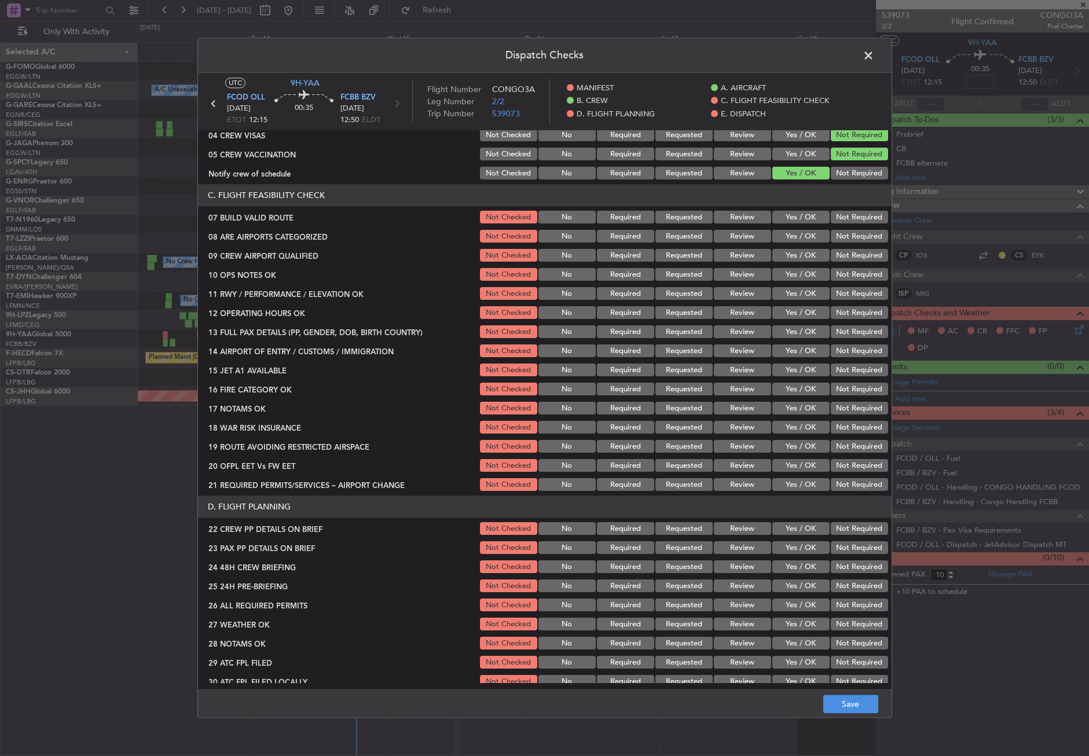
click at [778, 220] on button "Yes / OK" at bounding box center [801, 217] width 57 height 13
click at [789, 237] on button "Yes / OK" at bounding box center [801, 237] width 57 height 13
click at [788, 257] on button "Yes / OK" at bounding box center [801, 256] width 57 height 13
click at [789, 270] on button "Yes / OK" at bounding box center [801, 275] width 57 height 13
click at [802, 288] on button "Yes / OK" at bounding box center [801, 294] width 57 height 13
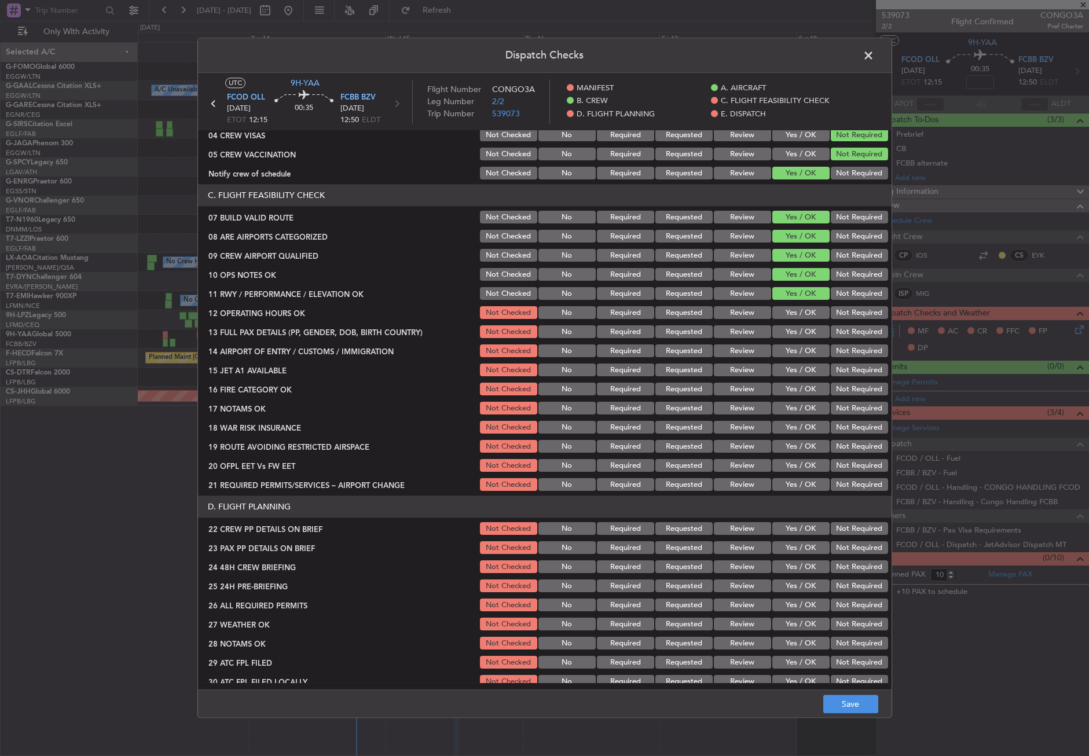
click at [804, 308] on button "Yes / OK" at bounding box center [801, 313] width 57 height 13
click at [800, 331] on button "Yes / OK" at bounding box center [801, 332] width 57 height 13
click at [799, 350] on button "Yes / OK" at bounding box center [801, 351] width 57 height 13
click at [798, 368] on button "Yes / OK" at bounding box center [801, 370] width 57 height 13
click at [799, 389] on button "Yes / OK" at bounding box center [801, 389] width 57 height 13
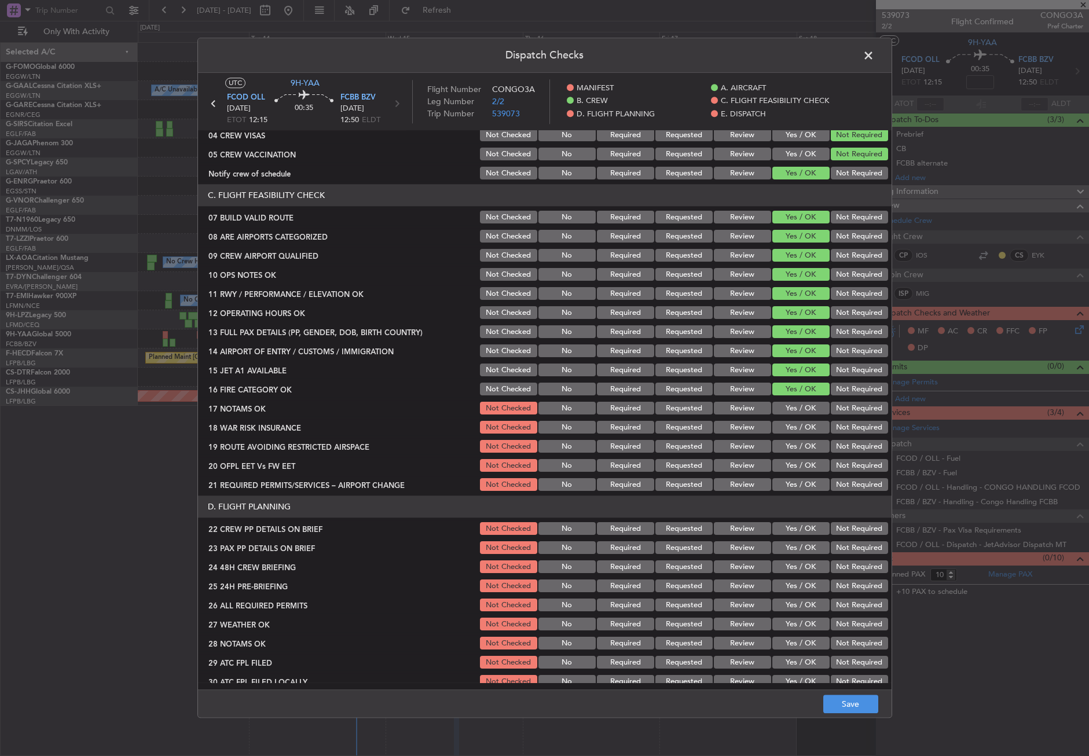
click at [803, 412] on button "Yes / OK" at bounding box center [801, 409] width 57 height 13
click at [803, 427] on button "Yes / OK" at bounding box center [801, 428] width 57 height 13
click at [799, 444] on button "Yes / OK" at bounding box center [801, 447] width 57 height 13
click at [799, 454] on div "Yes / OK" at bounding box center [800, 447] width 58 height 16
click at [801, 468] on button "Yes / OK" at bounding box center [801, 466] width 57 height 13
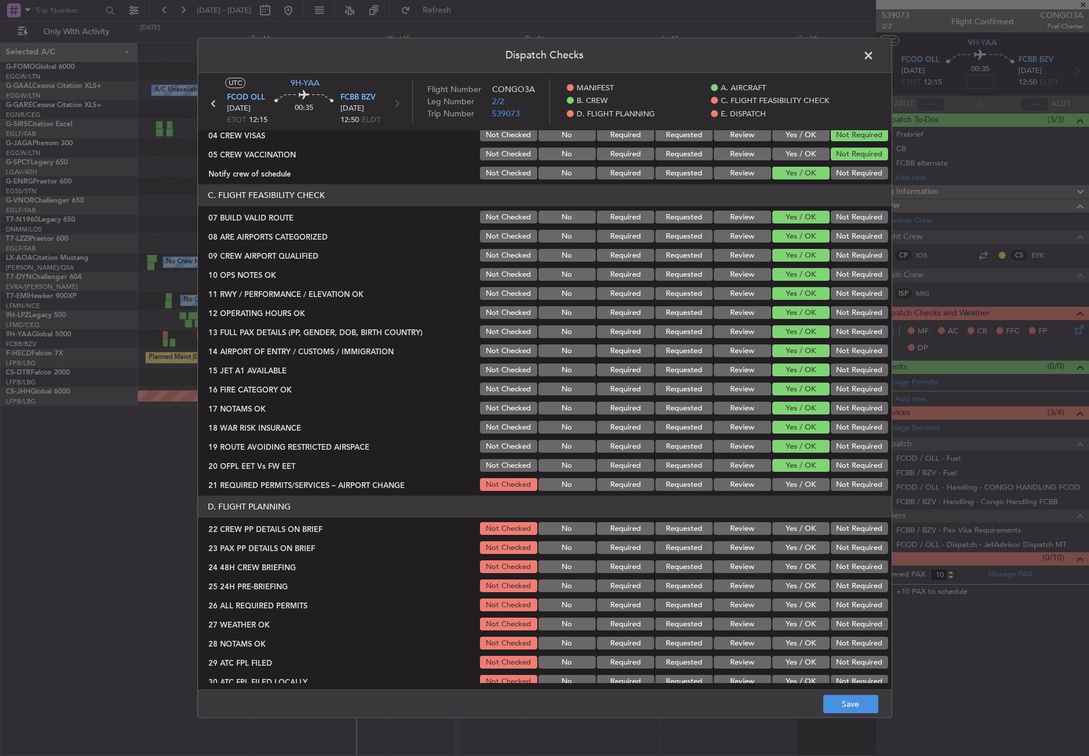
click at [802, 479] on button "Yes / OK" at bounding box center [801, 485] width 57 height 13
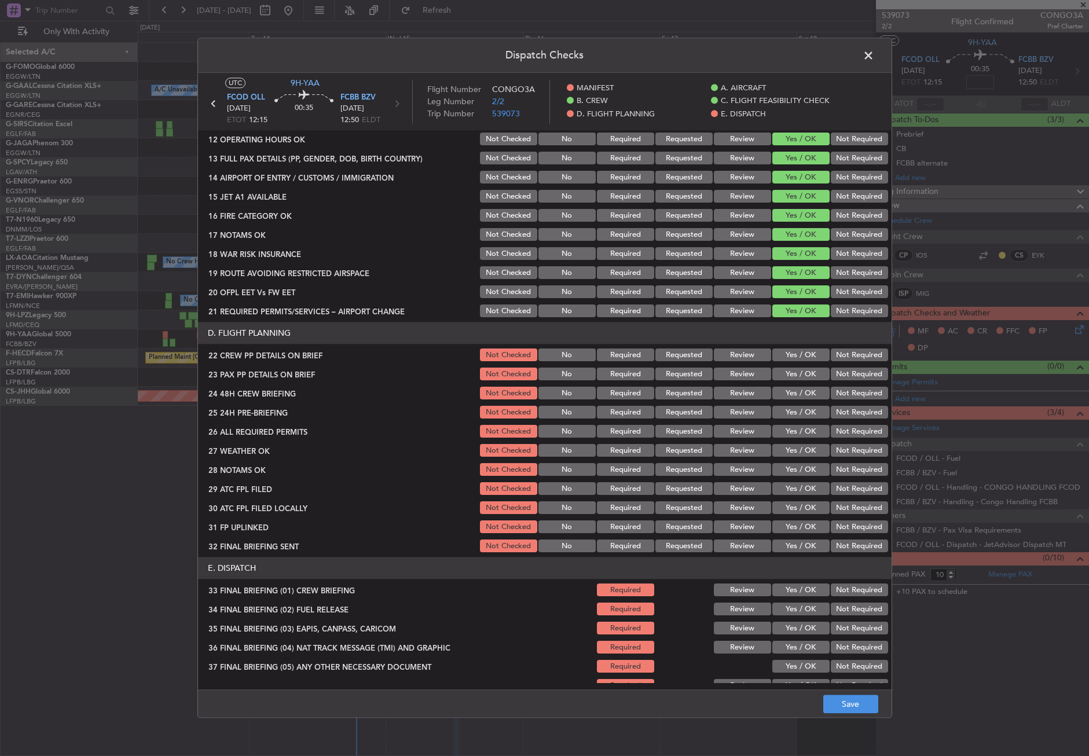
click at [787, 363] on div "Yes / OK" at bounding box center [800, 355] width 58 height 16
click at [784, 357] on button "Yes / OK" at bounding box center [801, 355] width 57 height 13
click at [788, 378] on button "Yes / OK" at bounding box center [801, 374] width 57 height 13
click at [789, 390] on button "Yes / OK" at bounding box center [801, 393] width 57 height 13
click at [842, 408] on button "Not Required" at bounding box center [859, 413] width 57 height 13
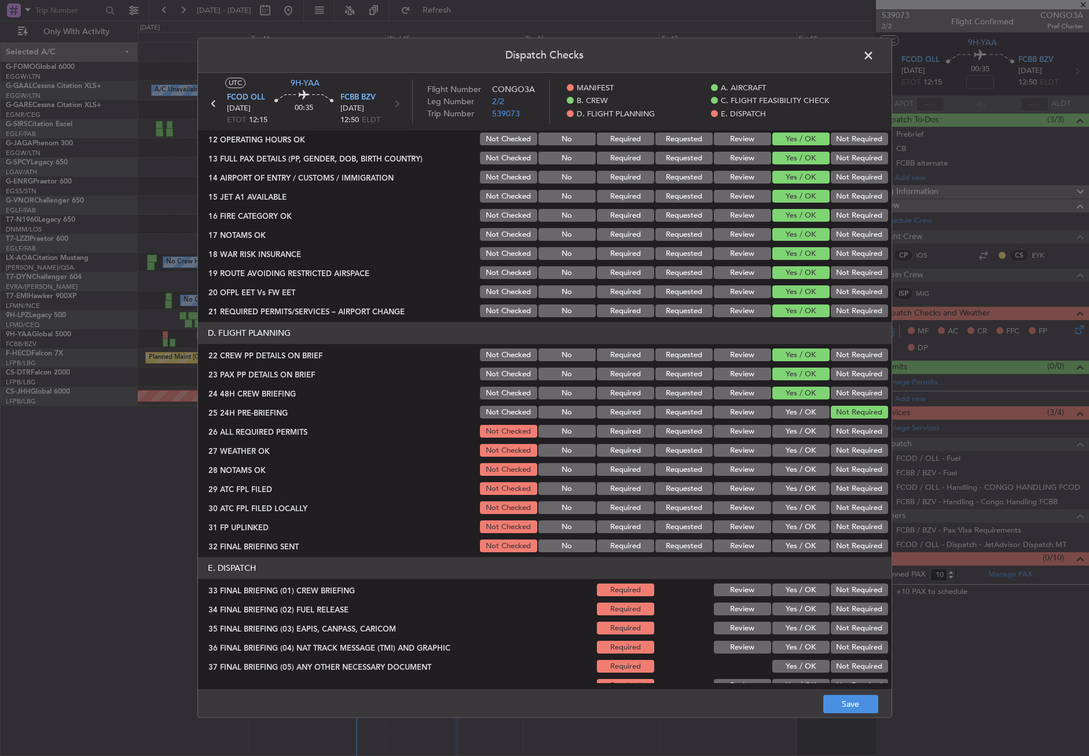
click at [803, 429] on button "Yes / OK" at bounding box center [801, 432] width 57 height 13
click at [789, 450] on button "Yes / OK" at bounding box center [801, 451] width 57 height 13
click at [791, 462] on div "Yes / OK" at bounding box center [800, 470] width 58 height 16
click at [791, 470] on button "Yes / OK" at bounding box center [801, 470] width 57 height 13
click at [791, 487] on button "Yes / OK" at bounding box center [801, 489] width 57 height 13
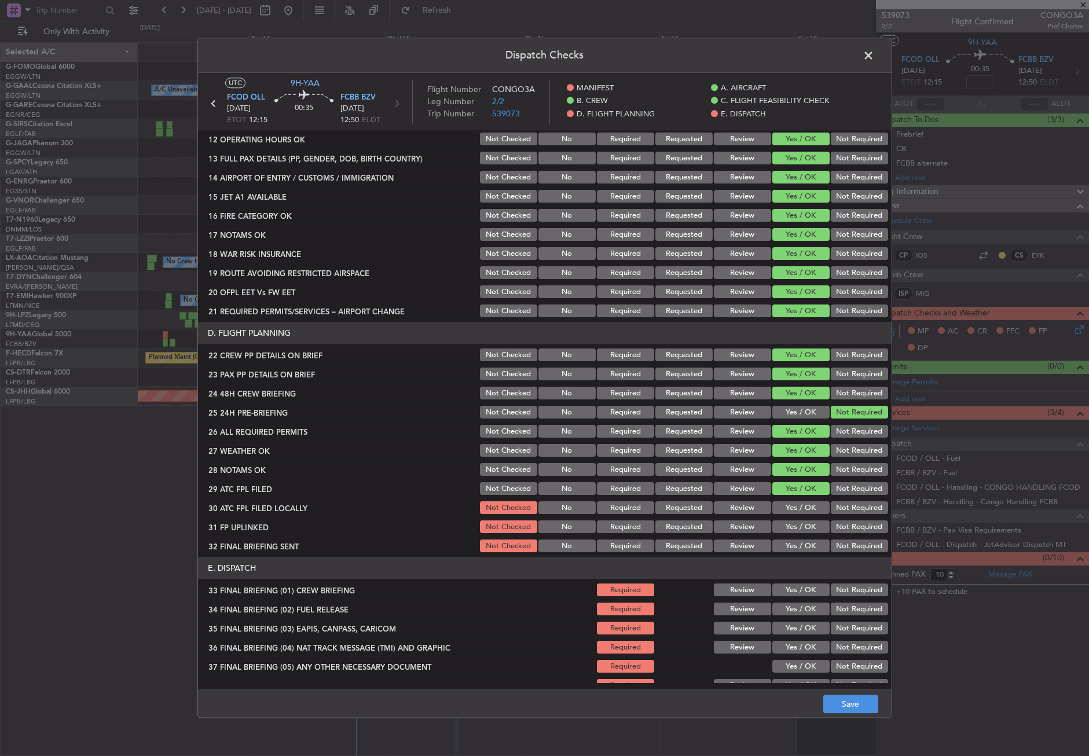
click at [832, 506] on button "Not Required" at bounding box center [859, 508] width 57 height 13
click at [806, 518] on section "D. FLIGHT PLANNING 22 CREW PP DETAILS ON BRIEF Not Checked No Required Requeste…" at bounding box center [545, 439] width 694 height 232
click at [809, 524] on button "Yes / OK" at bounding box center [801, 527] width 57 height 13
click at [839, 542] on button "Not Required" at bounding box center [859, 546] width 57 height 13
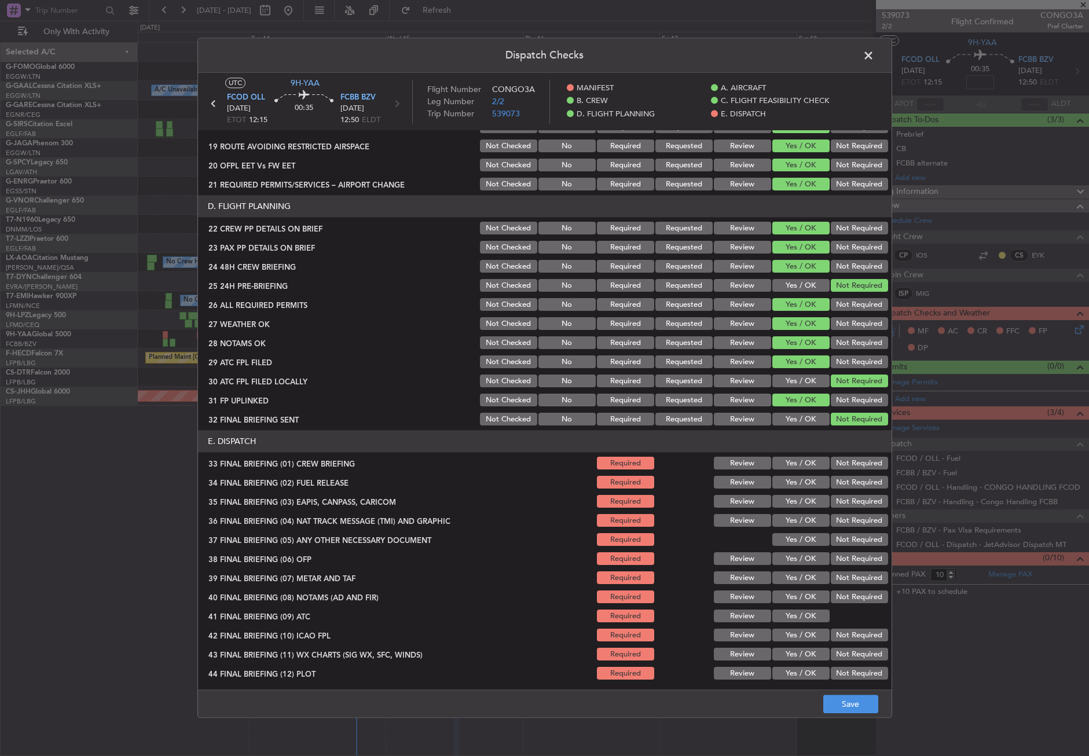
scroll to position [476, 0]
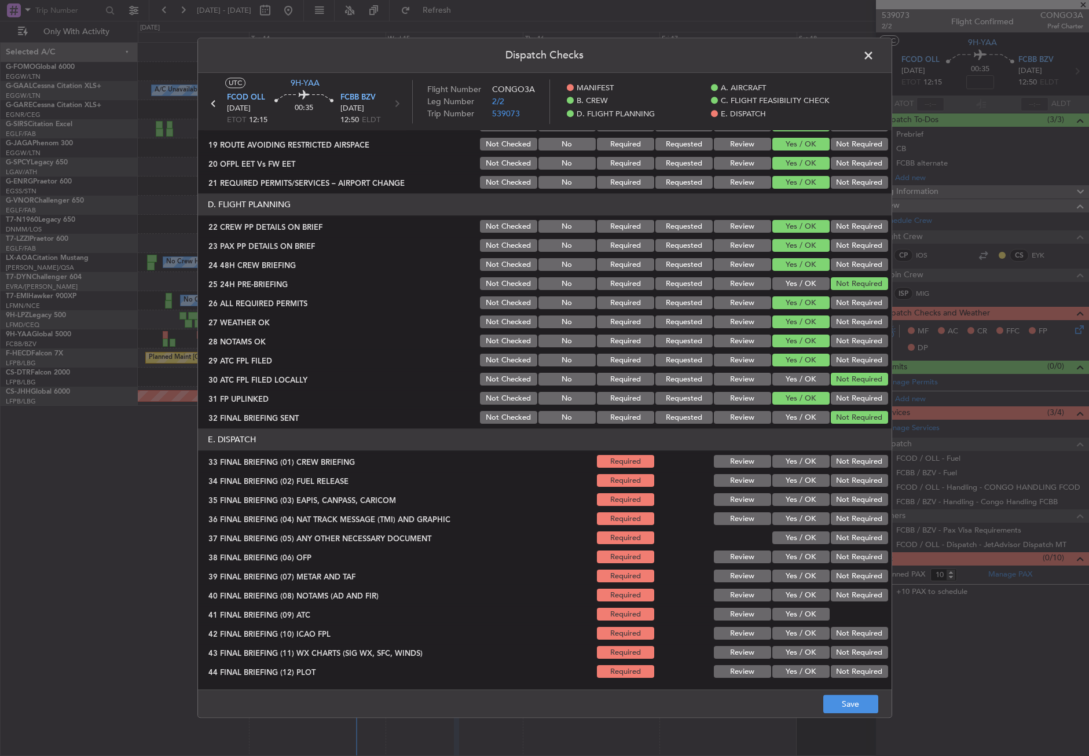
click at [792, 462] on button "Yes / OK" at bounding box center [801, 462] width 57 height 13
click at [796, 481] on button "Yes / OK" at bounding box center [801, 481] width 57 height 13
drag, startPoint x: 847, startPoint y: 501, endPoint x: 845, endPoint y: 514, distance: 13.0
click at [847, 502] on button "Not Required" at bounding box center [859, 500] width 57 height 13
click at [844, 514] on button "Not Required" at bounding box center [859, 519] width 57 height 13
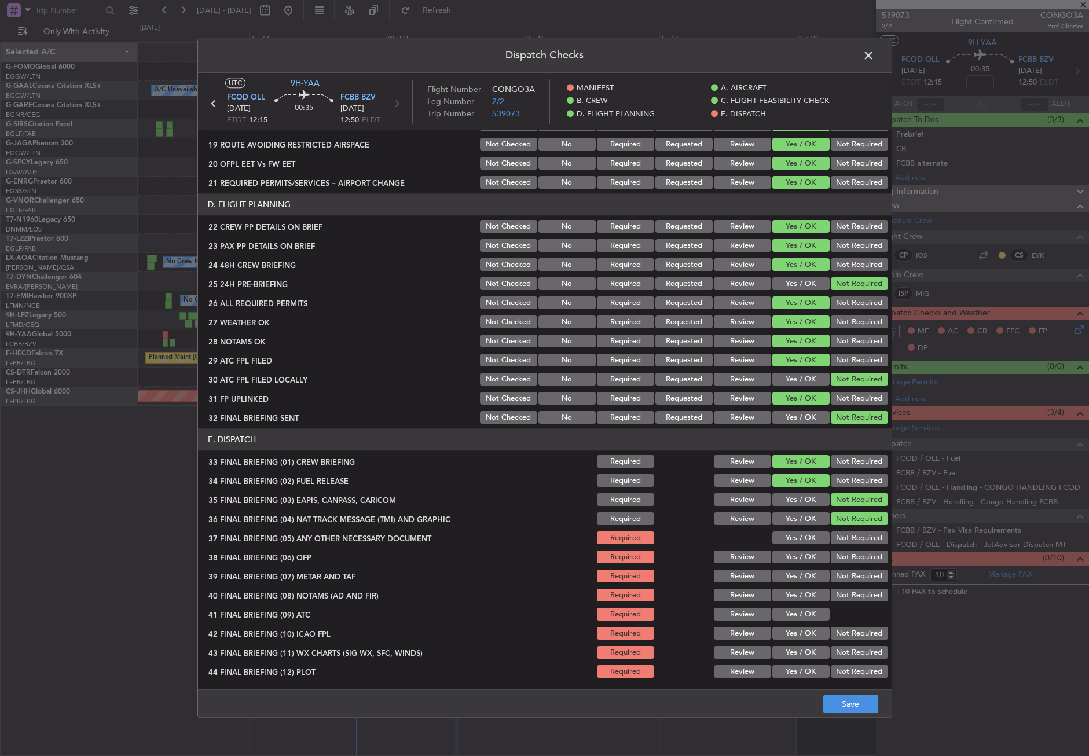
click at [800, 532] on button "Yes / OK" at bounding box center [801, 538] width 57 height 13
click at [793, 554] on button "Yes / OK" at bounding box center [801, 557] width 57 height 13
click at [796, 579] on button "Yes / OK" at bounding box center [801, 576] width 57 height 13
click at [795, 590] on button "Yes / OK" at bounding box center [801, 596] width 57 height 13
click at [798, 613] on button "Yes / OK" at bounding box center [801, 615] width 57 height 13
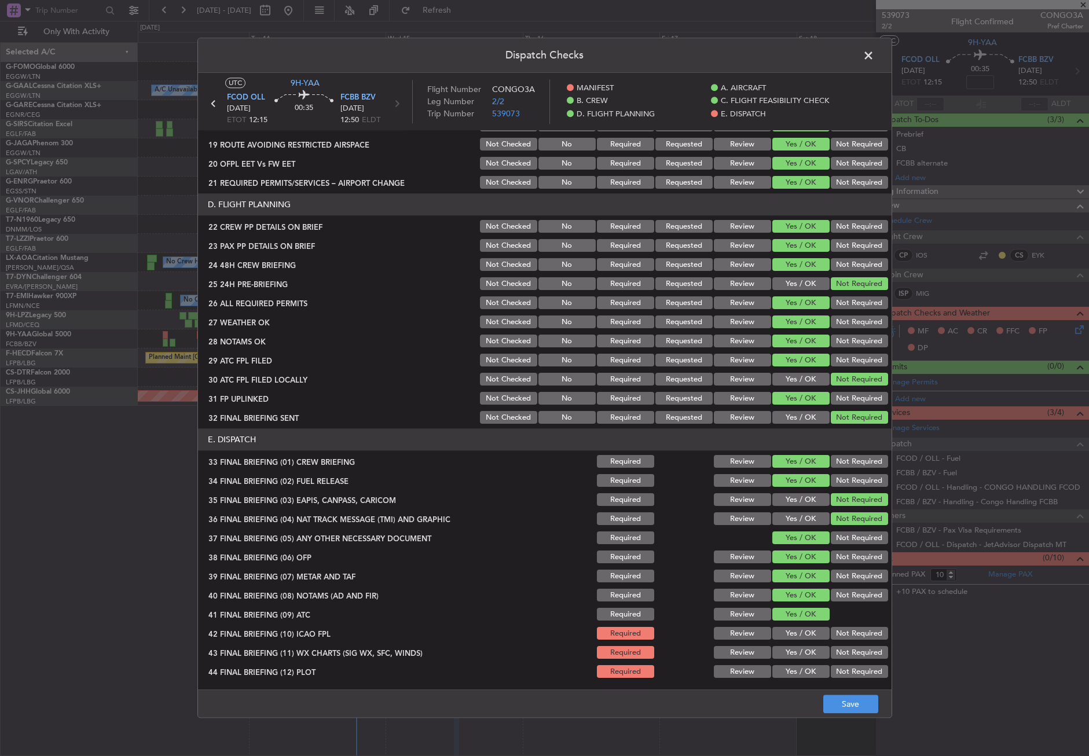
click at [831, 630] on button "Not Required" at bounding box center [859, 634] width 57 height 13
click at [795, 651] on button "Yes / OK" at bounding box center [801, 653] width 57 height 13
click at [831, 659] on button "Not Required" at bounding box center [859, 653] width 57 height 13
click at [833, 666] on button "Not Required" at bounding box center [859, 672] width 57 height 13
click at [812, 652] on button "Yes / OK" at bounding box center [801, 653] width 57 height 13
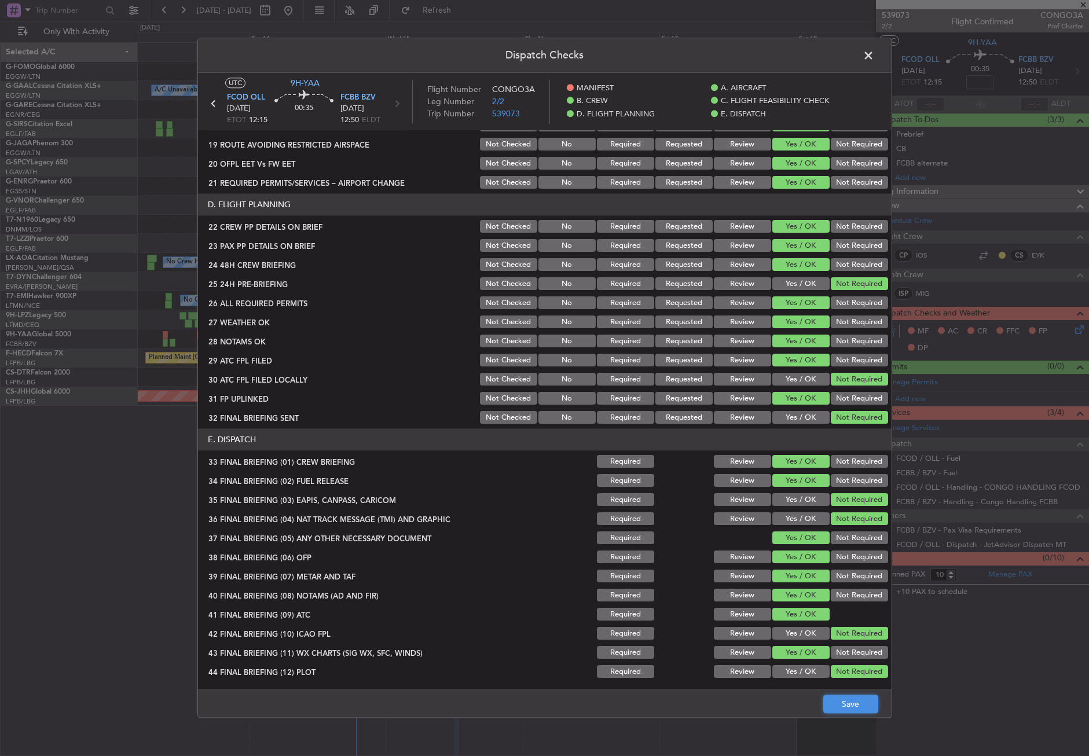
click at [836, 700] on button "Save" at bounding box center [851, 705] width 55 height 19
click at [875, 53] on span at bounding box center [875, 58] width 0 height 23
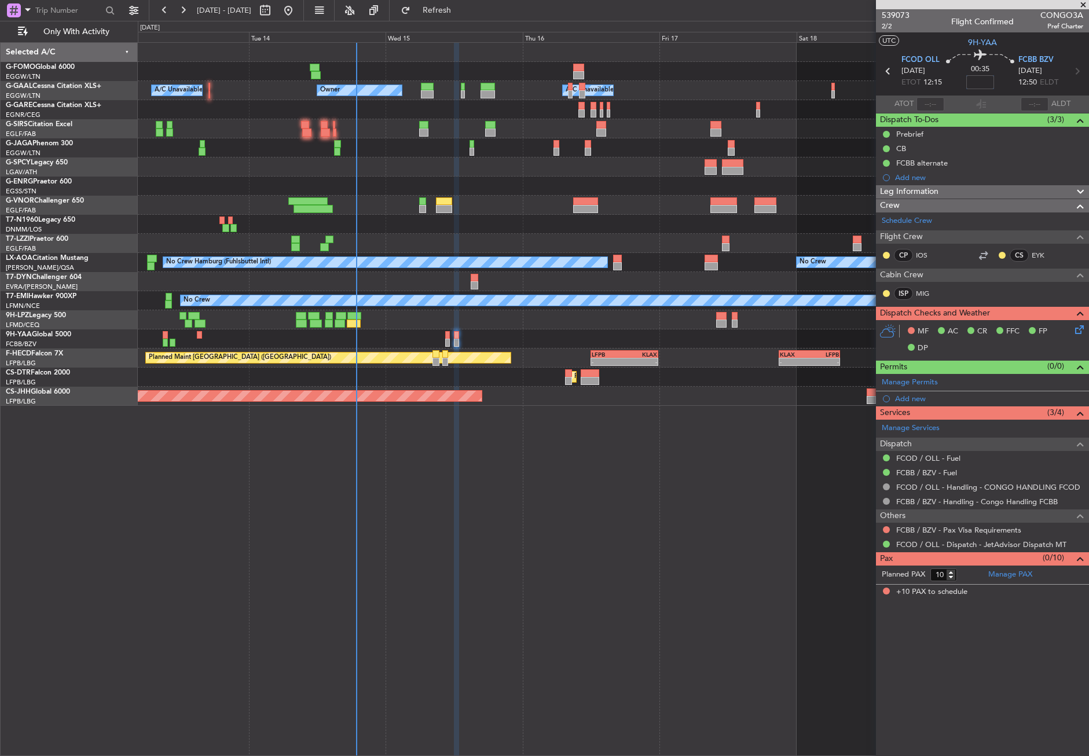
click at [972, 86] on input at bounding box center [981, 82] width 28 height 14
click at [791, 507] on div "Owner A/C Unavailable Owner A/C Unavailable Planned Maint Paris (Le Bourget) No…" at bounding box center [614, 399] width 952 height 714
type input "-00:05"
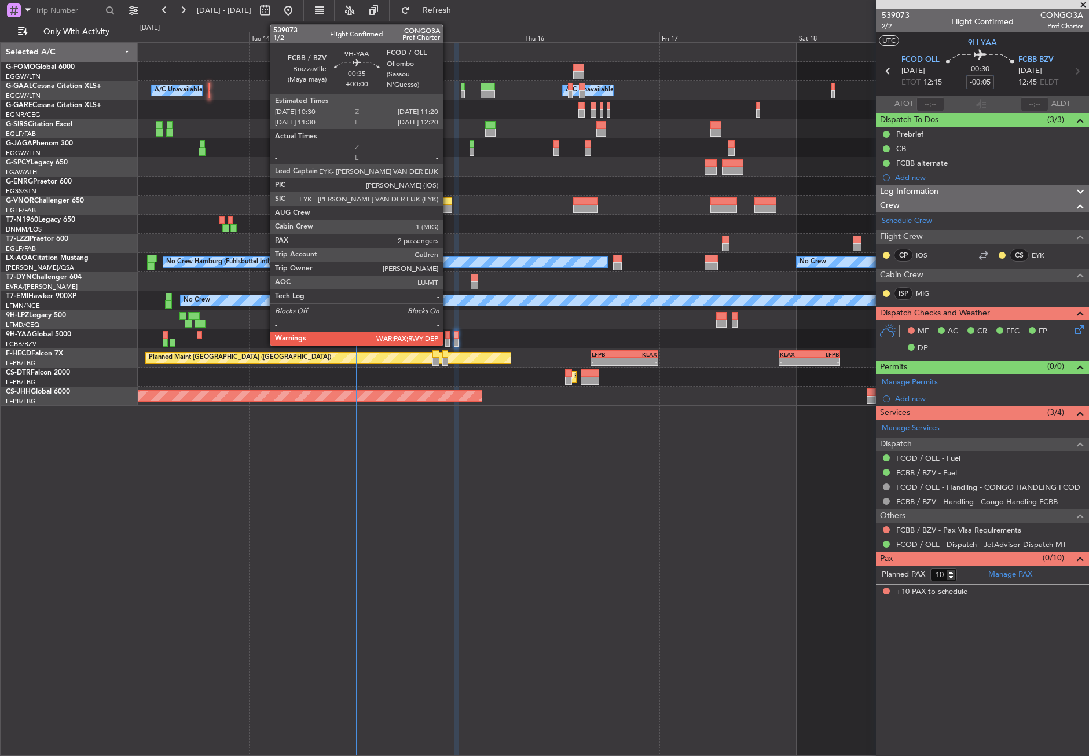
click at [448, 338] on div at bounding box center [447, 335] width 5 height 8
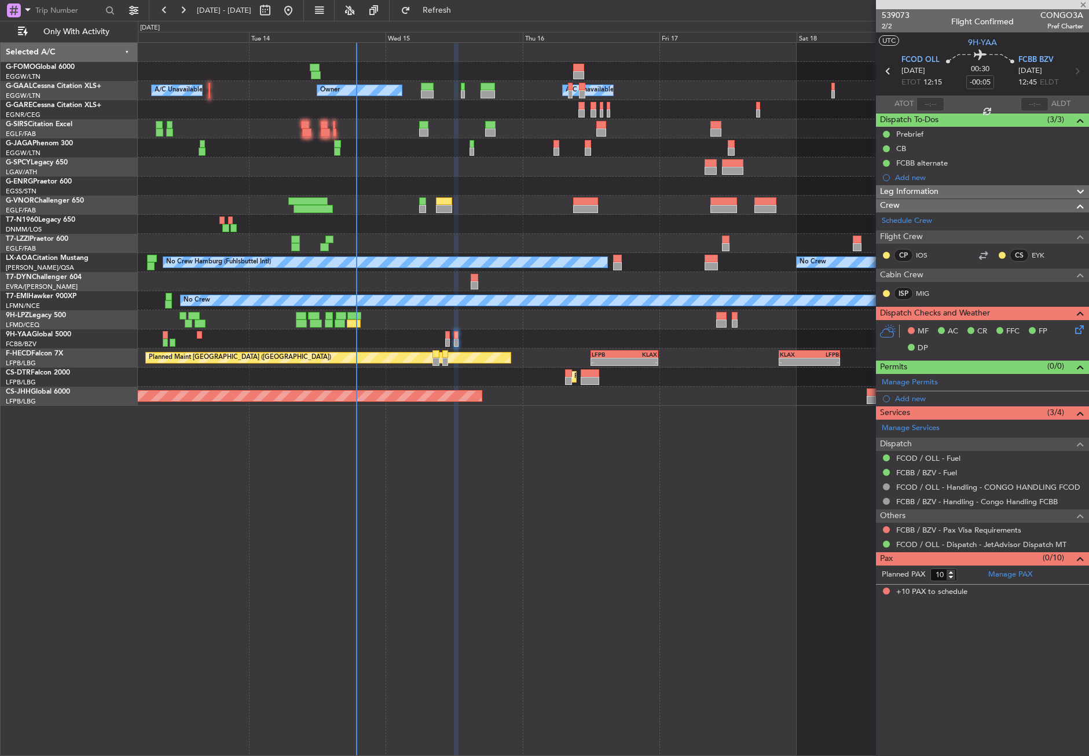
type input "2"
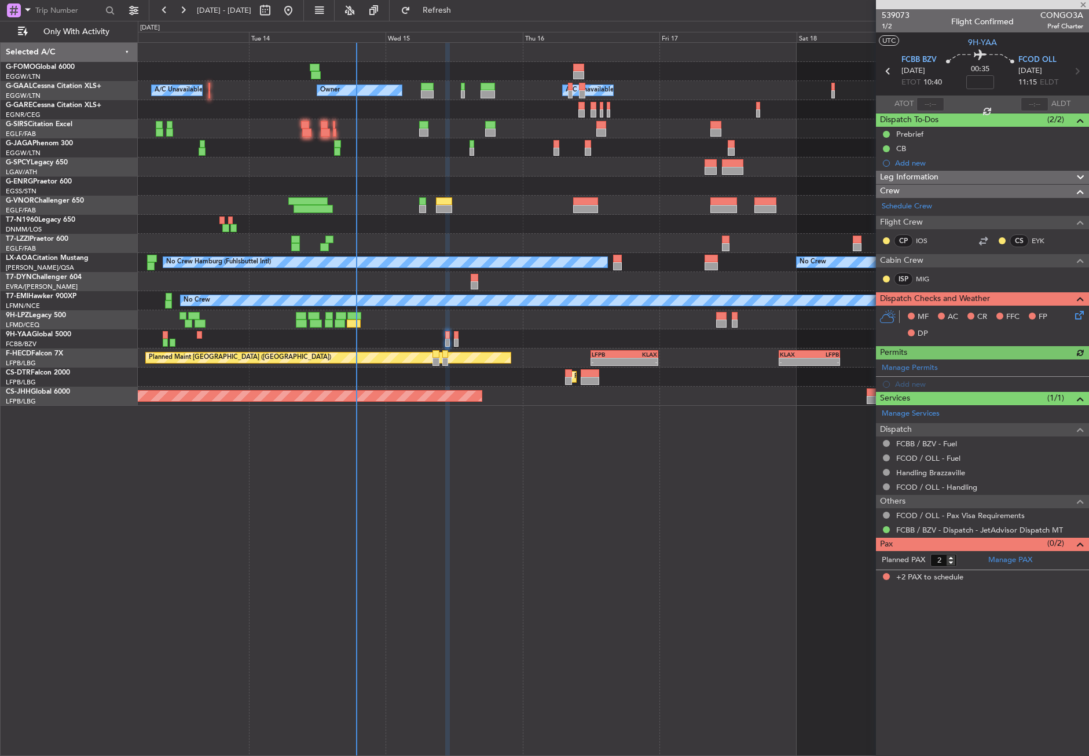
drag, startPoint x: 905, startPoint y: 178, endPoint x: 905, endPoint y: 200, distance: 21.4
click at [905, 178] on span "Leg Information" at bounding box center [909, 177] width 58 height 13
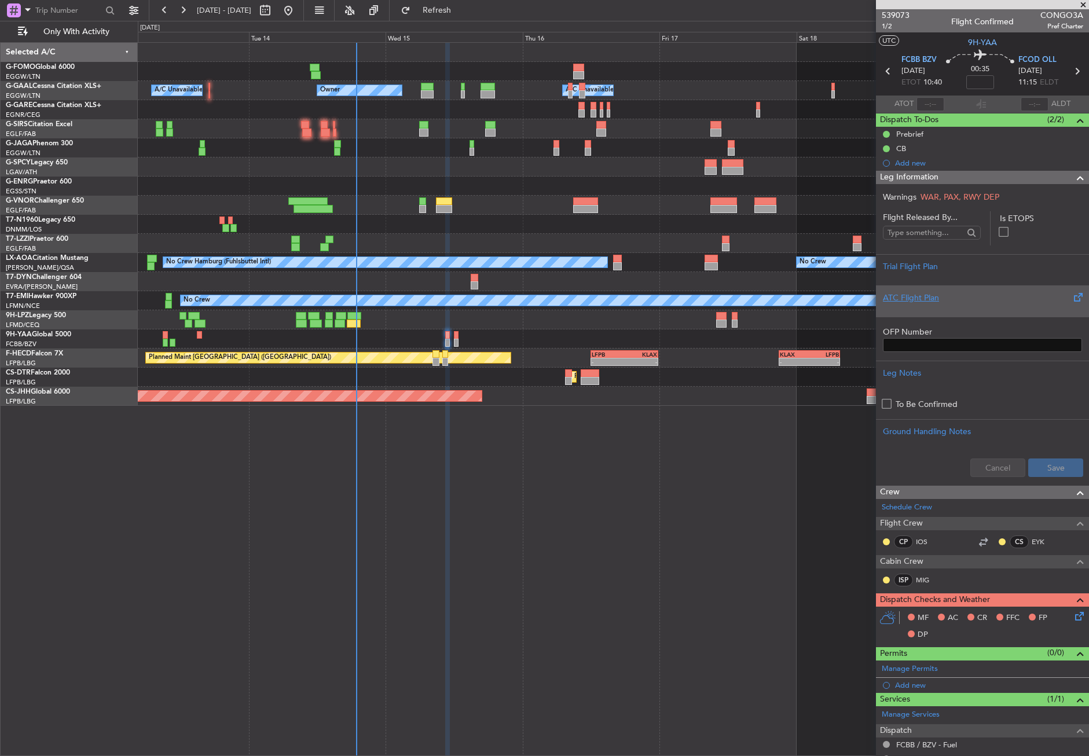
click at [920, 309] on div at bounding box center [982, 307] width 199 height 7
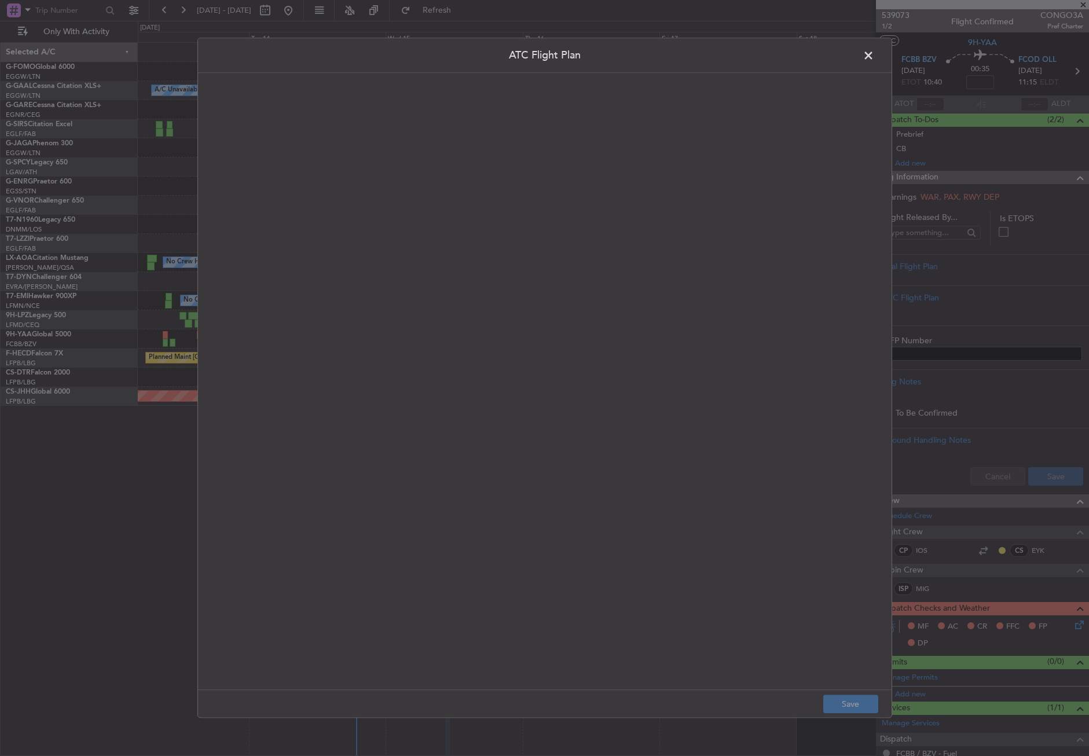
click at [507, 305] on quill-editor at bounding box center [545, 369] width 671 height 569
click at [507, 305] on div at bounding box center [545, 394] width 670 height 568
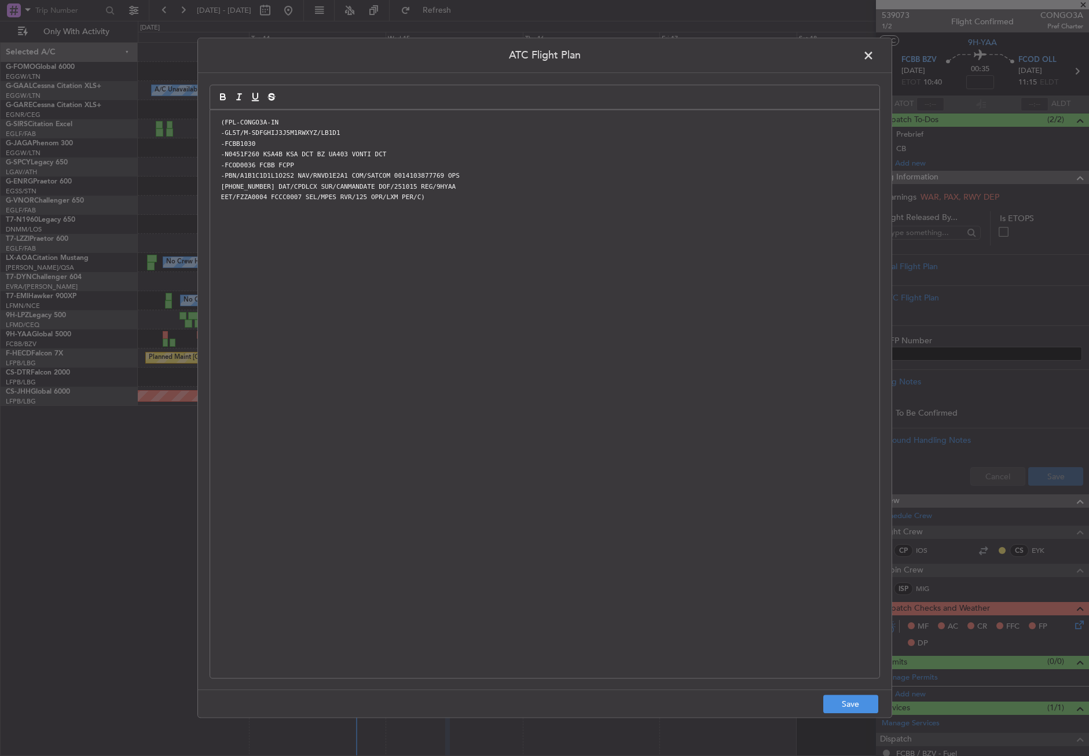
click at [475, 321] on div "(FPL-CONGO3A-IN -GL5T/M-SDFGHIJ3J5M1RWXYZ/LB1D1 -FCBB1030 -N0451F260 KSA4B KSA …" at bounding box center [545, 394] width 670 height 568
click at [845, 711] on button "Save" at bounding box center [851, 705] width 55 height 19
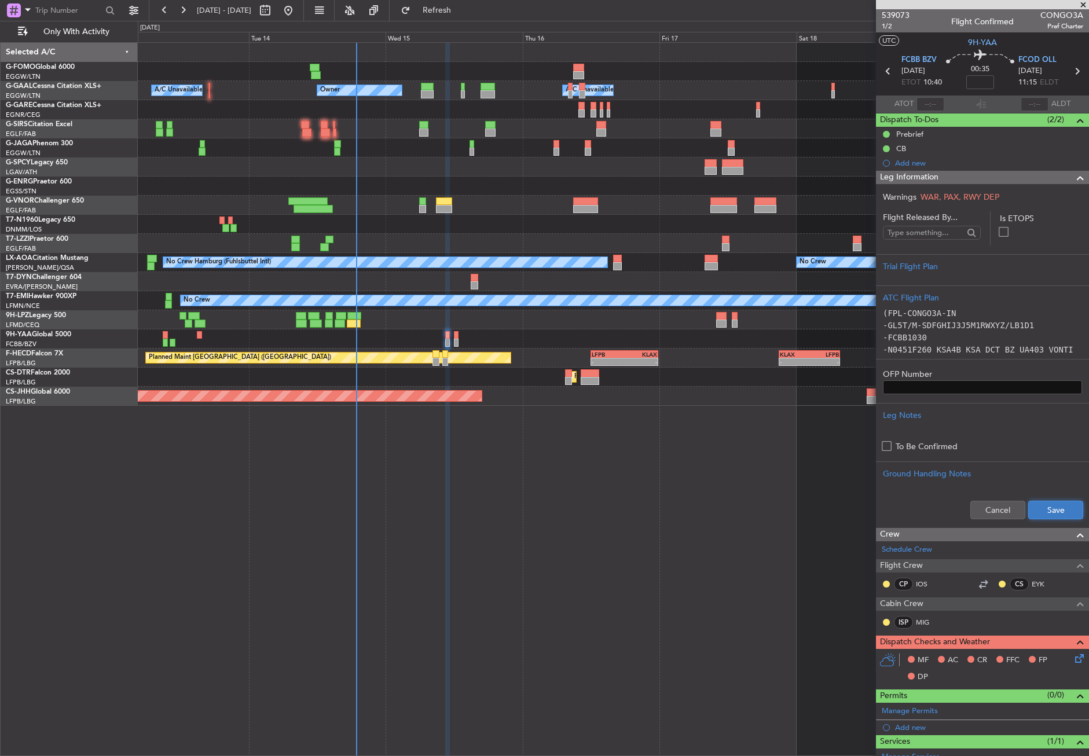
click at [1039, 503] on button "Save" at bounding box center [1056, 510] width 55 height 19
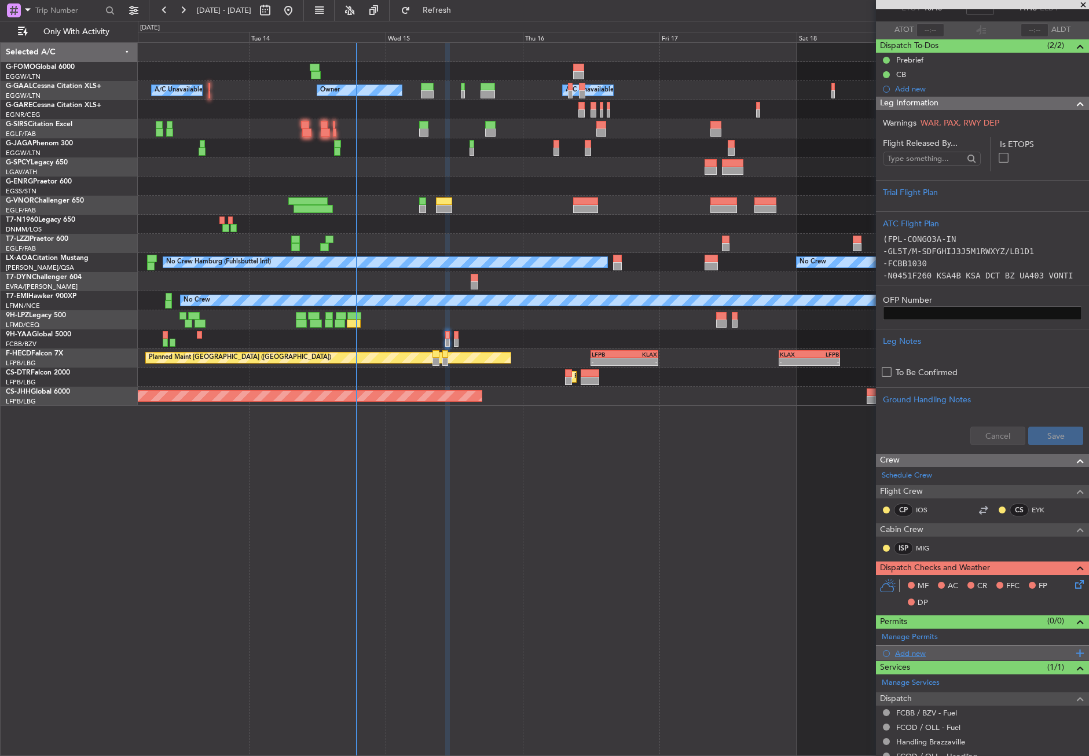
scroll to position [171, 0]
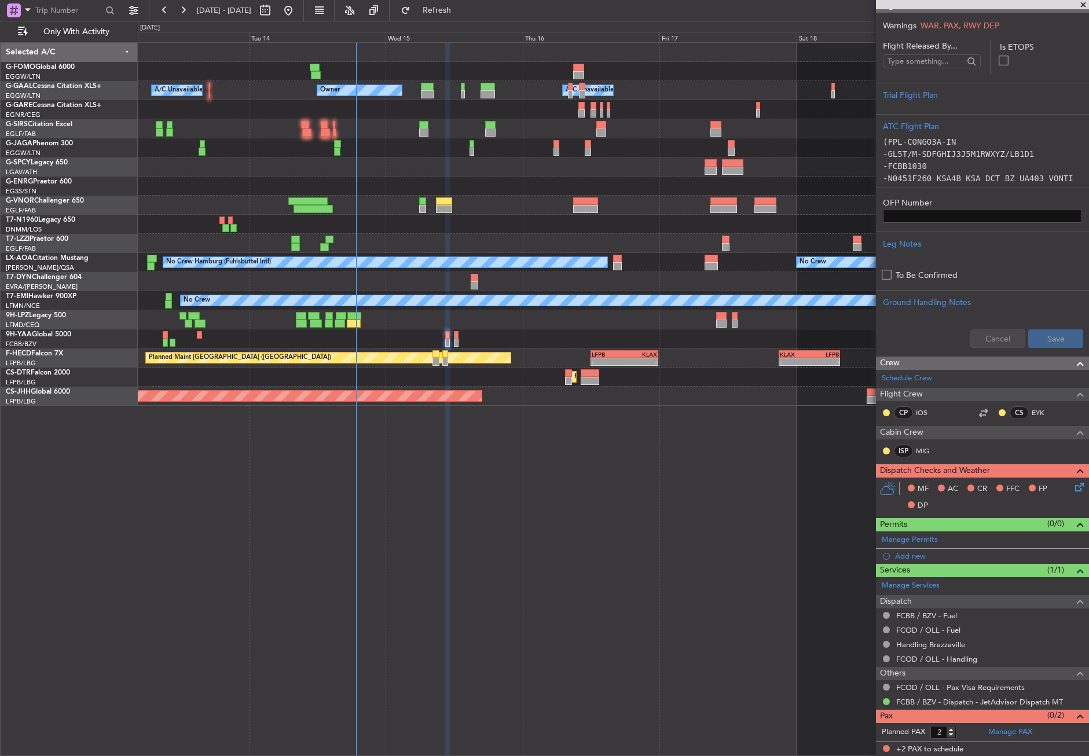
click at [1074, 488] on icon at bounding box center [1077, 485] width 9 height 9
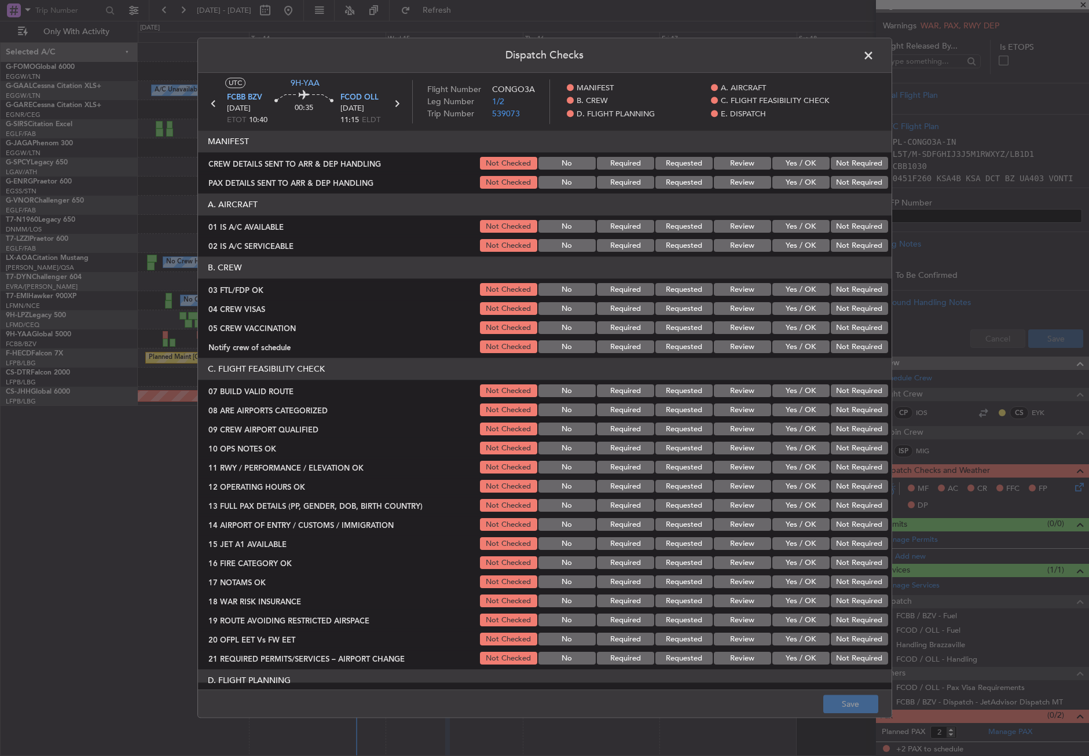
click at [786, 226] on button "Yes / OK" at bounding box center [801, 227] width 57 height 13
click at [787, 242] on button "Yes / OK" at bounding box center [801, 246] width 57 height 13
click at [791, 287] on button "Yes / OK" at bounding box center [801, 290] width 57 height 13
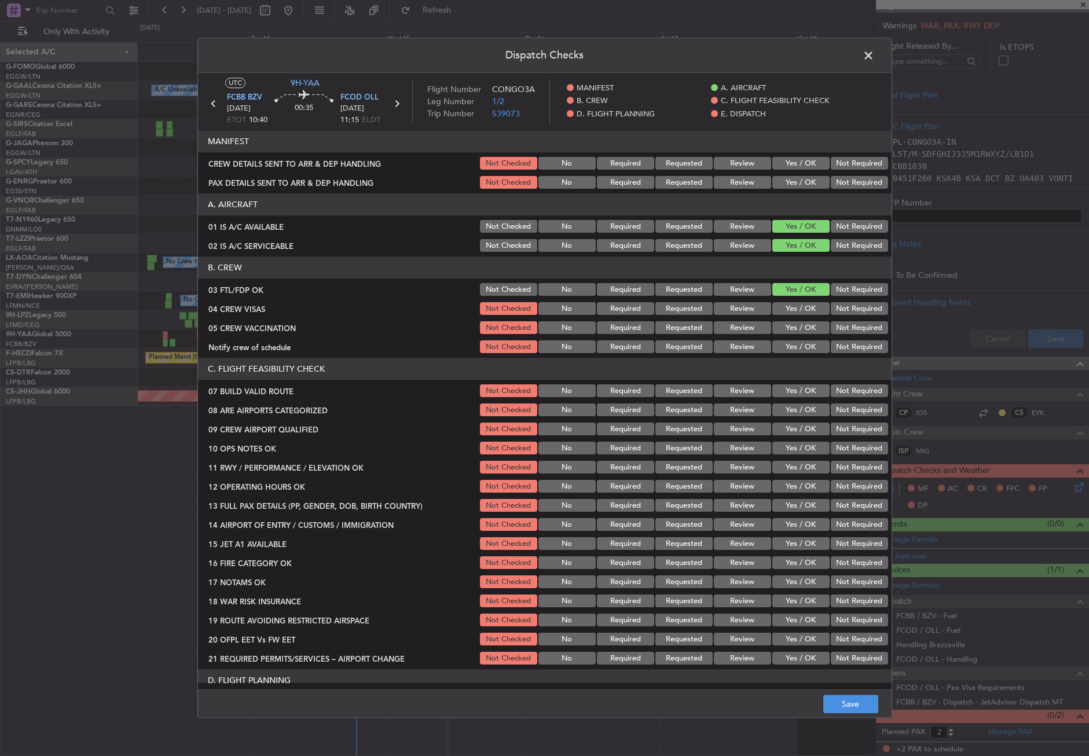
click at [837, 309] on button "Not Required" at bounding box center [859, 309] width 57 height 13
drag, startPoint x: 835, startPoint y: 321, endPoint x: 821, endPoint y: 332, distance: 17.7
click at [832, 321] on div "Not Required" at bounding box center [858, 328] width 58 height 16
click at [831, 332] on button "Not Required" at bounding box center [859, 328] width 57 height 13
click at [804, 351] on button "Yes / OK" at bounding box center [801, 347] width 57 height 13
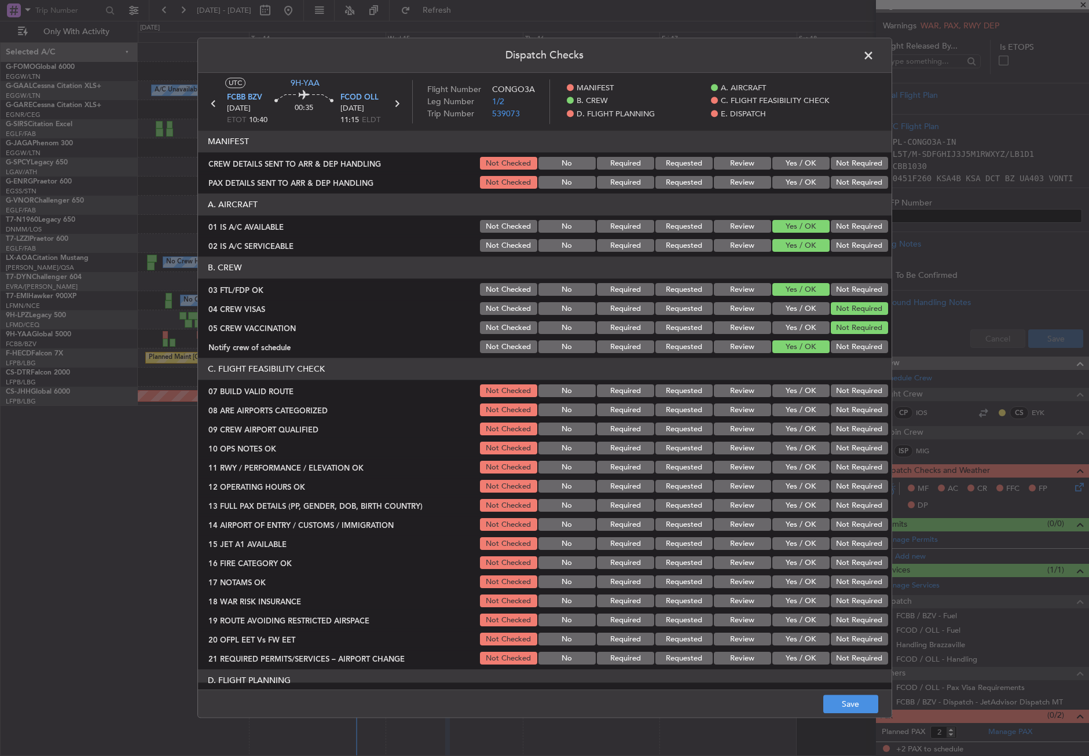
click at [798, 390] on button "Yes / OK" at bounding box center [801, 391] width 57 height 13
click at [798, 416] on button "Yes / OK" at bounding box center [801, 410] width 57 height 13
click at [793, 430] on button "Yes / OK" at bounding box center [801, 429] width 57 height 13
click at [795, 451] on button "Yes / OK" at bounding box center [801, 448] width 57 height 13
click at [795, 470] on button "Yes / OK" at bounding box center [801, 468] width 57 height 13
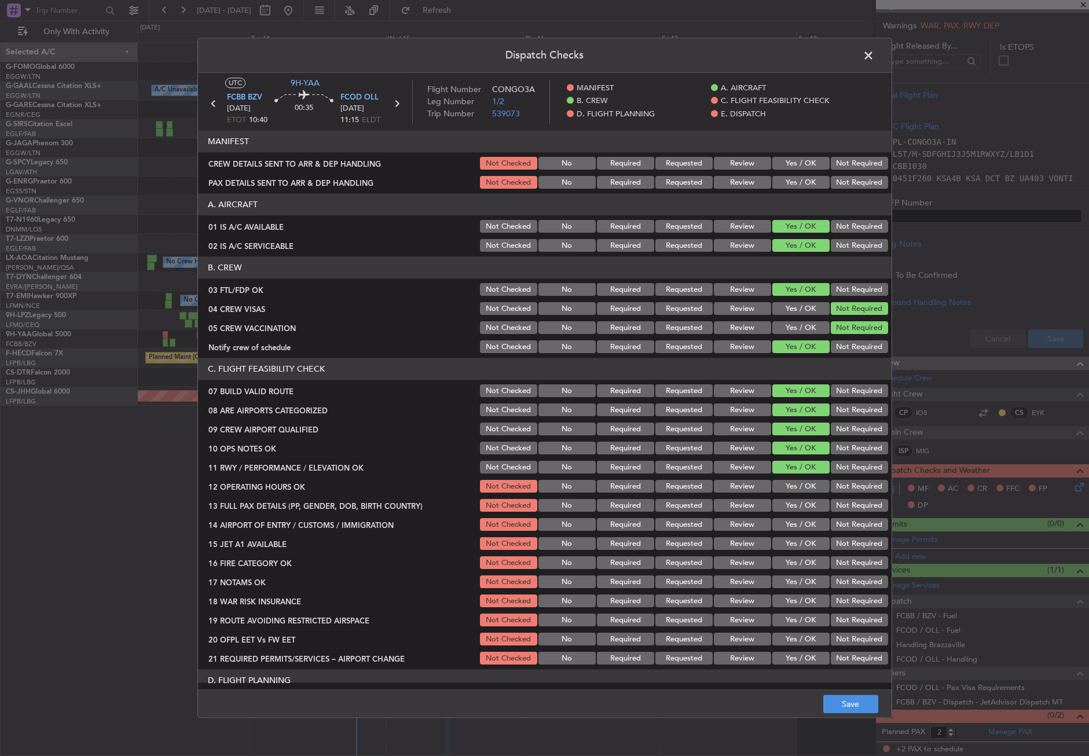
click at [795, 486] on button "Yes / OK" at bounding box center [801, 487] width 57 height 13
click at [795, 502] on button "Yes / OK" at bounding box center [801, 506] width 57 height 13
click at [794, 528] on button "Yes / OK" at bounding box center [801, 525] width 57 height 13
drag, startPoint x: 795, startPoint y: 536, endPoint x: 796, endPoint y: 547, distance: 10.4
click at [795, 537] on div "Yes / OK" at bounding box center [800, 544] width 58 height 16
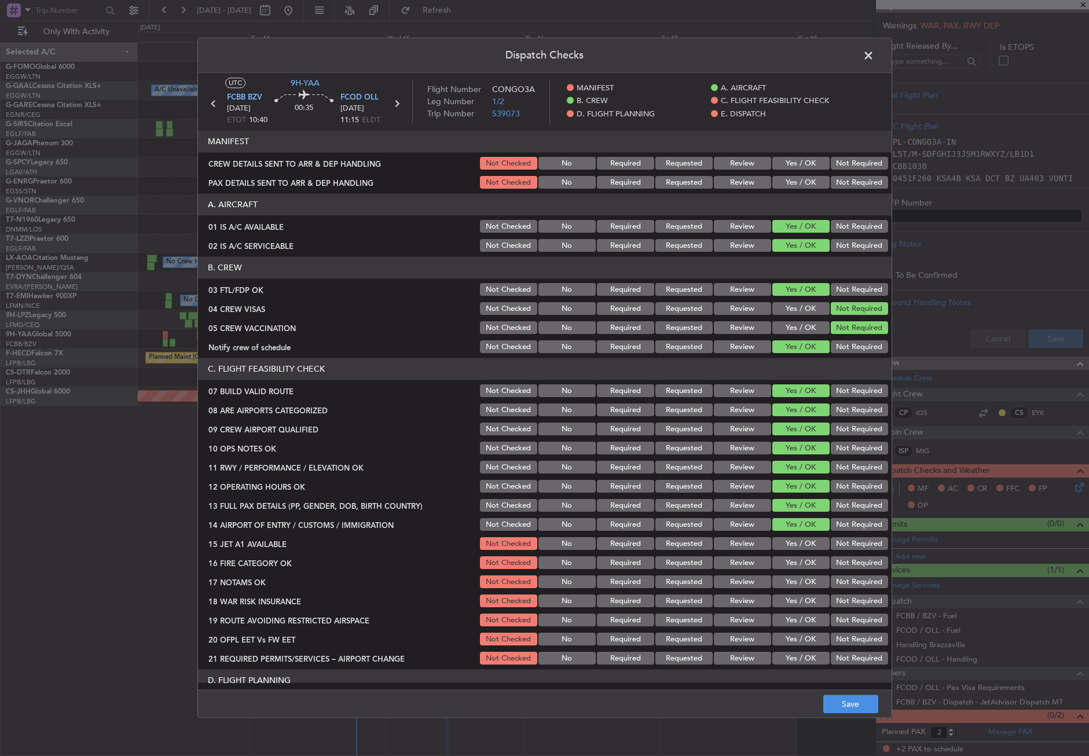
click at [796, 547] on button "Yes / OK" at bounding box center [801, 544] width 57 height 13
click at [796, 559] on button "Yes / OK" at bounding box center [801, 563] width 57 height 13
click at [795, 580] on button "Yes / OK" at bounding box center [801, 582] width 57 height 13
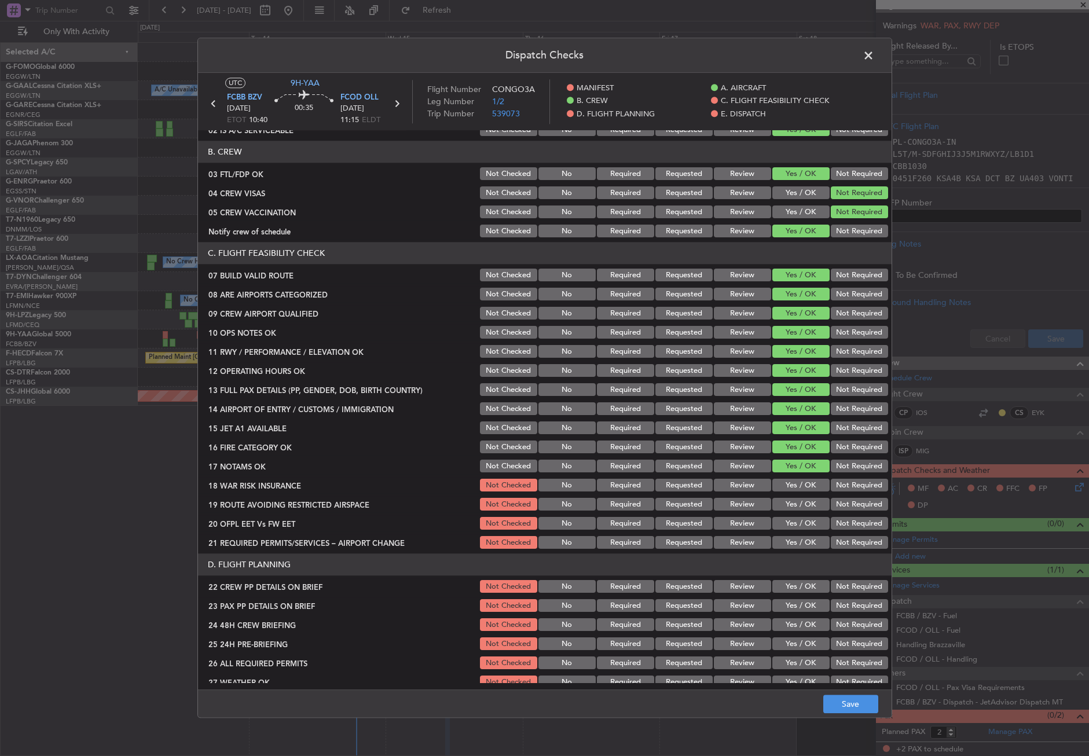
click at [784, 488] on button "Yes / OK" at bounding box center [801, 486] width 57 height 13
click at [787, 510] on button "Yes / OK" at bounding box center [801, 505] width 57 height 13
click at [794, 534] on section "C. FLIGHT FEASIBILITY CHECK 07 BUILD VALID ROUTE Not Checked No Required Reques…" at bounding box center [545, 397] width 694 height 309
click at [792, 524] on button "Yes / OK" at bounding box center [801, 524] width 57 height 13
click at [793, 540] on button "Yes / OK" at bounding box center [801, 543] width 57 height 13
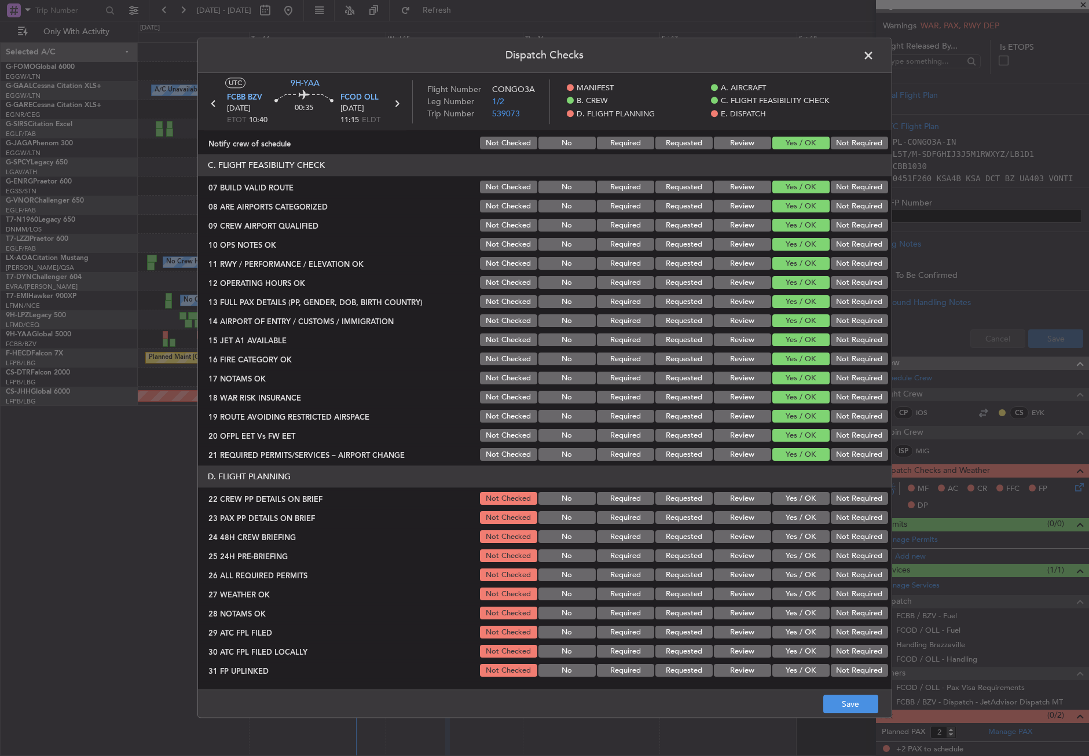
scroll to position [232, 0]
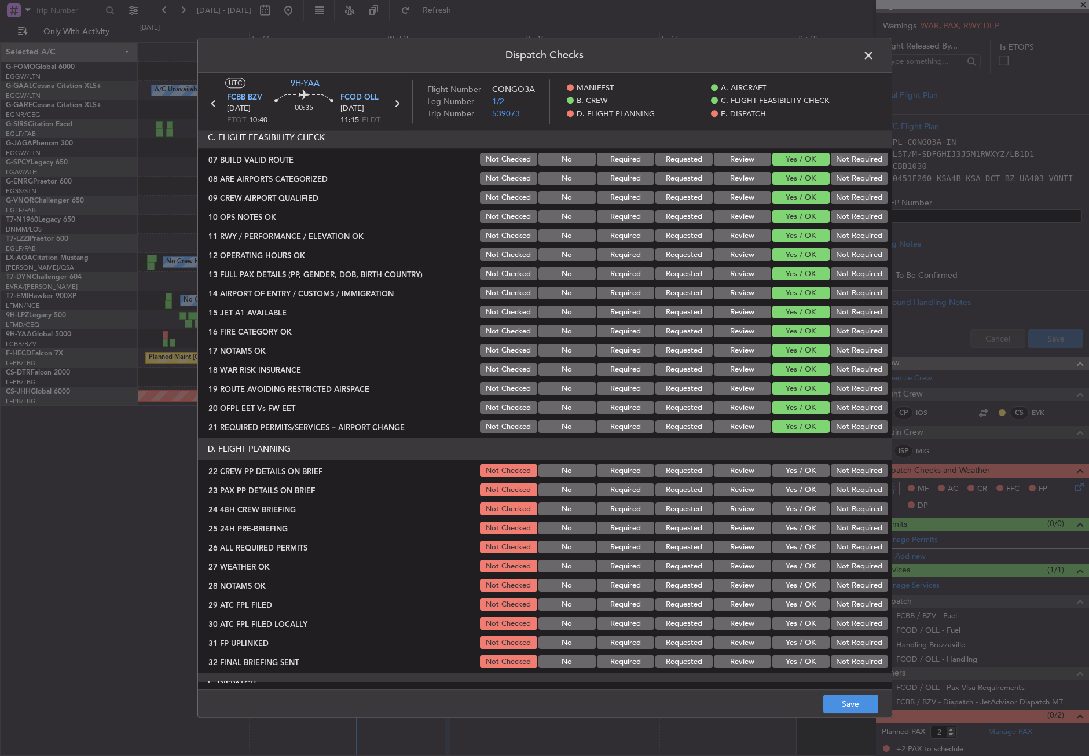
click at [787, 473] on button "Yes / OK" at bounding box center [801, 471] width 57 height 13
click at [787, 488] on button "Yes / OK" at bounding box center [801, 490] width 57 height 13
click at [787, 503] on button "Yes / OK" at bounding box center [801, 509] width 57 height 13
click at [836, 525] on button "Not Required" at bounding box center [859, 528] width 57 height 13
click at [806, 548] on button "Yes / OK" at bounding box center [801, 548] width 57 height 13
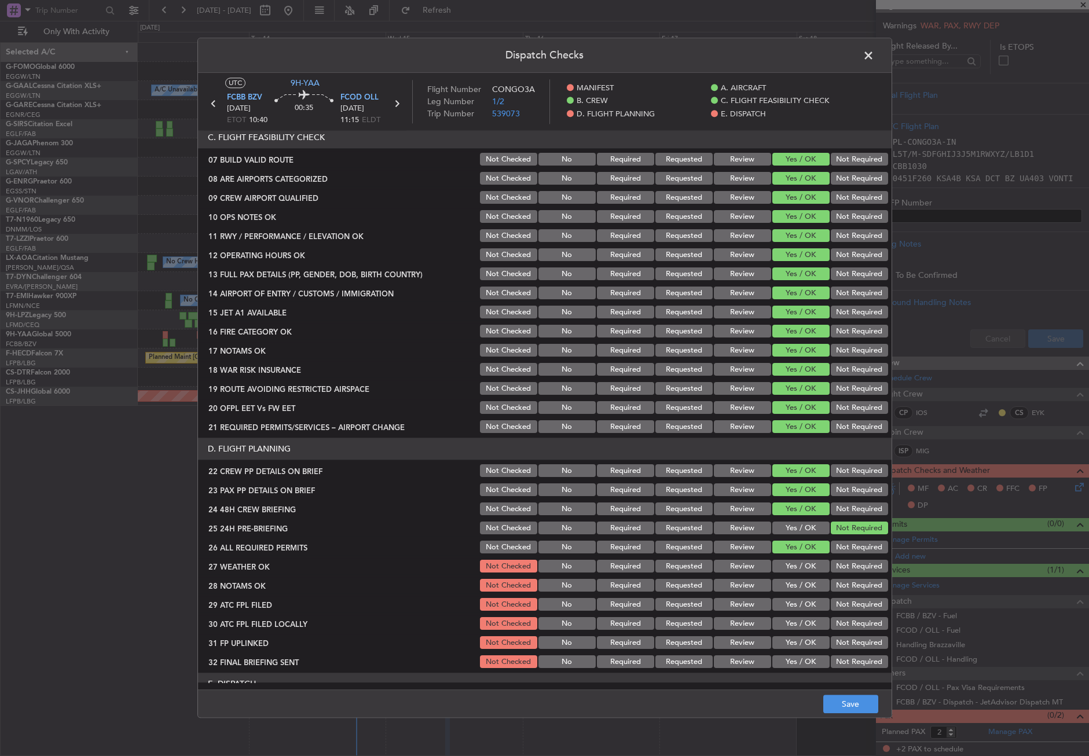
click at [798, 569] on button "Yes / OK" at bounding box center [801, 567] width 57 height 13
click at [799, 581] on button "Yes / OK" at bounding box center [801, 586] width 57 height 13
click at [756, 584] on button "Review" at bounding box center [742, 586] width 57 height 13
click at [756, 599] on button "Review" at bounding box center [742, 605] width 57 height 13
drag, startPoint x: 784, startPoint y: 620, endPoint x: 789, endPoint y: 627, distance: 9.0
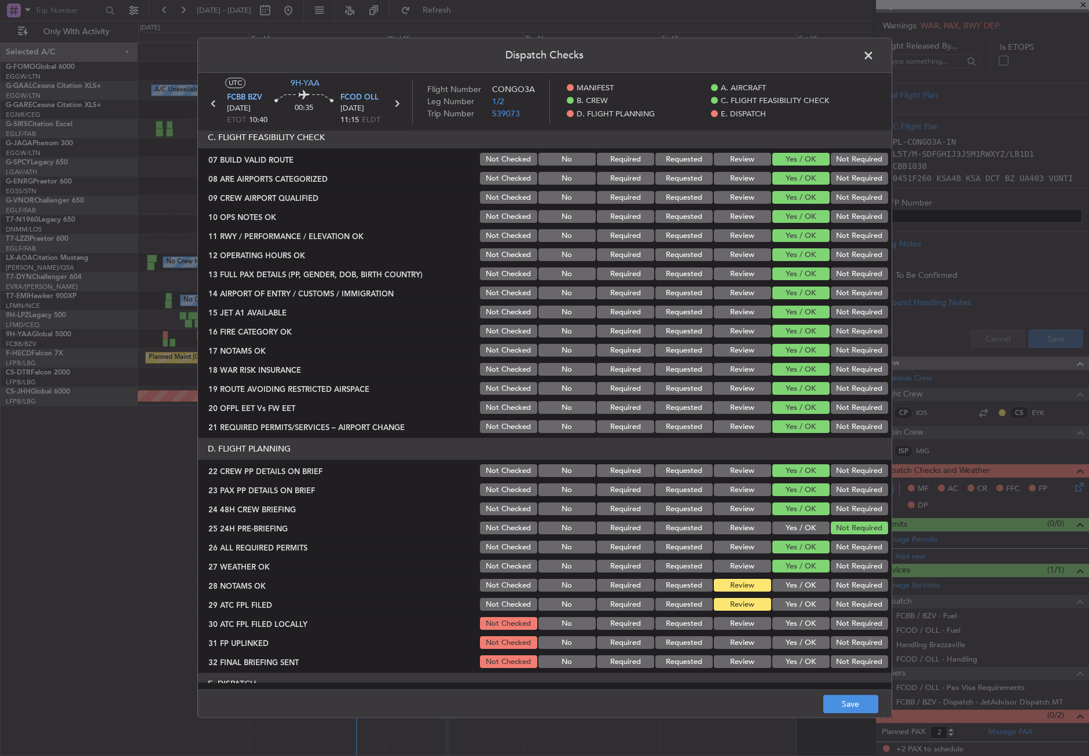
click at [784, 620] on button "Yes / OK" at bounding box center [801, 624] width 57 height 13
click at [793, 643] on button "Yes / OK" at bounding box center [801, 643] width 57 height 13
click at [799, 654] on div "Yes / OK" at bounding box center [800, 662] width 58 height 16
click at [796, 660] on button "Yes / OK" at bounding box center [801, 662] width 57 height 13
click at [831, 658] on button "Not Required" at bounding box center [859, 662] width 57 height 13
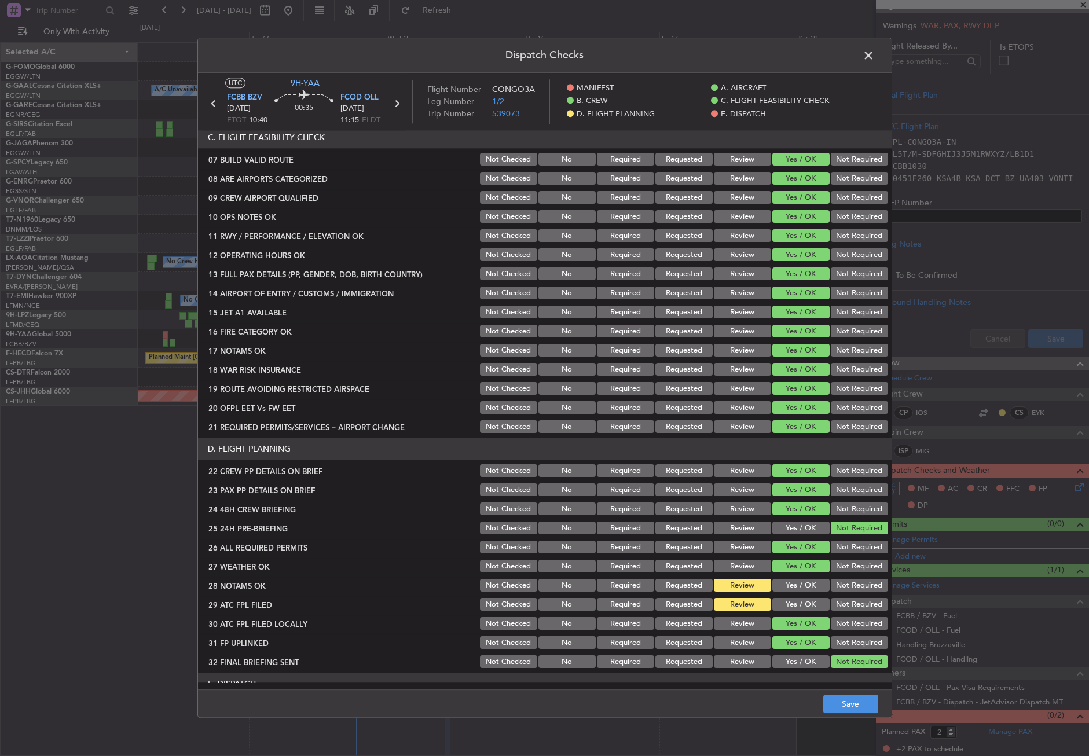
click at [836, 628] on button "Not Required" at bounding box center [859, 624] width 57 height 13
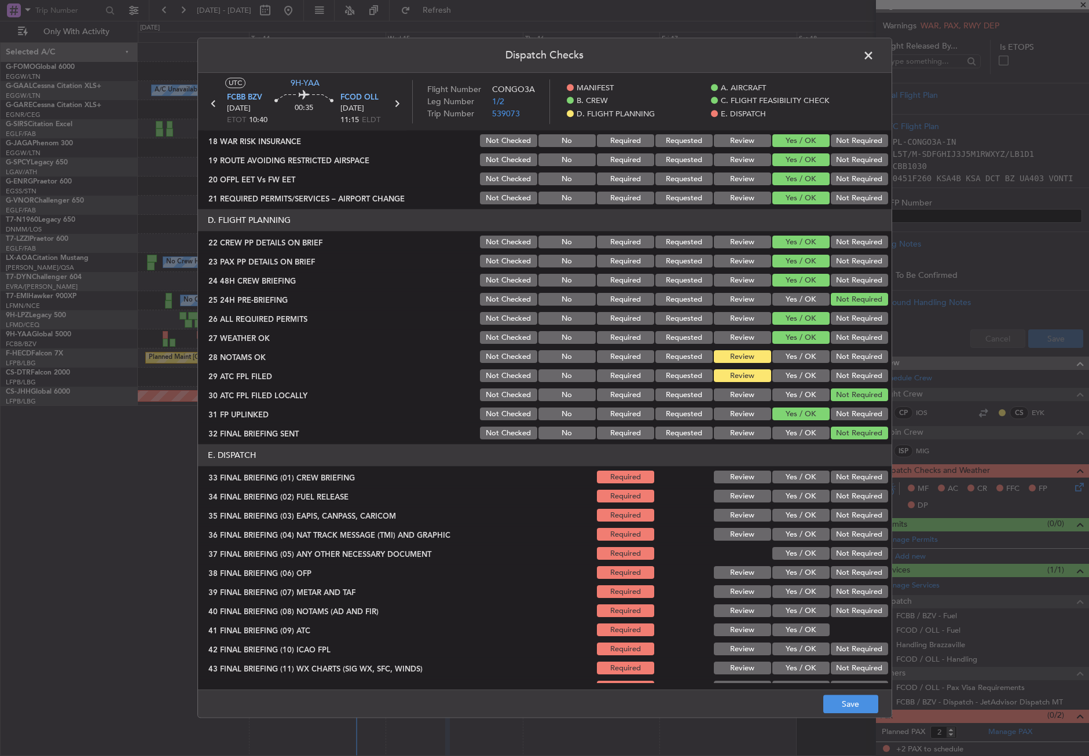
scroll to position [463, 0]
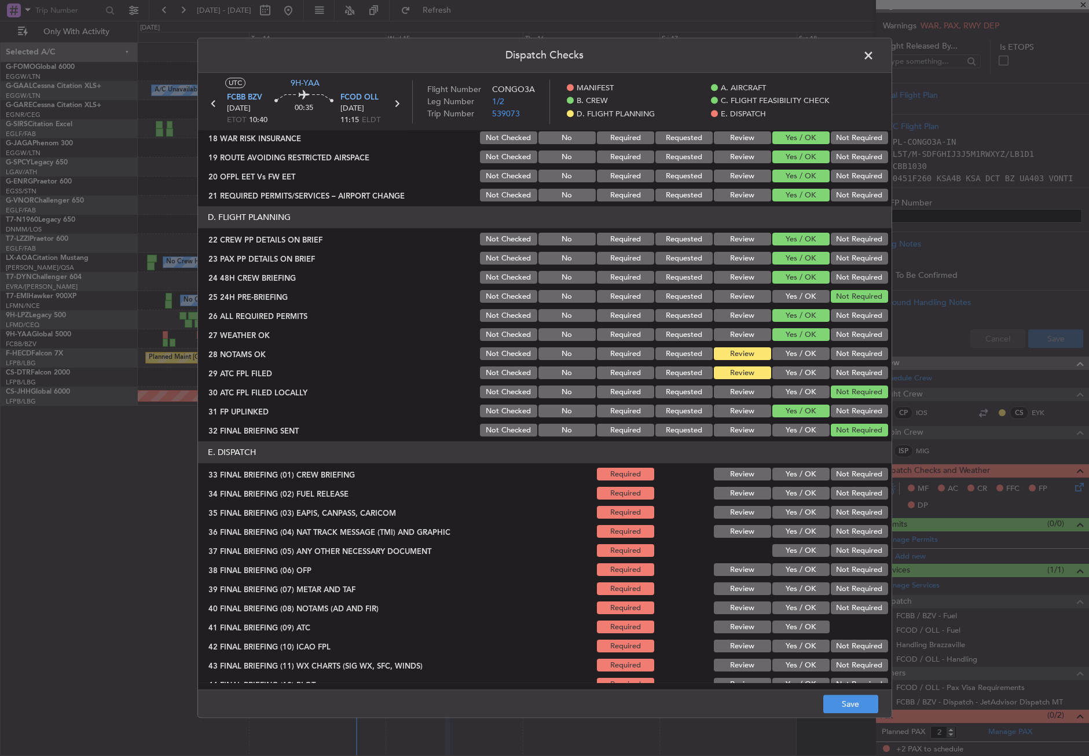
click at [782, 481] on button "Yes / OK" at bounding box center [801, 475] width 57 height 13
click at [785, 506] on div "Yes / OK" at bounding box center [800, 513] width 58 height 16
click at [787, 496] on button "Yes / OK" at bounding box center [801, 494] width 57 height 13
click at [790, 508] on button "Yes / OK" at bounding box center [801, 513] width 57 height 13
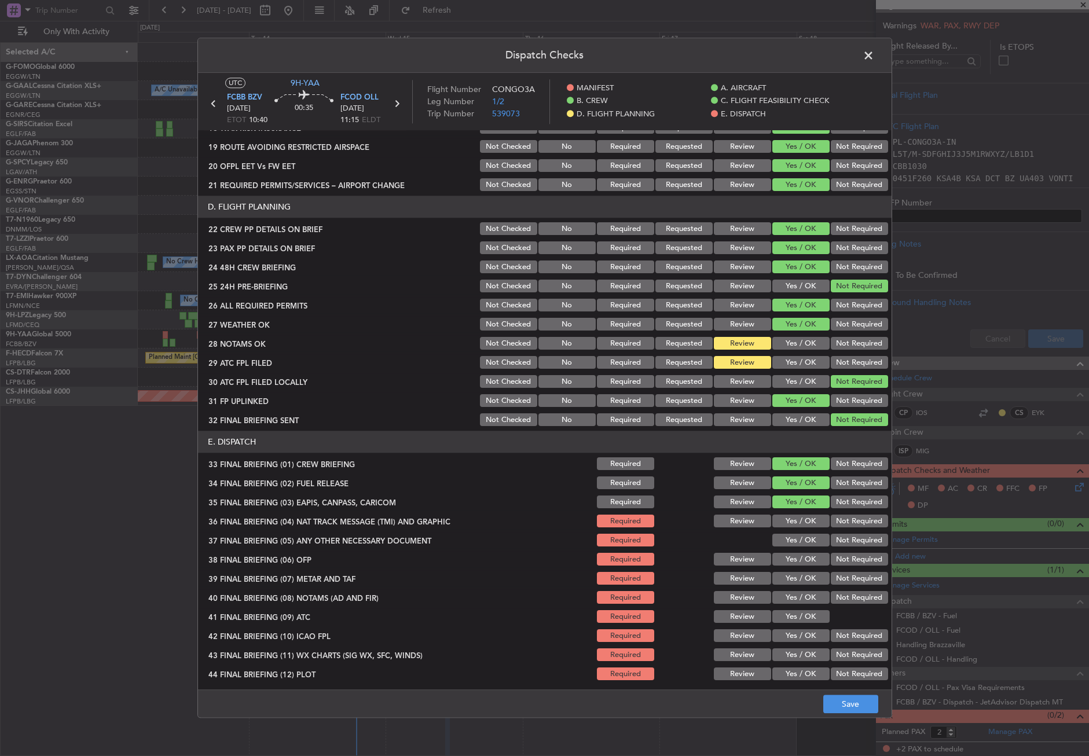
scroll to position [476, 0]
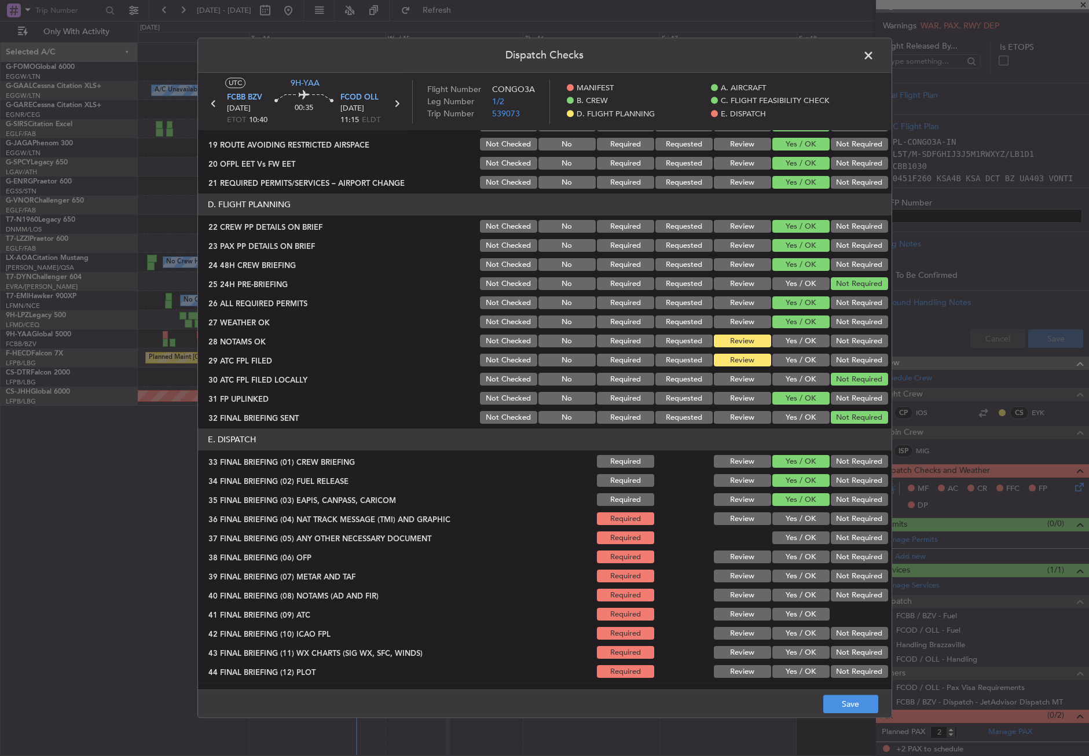
click at [831, 495] on button "Not Required" at bounding box center [859, 500] width 57 height 13
click at [831, 513] on button "Not Required" at bounding box center [859, 519] width 57 height 13
drag, startPoint x: 799, startPoint y: 540, endPoint x: 803, endPoint y: 551, distance: 12.3
click at [799, 541] on button "Yes / OK" at bounding box center [801, 538] width 57 height 13
click at [802, 564] on div "Yes / OK" at bounding box center [800, 558] width 58 height 16
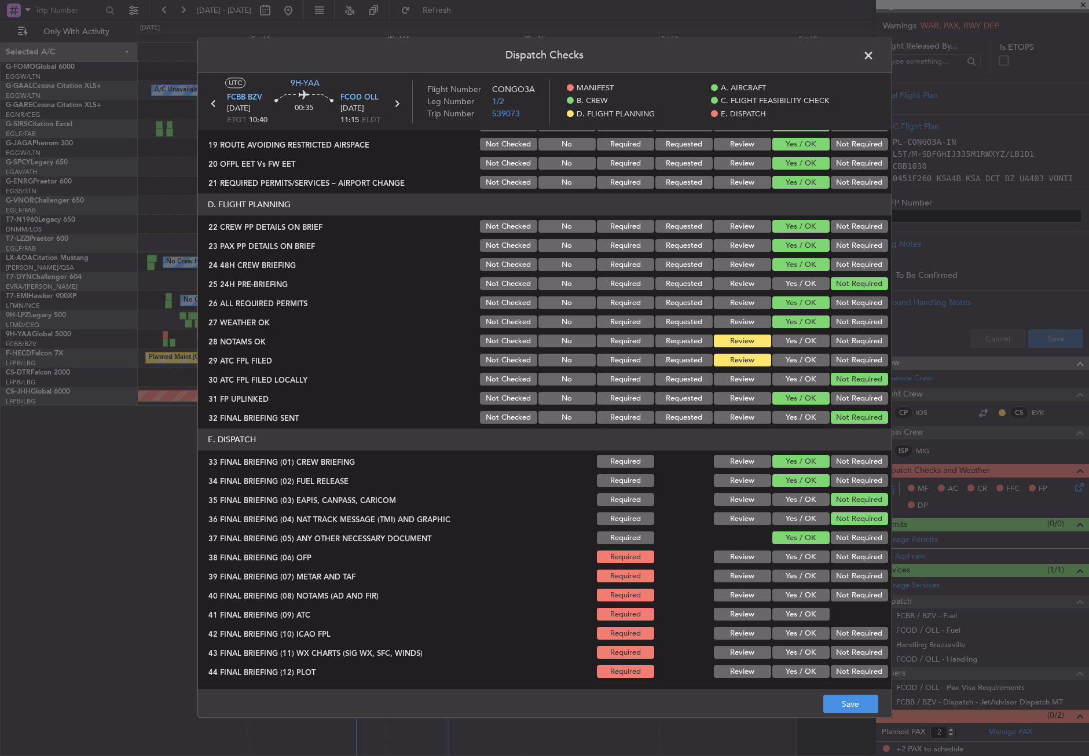
click at [799, 580] on button "Yes / OK" at bounding box center [801, 576] width 57 height 13
click at [796, 559] on button "Yes / OK" at bounding box center [801, 557] width 57 height 13
click at [787, 595] on button "Yes / OK" at bounding box center [801, 596] width 57 height 13
click at [792, 617] on button "Yes / OK" at bounding box center [801, 615] width 57 height 13
click at [831, 630] on button "Not Required" at bounding box center [859, 634] width 57 height 13
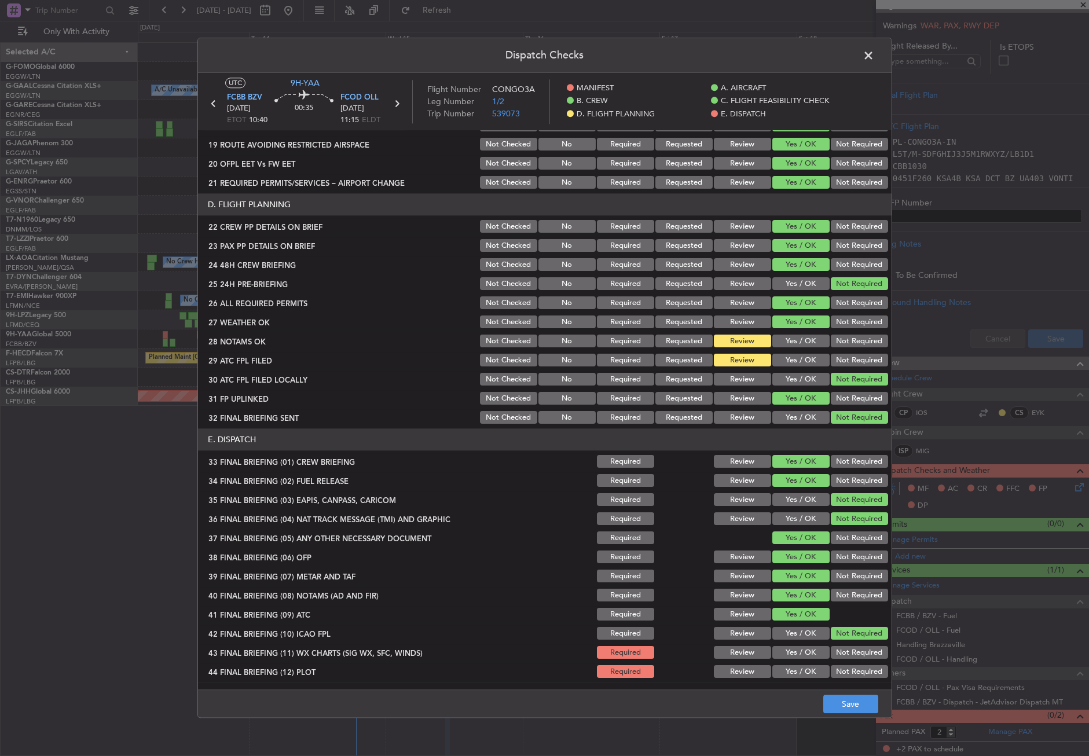
click at [799, 638] on button "Yes / OK" at bounding box center [801, 634] width 57 height 13
drag, startPoint x: 809, startPoint y: 650, endPoint x: 843, endPoint y: 672, distance: 40.6
click at [815, 652] on button "Yes / OK" at bounding box center [801, 653] width 57 height 13
click at [849, 676] on button "Not Required" at bounding box center [859, 672] width 57 height 13
click at [847, 706] on button "Save" at bounding box center [851, 705] width 55 height 19
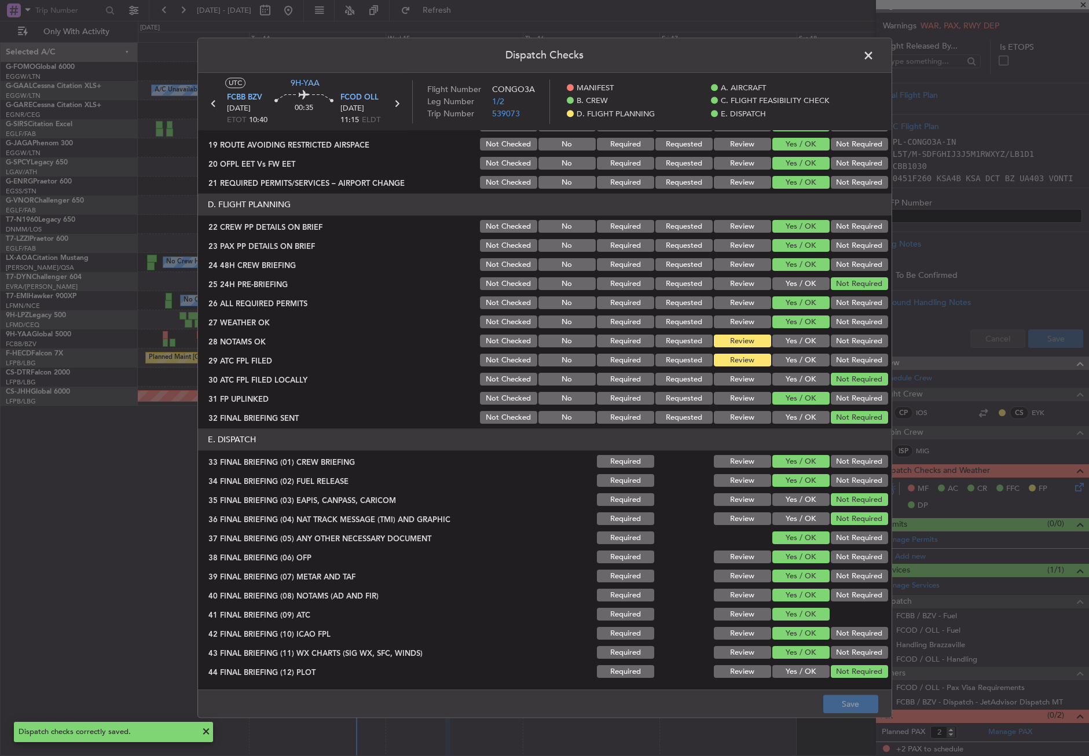
click at [875, 54] on span at bounding box center [875, 58] width 0 height 23
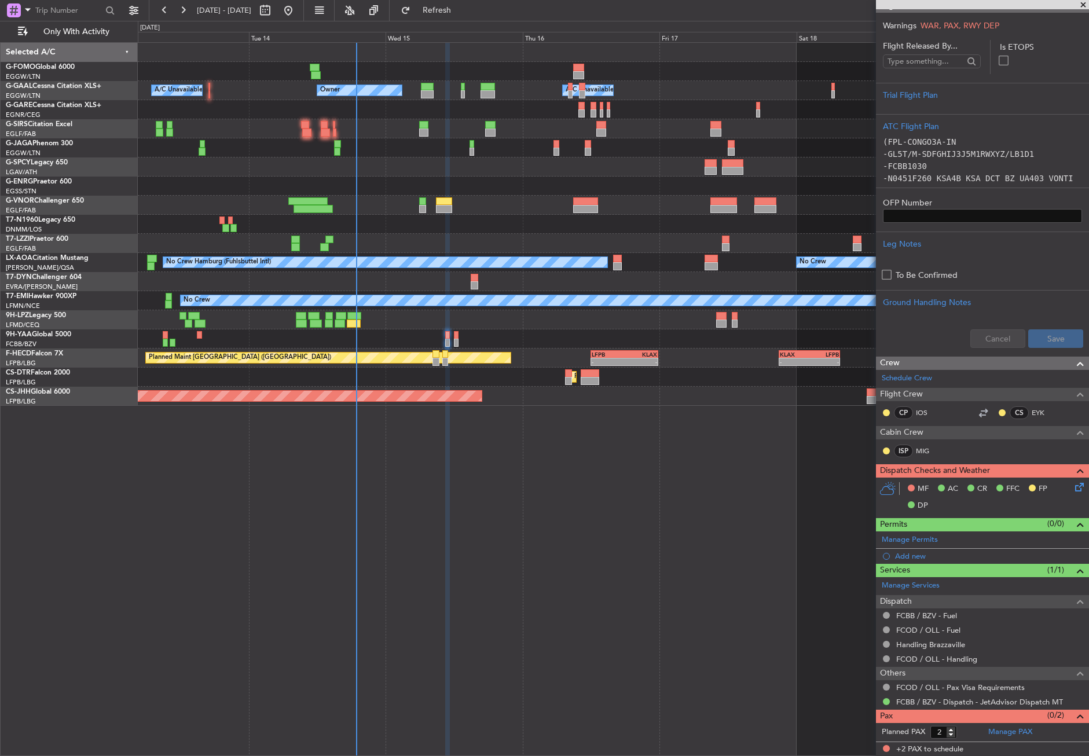
click at [459, 339] on div at bounding box center [613, 339] width 951 height 19
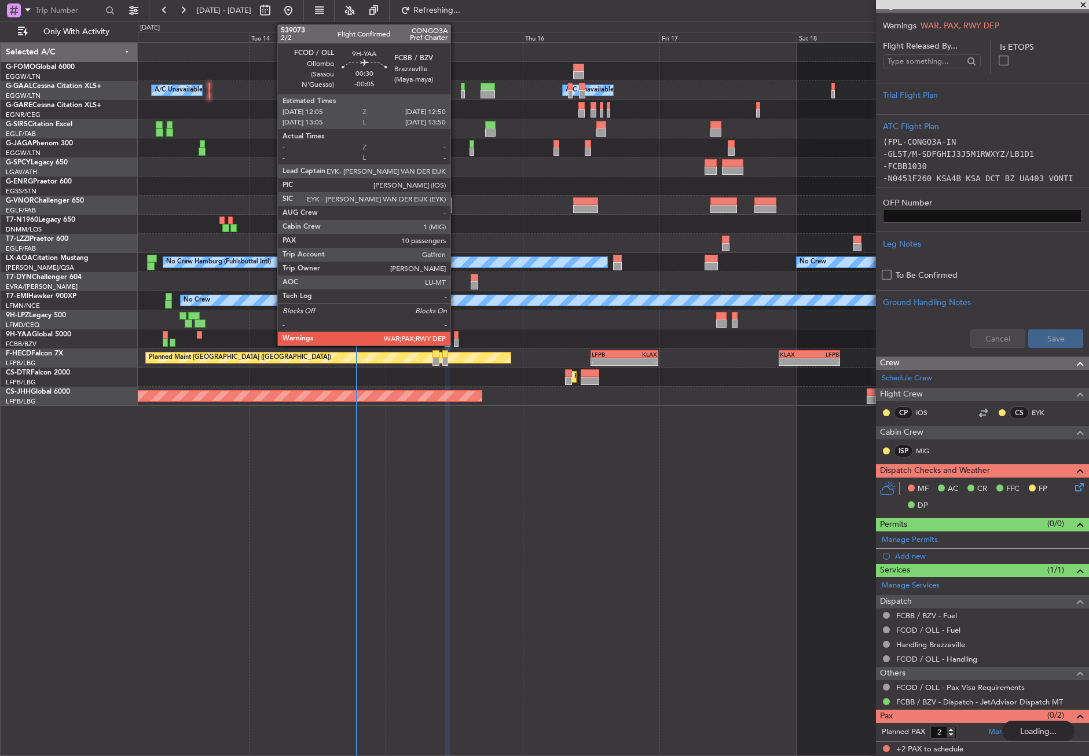
click at [456, 341] on div at bounding box center [456, 343] width 5 height 8
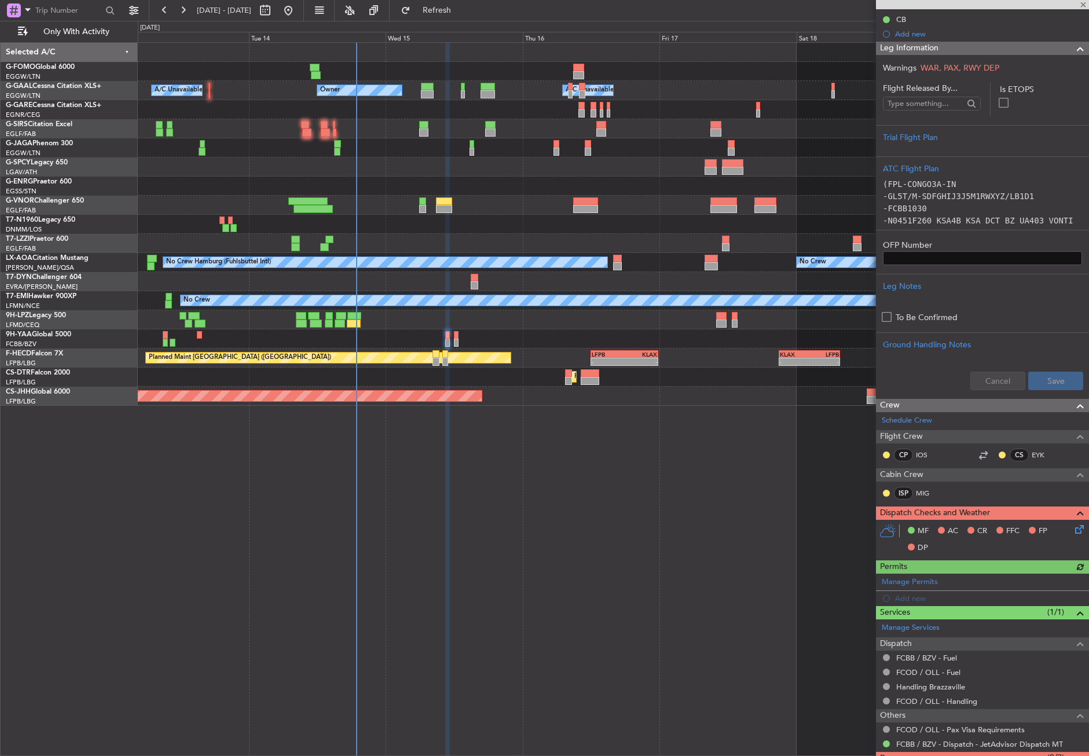
scroll to position [171, 0]
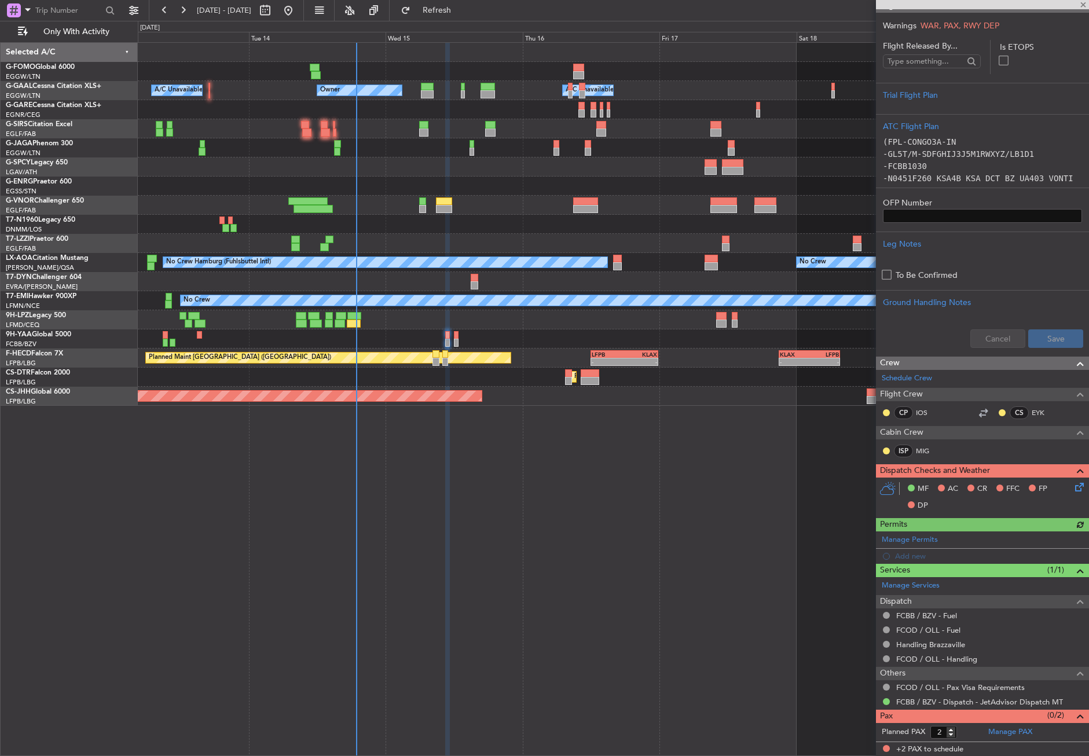
type input "-00:05"
type input "10"
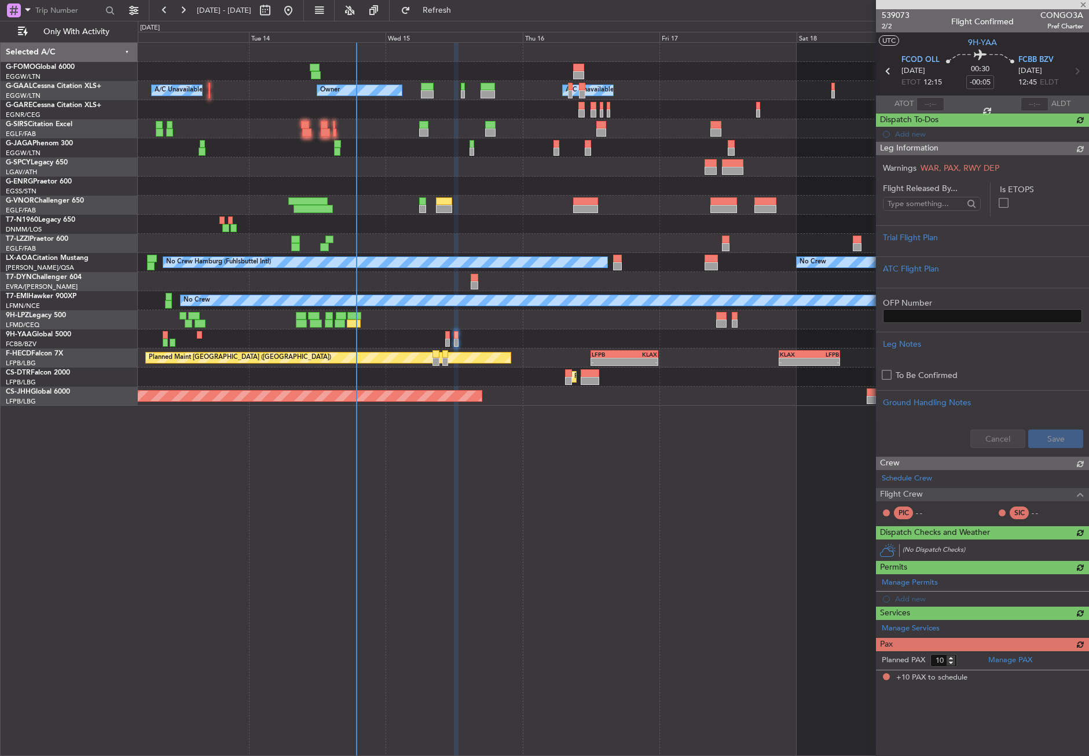
scroll to position [0, 0]
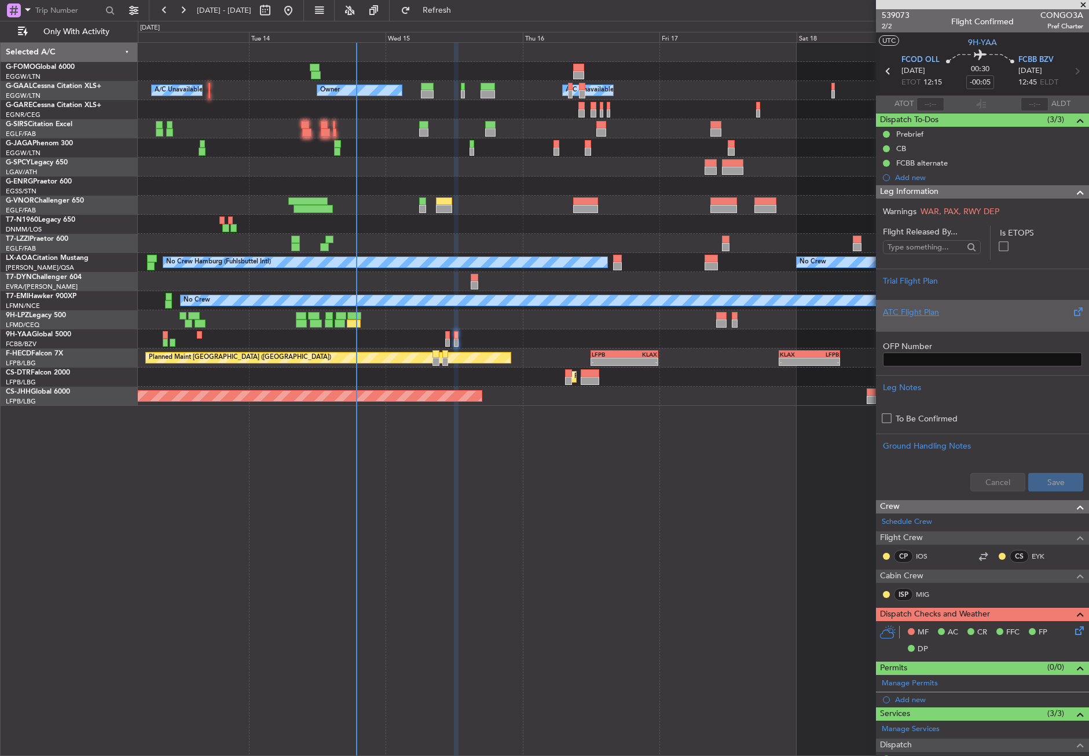
click at [882, 317] on div "ATC Flight Plan" at bounding box center [982, 315] width 213 height 31
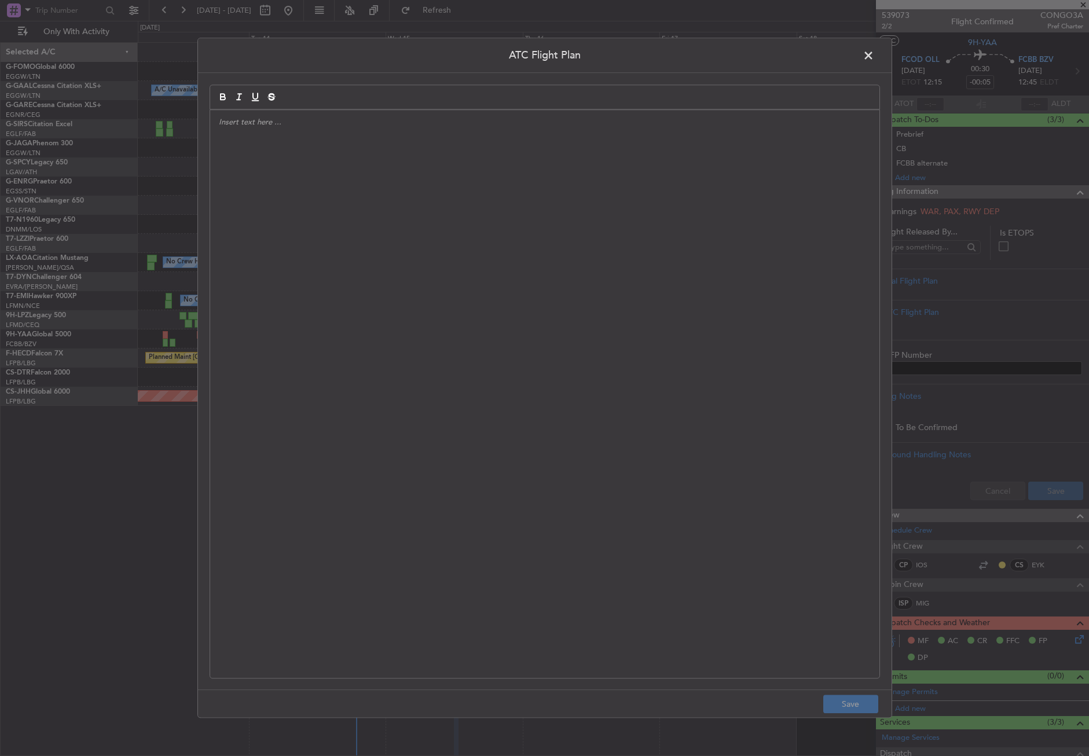
click at [679, 307] on div at bounding box center [545, 394] width 670 height 568
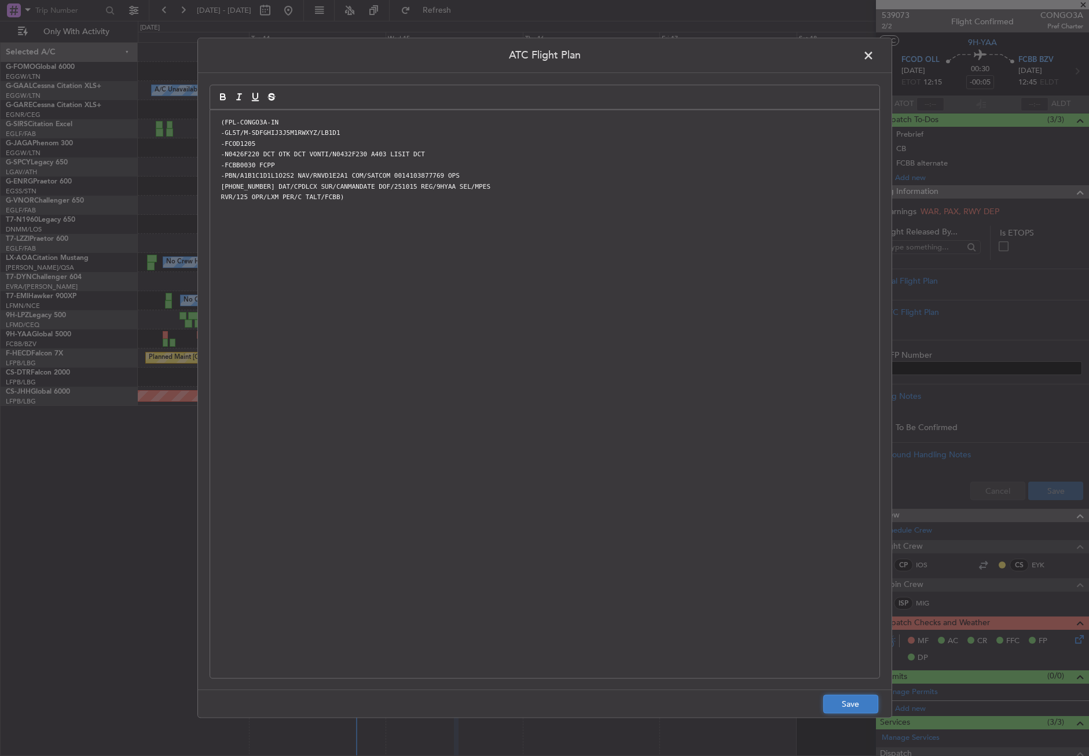
click at [849, 704] on button "Save" at bounding box center [851, 705] width 55 height 19
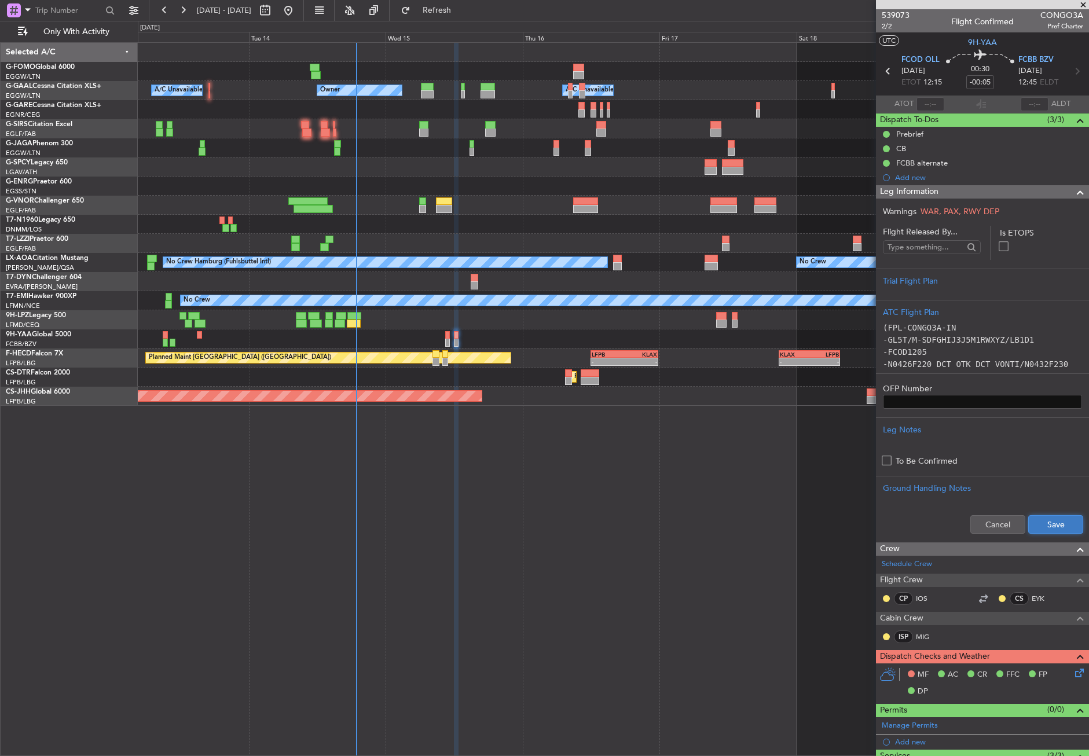
click at [1041, 521] on button "Save" at bounding box center [1056, 524] width 55 height 19
click at [888, 192] on span "Leg Information" at bounding box center [909, 191] width 58 height 13
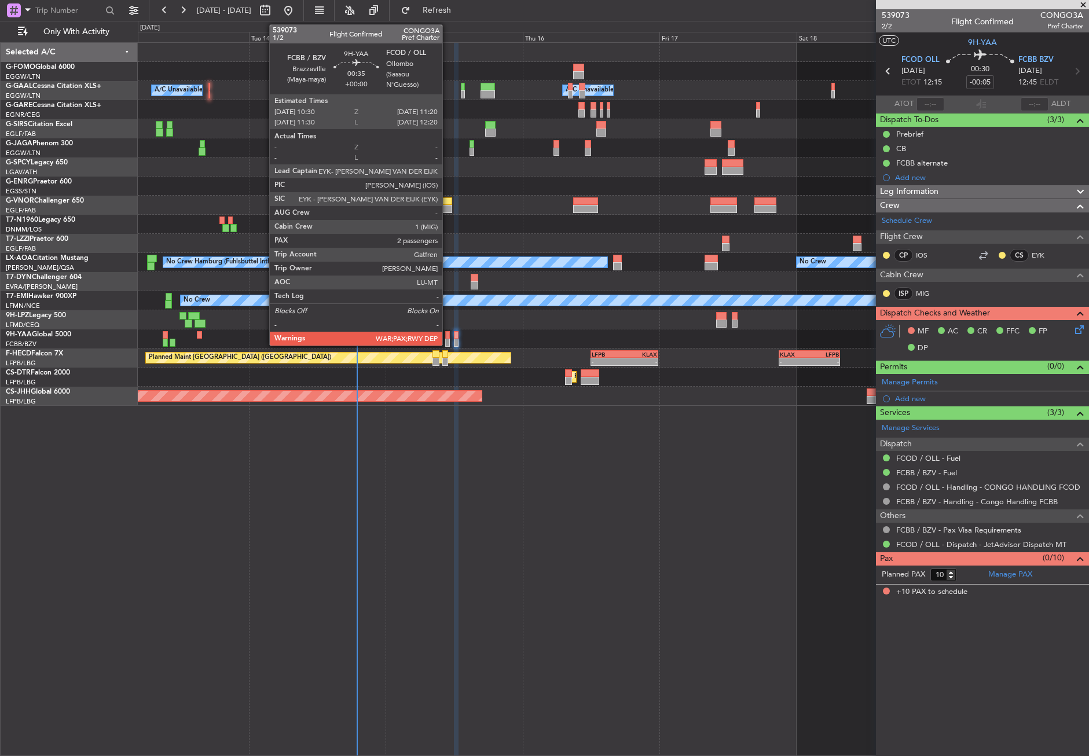
click at [448, 339] on div at bounding box center [447, 343] width 5 height 8
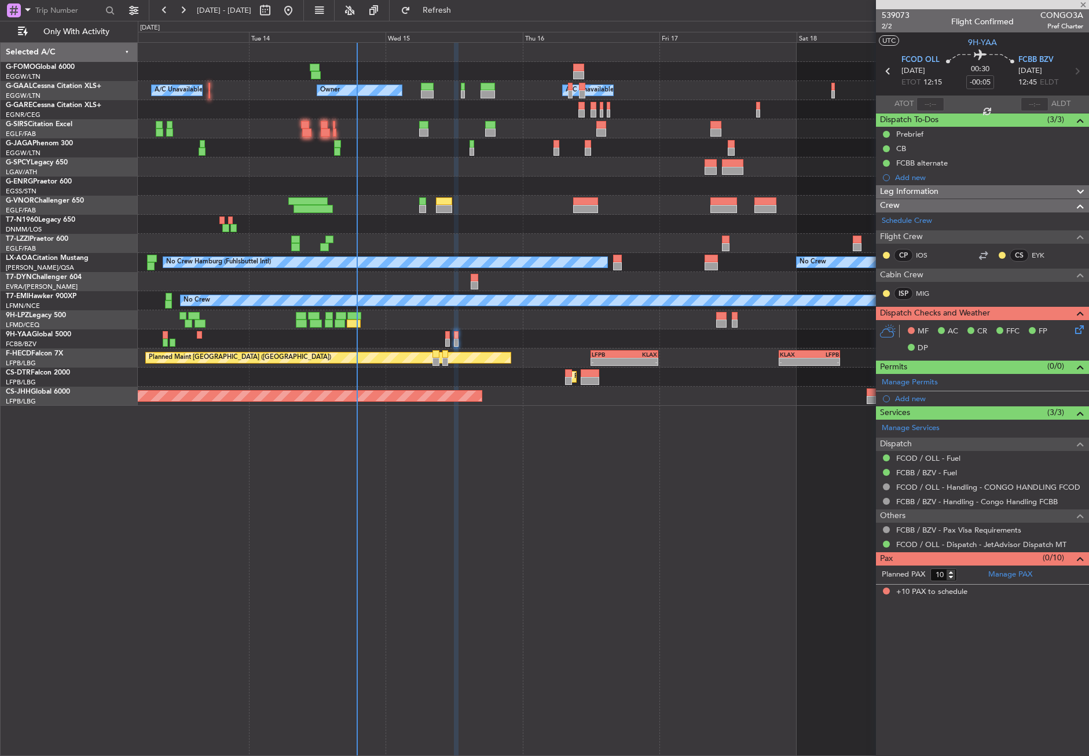
type input "2"
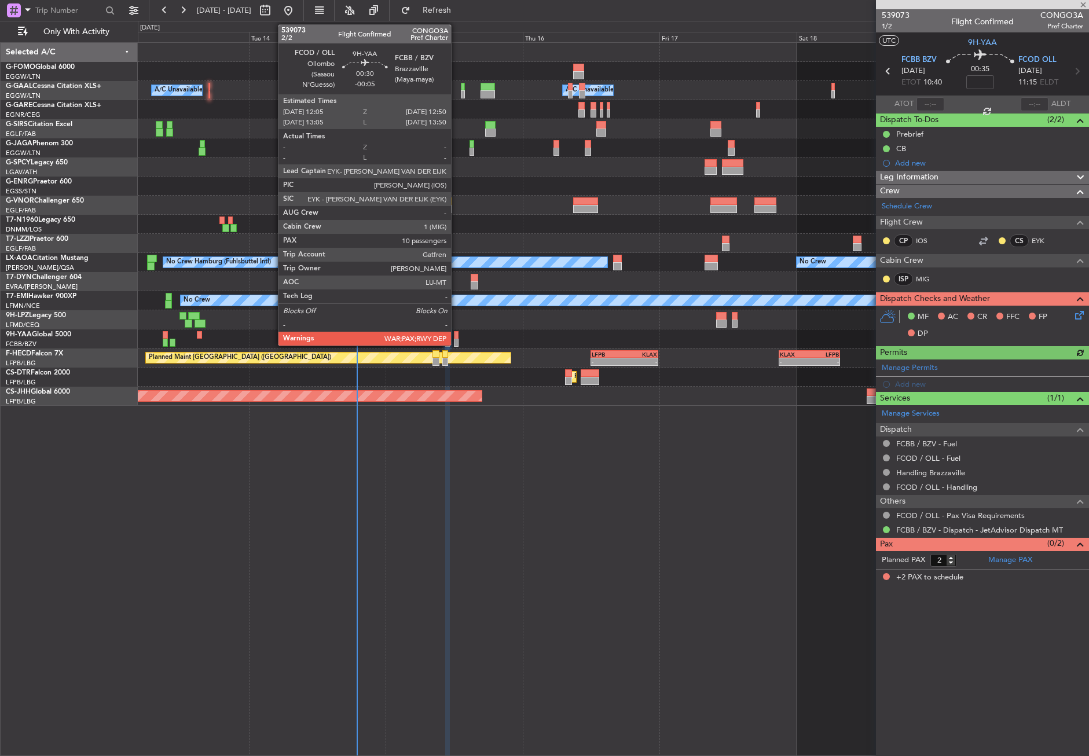
click at [456, 341] on div at bounding box center [456, 343] width 5 height 8
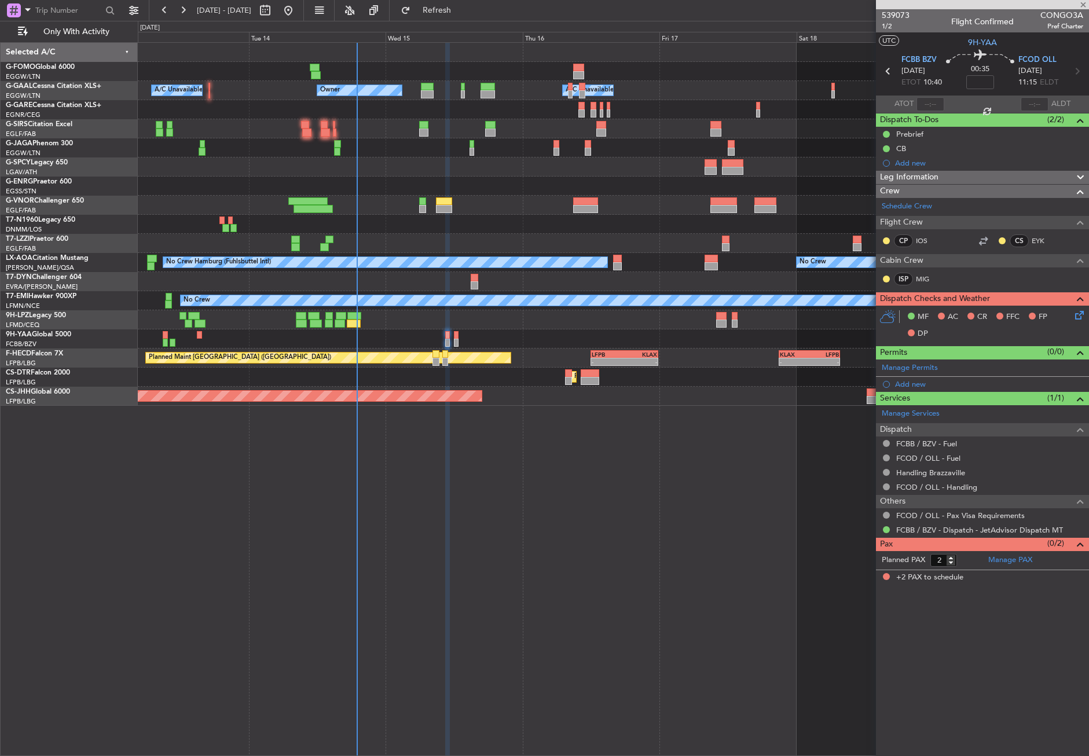
type input "-00:05"
type input "10"
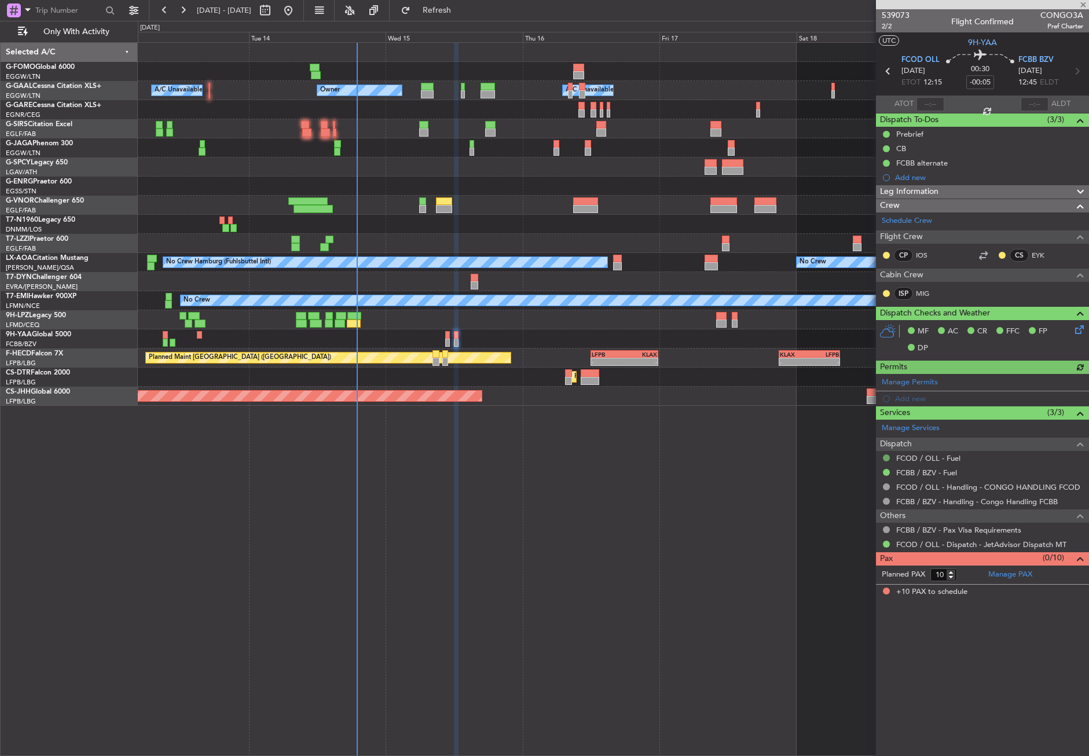
click at [884, 455] on button at bounding box center [886, 458] width 7 height 7
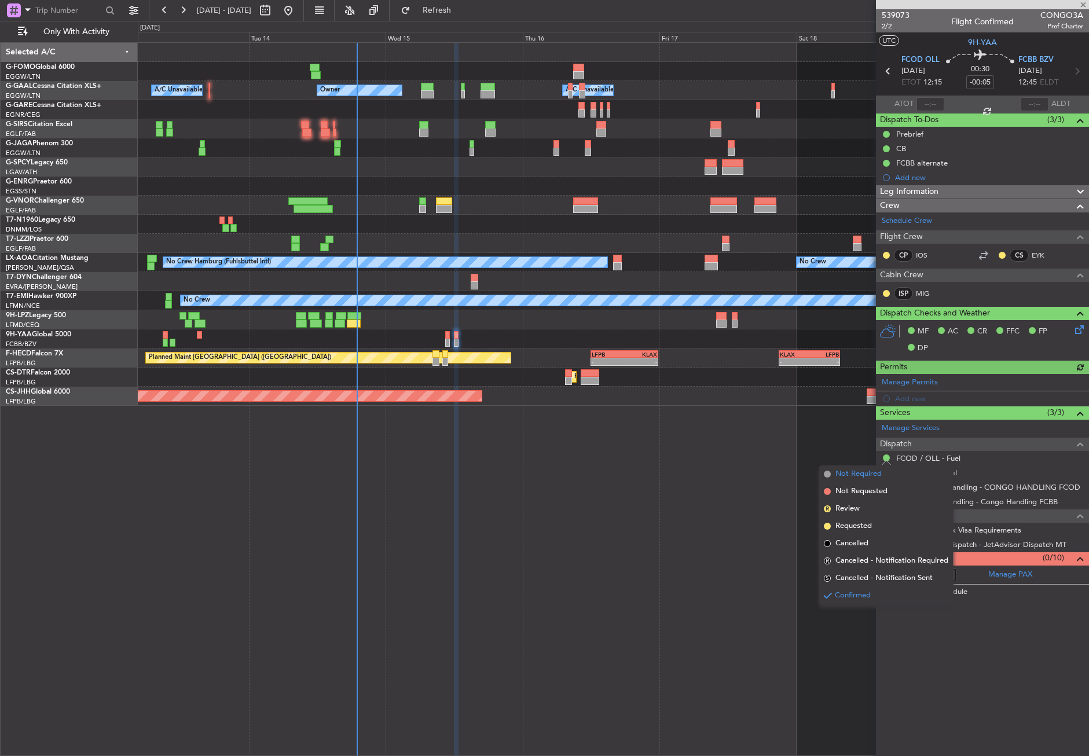
click at [854, 473] on span "Not Required" at bounding box center [859, 475] width 46 height 12
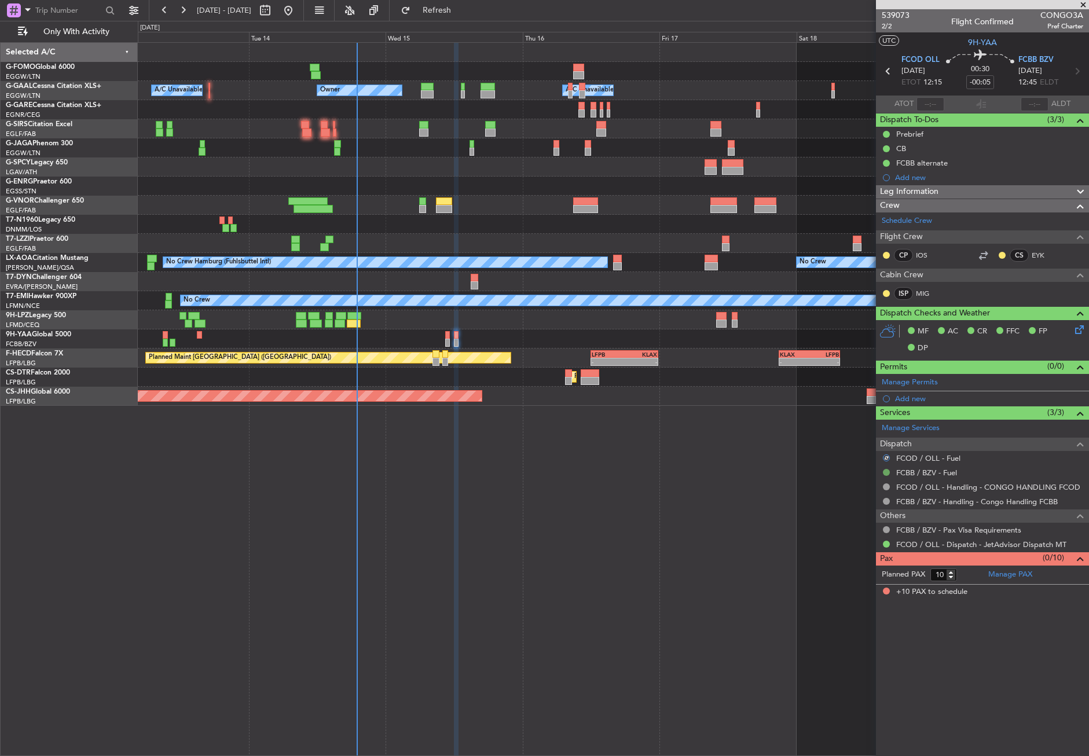
click at [887, 469] on button at bounding box center [886, 472] width 7 height 7
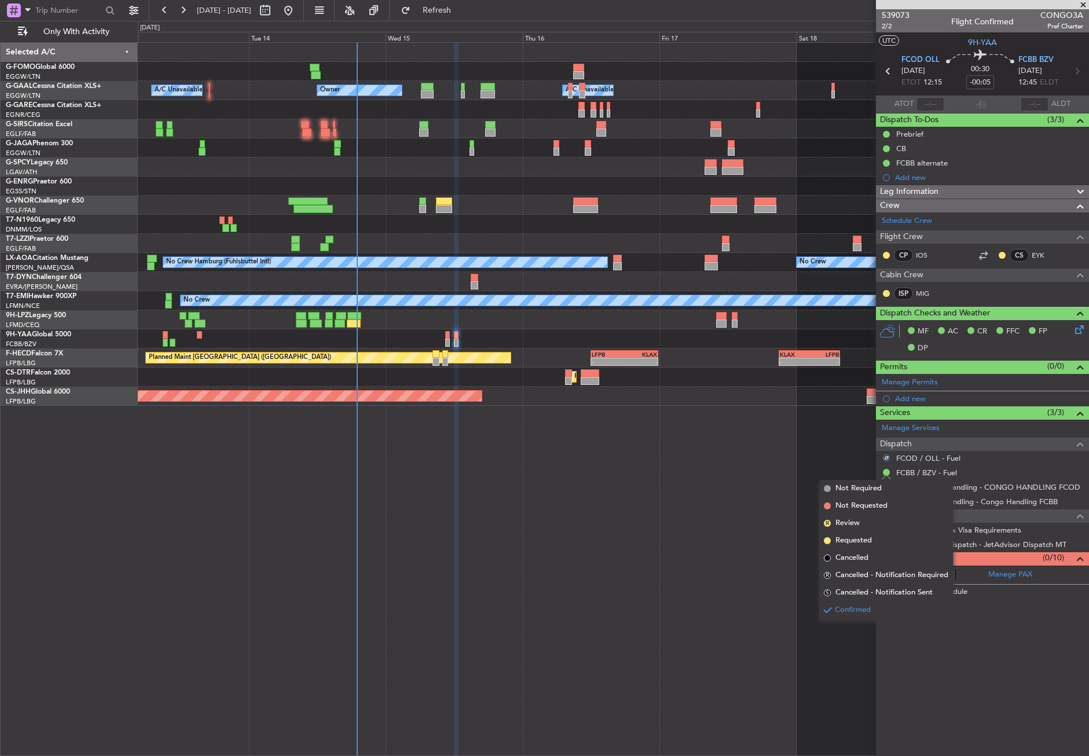
click at [855, 482] on li "Not Required" at bounding box center [887, 488] width 134 height 17
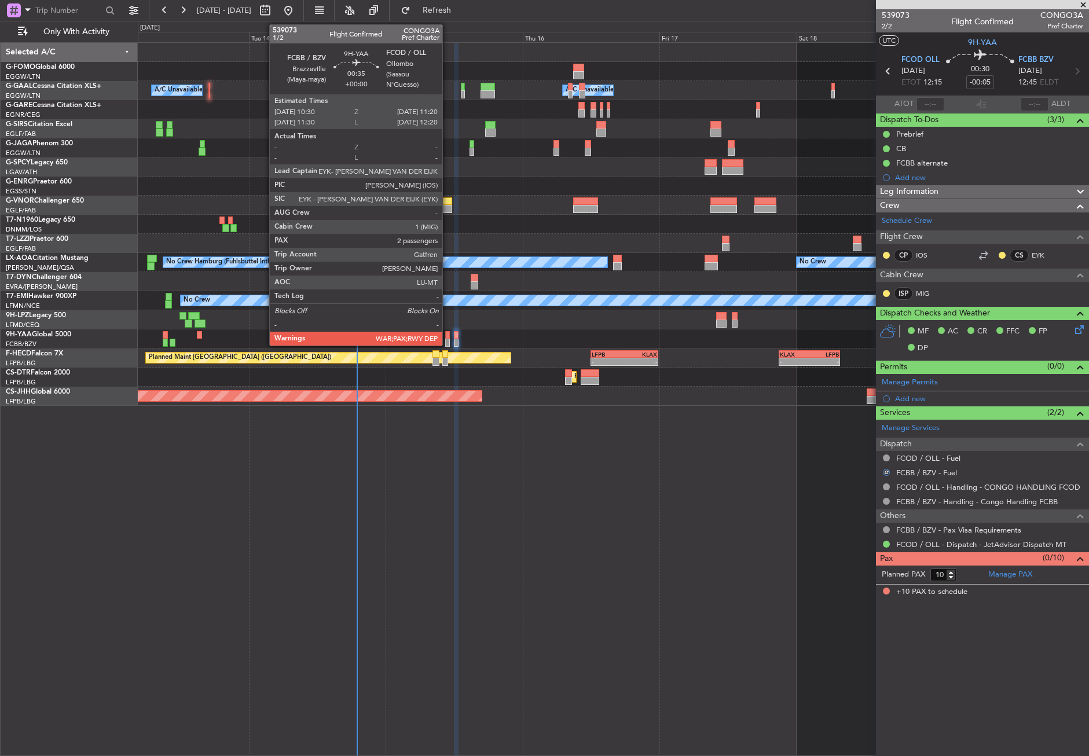
click at [448, 339] on div at bounding box center [447, 343] width 5 height 8
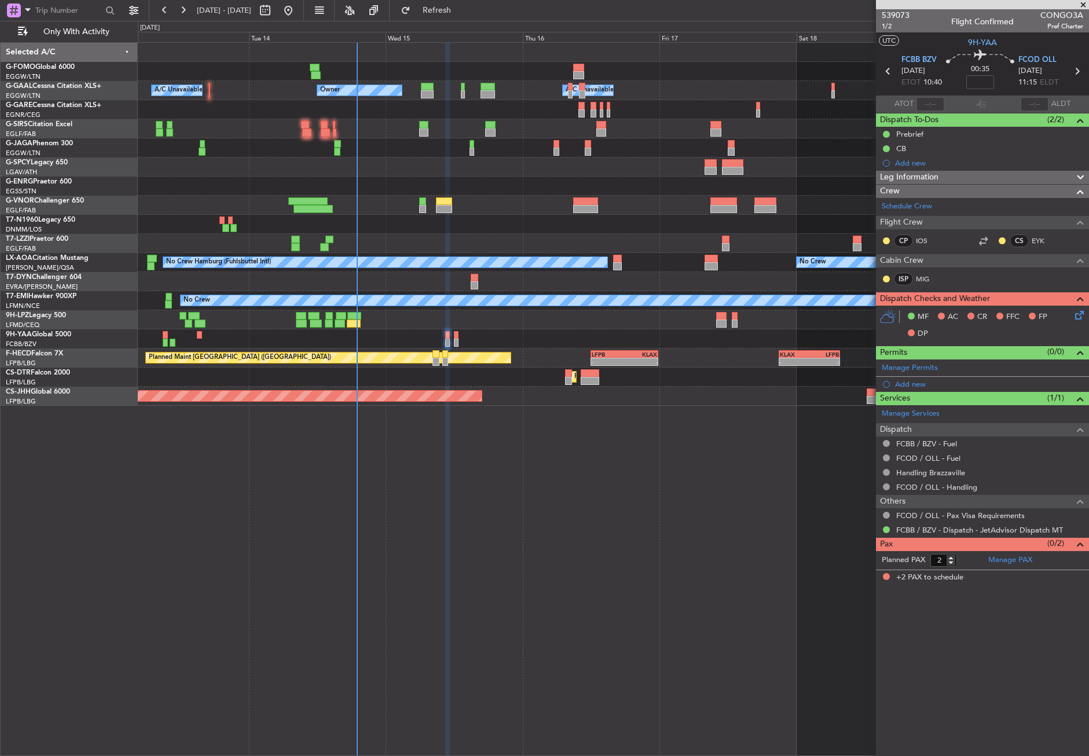
click at [1082, 314] on icon at bounding box center [1077, 313] width 9 height 9
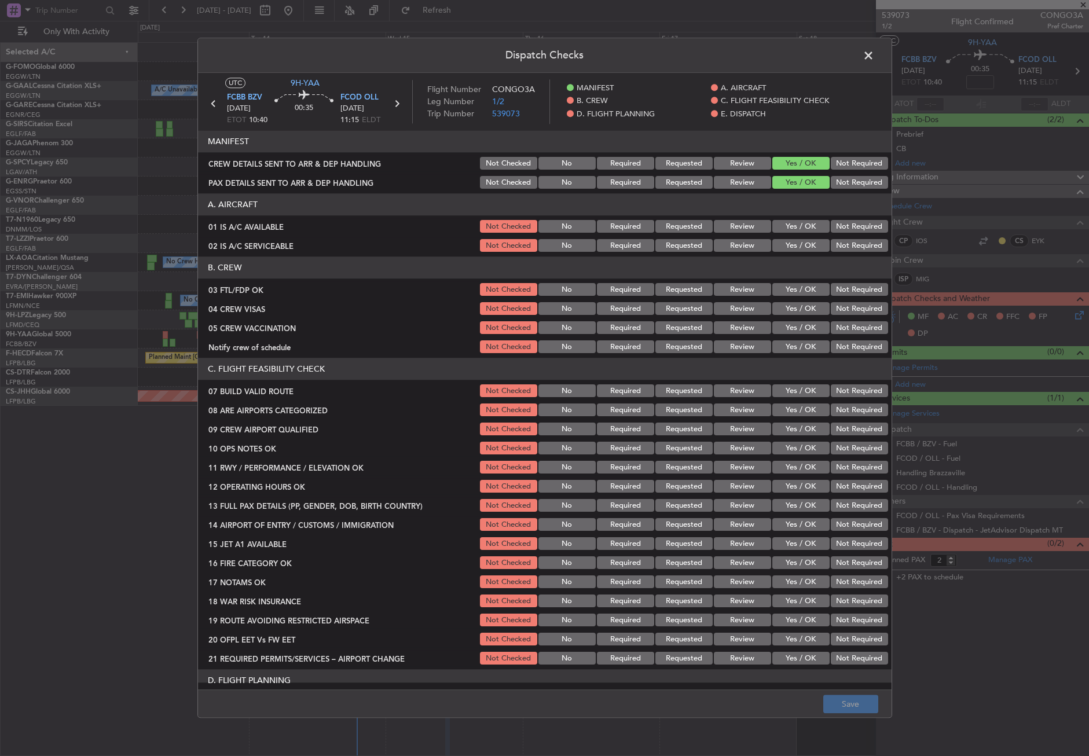
click at [789, 227] on button "Yes / OK" at bounding box center [801, 227] width 57 height 13
click at [793, 246] on button "Yes / OK" at bounding box center [801, 246] width 57 height 13
click at [806, 282] on div "Yes / OK" at bounding box center [800, 290] width 58 height 16
click at [806, 286] on button "Yes / OK" at bounding box center [801, 290] width 57 height 13
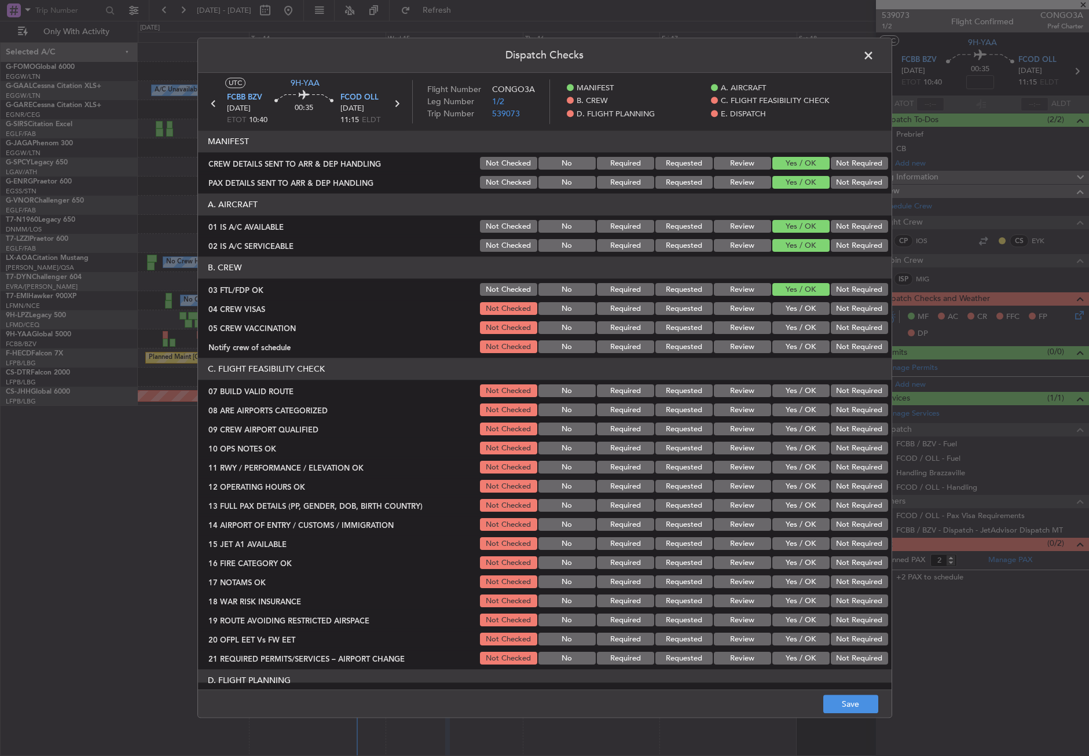
click at [832, 303] on button "Not Required" at bounding box center [859, 309] width 57 height 13
click at [836, 316] on div "Not Required" at bounding box center [858, 309] width 58 height 16
click at [835, 320] on div "Not Required" at bounding box center [858, 328] width 58 height 16
drag, startPoint x: 833, startPoint y: 323, endPoint x: 827, endPoint y: 325, distance: 6.0
click at [831, 324] on button "Not Required" at bounding box center [859, 328] width 57 height 13
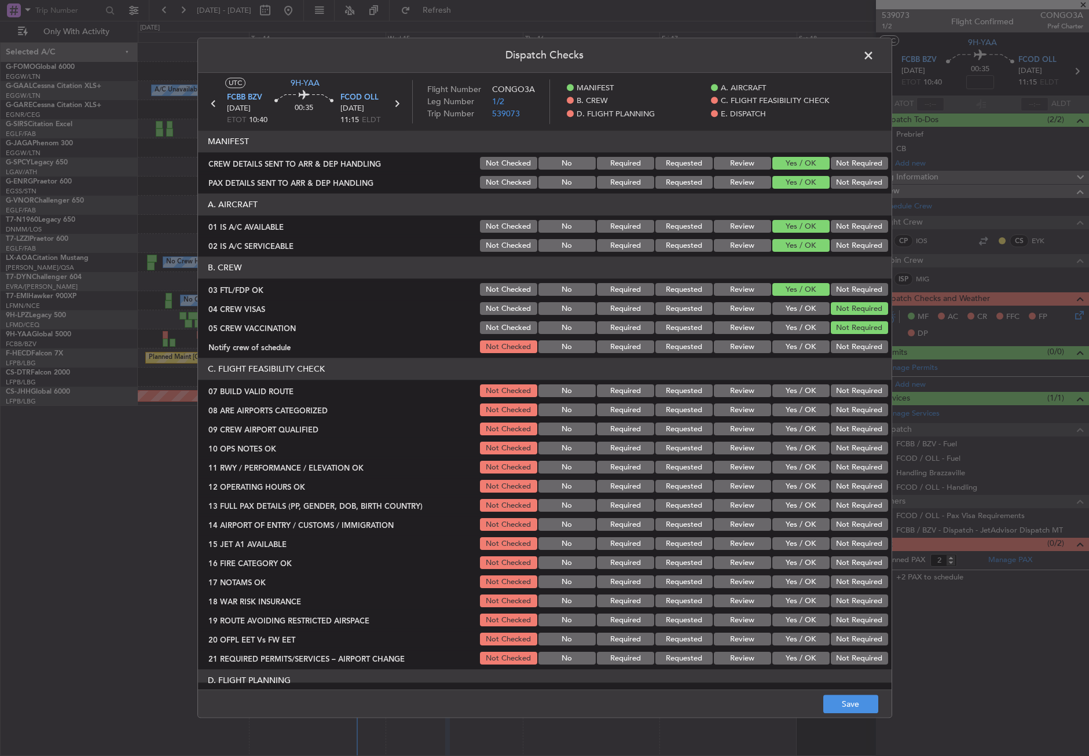
click at [800, 346] on button "Yes / OK" at bounding box center [801, 347] width 57 height 13
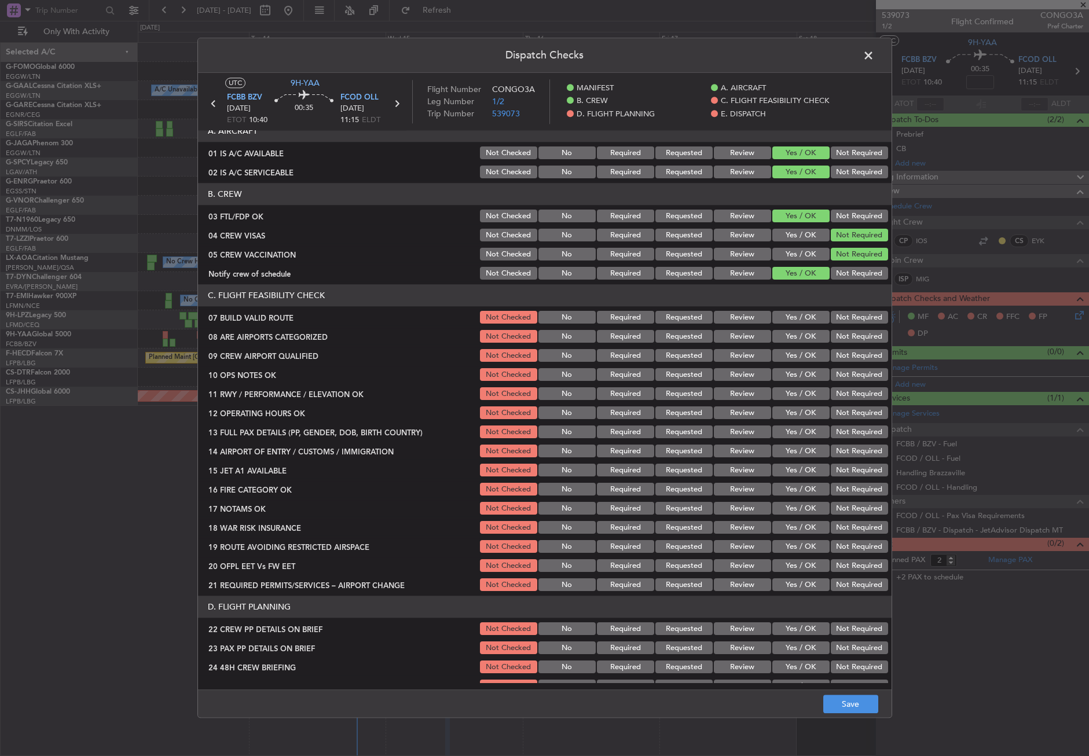
scroll to position [116, 0]
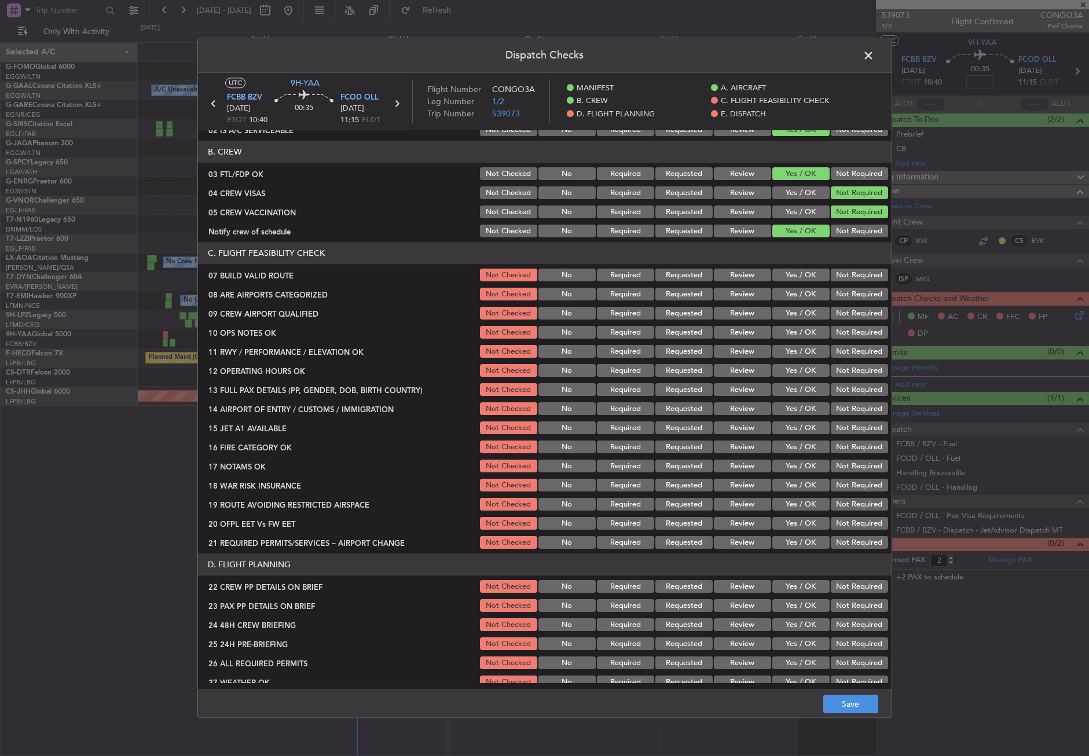
click at [788, 281] on button "Yes / OK" at bounding box center [801, 275] width 57 height 13
click at [788, 290] on button "Yes / OK" at bounding box center [801, 294] width 57 height 13
click at [790, 307] on div "Yes / OK" at bounding box center [800, 314] width 58 height 16
click at [791, 310] on button "Yes / OK" at bounding box center [801, 314] width 57 height 13
click at [793, 324] on section "C. FLIGHT FEASIBILITY CHECK 07 BUILD VALID ROUTE Not Checked No Required Reques…" at bounding box center [545, 397] width 694 height 309
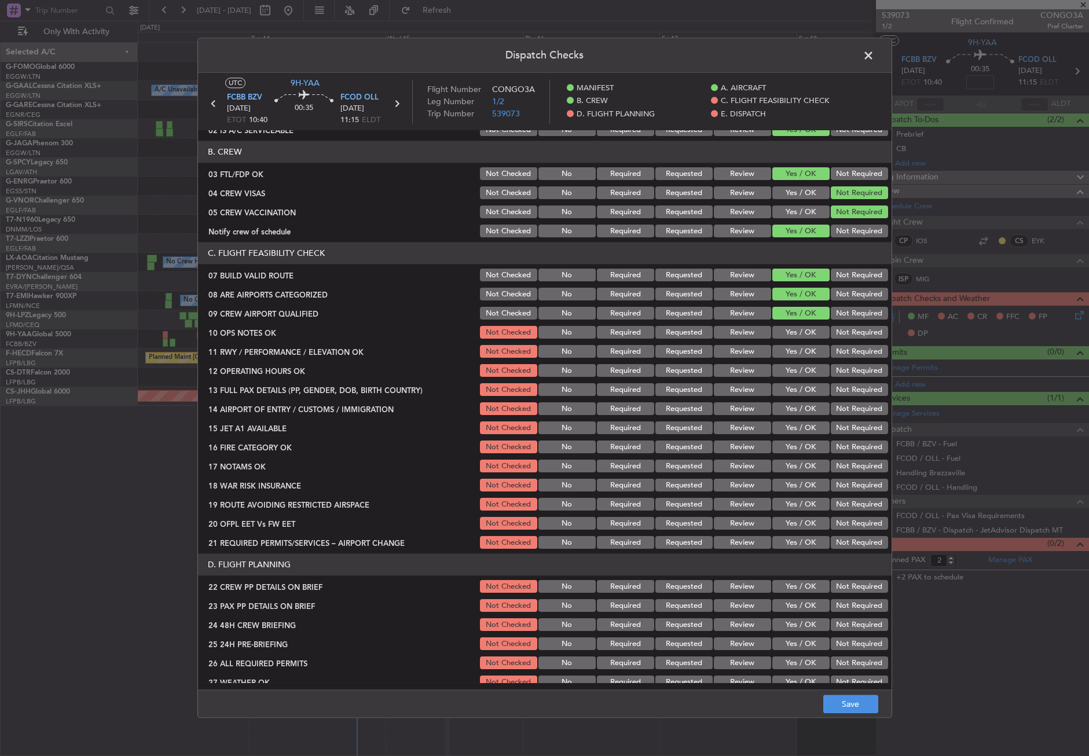
drag, startPoint x: 795, startPoint y: 334, endPoint x: 796, endPoint y: 343, distance: 8.8
click at [795, 335] on button "Yes / OK" at bounding box center [801, 333] width 57 height 13
drag, startPoint x: 796, startPoint y: 343, endPoint x: 795, endPoint y: 356, distance: 12.9
click at [796, 345] on section "C. FLIGHT FEASIBILITY CHECK 07 BUILD VALID ROUTE Not Checked No Required Reques…" at bounding box center [545, 397] width 694 height 309
click at [795, 356] on button "Yes / OK" at bounding box center [801, 352] width 57 height 13
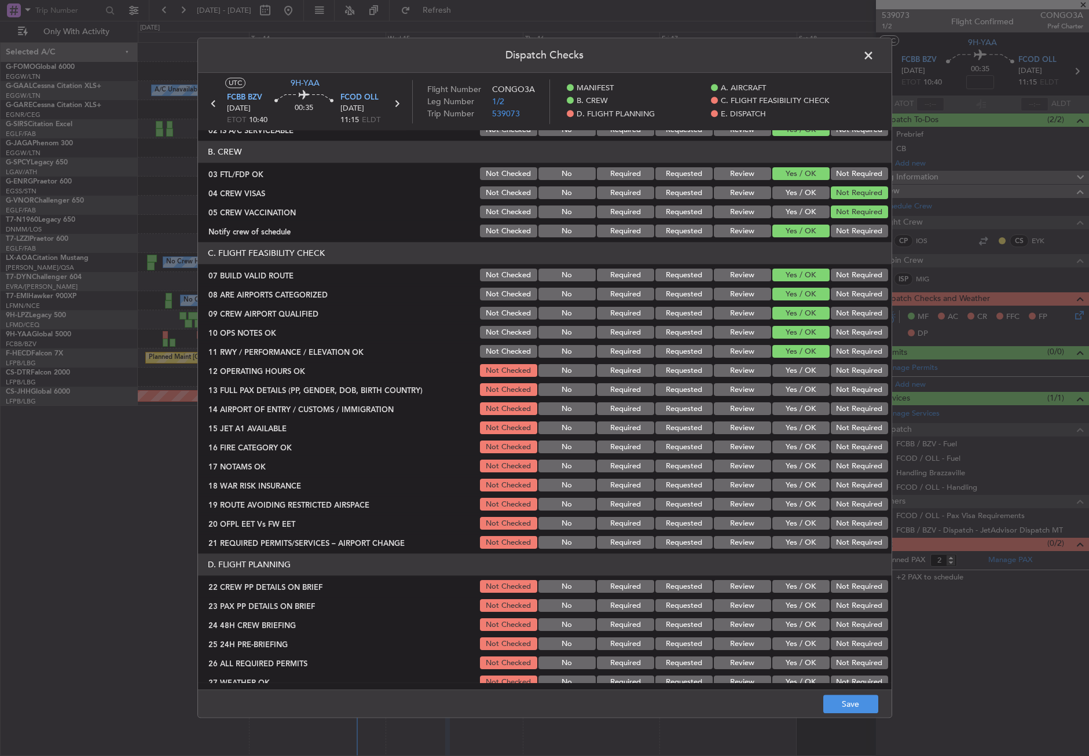
click at [794, 368] on button "Yes / OK" at bounding box center [801, 371] width 57 height 13
click at [795, 383] on div "Yes / OK" at bounding box center [800, 390] width 58 height 16
click at [799, 396] on button "Yes / OK" at bounding box center [801, 390] width 57 height 13
click at [799, 403] on button "Yes / OK" at bounding box center [801, 409] width 57 height 13
click at [793, 428] on button "Yes / OK" at bounding box center [801, 428] width 57 height 13
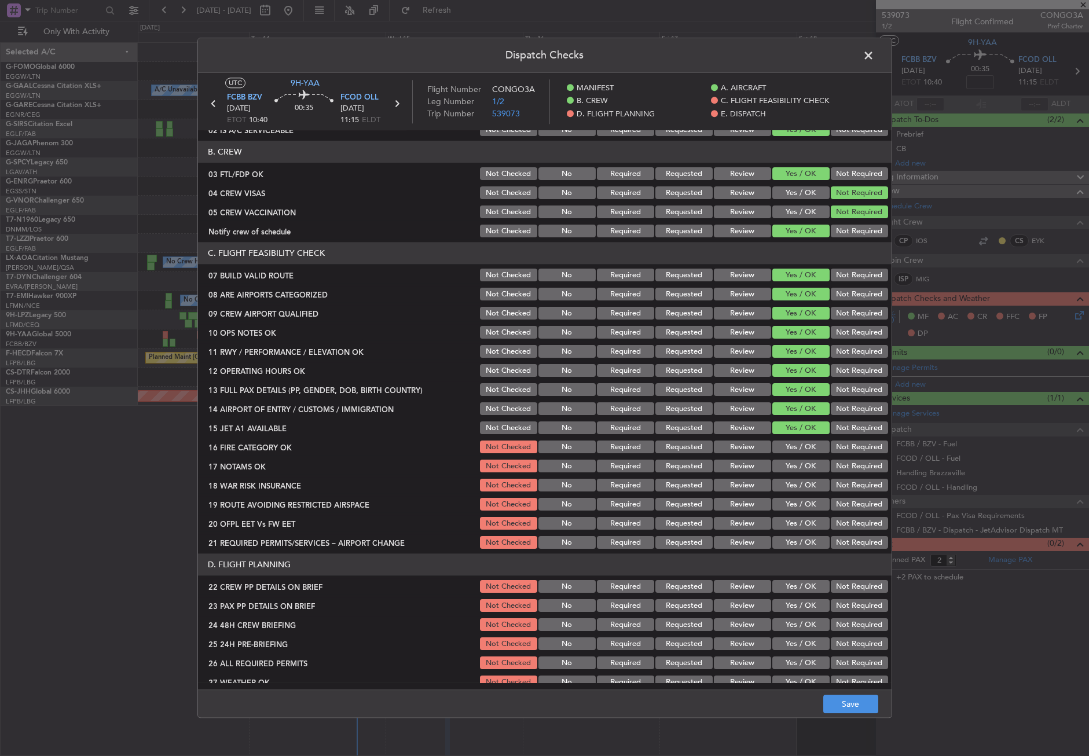
click at [789, 448] on button "Yes / OK" at bounding box center [801, 447] width 57 height 13
click at [789, 470] on button "Yes / OK" at bounding box center [801, 466] width 57 height 13
click at [792, 478] on div "Yes / OK" at bounding box center [800, 486] width 58 height 16
click at [792, 482] on button "Yes / OK" at bounding box center [801, 486] width 57 height 13
click at [796, 499] on button "Yes / OK" at bounding box center [801, 505] width 57 height 13
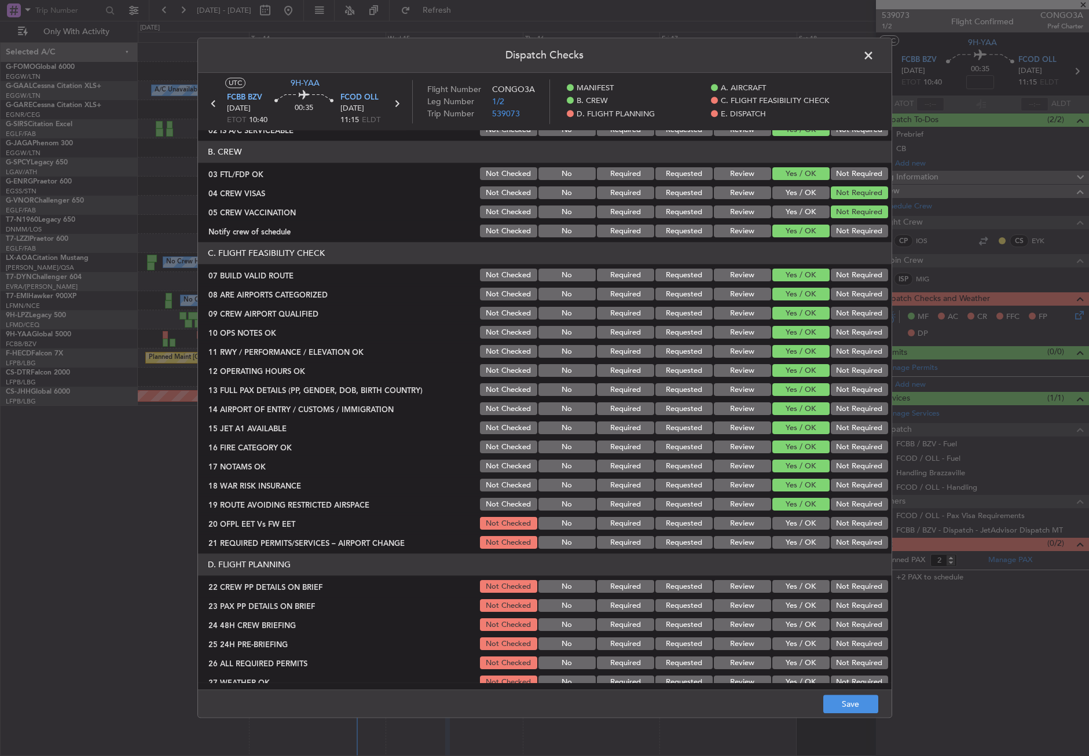
click at [792, 516] on div "Yes / OK" at bounding box center [800, 524] width 58 height 16
click at [797, 527] on button "Yes / OK" at bounding box center [801, 524] width 57 height 13
click at [798, 539] on button "Yes / OK" at bounding box center [801, 543] width 57 height 13
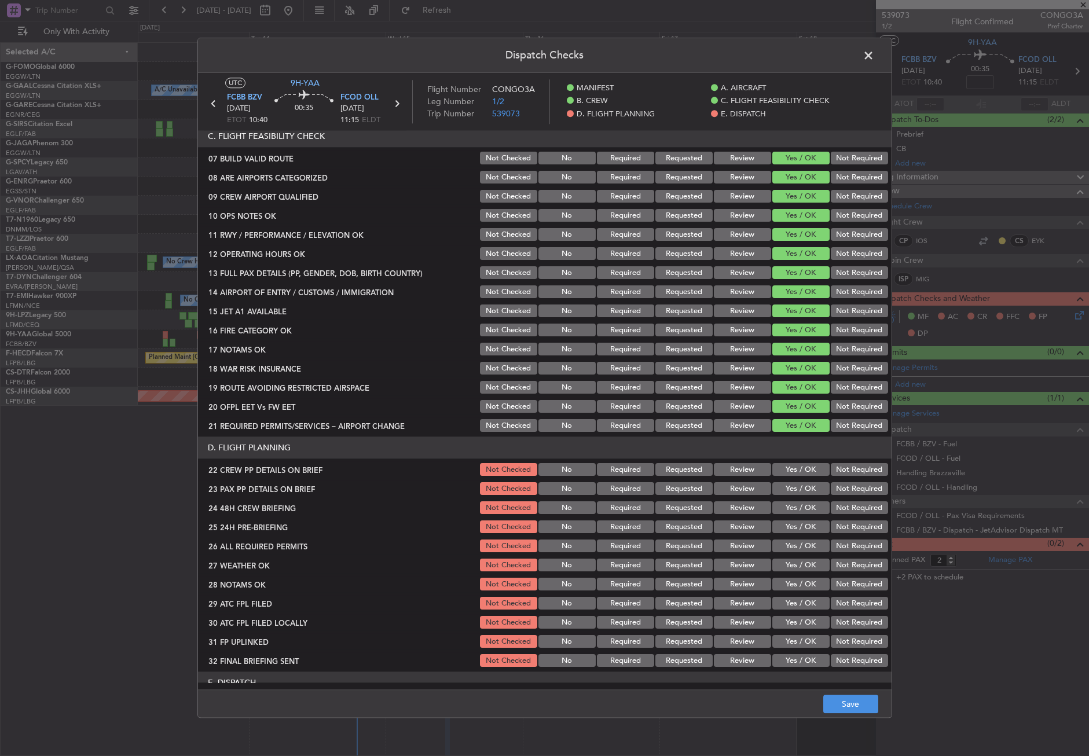
scroll to position [290, 0]
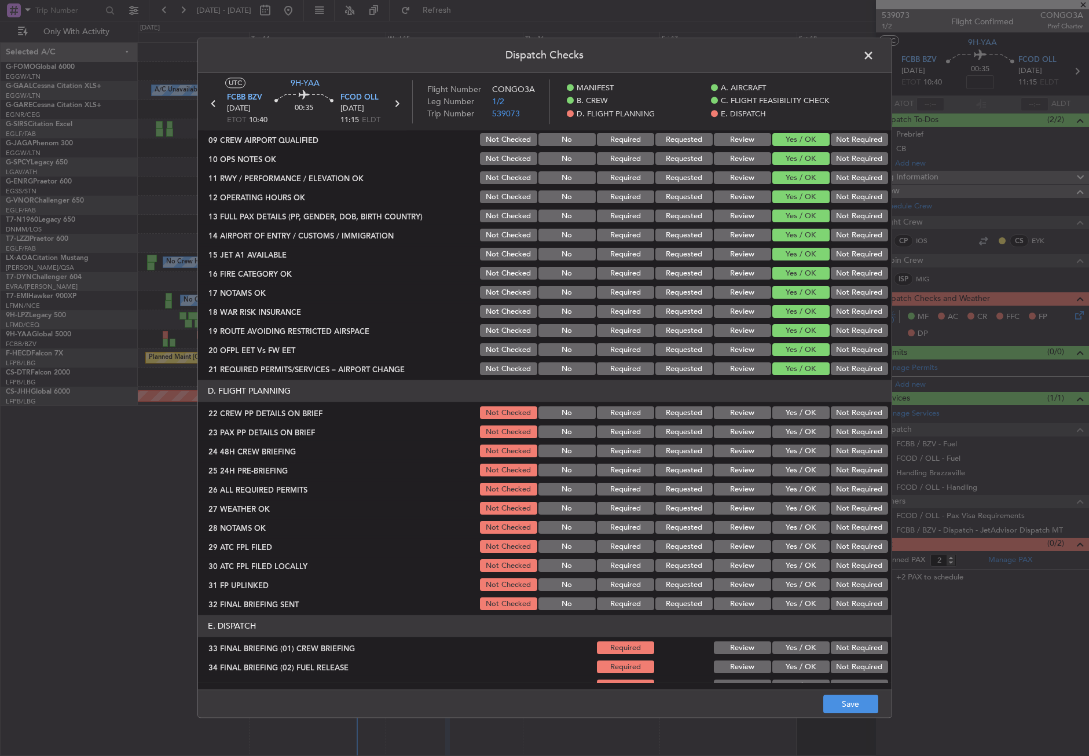
click at [776, 418] on button "Yes / OK" at bounding box center [801, 413] width 57 height 13
click at [782, 425] on div "Yes / OK" at bounding box center [800, 433] width 58 height 16
click at [785, 429] on button "Yes / OK" at bounding box center [801, 432] width 57 height 13
click at [789, 445] on button "Yes / OK" at bounding box center [801, 451] width 57 height 13
click at [844, 470] on button "Not Required" at bounding box center [859, 470] width 57 height 13
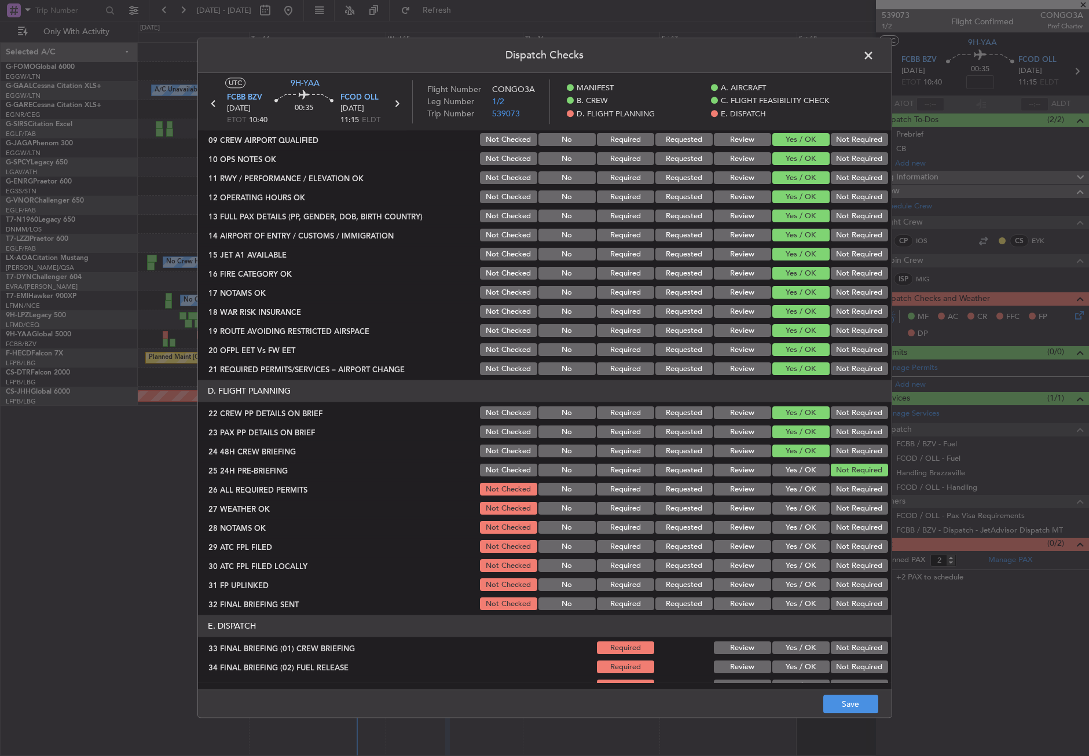
click at [806, 487] on button "Yes / OK" at bounding box center [801, 490] width 57 height 13
click at [802, 502] on div "Yes / OK" at bounding box center [800, 509] width 58 height 16
click at [749, 508] on button "Review" at bounding box center [742, 509] width 57 height 13
drag, startPoint x: 737, startPoint y: 522, endPoint x: 741, endPoint y: 529, distance: 8.6
click at [737, 523] on button "Review" at bounding box center [742, 528] width 57 height 13
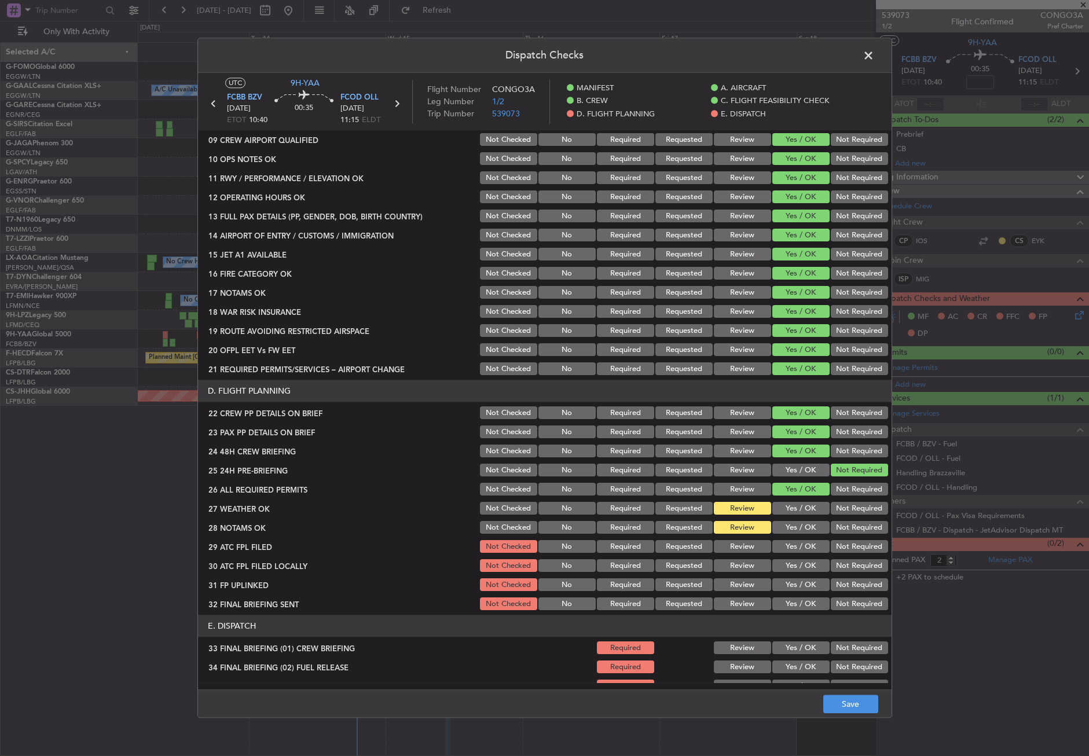
click at [777, 541] on button "Yes / OK" at bounding box center [801, 547] width 57 height 13
click at [788, 565] on button "Yes / OK" at bounding box center [801, 566] width 57 height 13
click at [797, 580] on button "Yes / OK" at bounding box center [801, 585] width 57 height 13
click at [831, 599] on button "Not Required" at bounding box center [859, 604] width 57 height 13
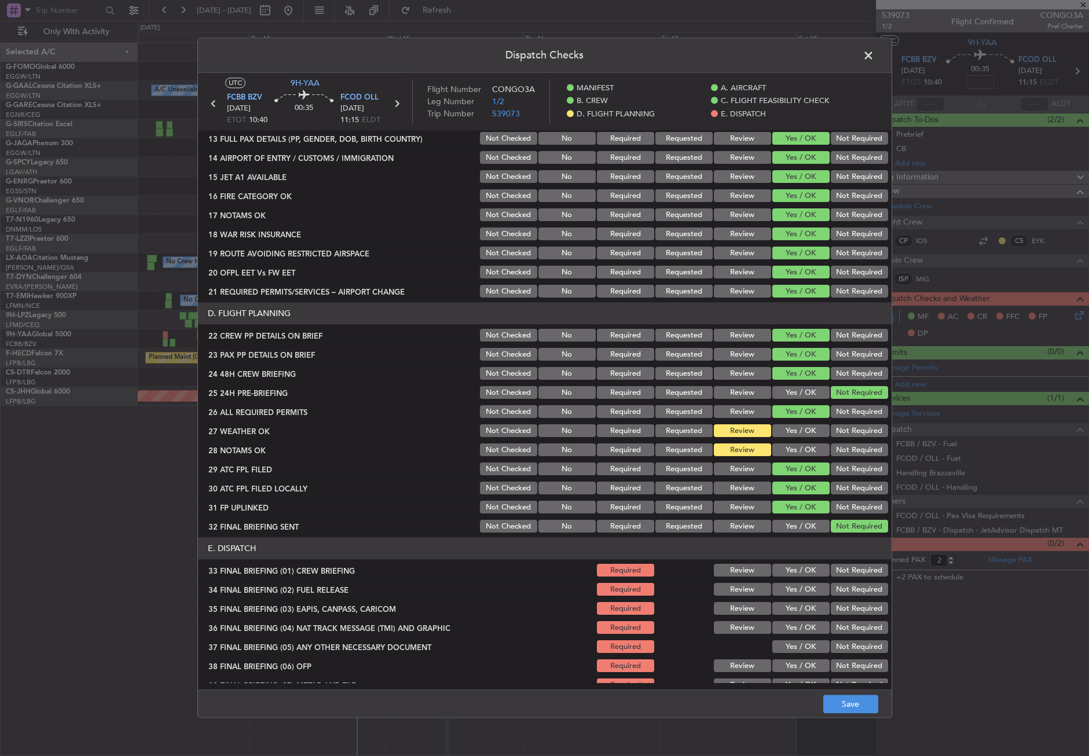
scroll to position [463, 0]
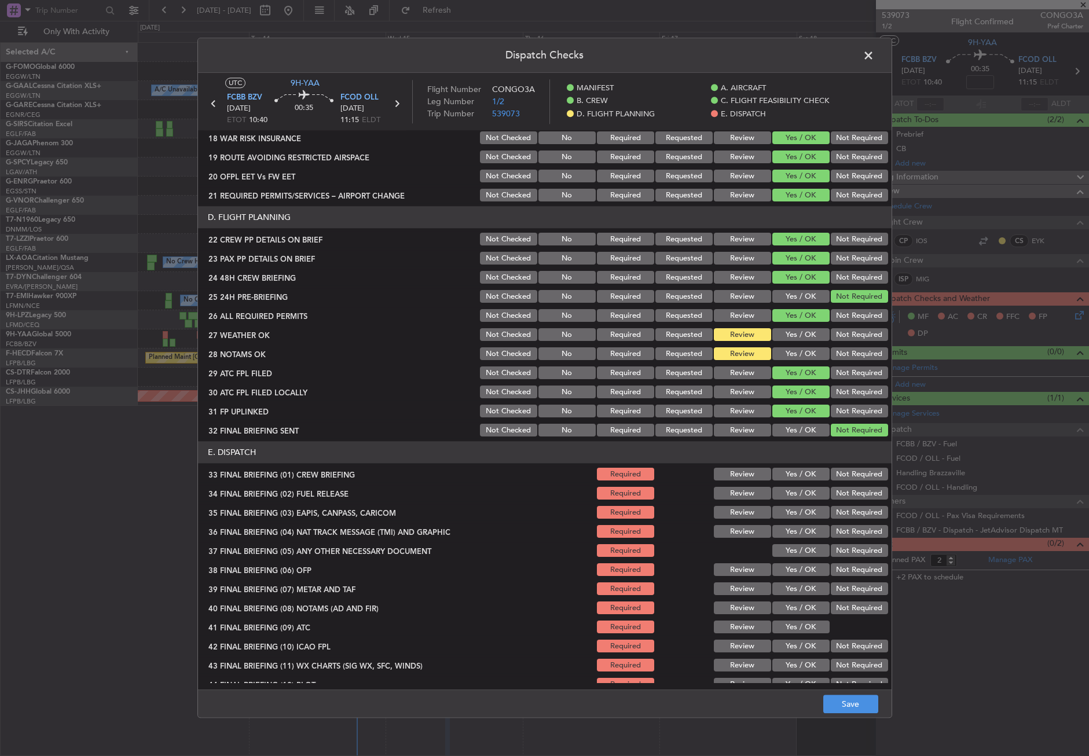
click at [784, 486] on div "Yes / OK" at bounding box center [800, 494] width 58 height 16
drag, startPoint x: 787, startPoint y: 480, endPoint x: 792, endPoint y: 490, distance: 11.7
click at [787, 480] on button "Yes / OK" at bounding box center [801, 475] width 57 height 13
click at [792, 491] on button "Yes / OK" at bounding box center [801, 494] width 57 height 13
click at [831, 513] on button "Not Required" at bounding box center [859, 513] width 57 height 13
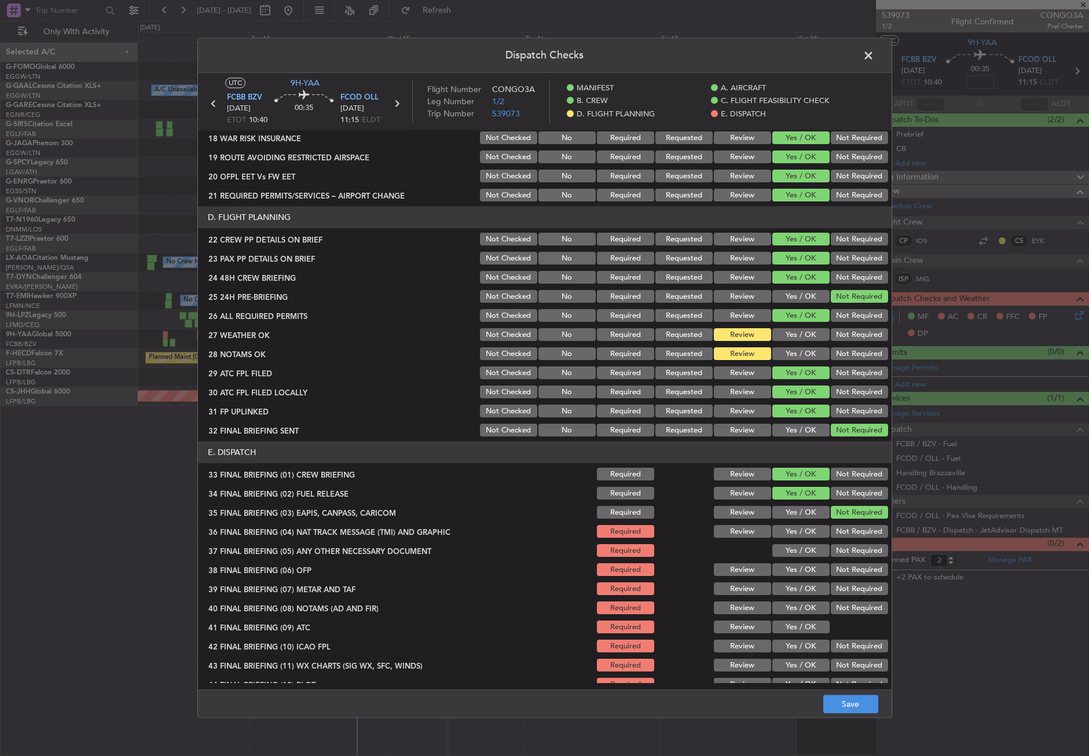
drag, startPoint x: 829, startPoint y: 528, endPoint x: 814, endPoint y: 550, distance: 26.3
click at [831, 528] on button "Not Required" at bounding box center [859, 532] width 57 height 13
drag, startPoint x: 811, startPoint y: 551, endPoint x: 806, endPoint y: 561, distance: 11.9
click at [811, 551] on button "Yes / OK" at bounding box center [801, 551] width 57 height 13
click at [802, 565] on button "Yes / OK" at bounding box center [801, 570] width 57 height 13
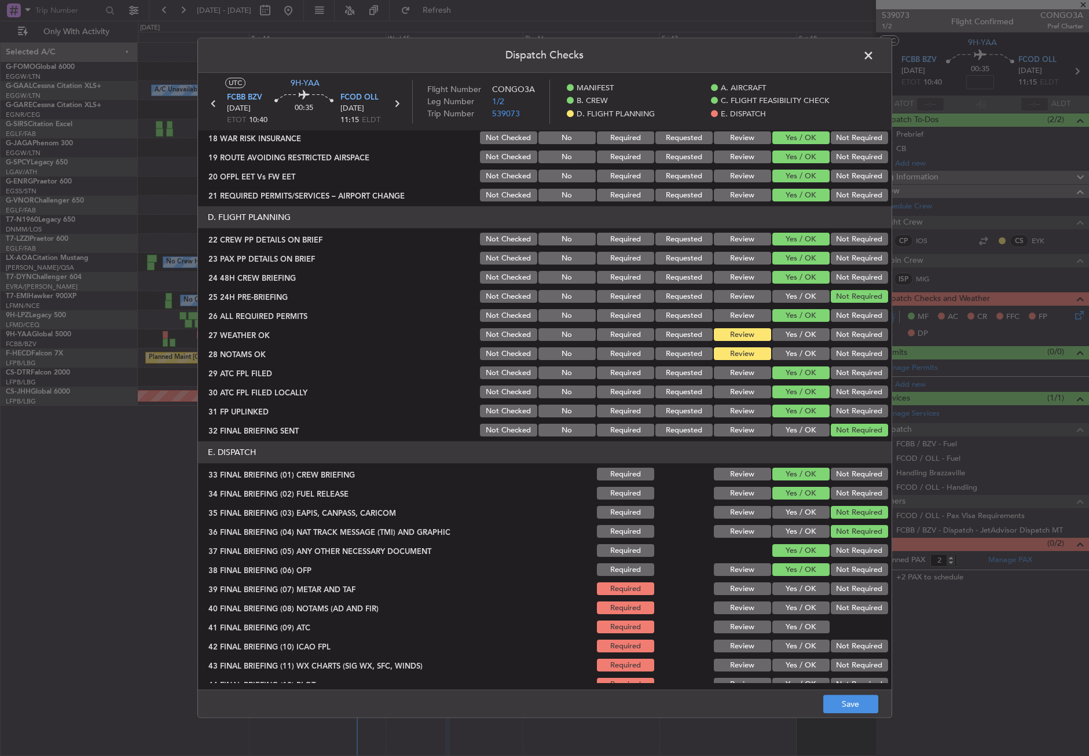
click at [801, 584] on button "Yes / OK" at bounding box center [801, 589] width 57 height 13
drag, startPoint x: 800, startPoint y: 598, endPoint x: 801, endPoint y: 604, distance: 6.5
click at [800, 598] on section "E. DISPATCH 33 FINAL BRIEFING (01) CREW BRIEFING Required Review Yes / OK Not R…" at bounding box center [545, 567] width 694 height 251
click at [801, 604] on button "Yes / OK" at bounding box center [801, 608] width 57 height 13
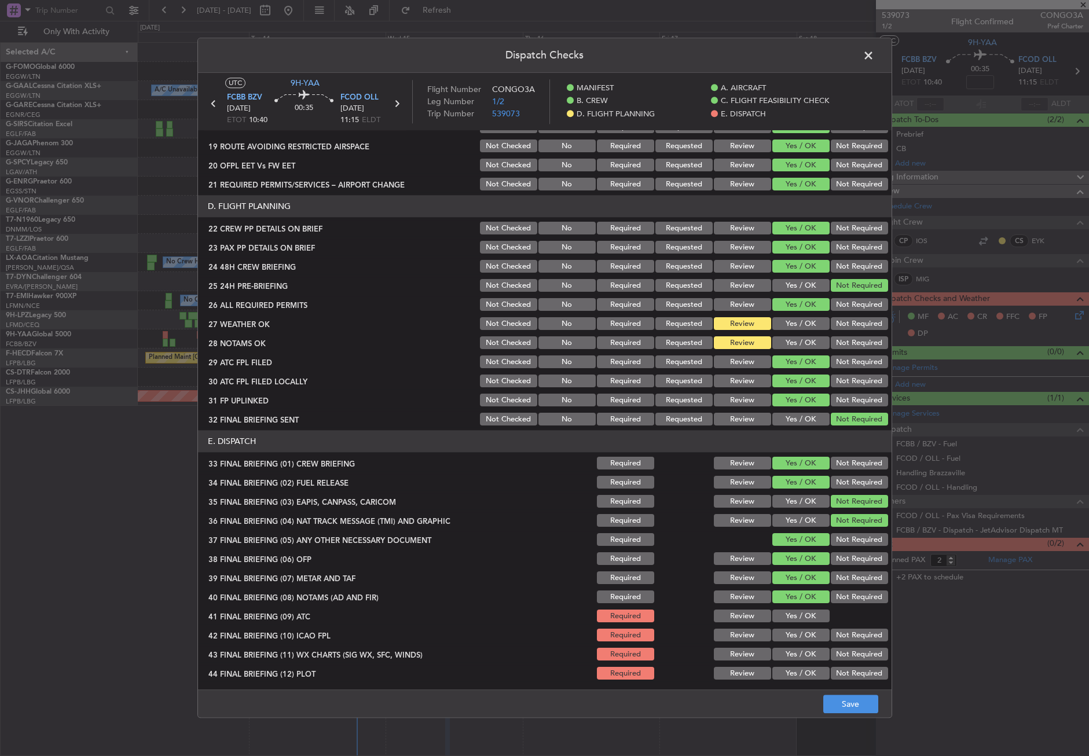
scroll to position [476, 0]
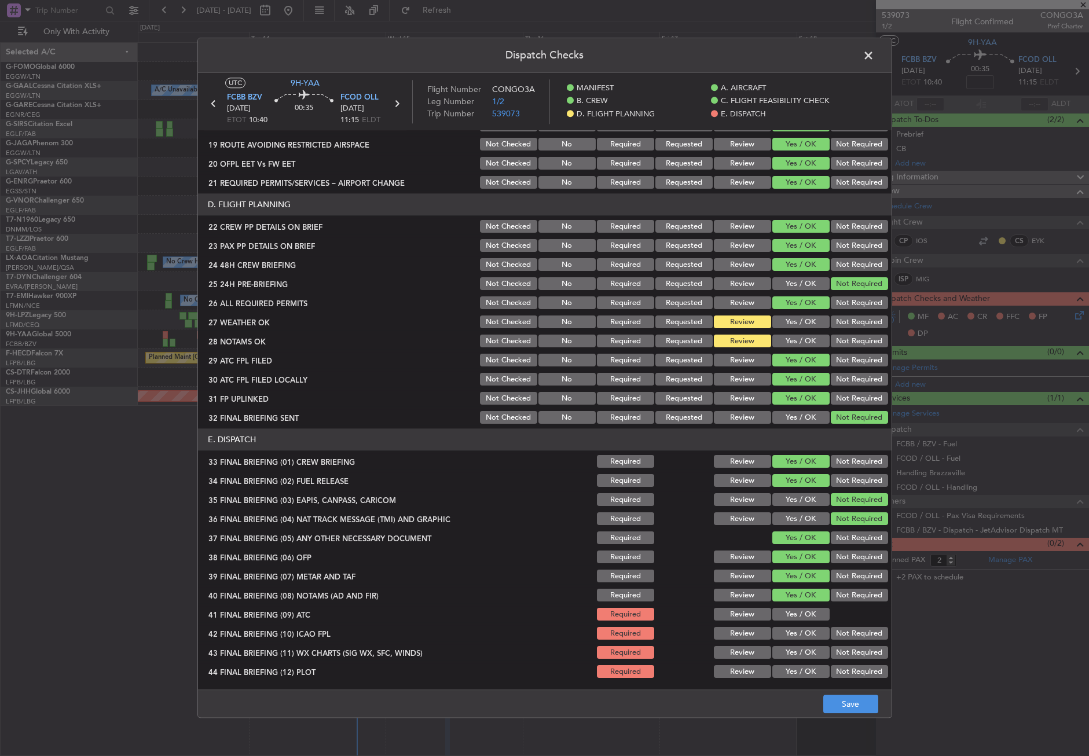
click at [797, 611] on button "Yes / OK" at bounding box center [801, 615] width 57 height 13
click at [820, 634] on button "Yes / OK" at bounding box center [801, 634] width 57 height 13
click at [815, 649] on button "Yes / OK" at bounding box center [801, 653] width 57 height 13
click at [831, 661] on section "E. DISPATCH 33 FINAL BRIEFING (01) CREW BRIEFING Required Review Yes / OK Not R…" at bounding box center [545, 554] width 694 height 251
click at [832, 666] on button "Not Required" at bounding box center [859, 672] width 57 height 13
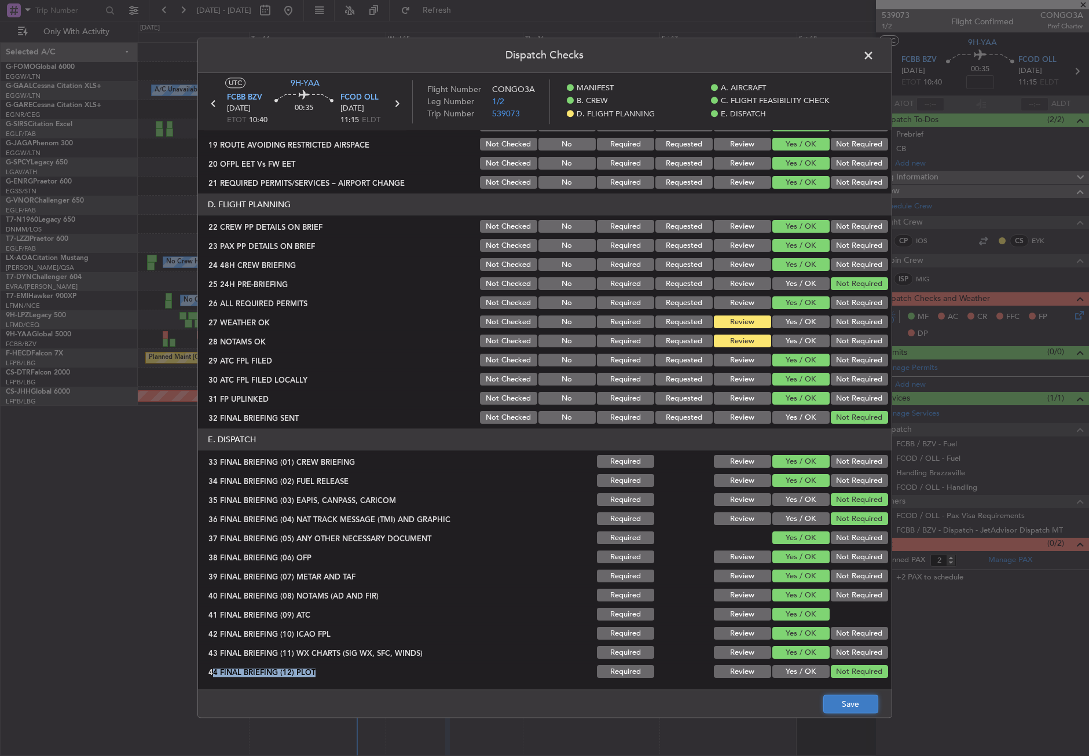
click at [847, 702] on button "Save" at bounding box center [851, 705] width 55 height 19
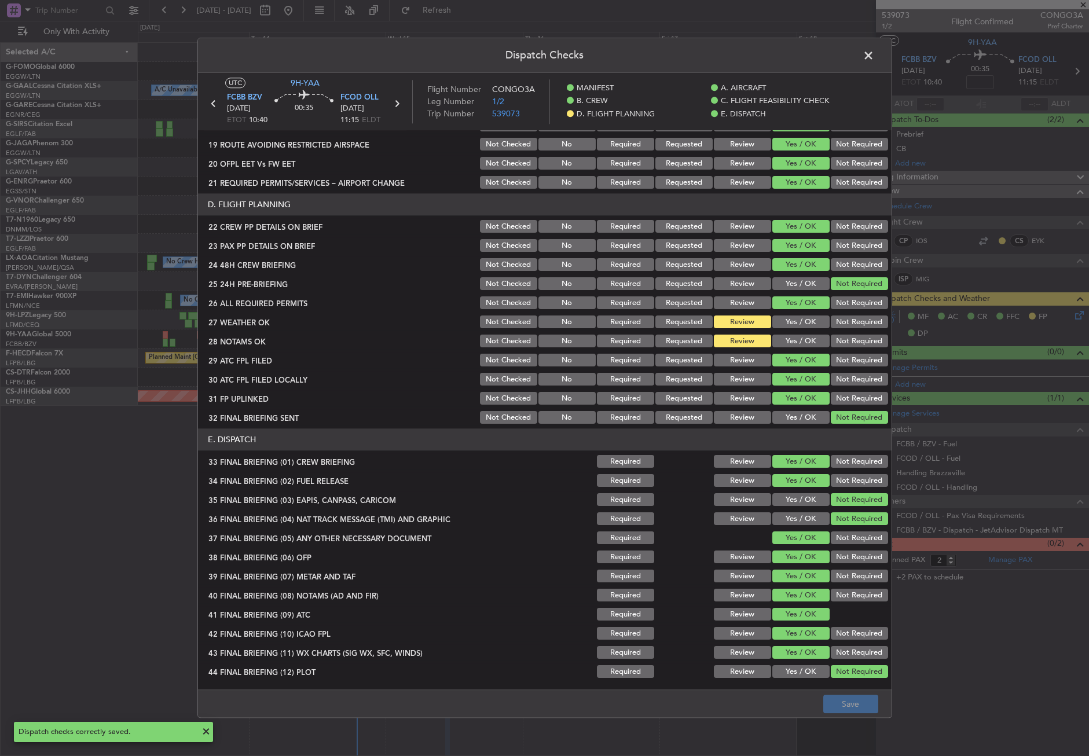
click at [875, 56] on span at bounding box center [875, 58] width 0 height 23
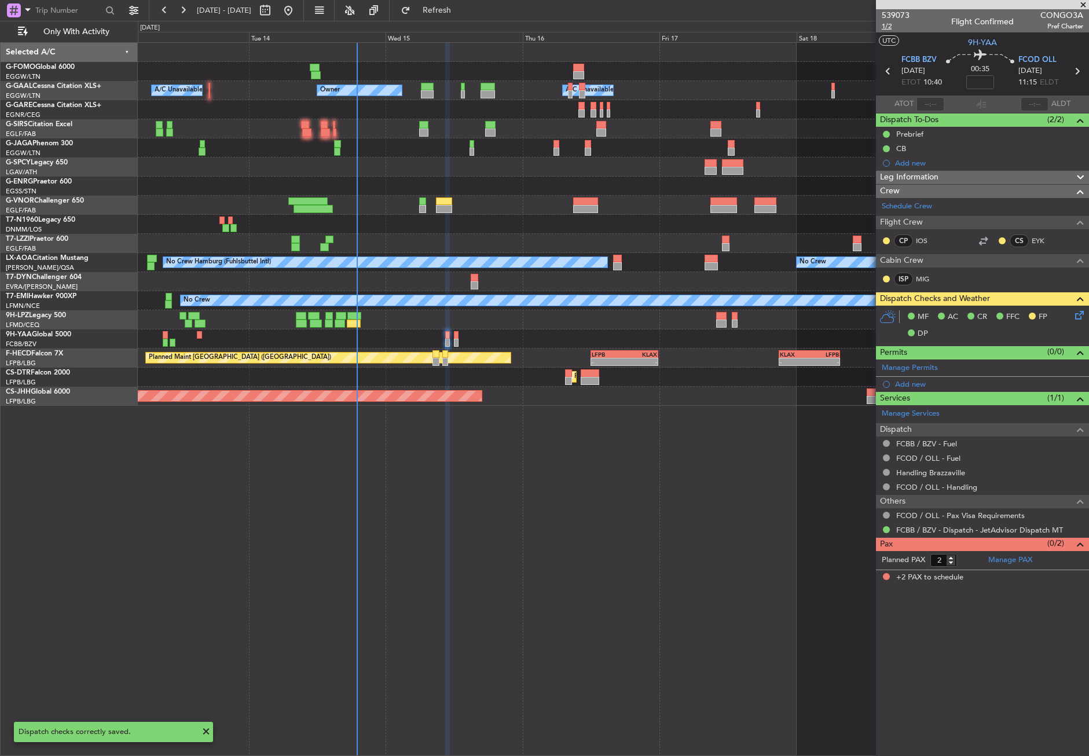
click at [890, 28] on span "1/2" at bounding box center [896, 26] width 28 height 10
click at [447, 8] on button "Refresh" at bounding box center [430, 10] width 69 height 19
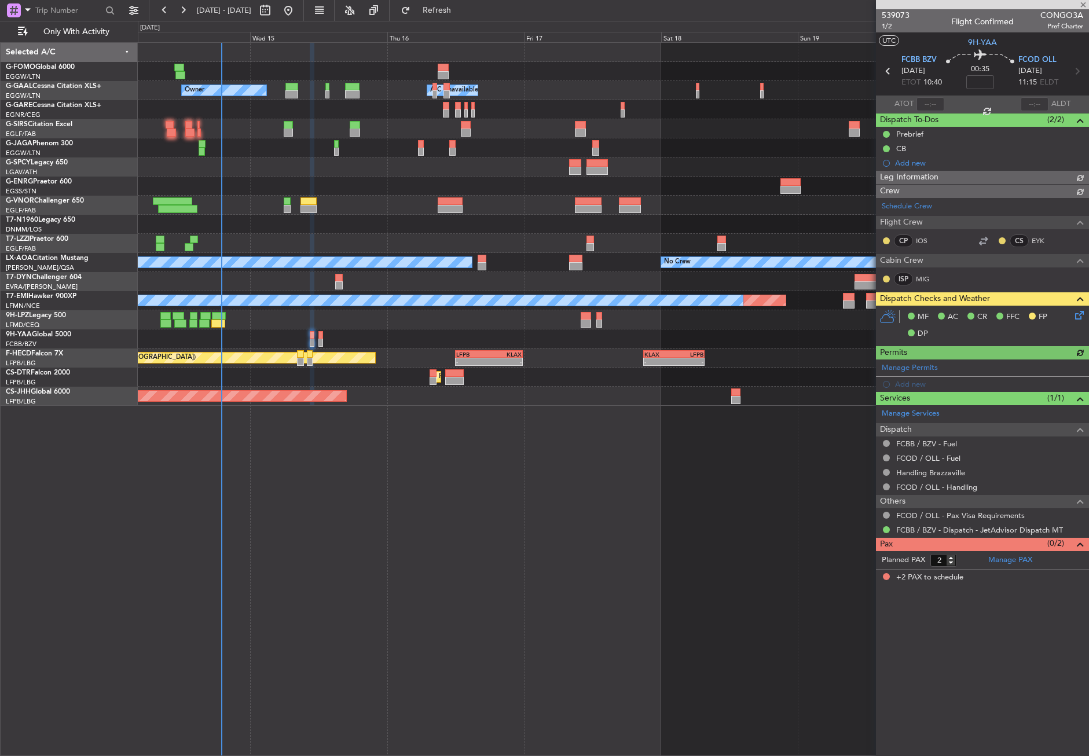
click at [386, 474] on div "Owner A/C Unavailable Owner Planned Maint [GEOGRAPHIC_DATA] ([GEOGRAPHIC_DATA])…" at bounding box center [614, 399] width 952 height 714
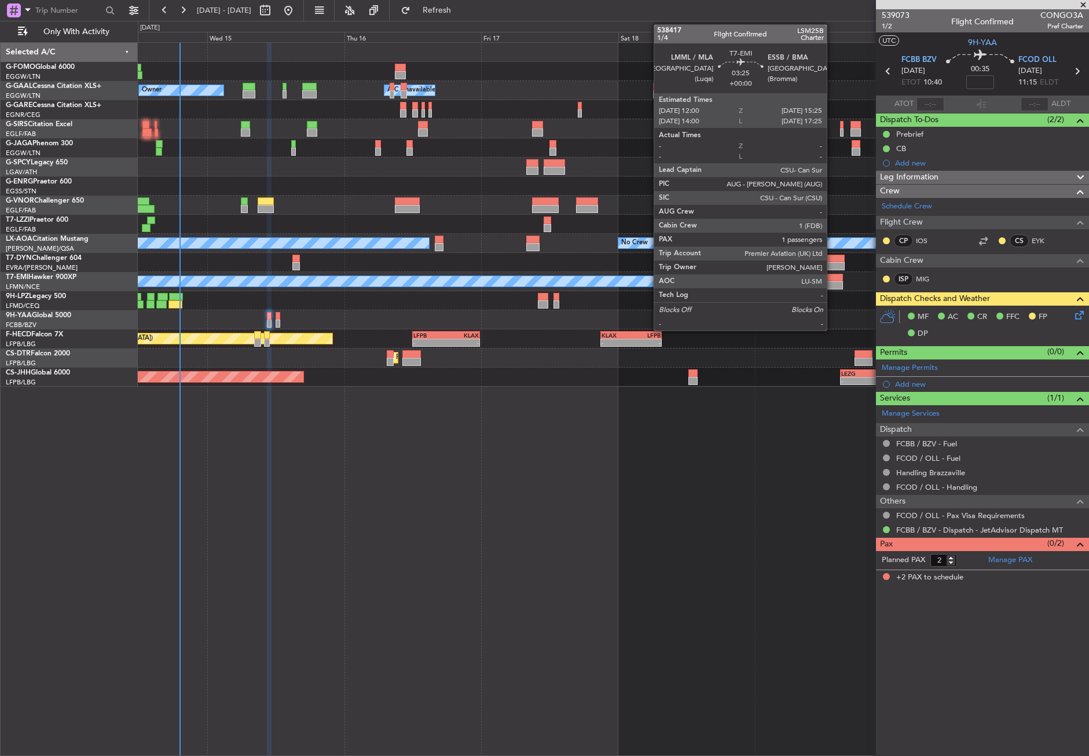
click at [832, 287] on div at bounding box center [834, 285] width 20 height 8
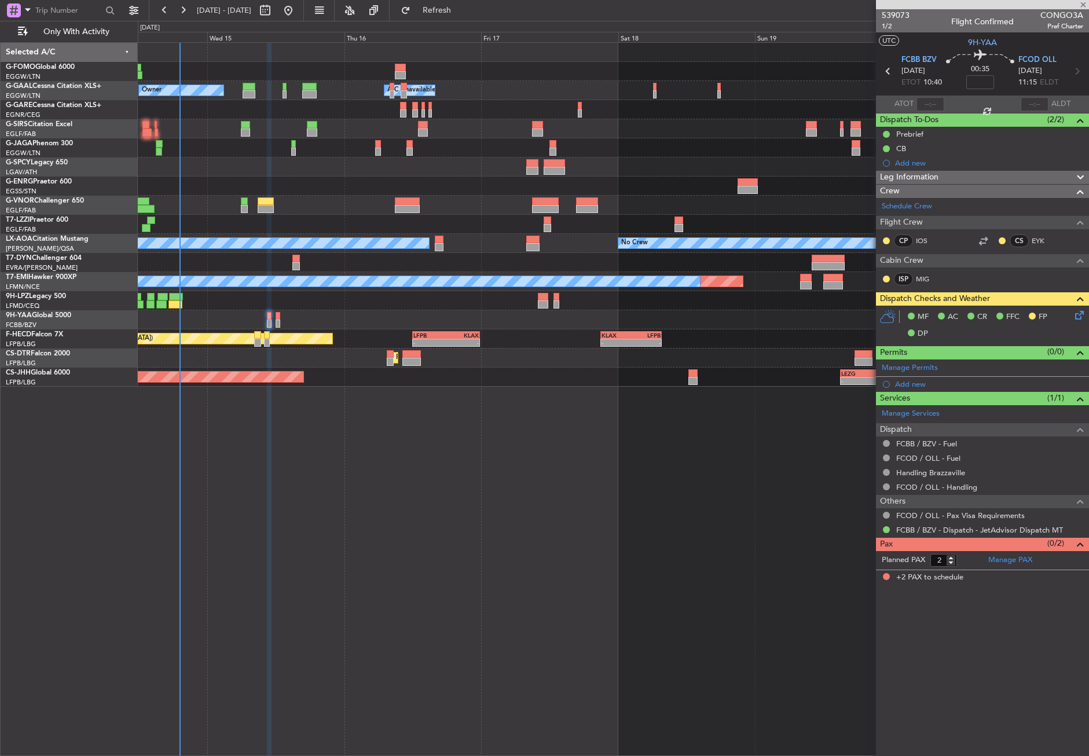
type input "1"
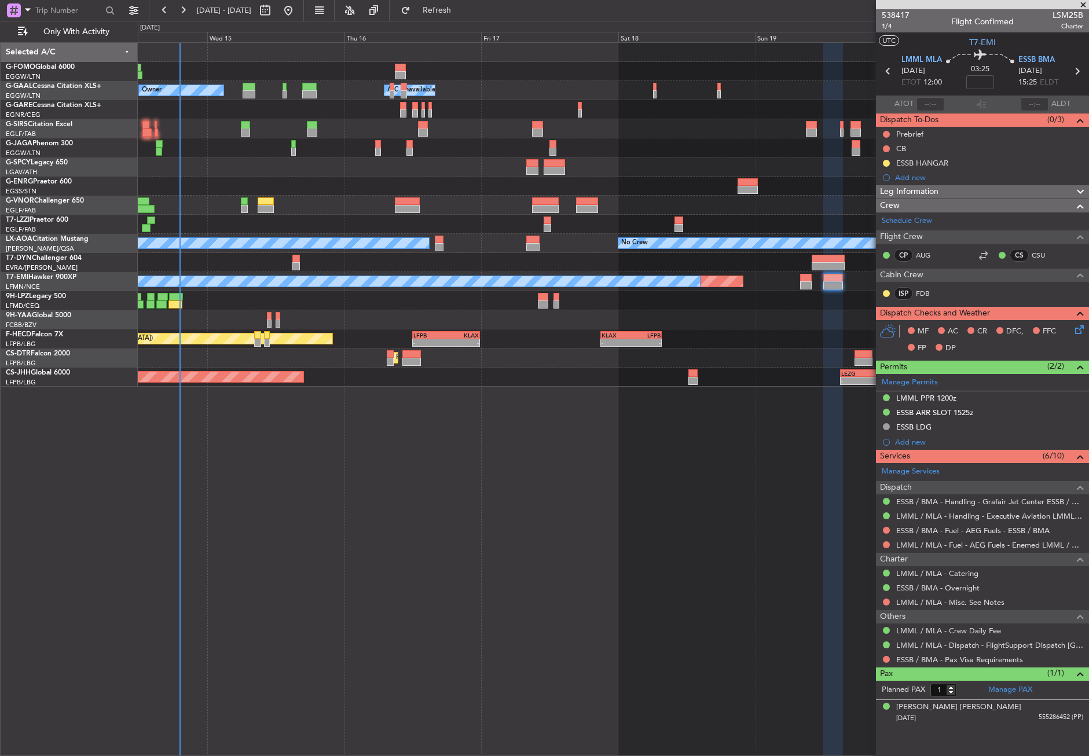
click at [488, 573] on div "- - EGGW 03:55 Z KSFO 14:45 Z Owner Owner A/C Unavailable A/C Unavailable Plann…" at bounding box center [614, 399] width 952 height 714
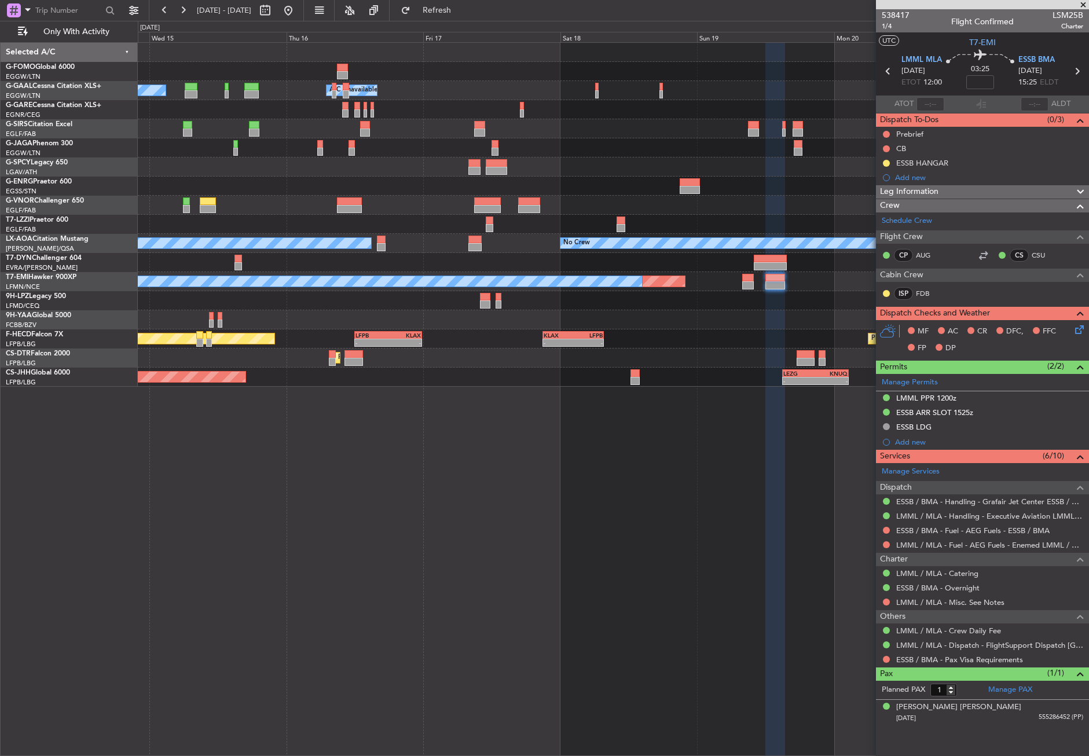
click at [470, 586] on div "- - EGGW 03:55 Z KSFO 14:45 Z Owner Owner A/C Unavailable A/C Unavailable Plann…" at bounding box center [614, 399] width 952 height 714
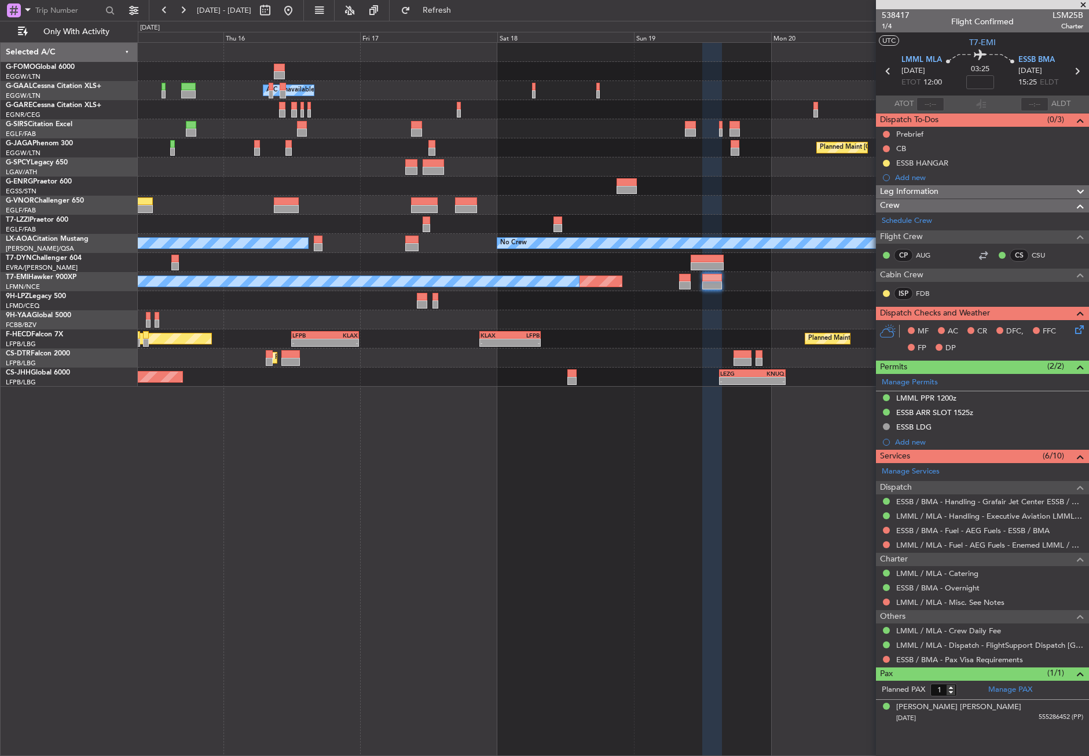
click at [433, 596] on div "- - EGGW 03:55 Z KSFO 14:45 Z - - KSFO 22:15 Z EGGW 08:00 Z Owner A/C Unavailab…" at bounding box center [614, 399] width 952 height 714
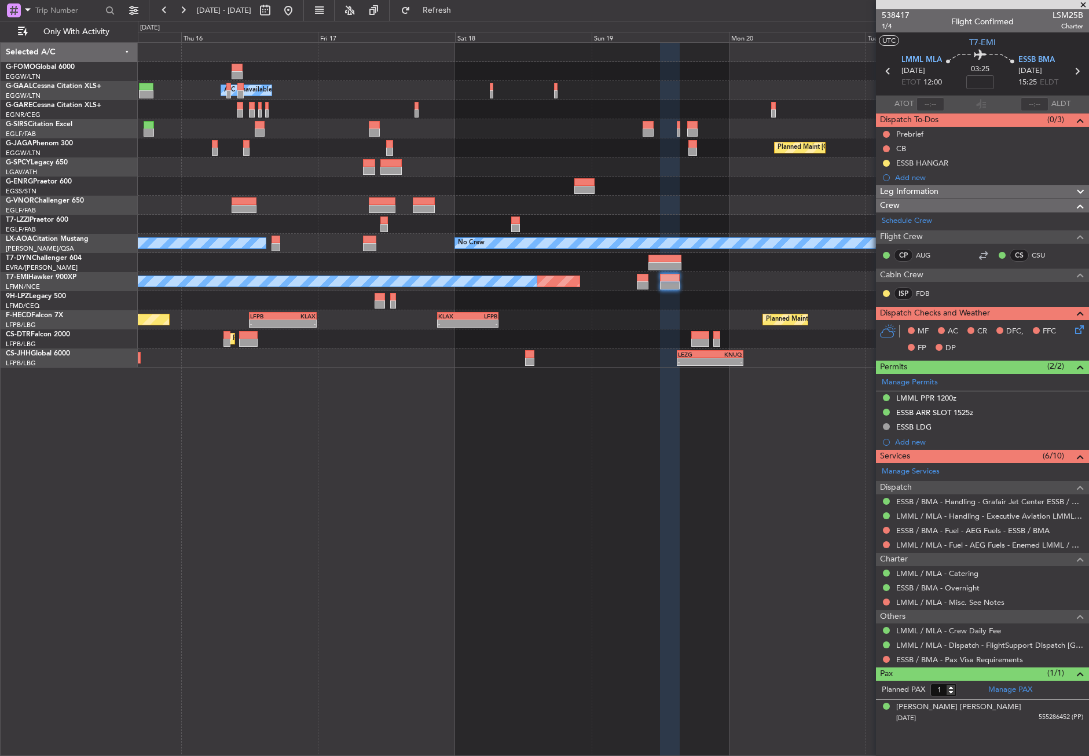
click at [433, 596] on div "- - EGGW 03:55 Z KSFO 14:45 Z - - KSFO 22:15 Z EGGW 08:00 Z Owner A/C Unavailab…" at bounding box center [614, 399] width 952 height 714
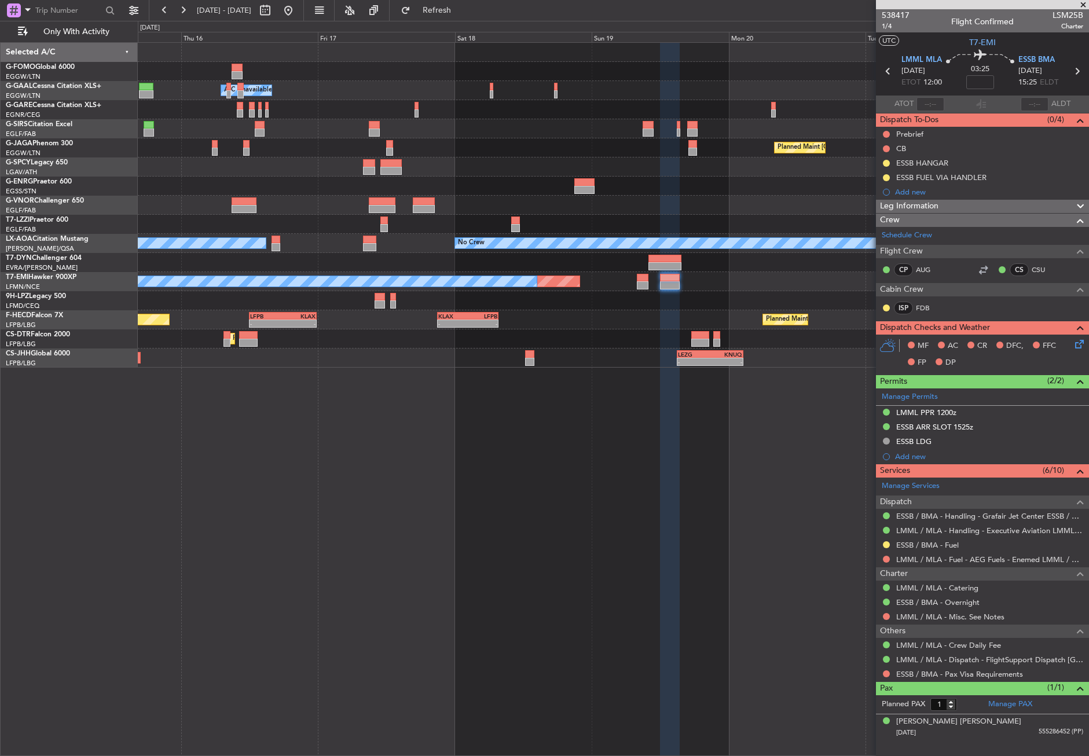
click at [429, 514] on div "- - EGGW 03:55 Z KSFO 14:45 Z - - KSFO 22:15 Z EGGW 08:00 Z Owner A/C Unavailab…" at bounding box center [614, 399] width 952 height 714
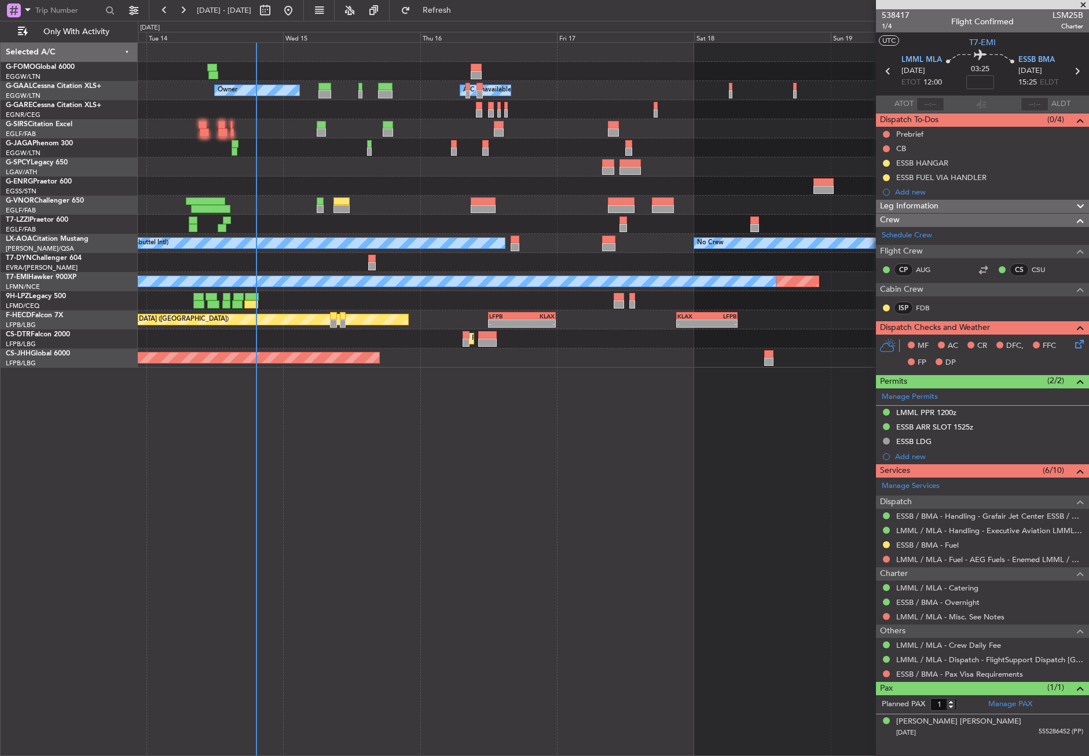
click at [721, 448] on div "- - EGGW 03:55 Z KSFO 14:45 Z Owner A/C Unavailable Owner A/C Unavailable Plann…" at bounding box center [614, 399] width 952 height 714
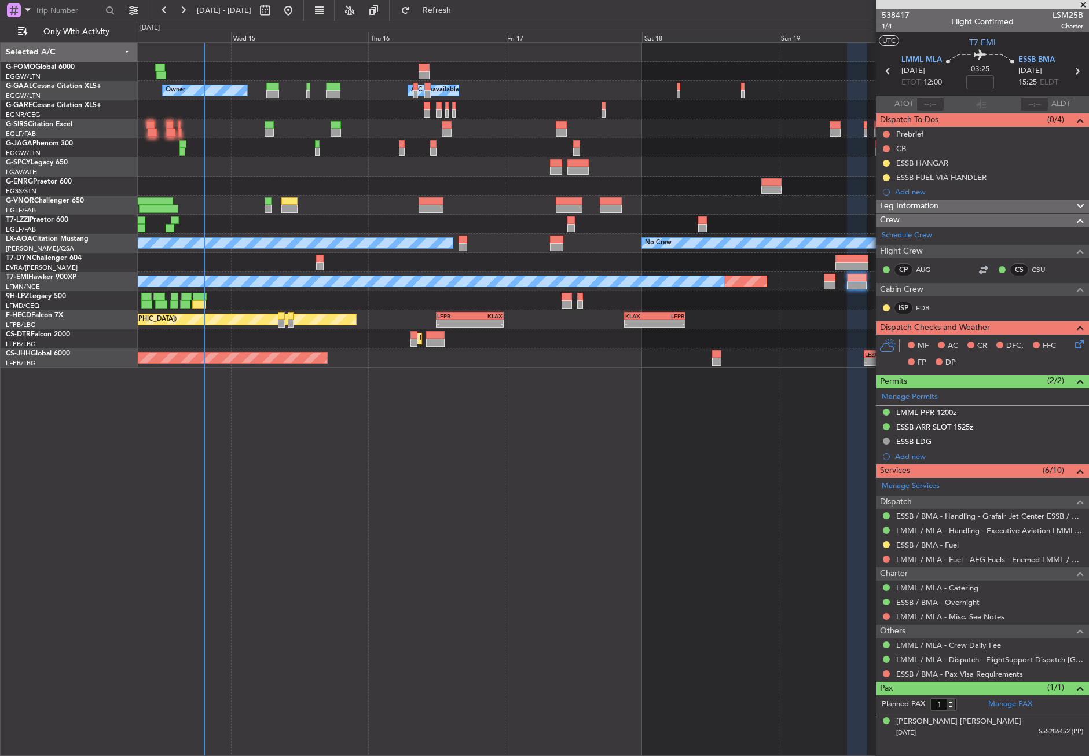
click at [385, 474] on div "- - EGGW 03:55 Z KSFO 14:45 Z Owner A/C Unavailable Owner A/C Unavailable Plann…" at bounding box center [614, 399] width 952 height 714
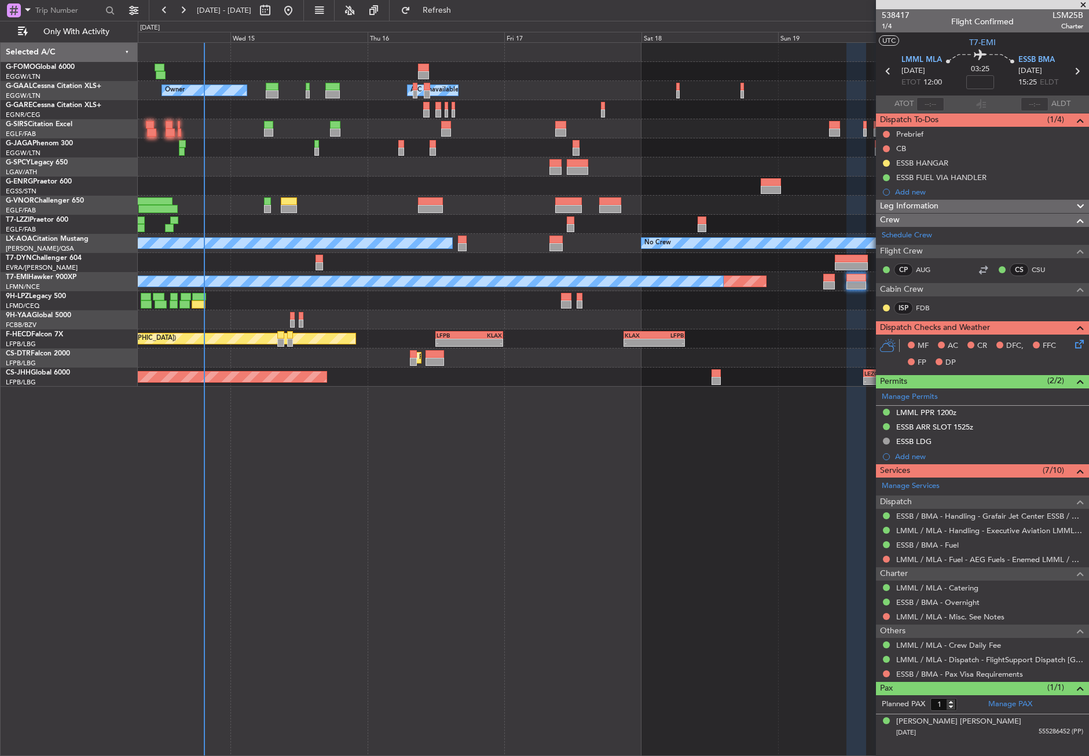
click at [419, 593] on div "- - EGGW 03:55 Z KSFO 14:45 Z Owner A/C Unavailable Owner A/C Unavailable Plann…" at bounding box center [614, 399] width 952 height 714
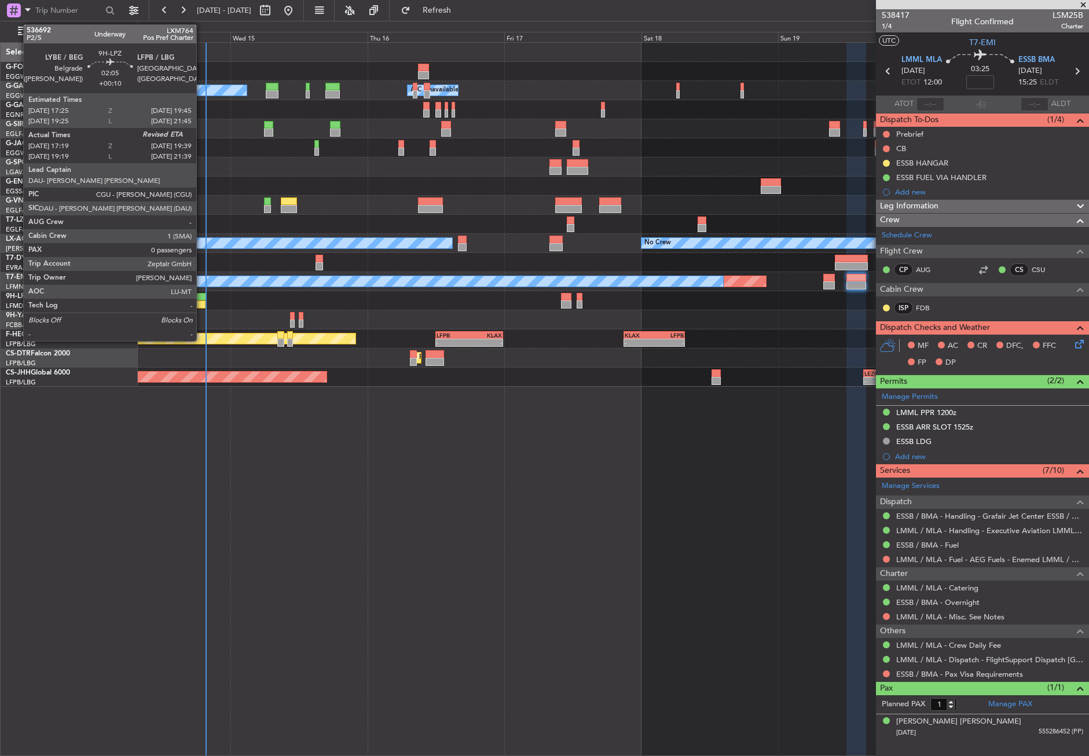
click at [202, 299] on div at bounding box center [198, 297] width 13 height 8
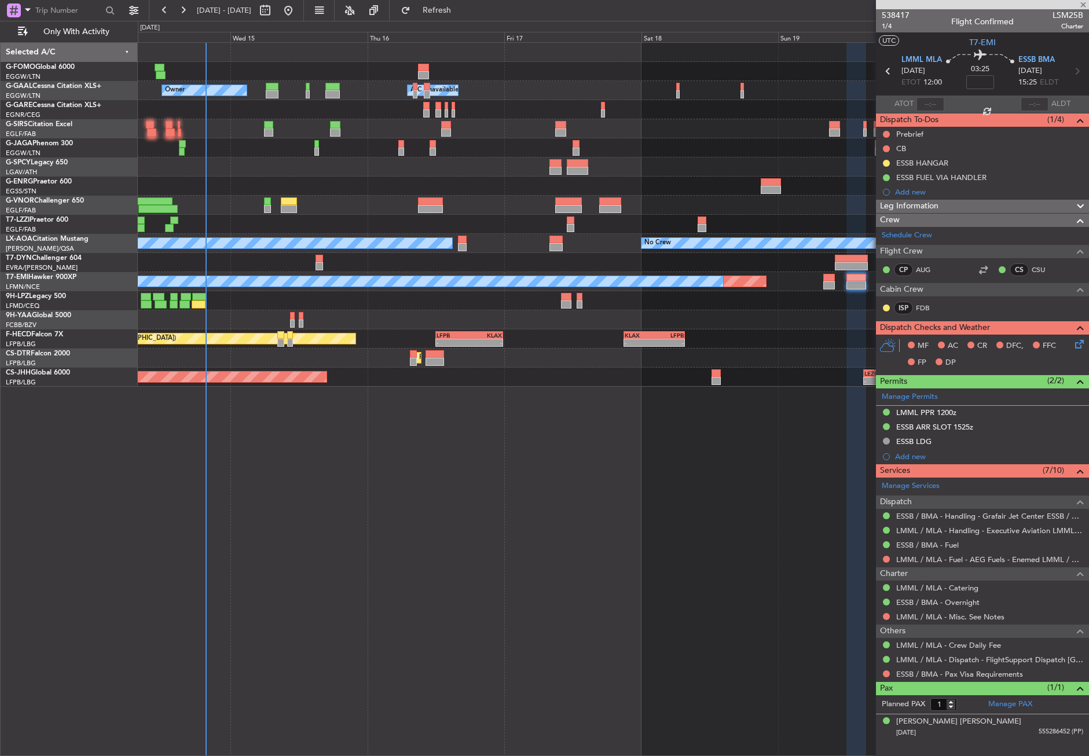
type input "+00:10"
type input "17:29"
type input "0"
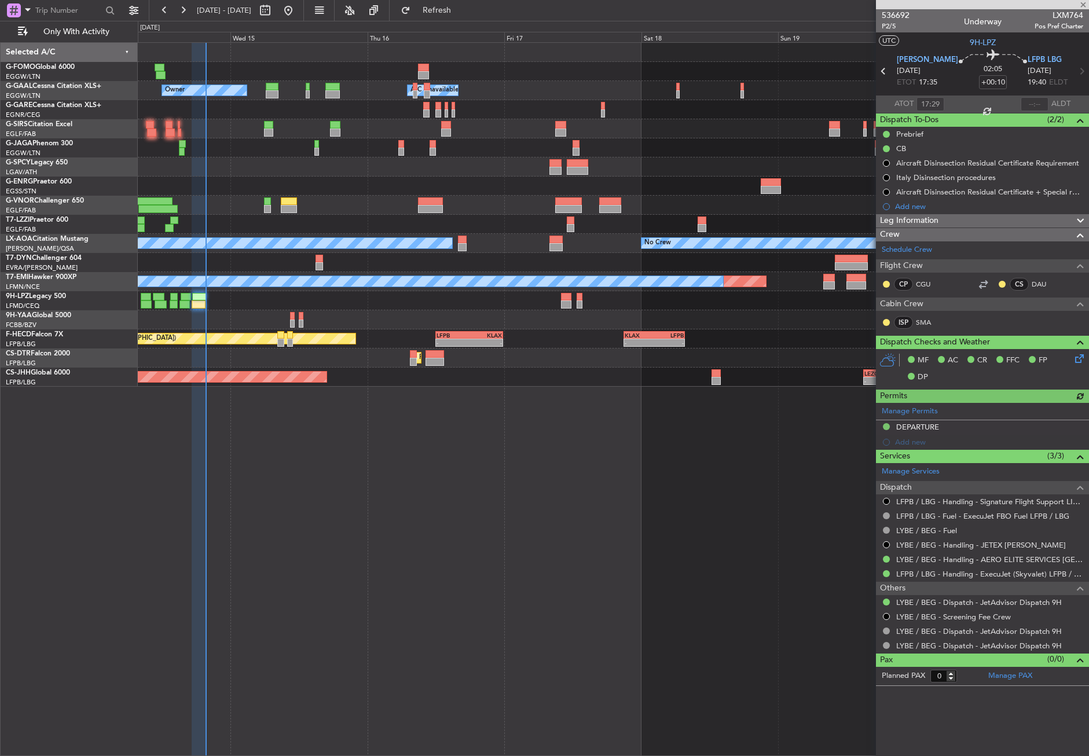
click at [1034, 100] on div at bounding box center [1035, 104] width 28 height 14
click at [1033, 99] on div at bounding box center [1035, 104] width 28 height 14
click at [1038, 98] on input "text" at bounding box center [1035, 104] width 28 height 14
click at [635, 449] on div "- - EGGW 03:55 Z KSFO 14:45 Z Owner A/C Unavailable Owner A/C Unavailable Plann…" at bounding box center [614, 399] width 952 height 714
type input "19:36"
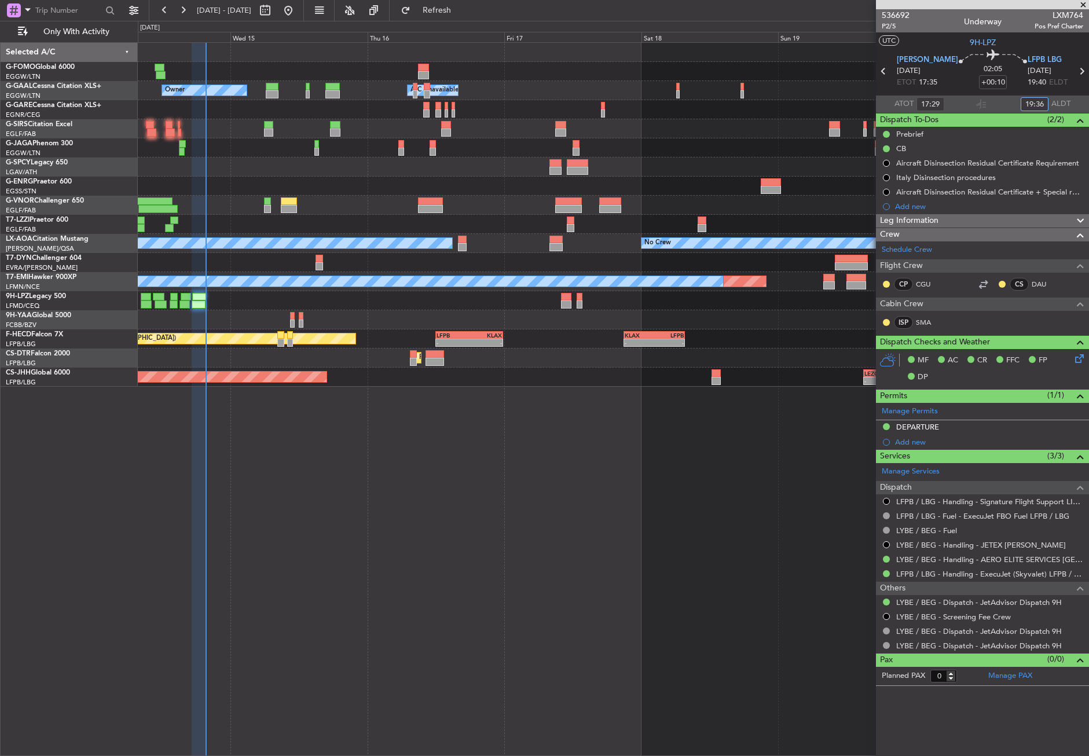
click at [292, 442] on div "- - EGGW 03:55 Z KSFO 14:45 Z Owner A/C Unavailable Owner A/C Unavailable Plann…" at bounding box center [614, 399] width 952 height 714
click at [442, 12] on button "Refresh" at bounding box center [430, 10] width 69 height 19
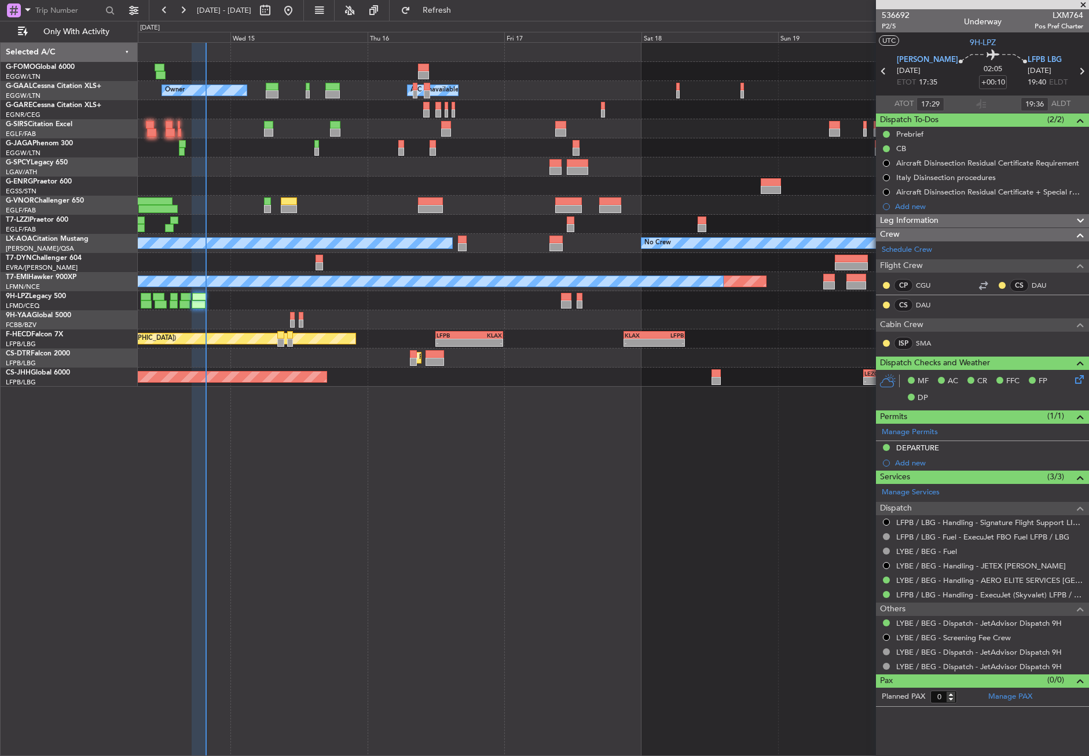
click at [357, 497] on div "- - EGGW 03:55 Z KSFO 14:45 Z Owner A/C Unavailable Owner A/C Unavailable Plann…" at bounding box center [614, 399] width 952 height 714
click at [488, 705] on div "- - EGGW 03:55 Z KSFO 14:45 Z Owner Owner A/C Unavailable A/C Unavailable Plann…" at bounding box center [614, 399] width 952 height 714
click at [447, 670] on div "- - EGGW 03:55 Z KSFO 14:45 Z Owner Owner A/C Unavailable A/C Unavailable Plann…" at bounding box center [614, 399] width 952 height 714
